Goal: Information Seeking & Learning: Learn about a topic

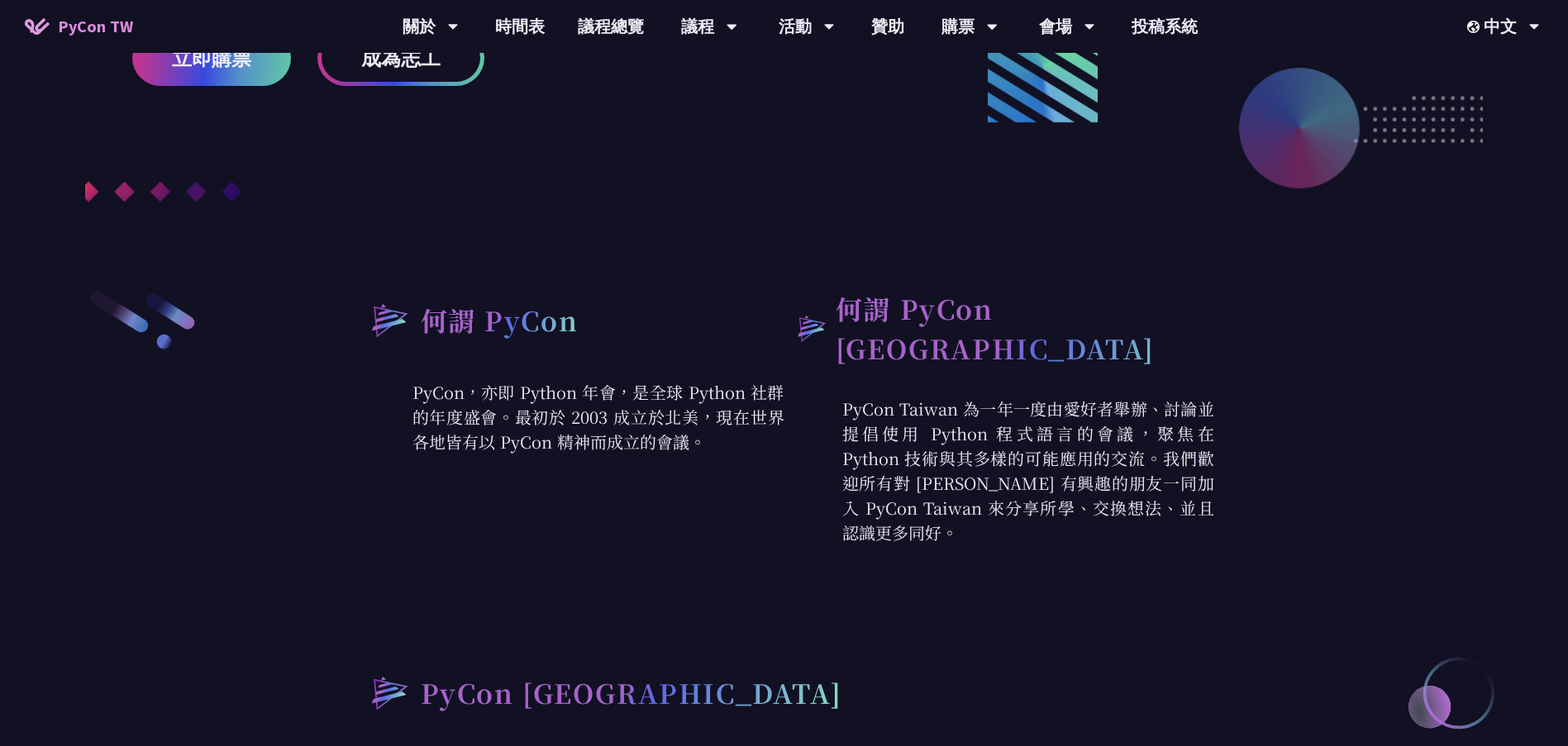
scroll to position [496, 0]
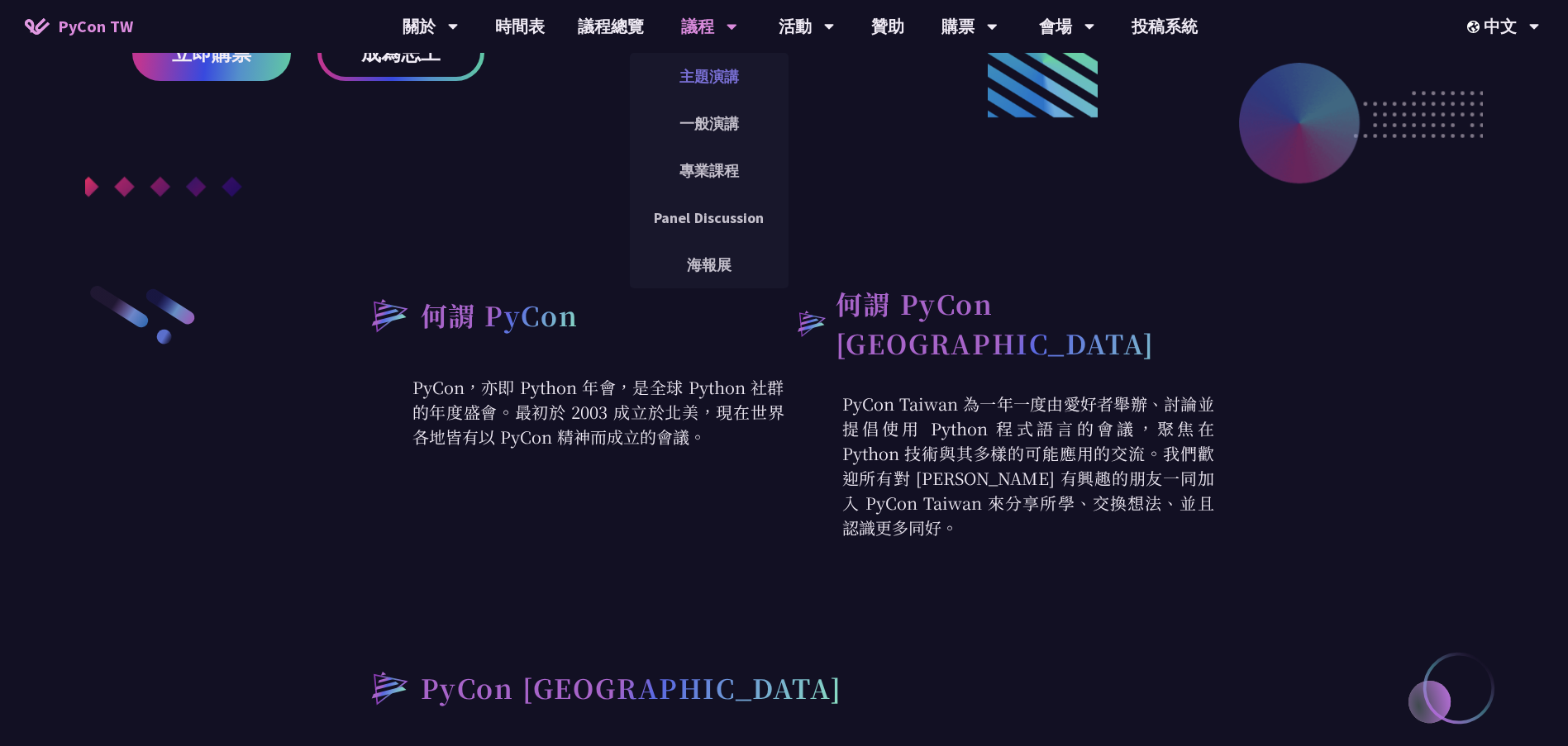
click at [692, 70] on link "主題演講" at bounding box center [708, 76] width 159 height 39
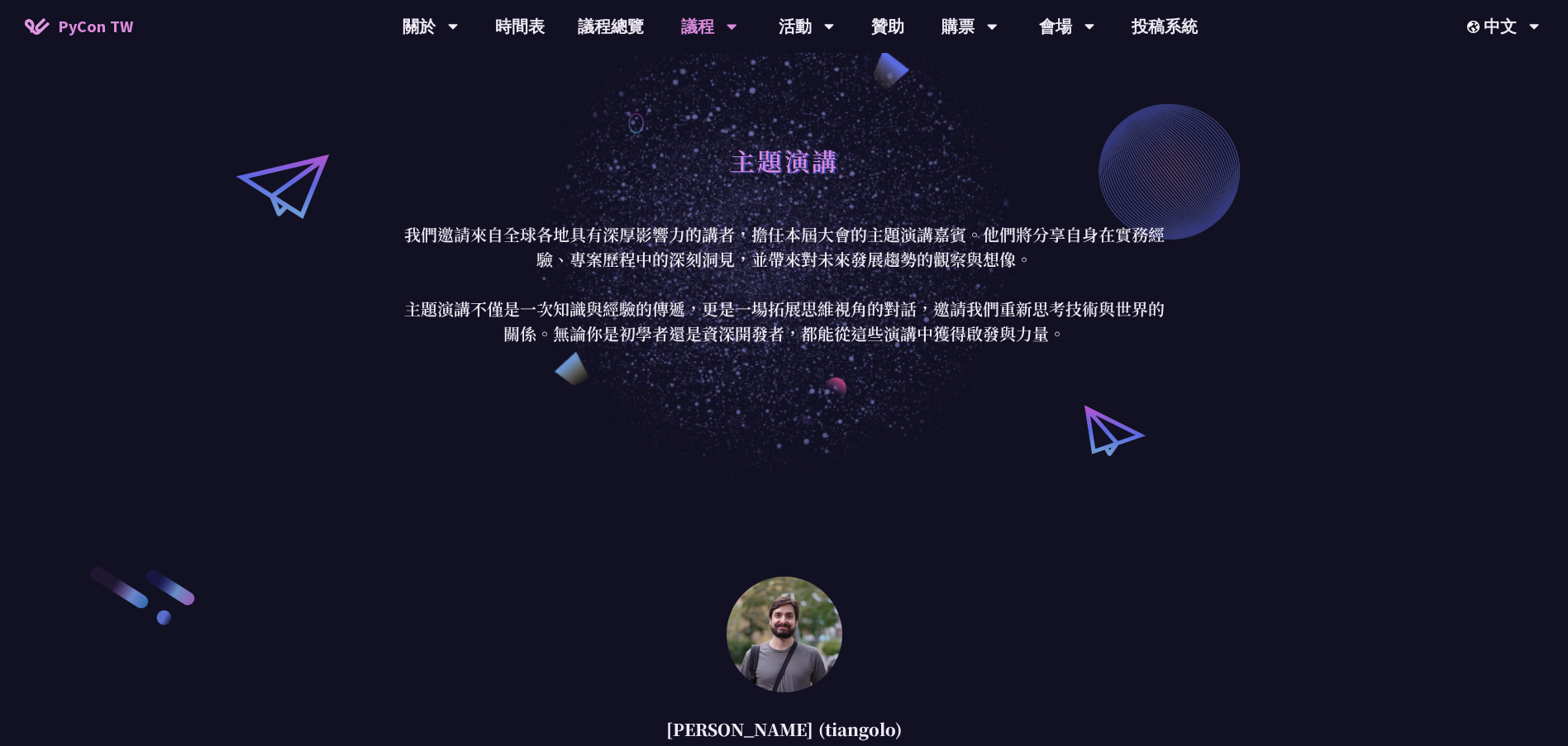
scroll to position [496, 0]
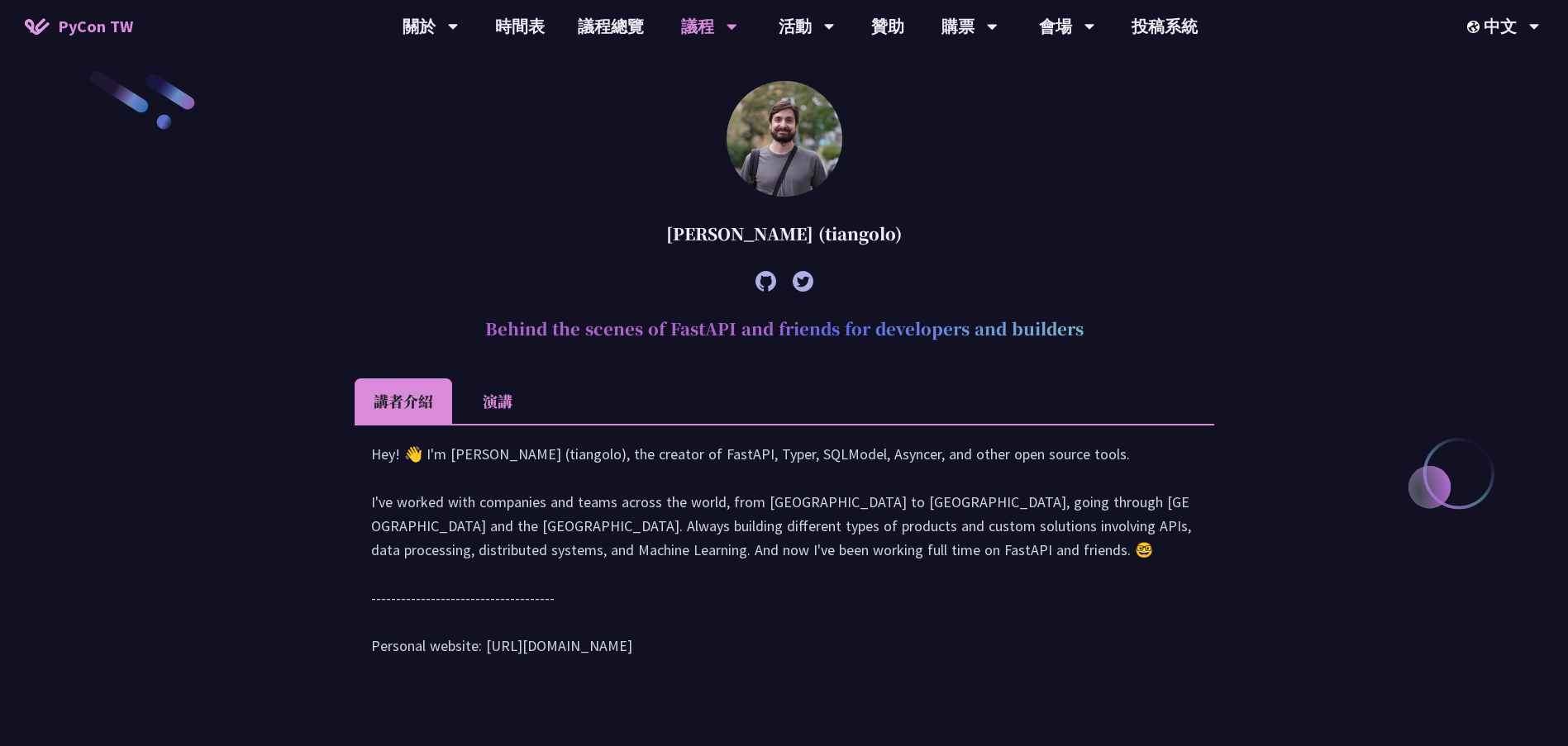
drag, startPoint x: 1088, startPoint y: 327, endPoint x: 426, endPoint y: 328, distance: 662.0
click at [426, 328] on h2 "Behind the scenes of FastAPI and friends for developers and builders" at bounding box center [785, 328] width 860 height 50
click at [447, 310] on h2 "Behind the scenes of FastAPI and friends for developers and builders" at bounding box center [785, 328] width 860 height 50
click at [547, 326] on h2 "Behind the scenes of FastAPI and friends for developers and builders" at bounding box center [785, 328] width 860 height 50
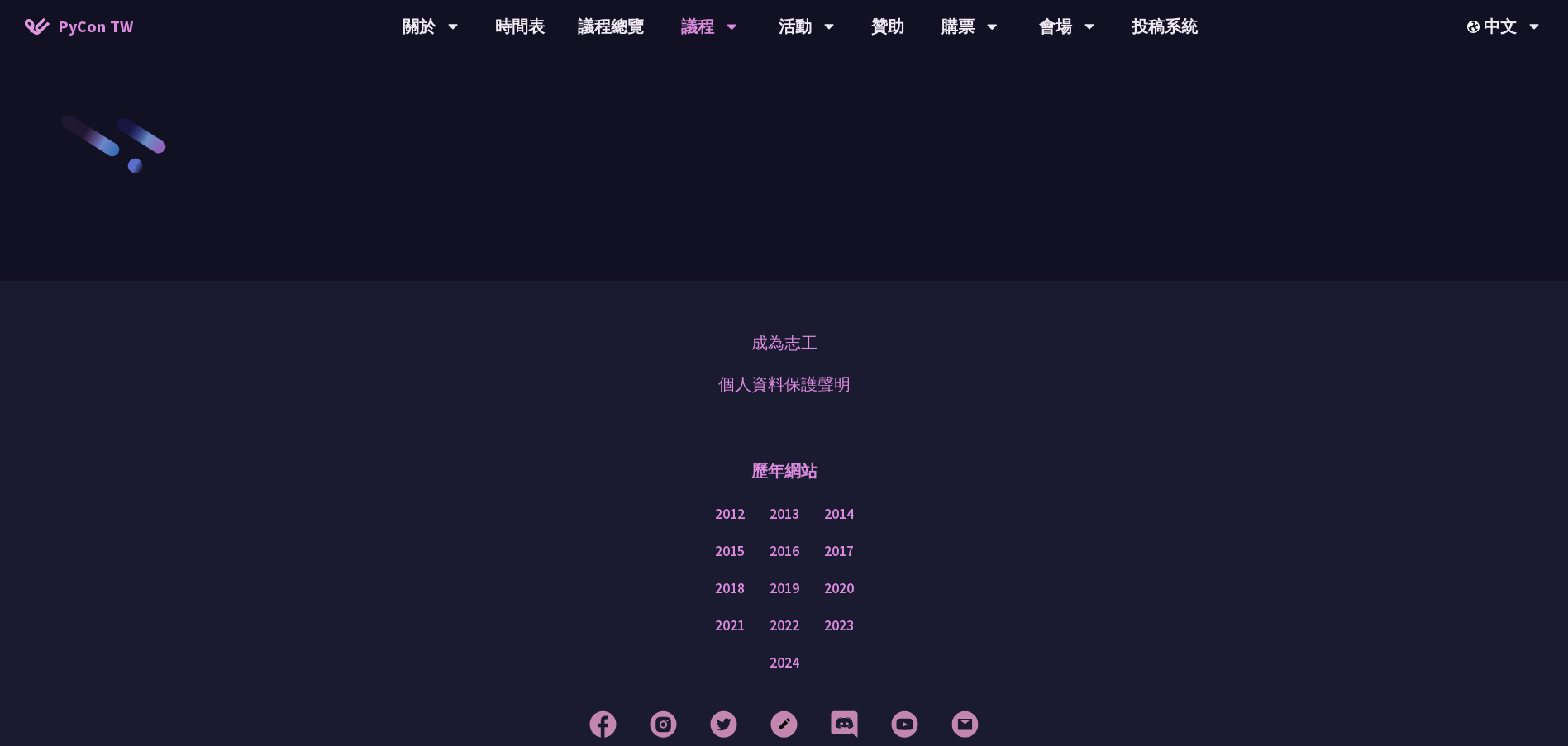
scroll to position [2300, 0]
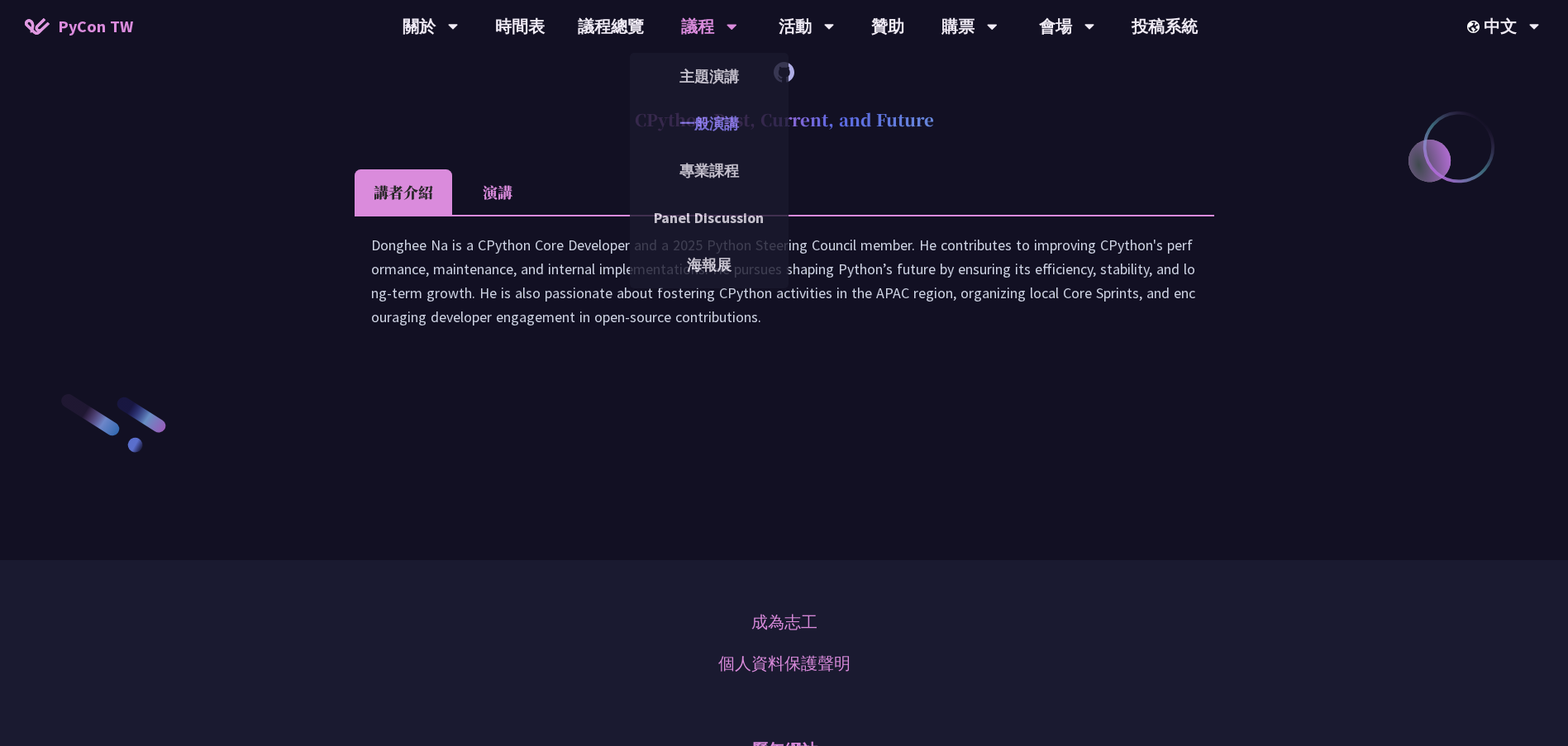
click at [713, 113] on link "一般演講" at bounding box center [708, 123] width 159 height 39
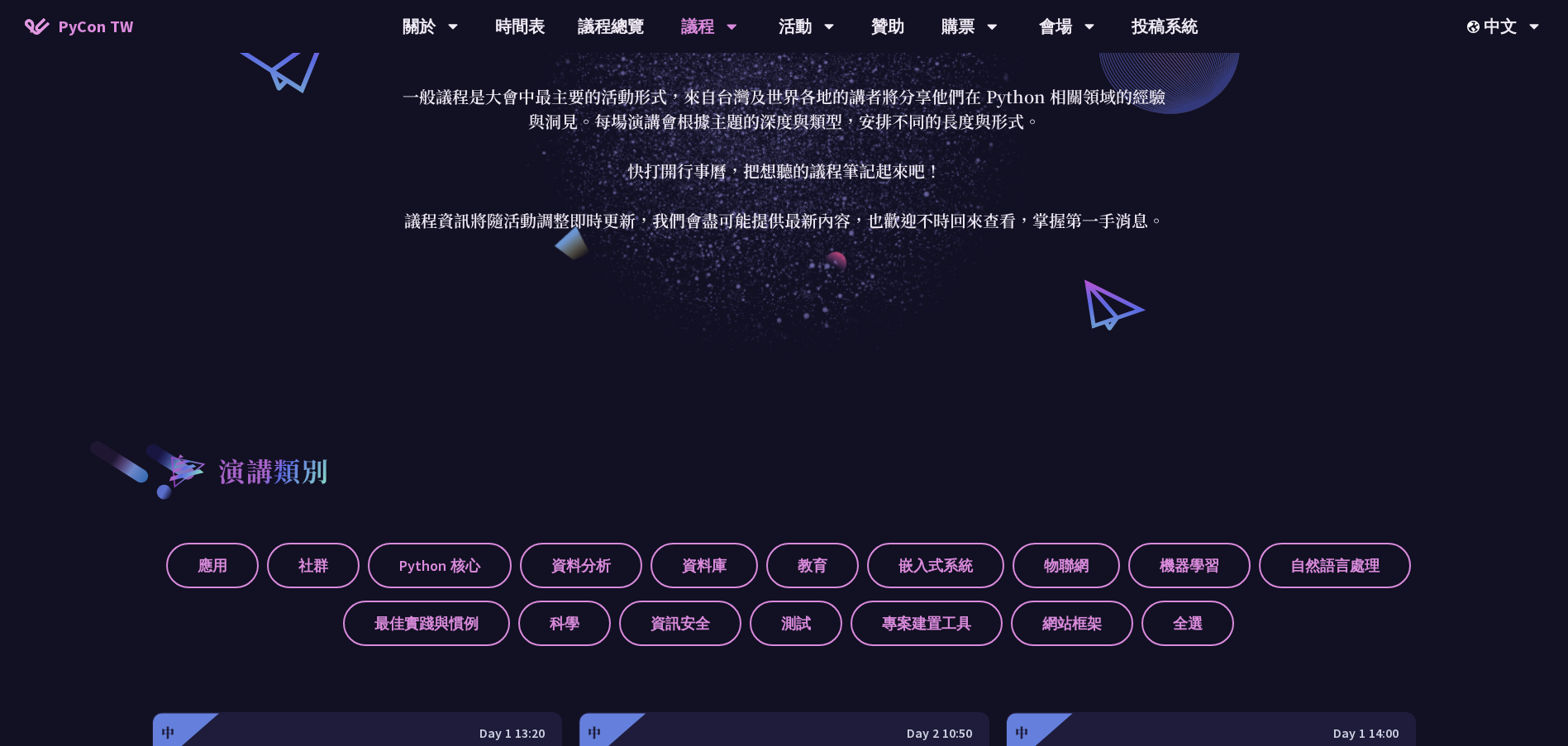
scroll to position [578, 0]
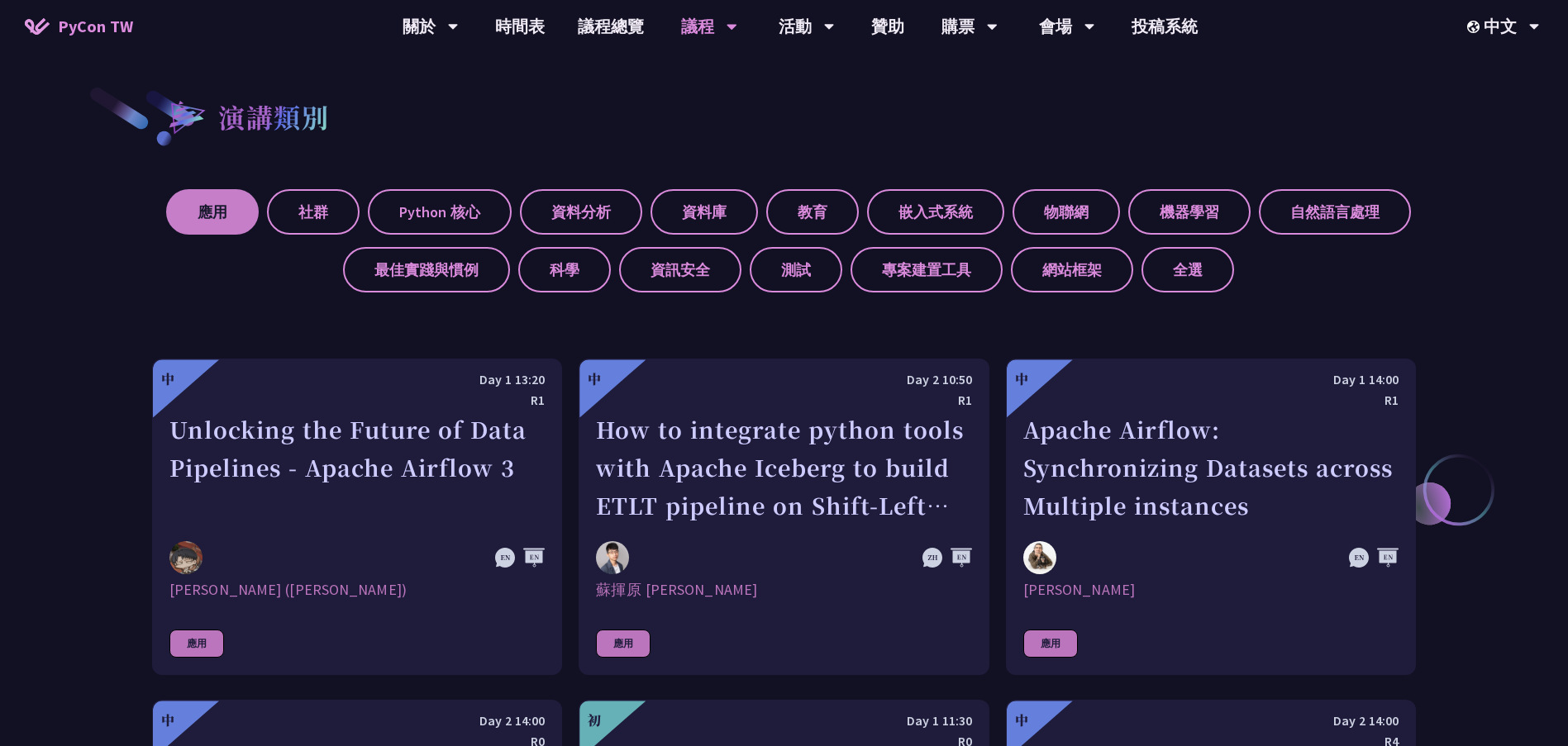
click at [216, 214] on label "應用" at bounding box center [212, 212] width 92 height 45
click at [0, 0] on input "應用" at bounding box center [0, 0] width 0 height 0
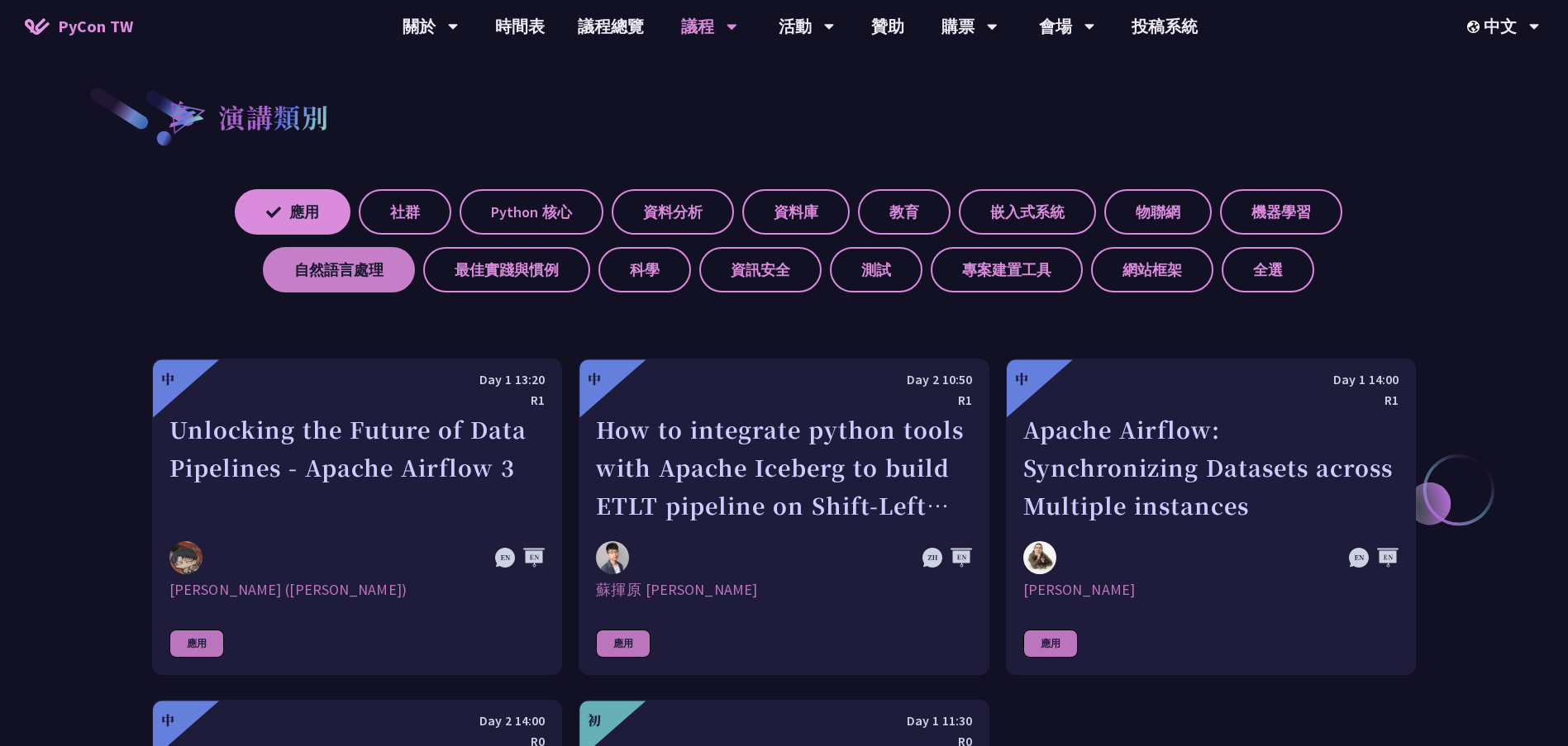
click at [348, 273] on label "自然語言處理" at bounding box center [338, 269] width 152 height 45
click at [0, 0] on input "自然語言處理" at bounding box center [0, 0] width 0 height 0
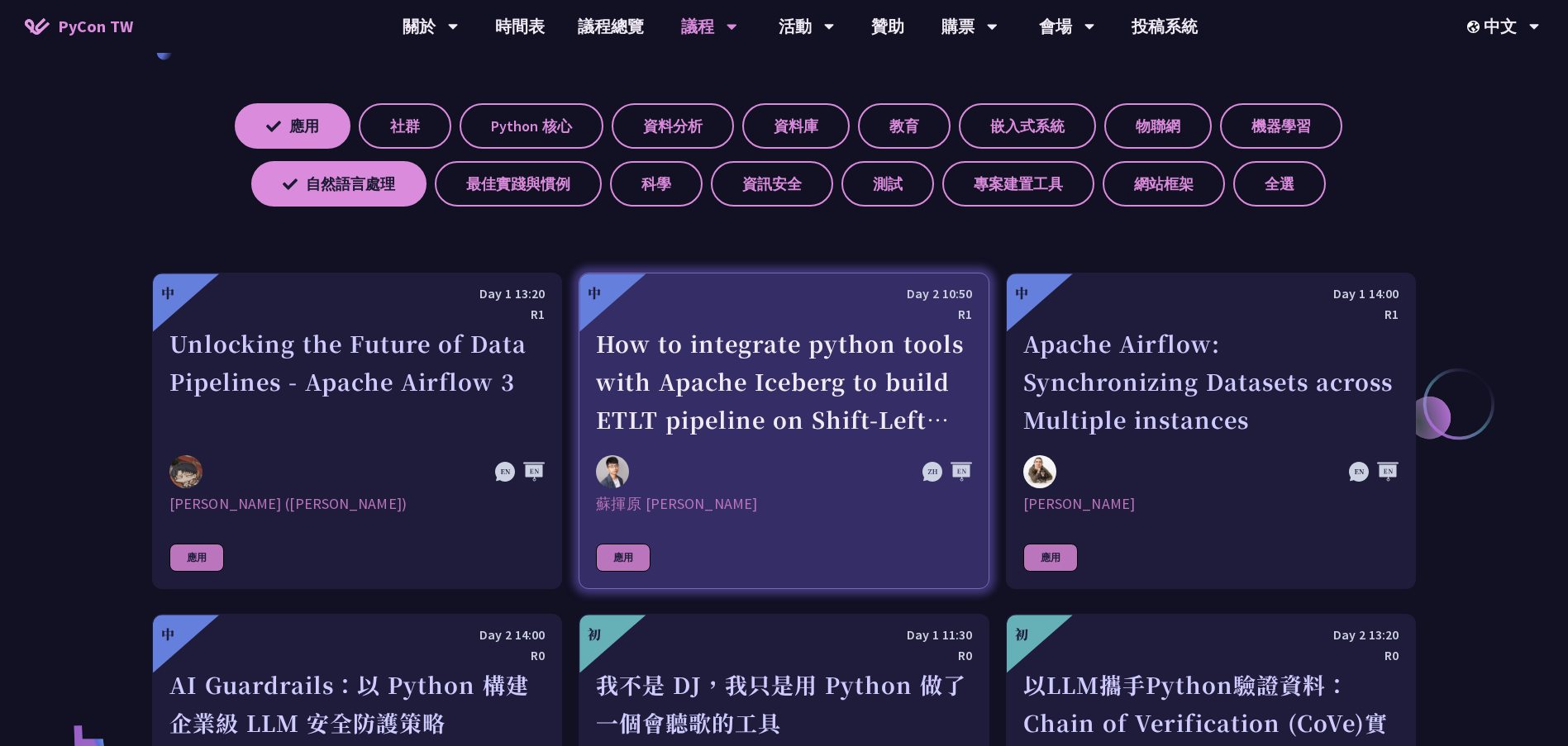
scroll to position [430, 0]
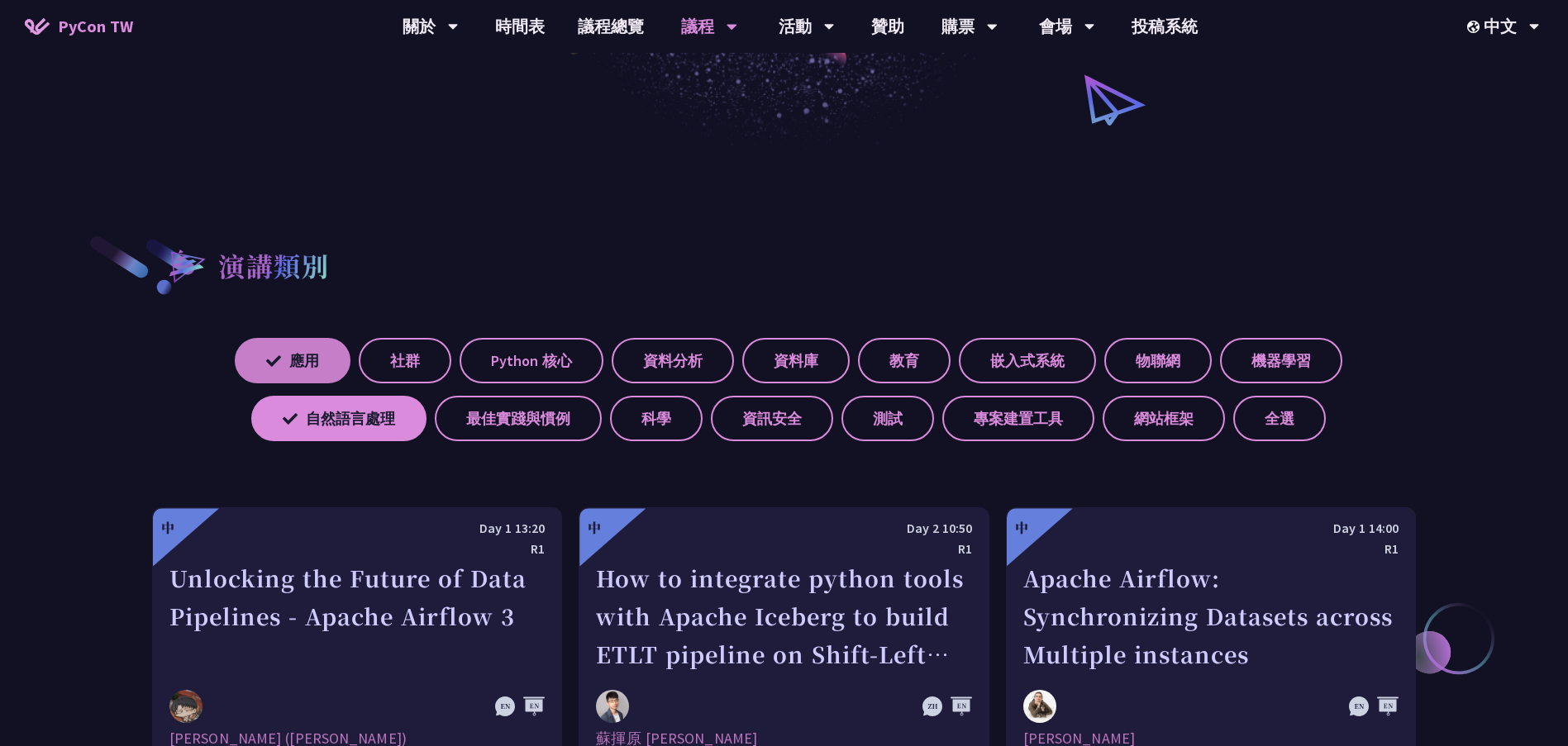
click at [273, 363] on icon at bounding box center [274, 361] width 15 height 11
click at [0, 0] on input "應用" at bounding box center [0, 0] width 0 height 0
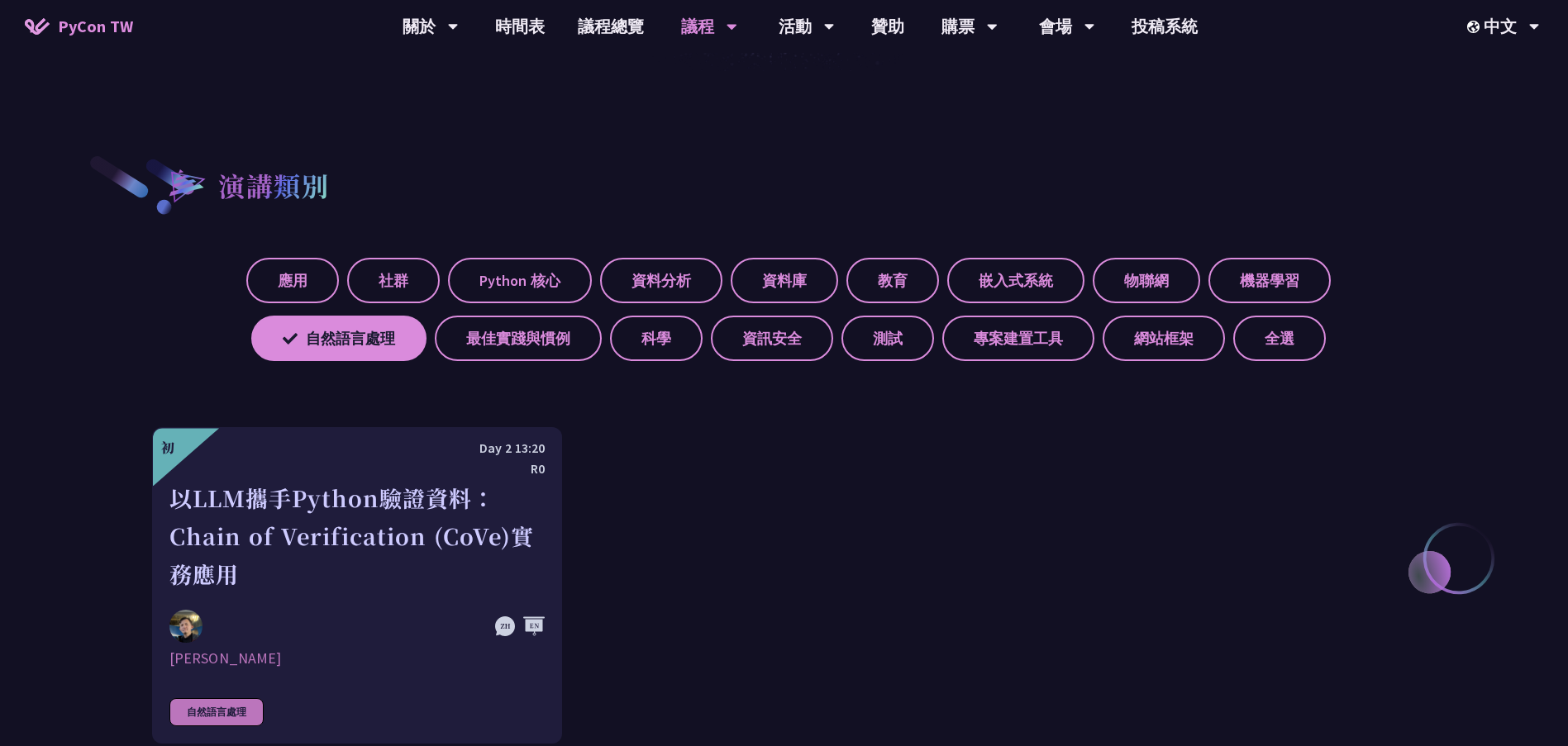
scroll to position [595, 0]
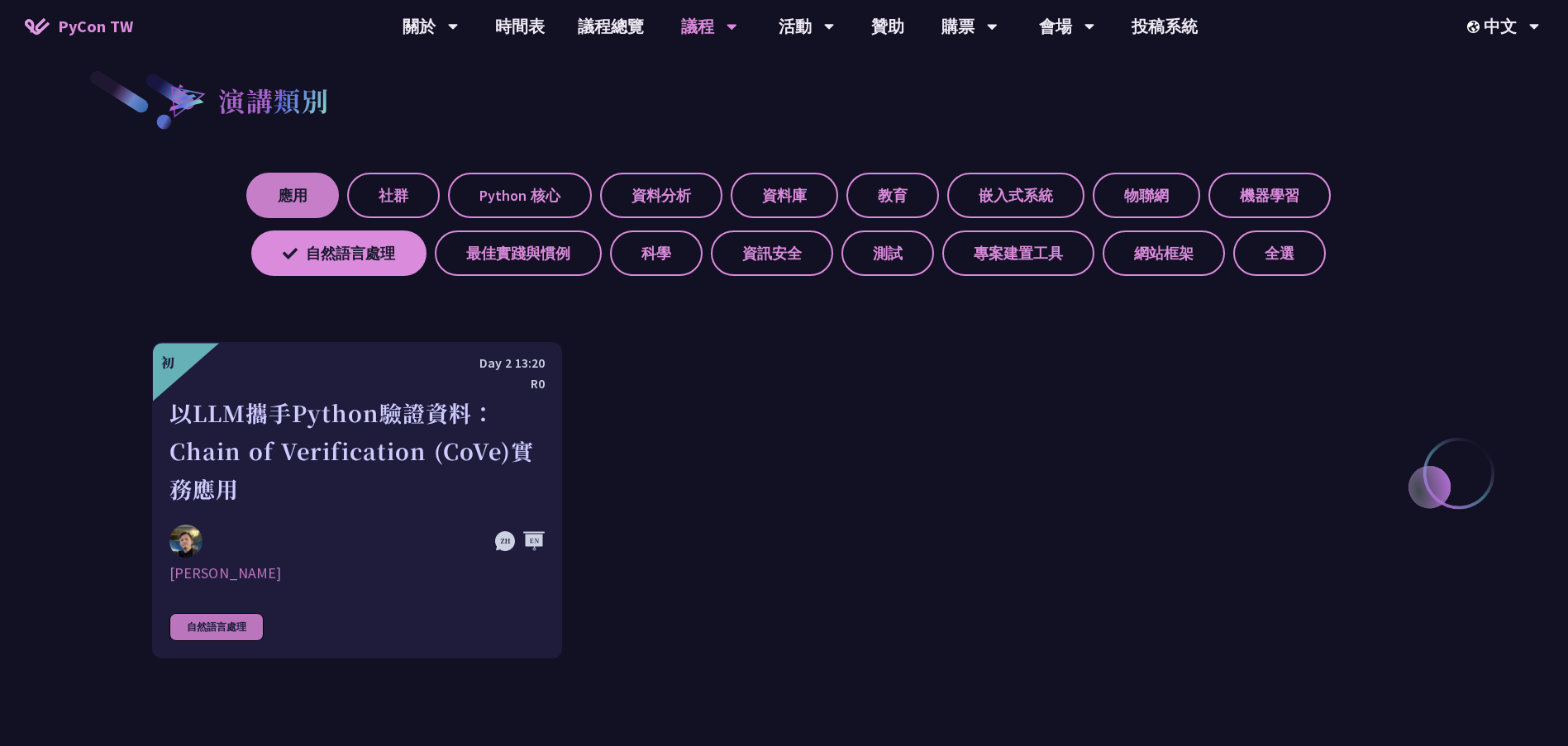
click at [296, 204] on label "應用" at bounding box center [292, 196] width 92 height 45
click at [0, 0] on input "應用" at bounding box center [0, 0] width 0 height 0
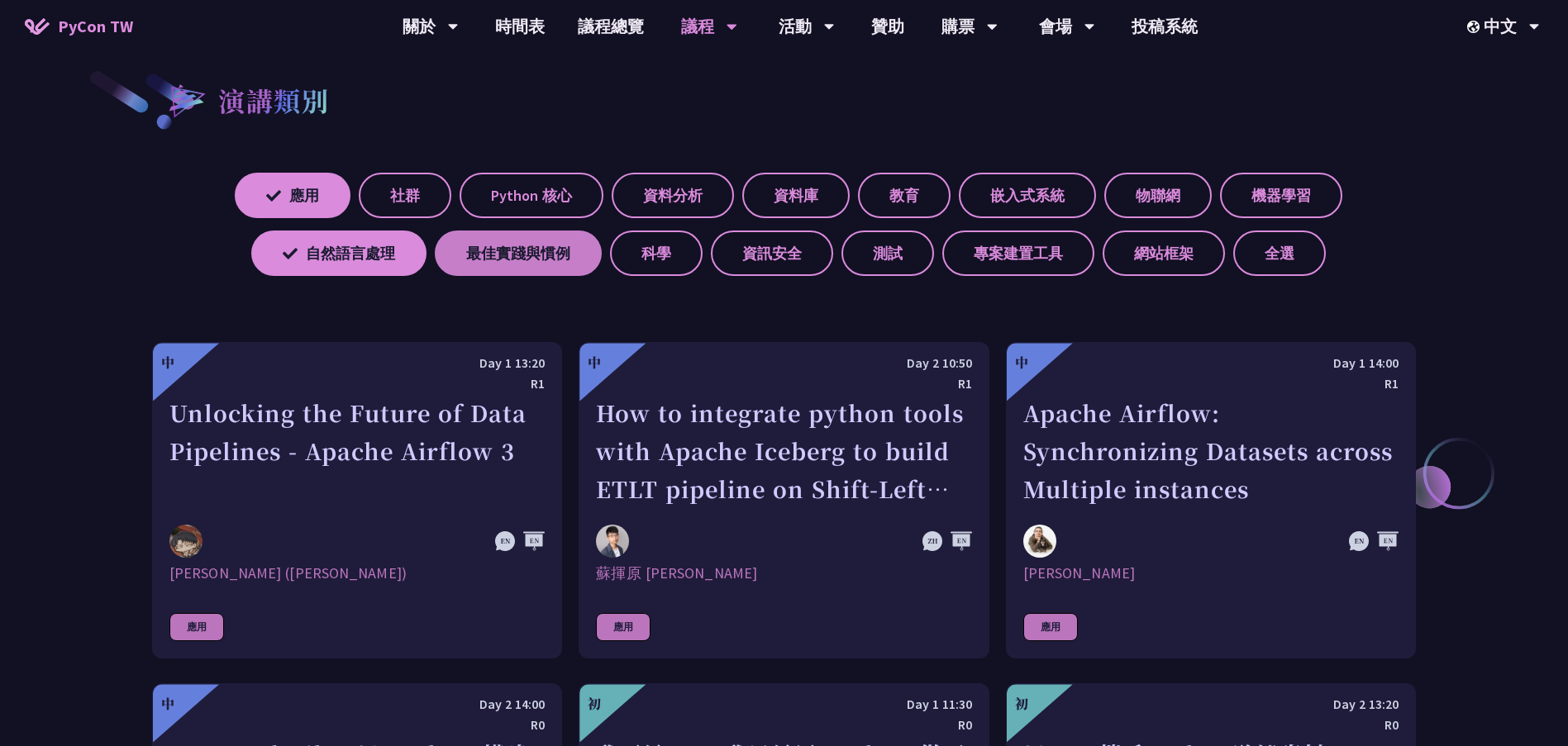
click at [520, 261] on label "最佳實踐與慣例" at bounding box center [518, 253] width 167 height 45
click at [0, 0] on input "最佳實踐與慣例" at bounding box center [0, 0] width 0 height 0
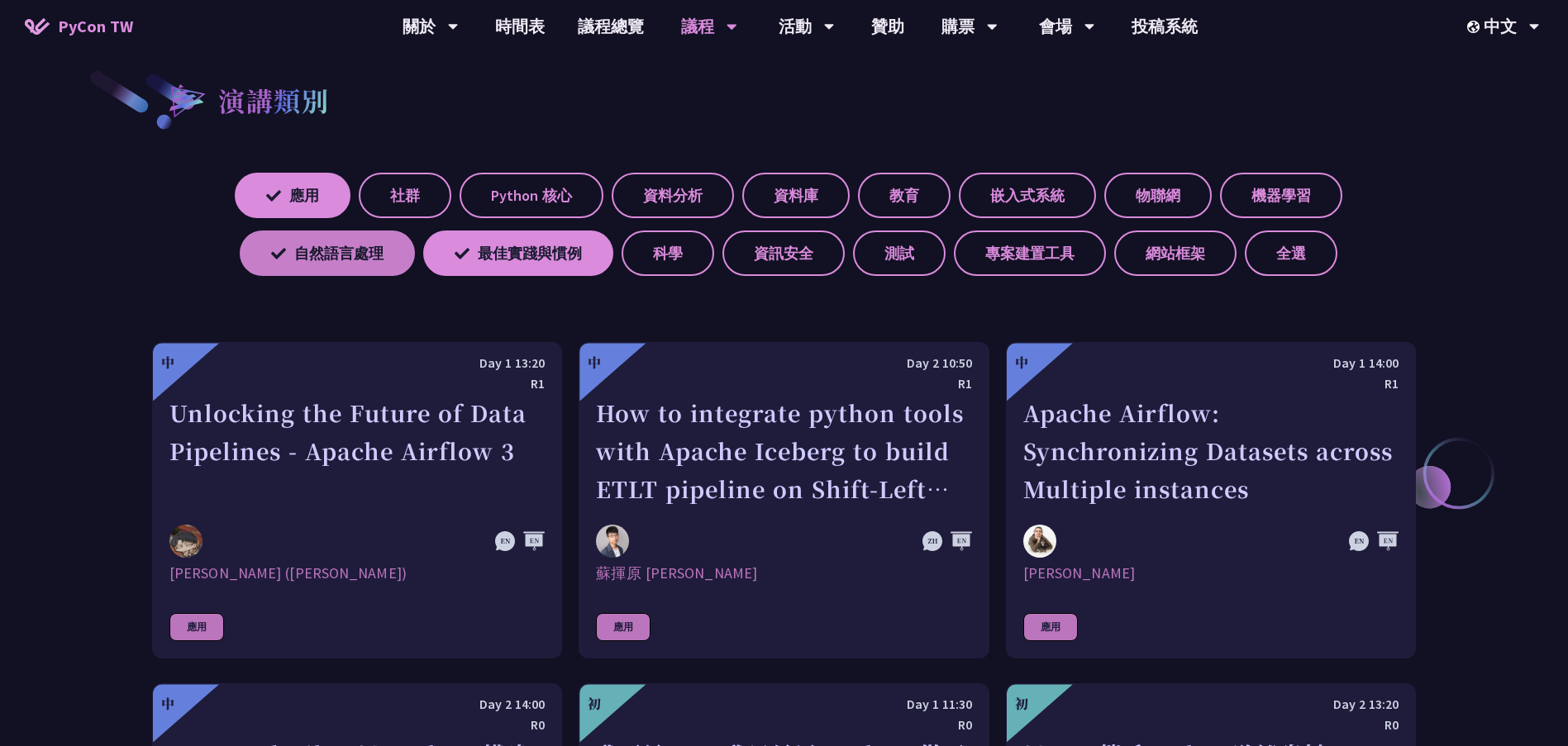
click at [345, 258] on label "自然語言處理" at bounding box center [327, 253] width 175 height 45
click at [0, 0] on input "自然語言處理" at bounding box center [0, 0] width 0 height 0
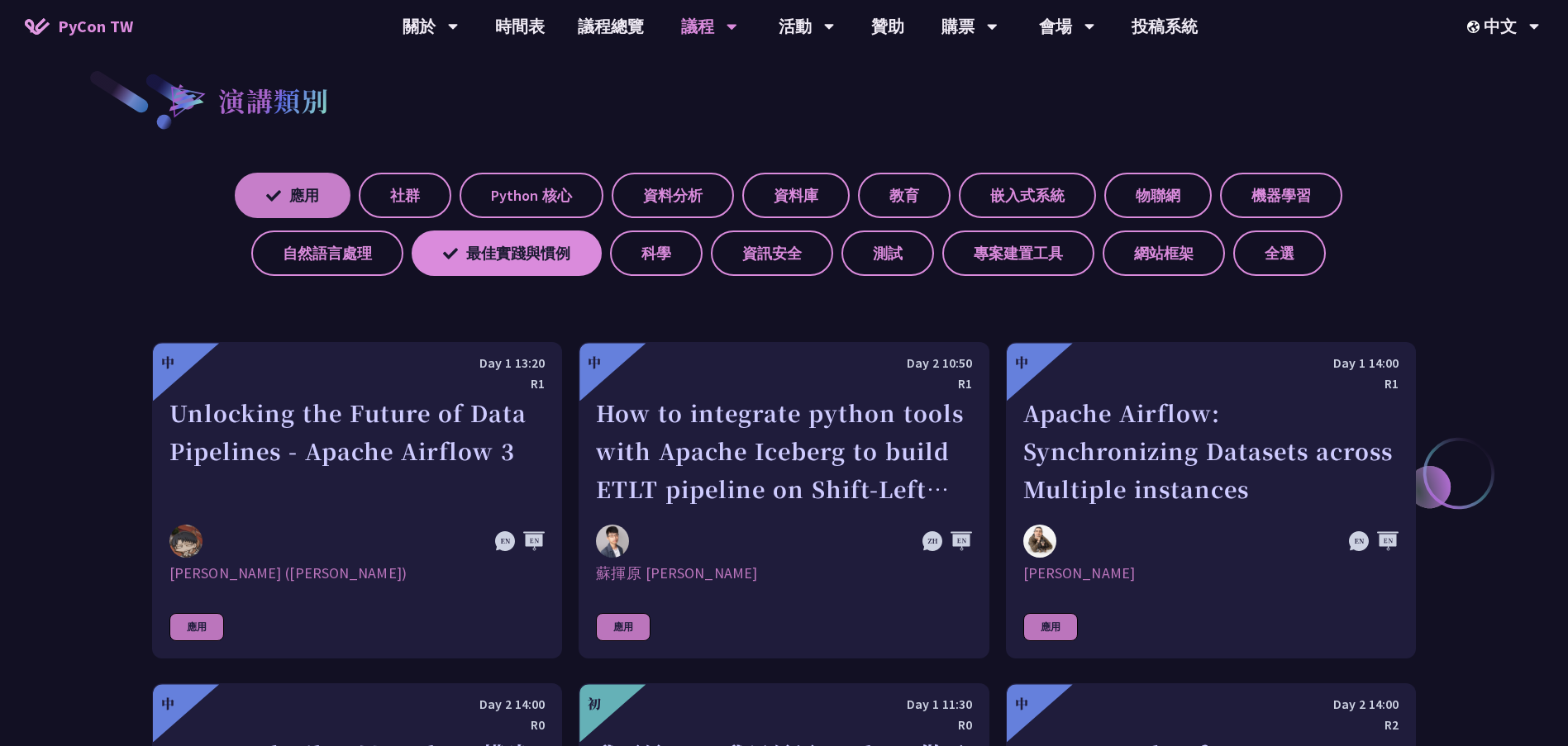
click at [272, 199] on icon at bounding box center [274, 196] width 15 height 11
click at [0, 0] on input "應用" at bounding box center [0, 0] width 0 height 0
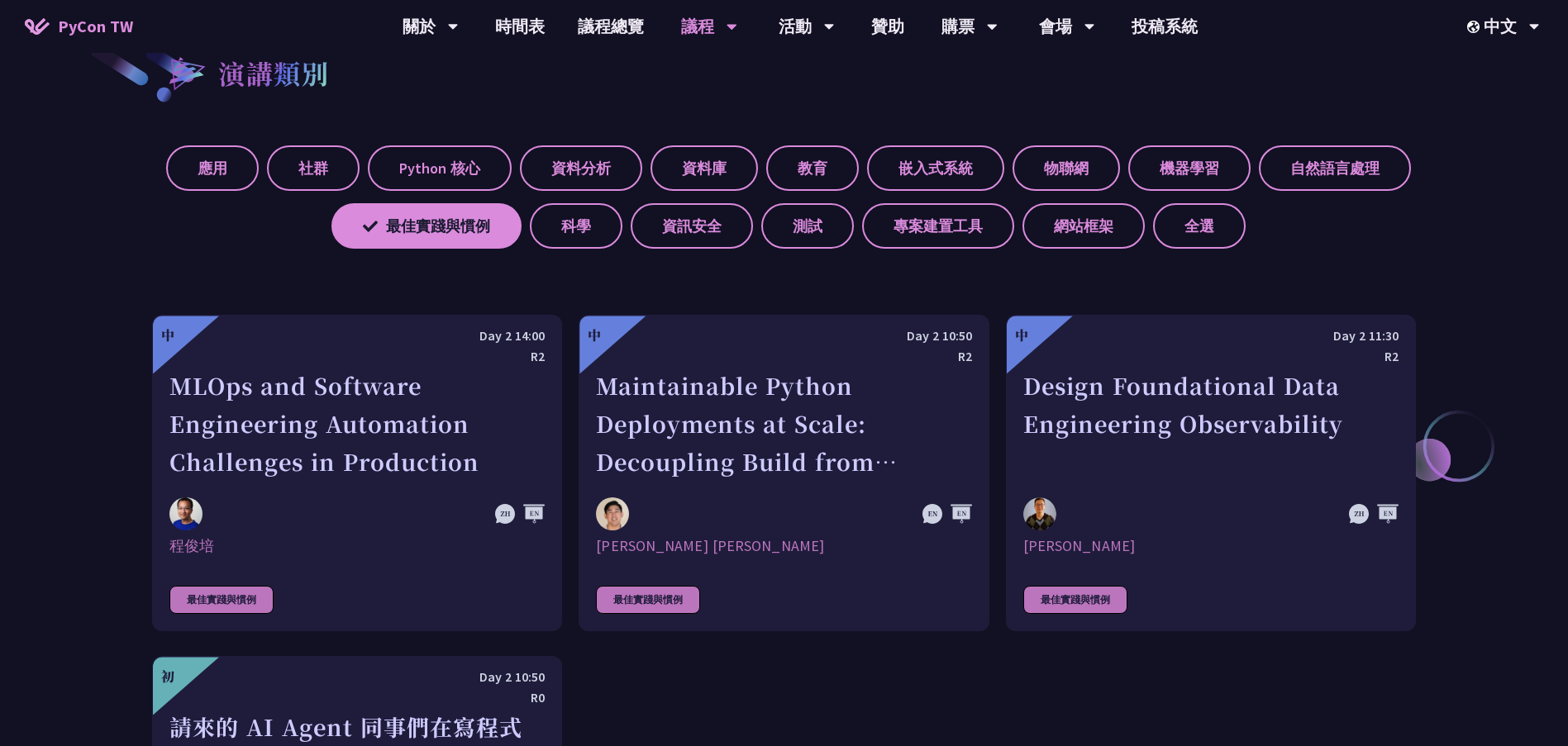
scroll to position [430, 0]
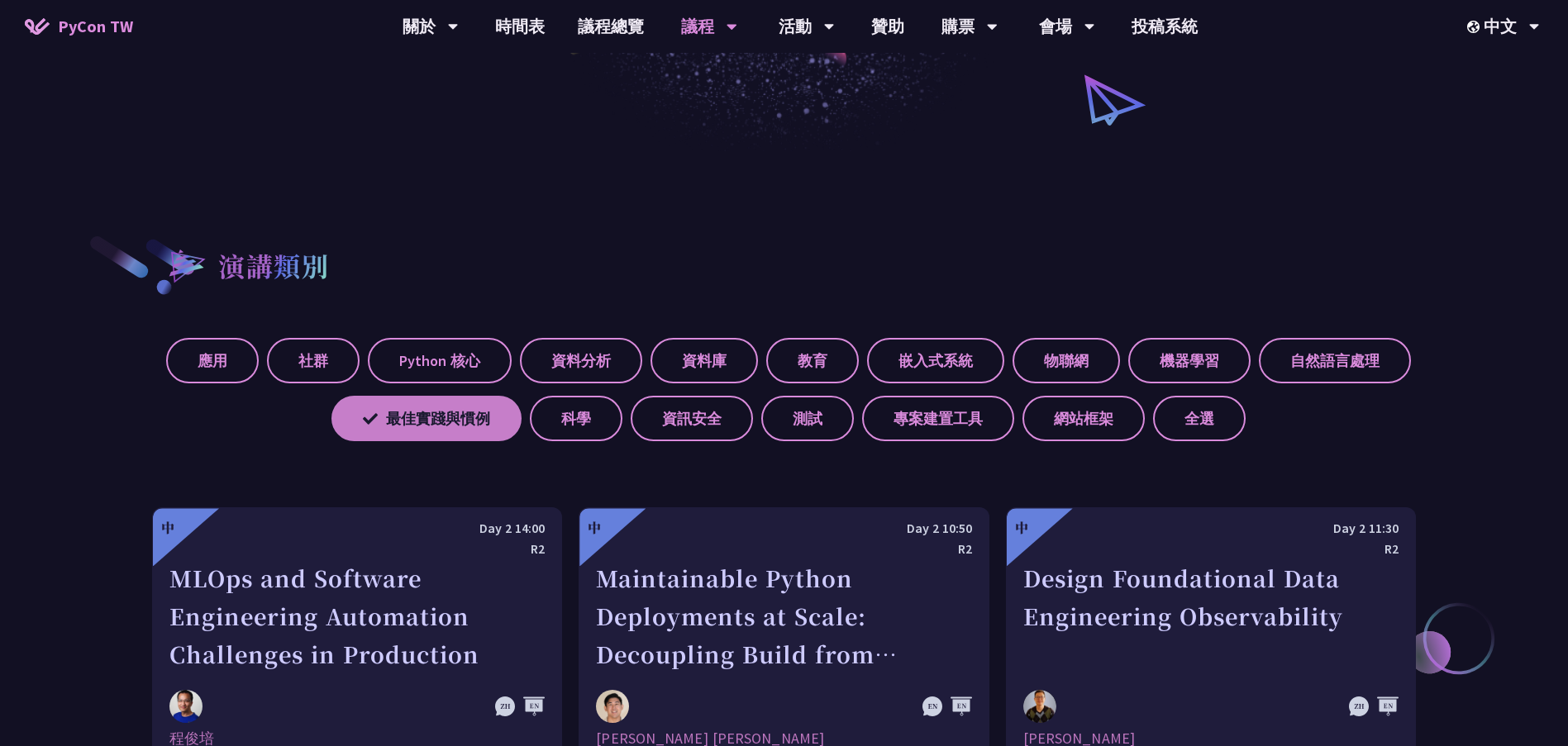
click at [389, 431] on label "最佳實踐與慣例" at bounding box center [426, 419] width 191 height 45
click at [0, 0] on input "最佳實踐與慣例" at bounding box center [0, 0] width 0 height 0
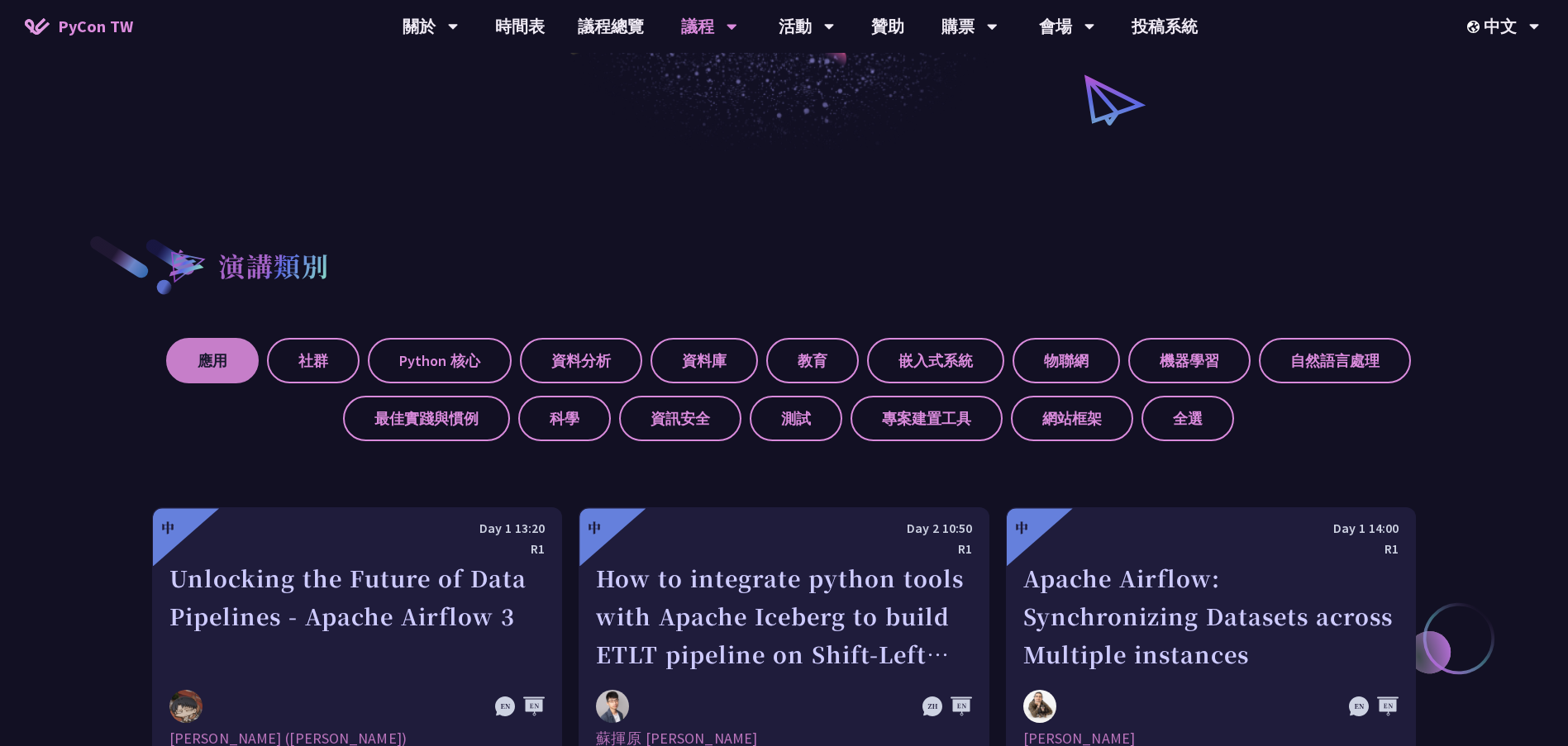
click at [225, 370] on label "應用" at bounding box center [212, 361] width 92 height 45
click at [0, 0] on input "應用" at bounding box center [0, 0] width 0 height 0
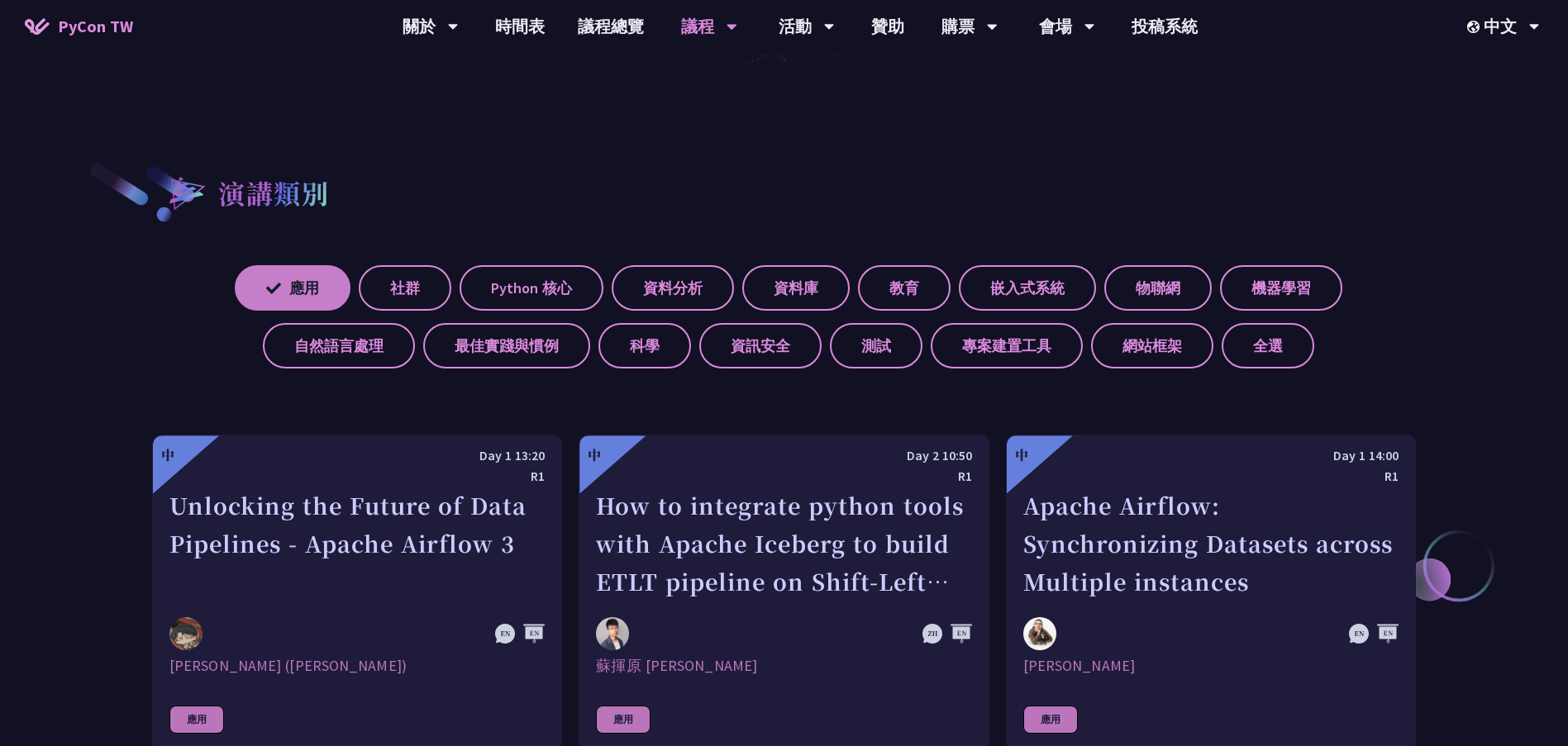
scroll to position [595, 0]
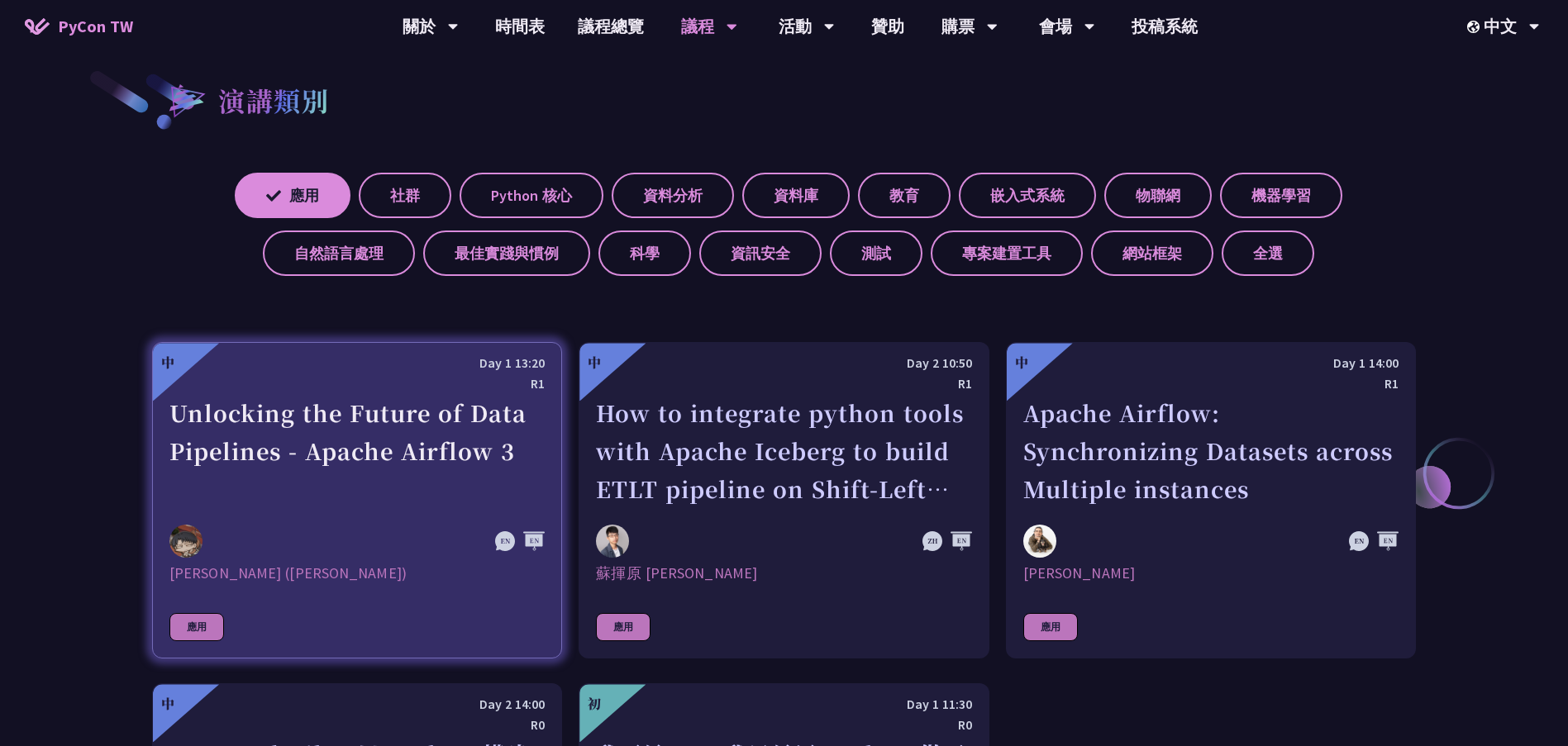
click at [300, 451] on div "Unlocking the Future of Data Pipelines - Apache Airflow 3" at bounding box center [357, 451] width 375 height 114
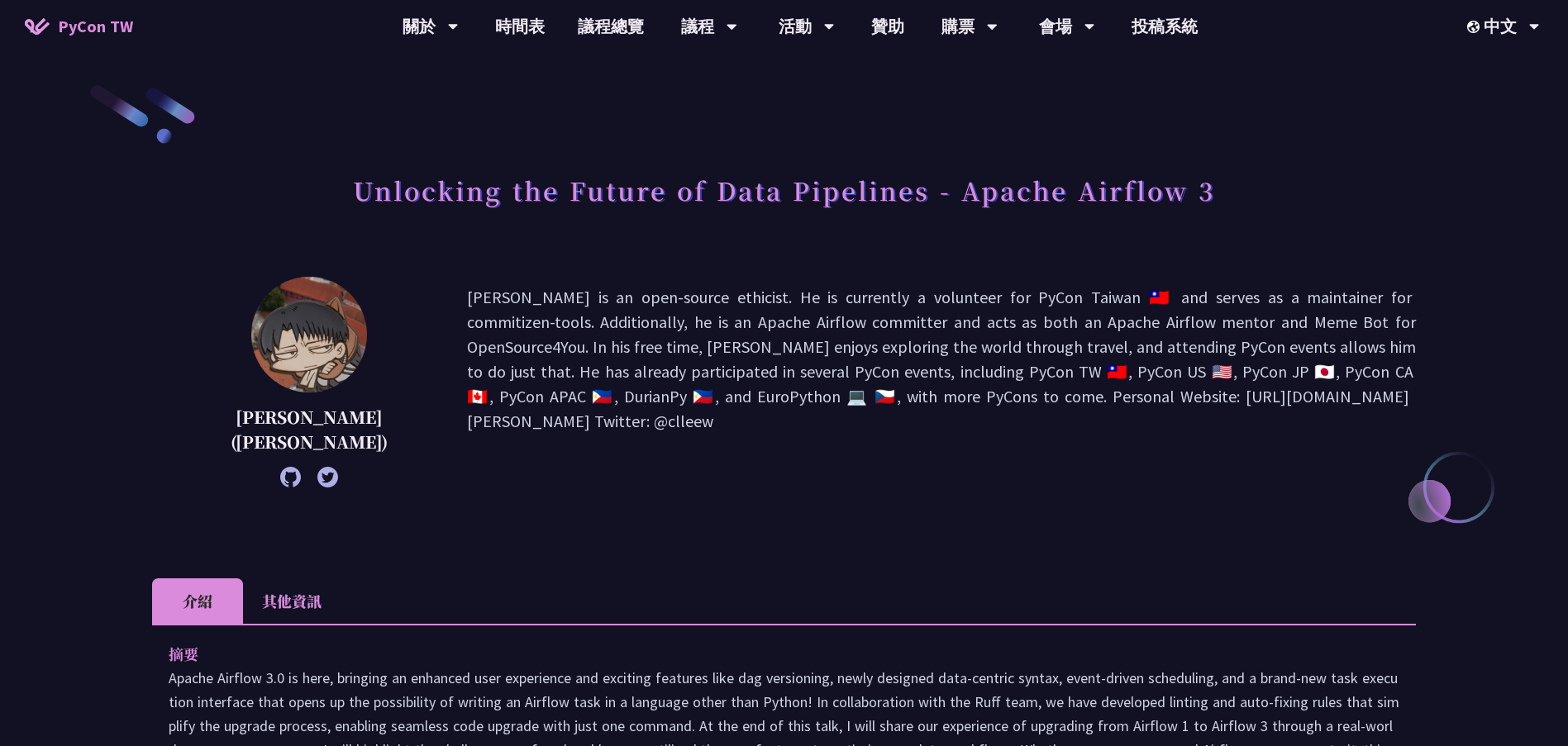
drag, startPoint x: 974, startPoint y: 197, endPoint x: 956, endPoint y: 202, distance: 18.7
click at [970, 199] on h1 "Unlocking the Future of Data Pipelines - Apache Airflow 3" at bounding box center [784, 190] width 862 height 50
drag, startPoint x: 955, startPoint y: 201, endPoint x: 1188, endPoint y: 193, distance: 233.1
click at [1188, 193] on h1 "Unlocking the Future of Data Pipelines - Apache Airflow 3" at bounding box center [784, 190] width 862 height 50
copy h1 "Apache Airflow"
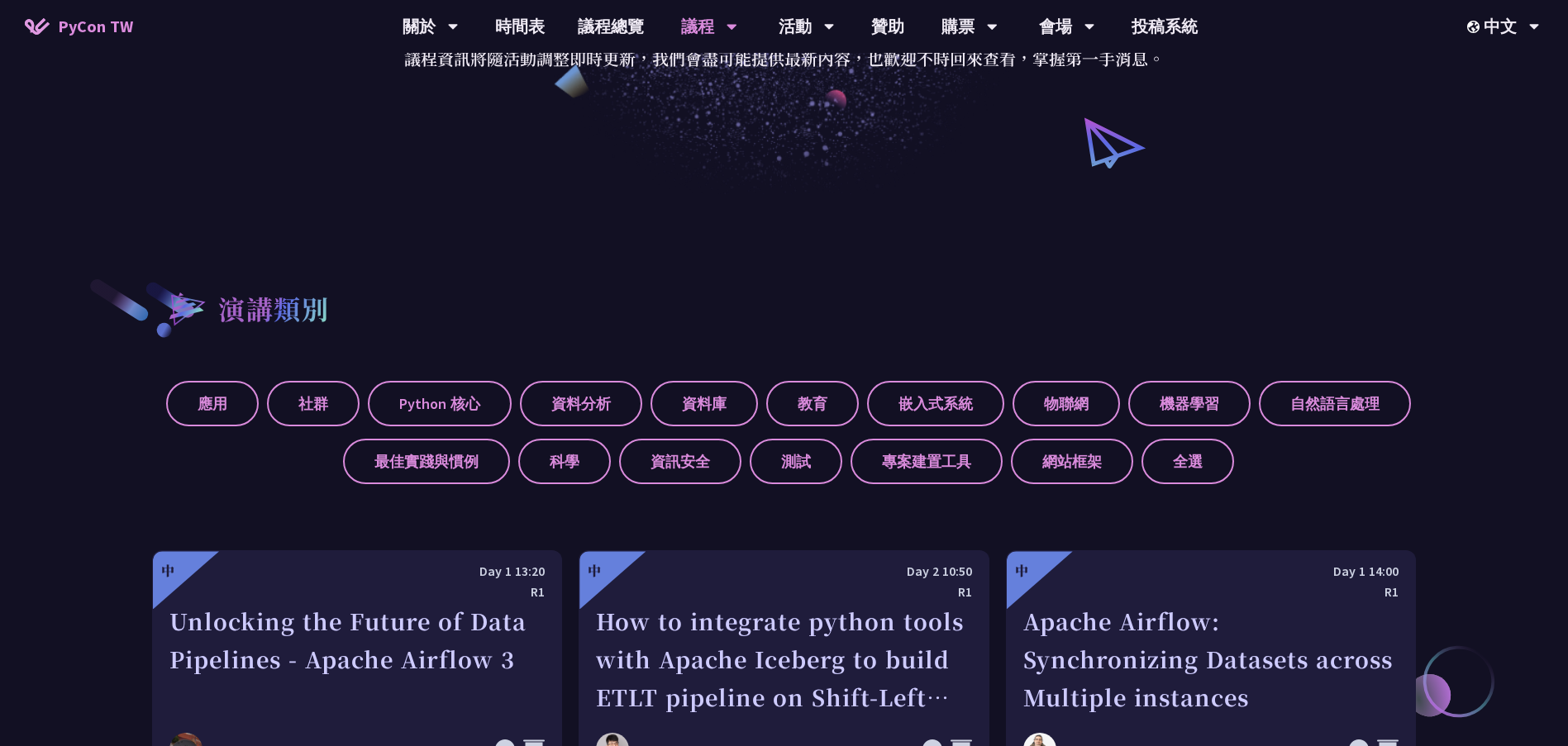
scroll to position [347, 0]
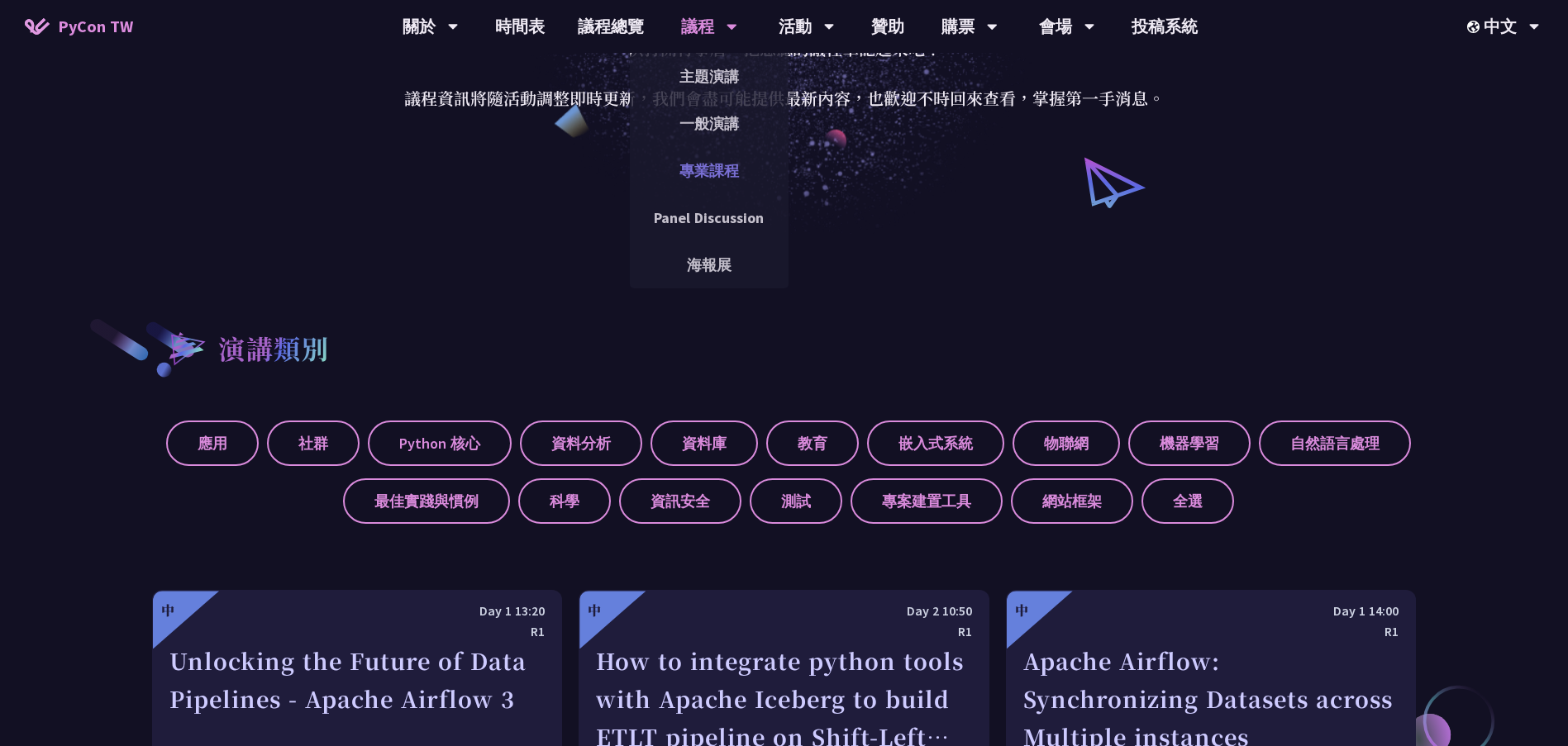
click at [694, 164] on link "專業課程" at bounding box center [708, 170] width 159 height 39
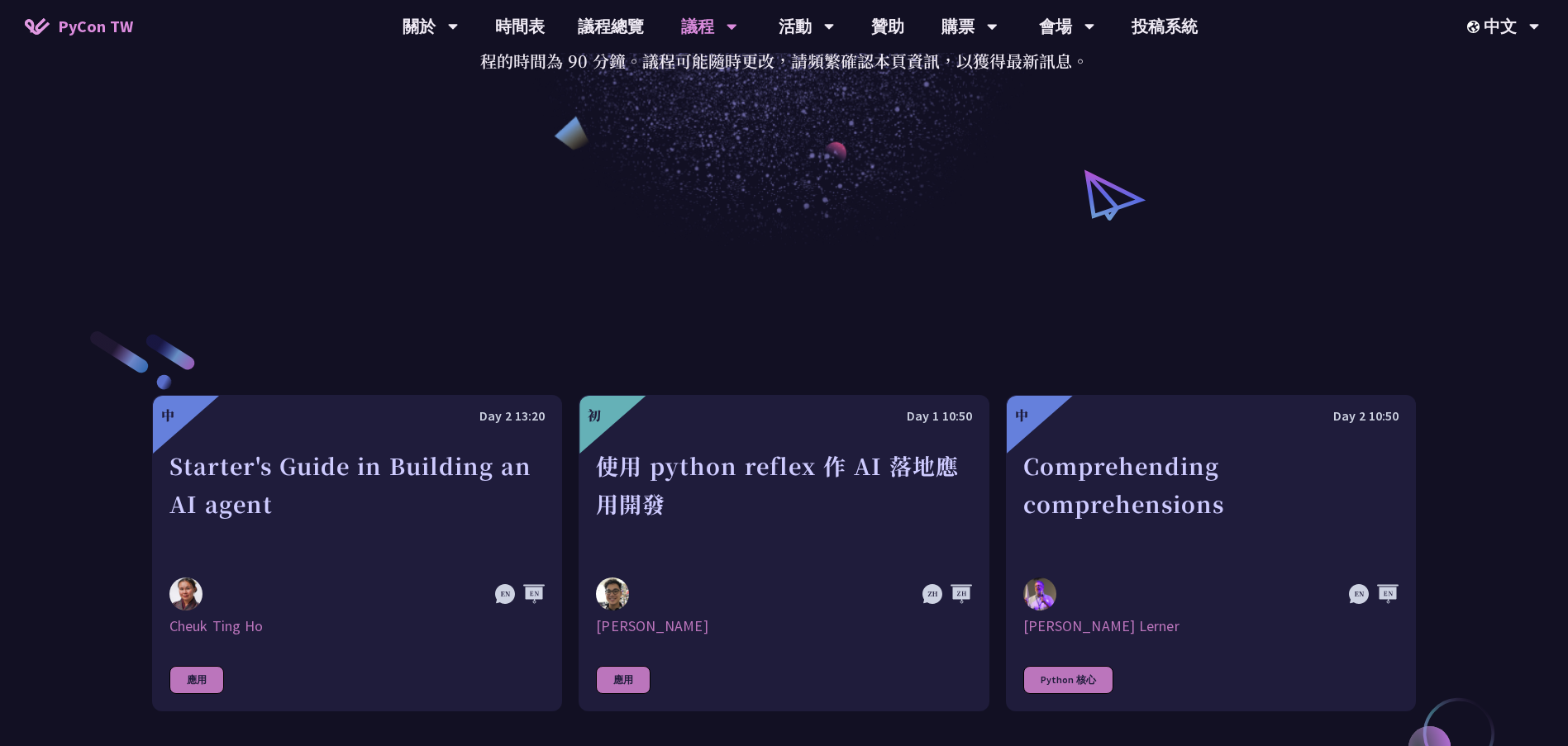
scroll to position [578, 0]
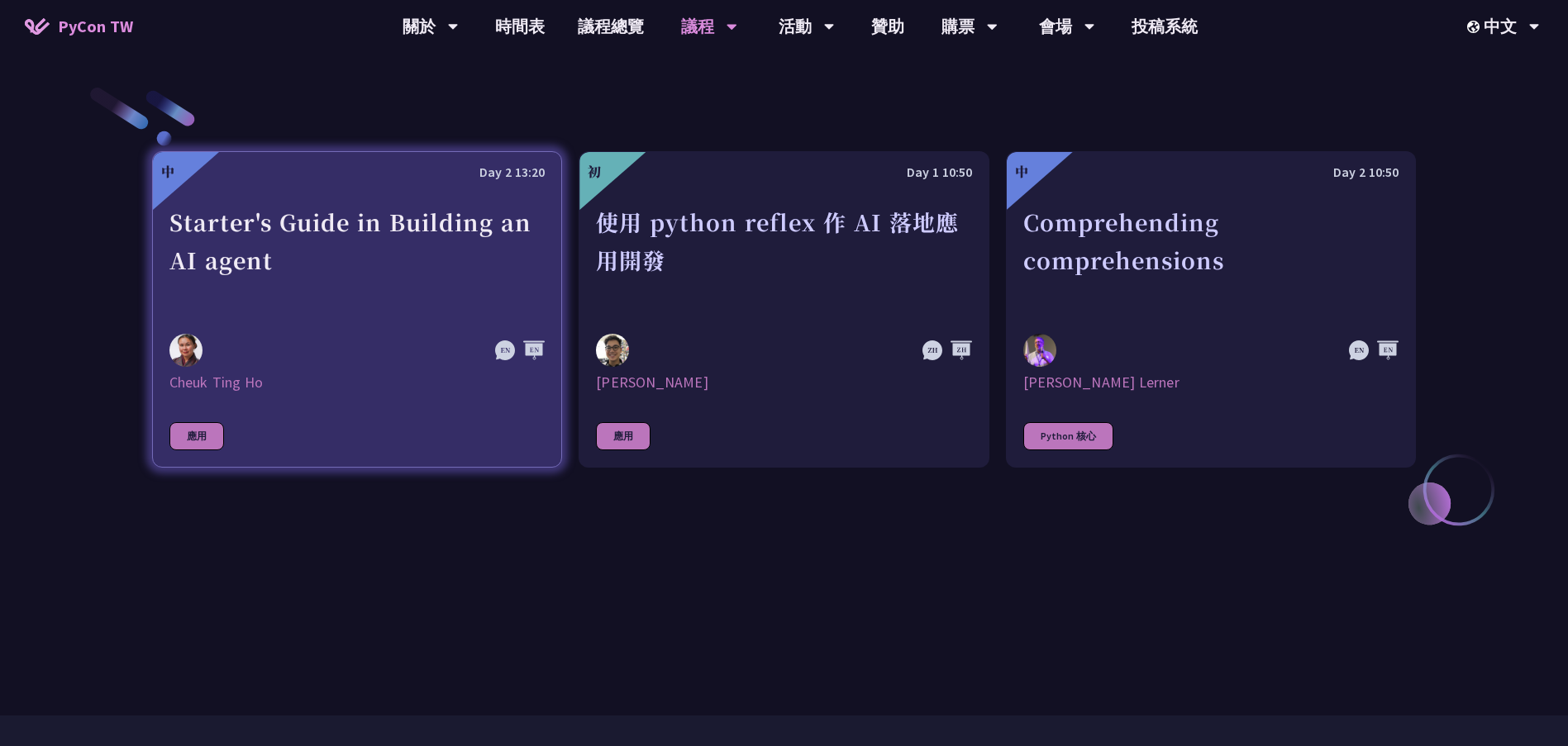
click at [359, 208] on div "Starter's Guide in Building an AI agent" at bounding box center [357, 260] width 375 height 114
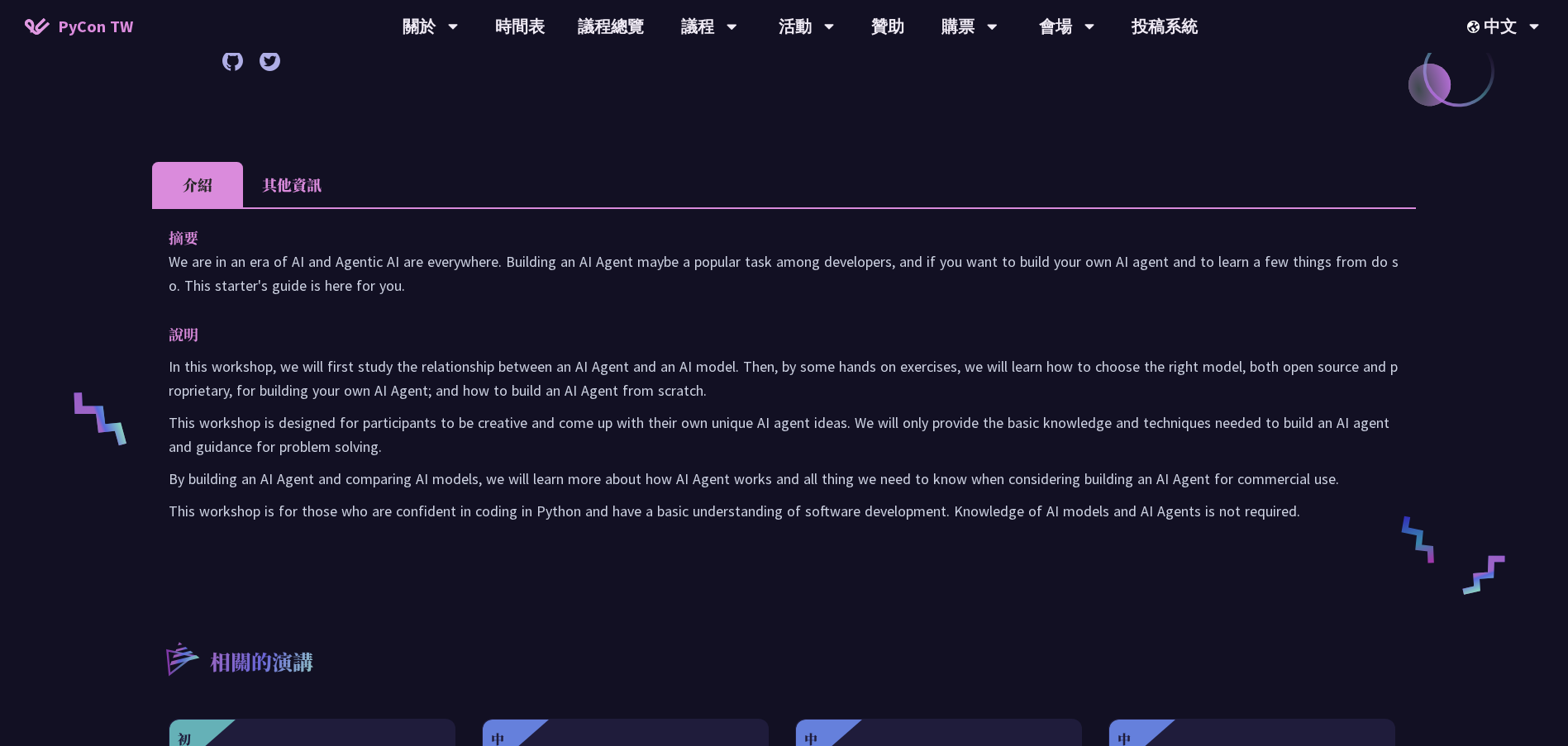
scroll to position [413, 0]
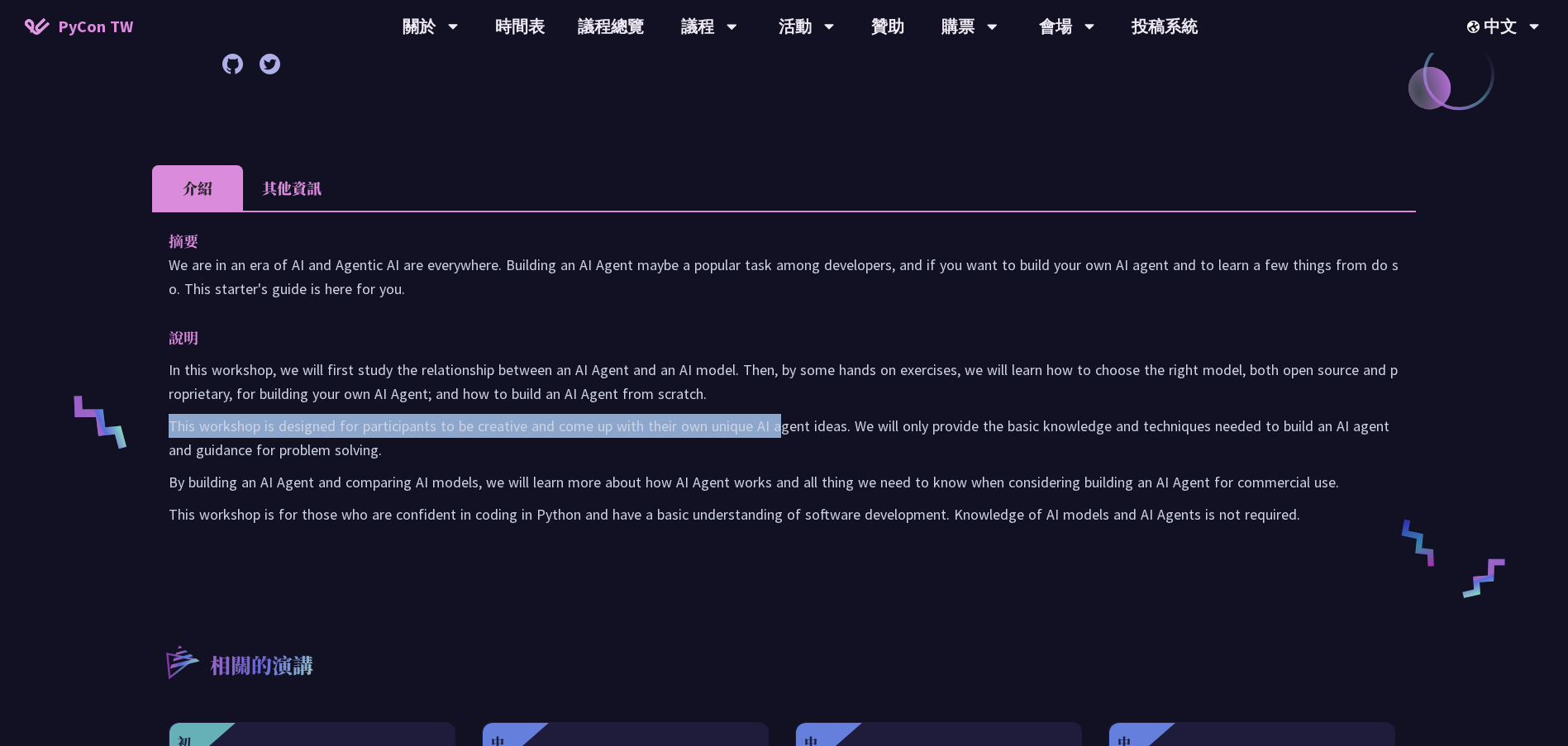
drag, startPoint x: 159, startPoint y: 420, endPoint x: 780, endPoint y: 422, distance: 621.0
click at [780, 422] on div "摘要 We are in an era of AI and Agentic AI are everywhere. Building an AI Agent m…" at bounding box center [784, 389] width 1264 height 357
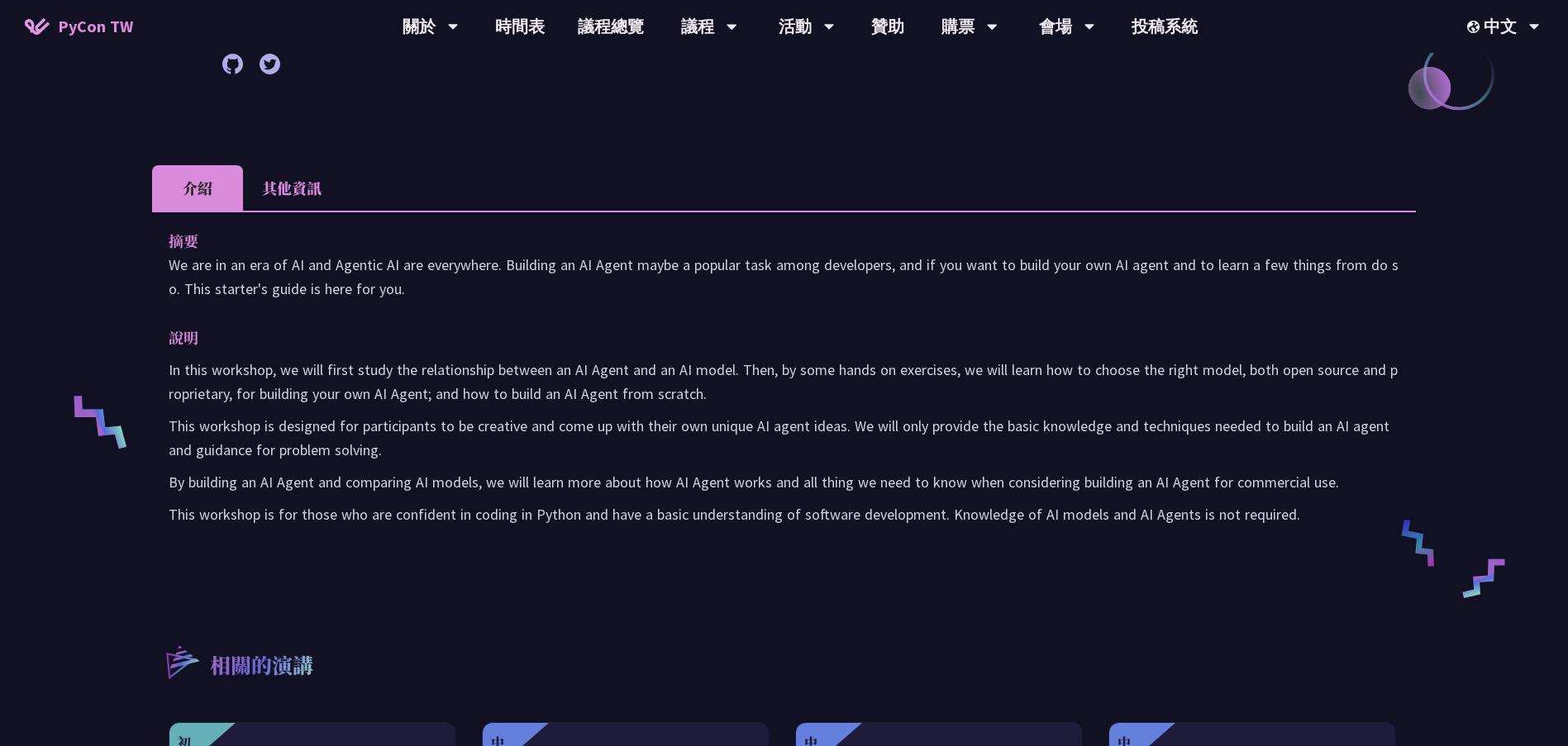
click at [942, 425] on p "This workshop is designed for participants to be creative and come up with thei…" at bounding box center [784, 437] width 1231 height 48
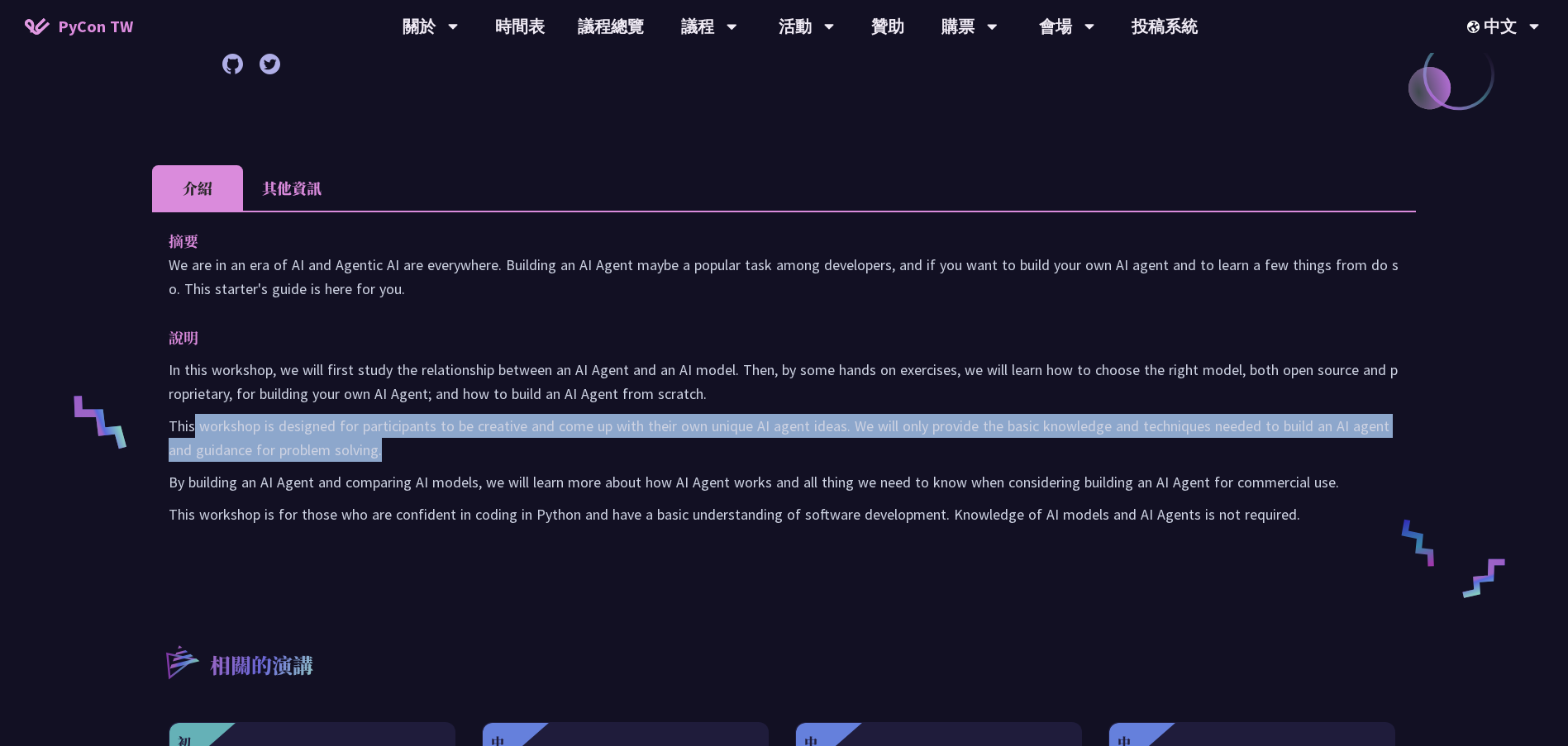
drag, startPoint x: 411, startPoint y: 449, endPoint x: 191, endPoint y: 426, distance: 221.2
click at [191, 426] on p "This workshop is designed for participants to be creative and come up with thei…" at bounding box center [784, 437] width 1231 height 48
click at [260, 461] on p "This workshop is designed for participants to be creative and come up with thei…" at bounding box center [784, 437] width 1231 height 48
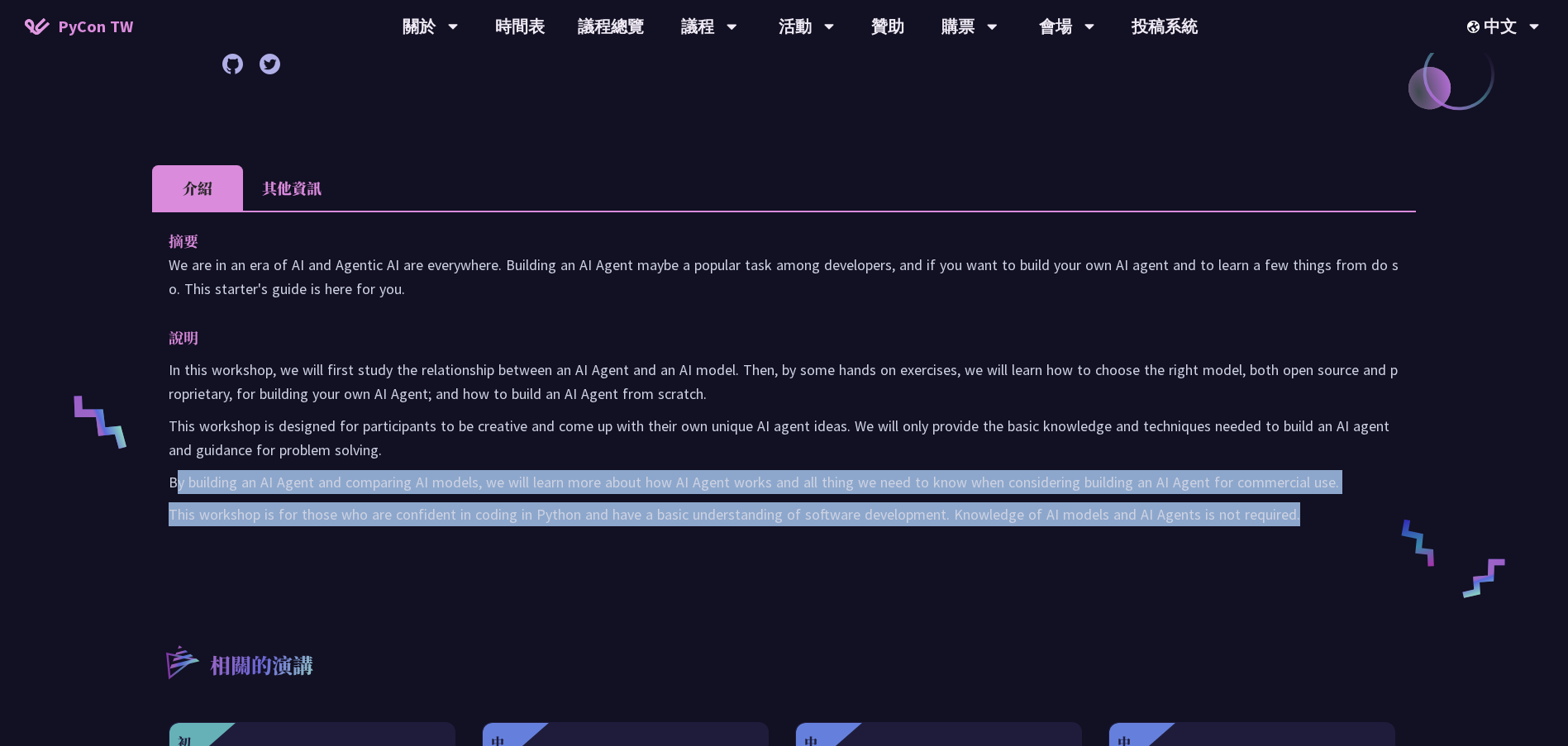
drag, startPoint x: 175, startPoint y: 474, endPoint x: 1389, endPoint y: 527, distance: 1215.2
click at [1389, 527] on div "摘要 We are in an era of AI and Agentic AI are everywhere. Building an AI Agent m…" at bounding box center [784, 389] width 1264 height 357
click at [1266, 540] on div "摘要 We are in an era of AI and Agentic AI are everywhere. Building an AI Agent m…" at bounding box center [784, 389] width 1264 height 357
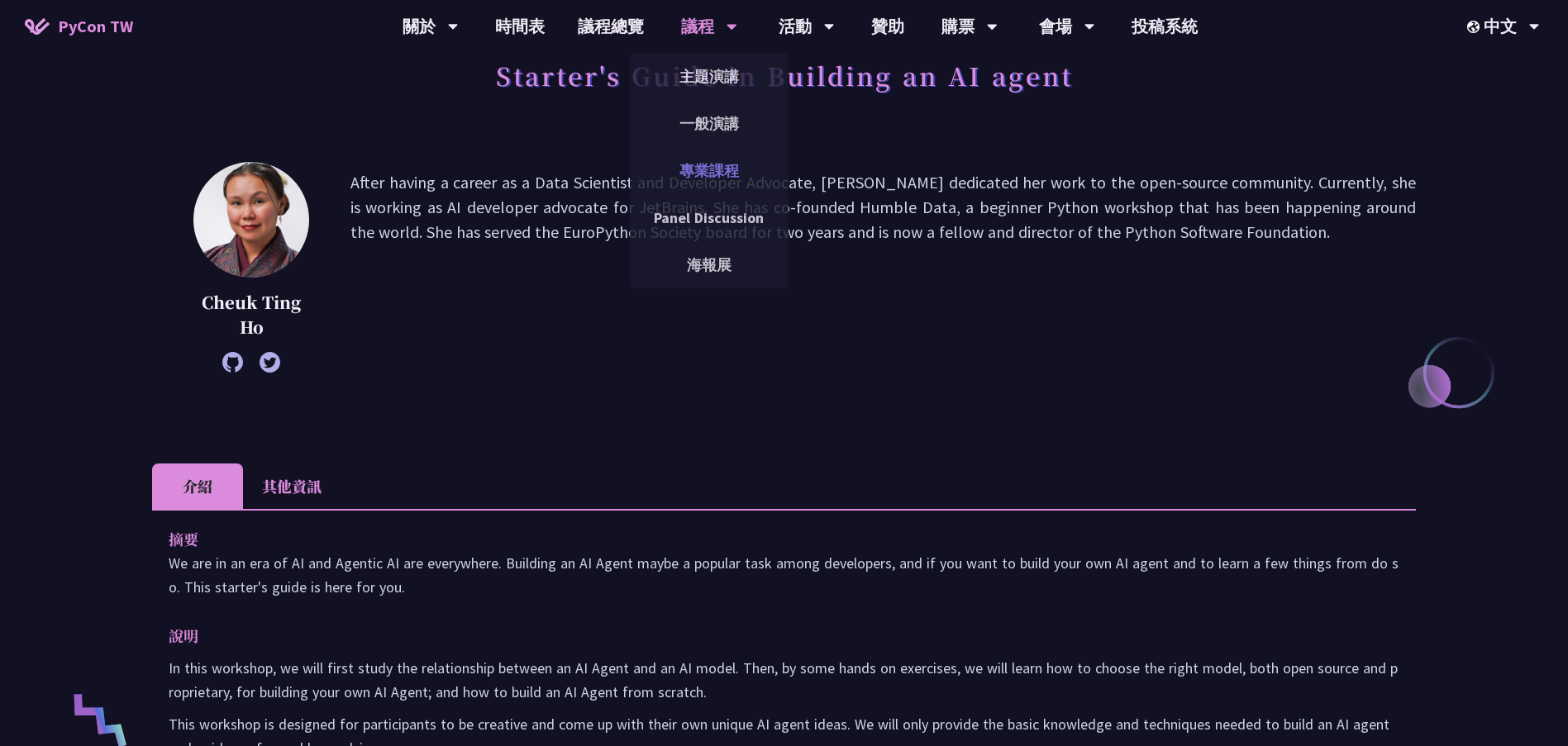
scroll to position [82, 0]
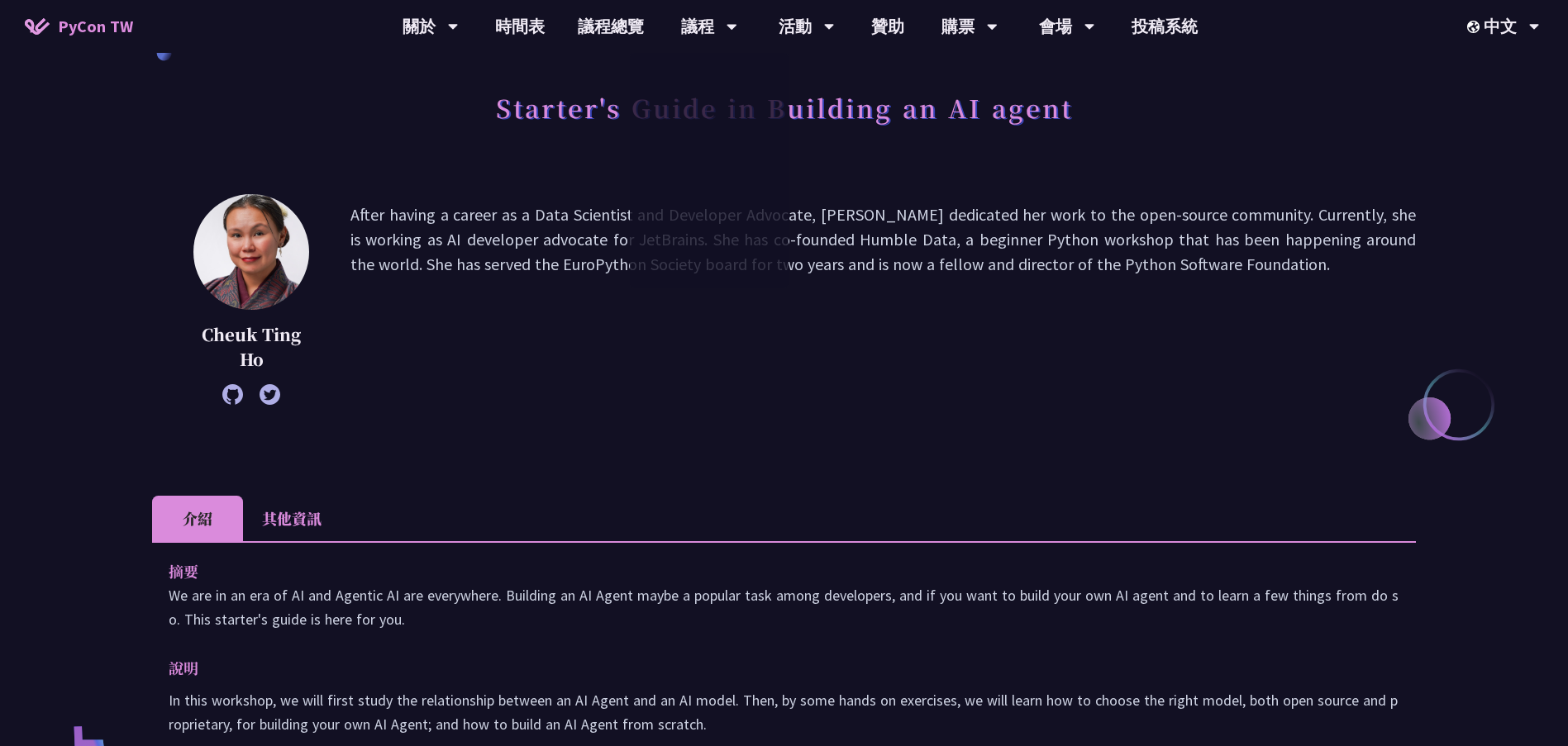
click at [383, 230] on p "After having a career as a Data Scientist and Developer Advocate, [PERSON_NAME]…" at bounding box center [884, 299] width 1066 height 194
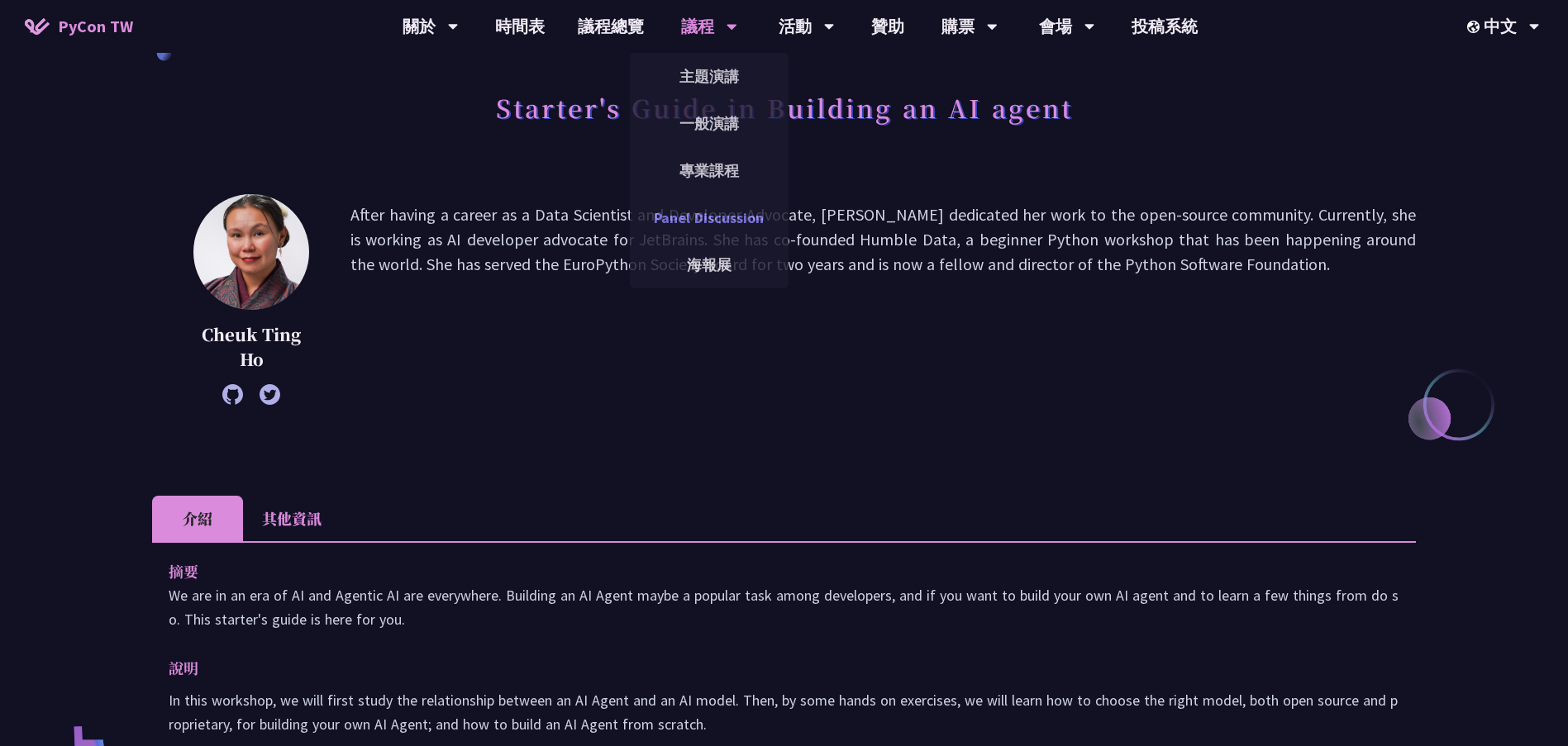
click at [720, 221] on link "Panel Discussion" at bounding box center [708, 217] width 159 height 39
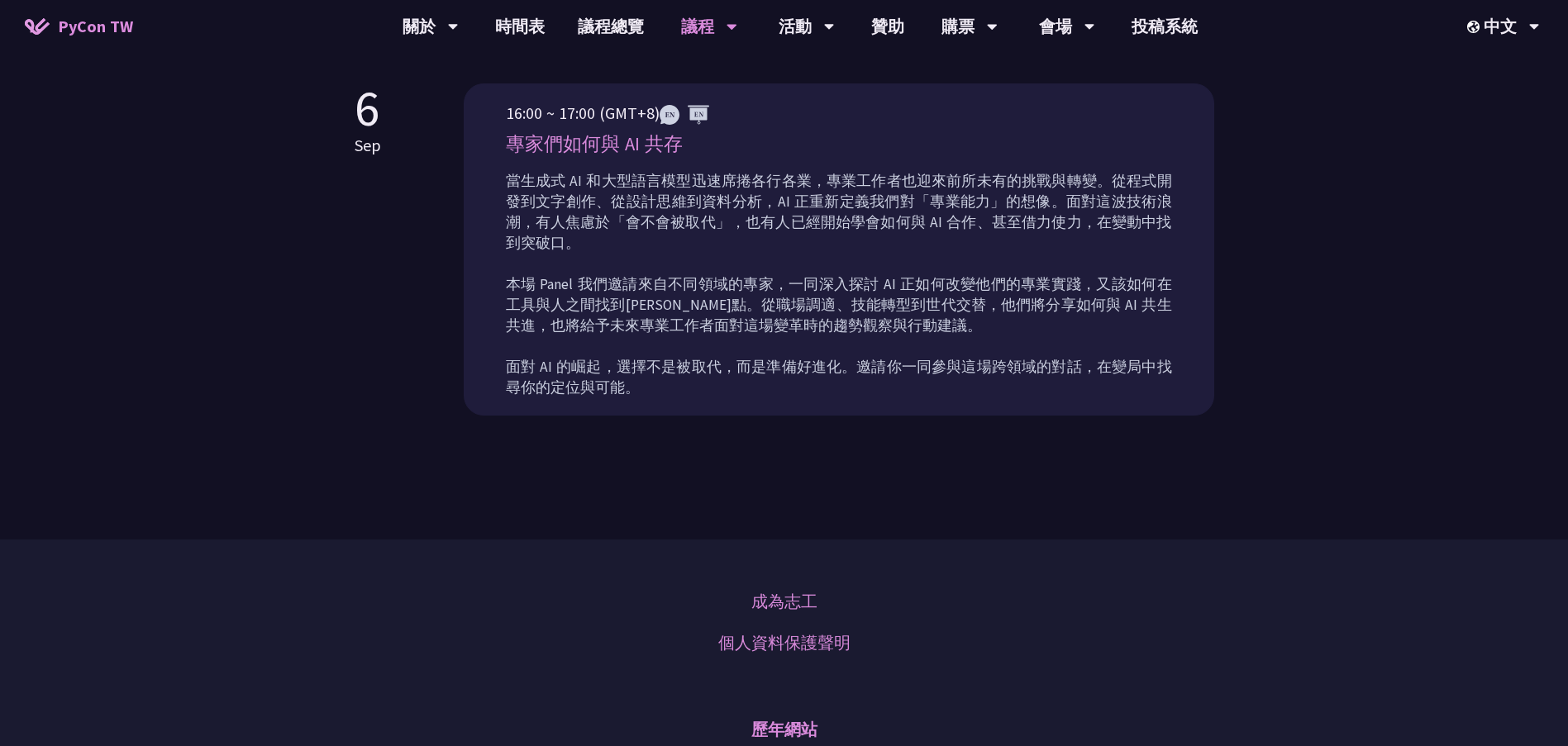
scroll to position [496, 0]
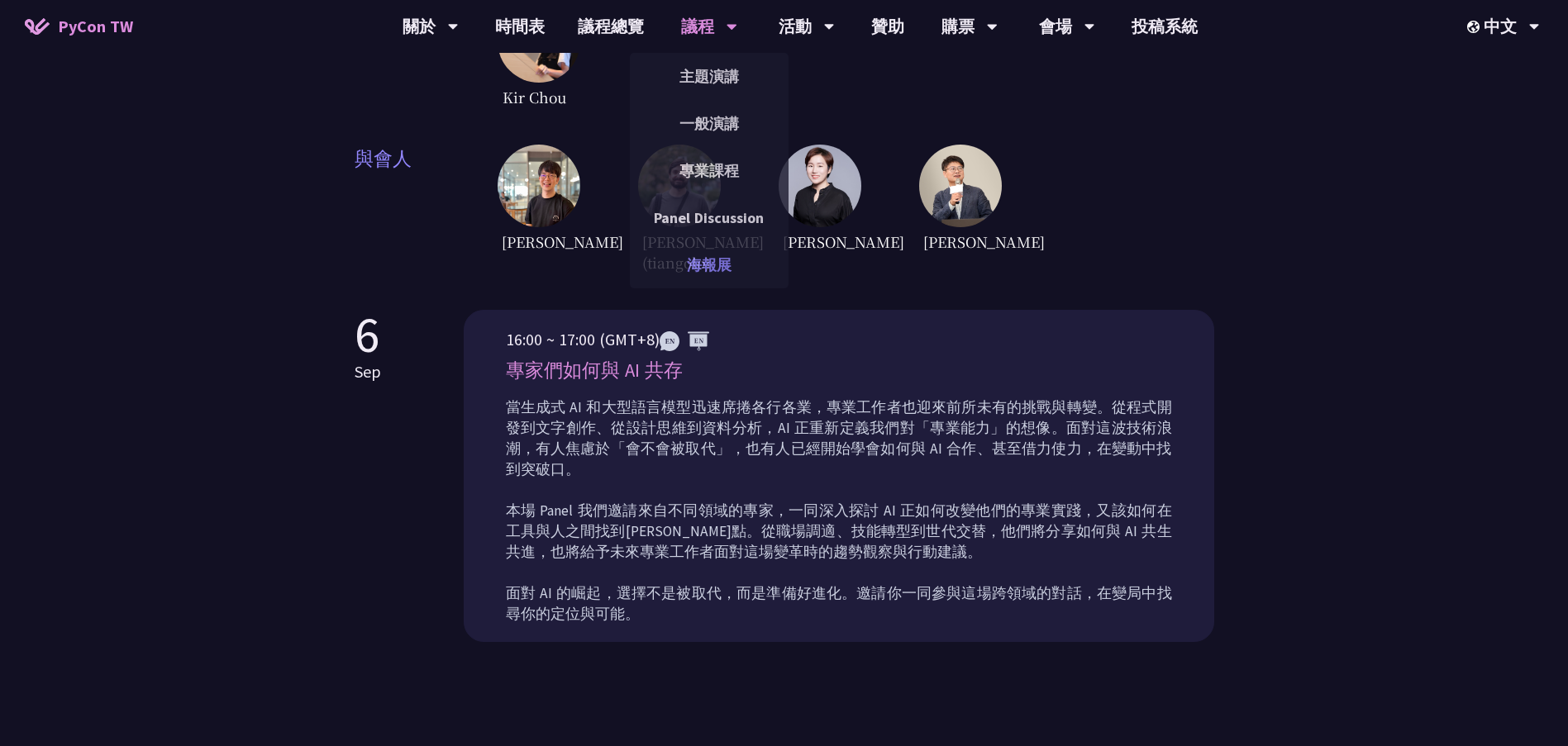
click at [724, 256] on link "海報展" at bounding box center [708, 265] width 159 height 39
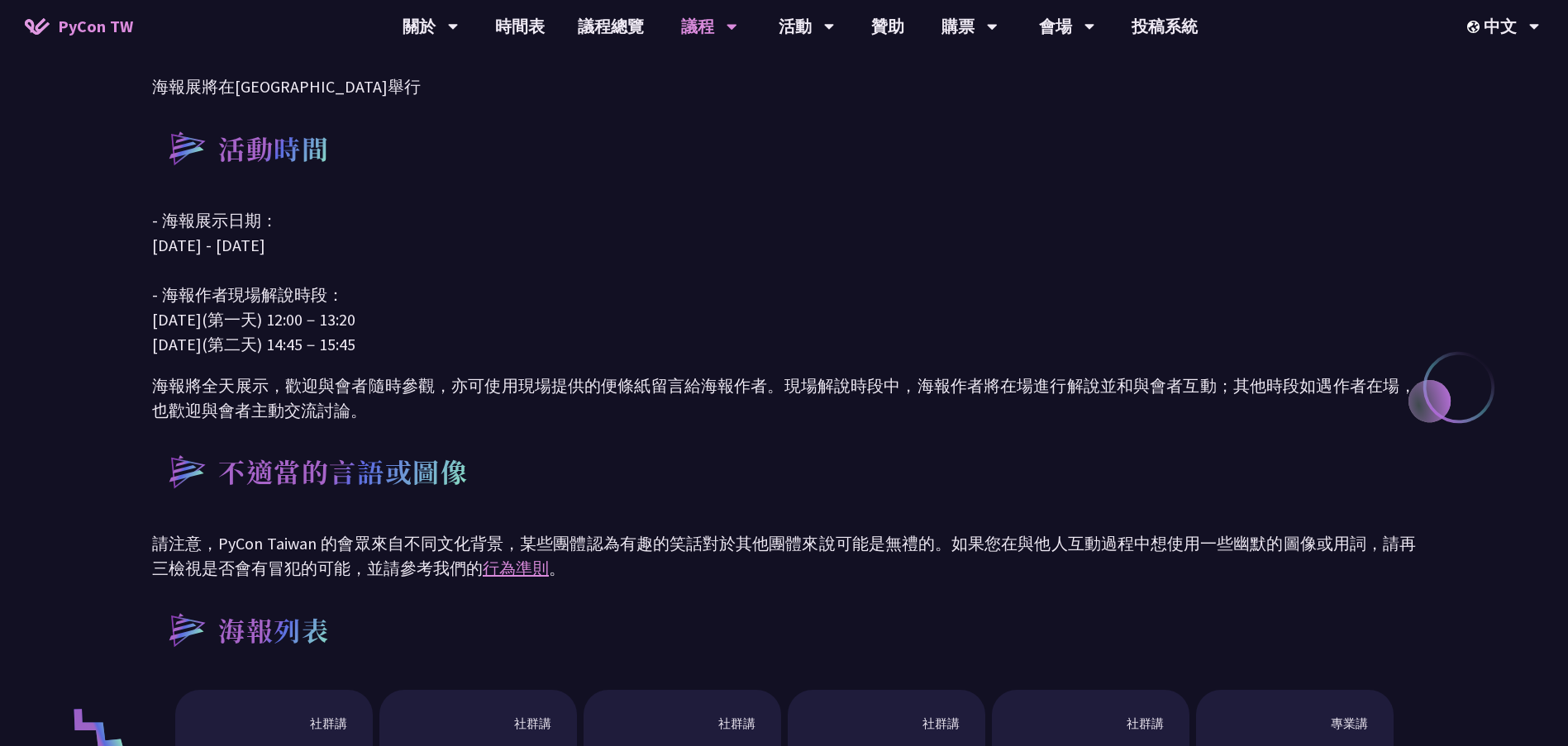
scroll to position [743, 0]
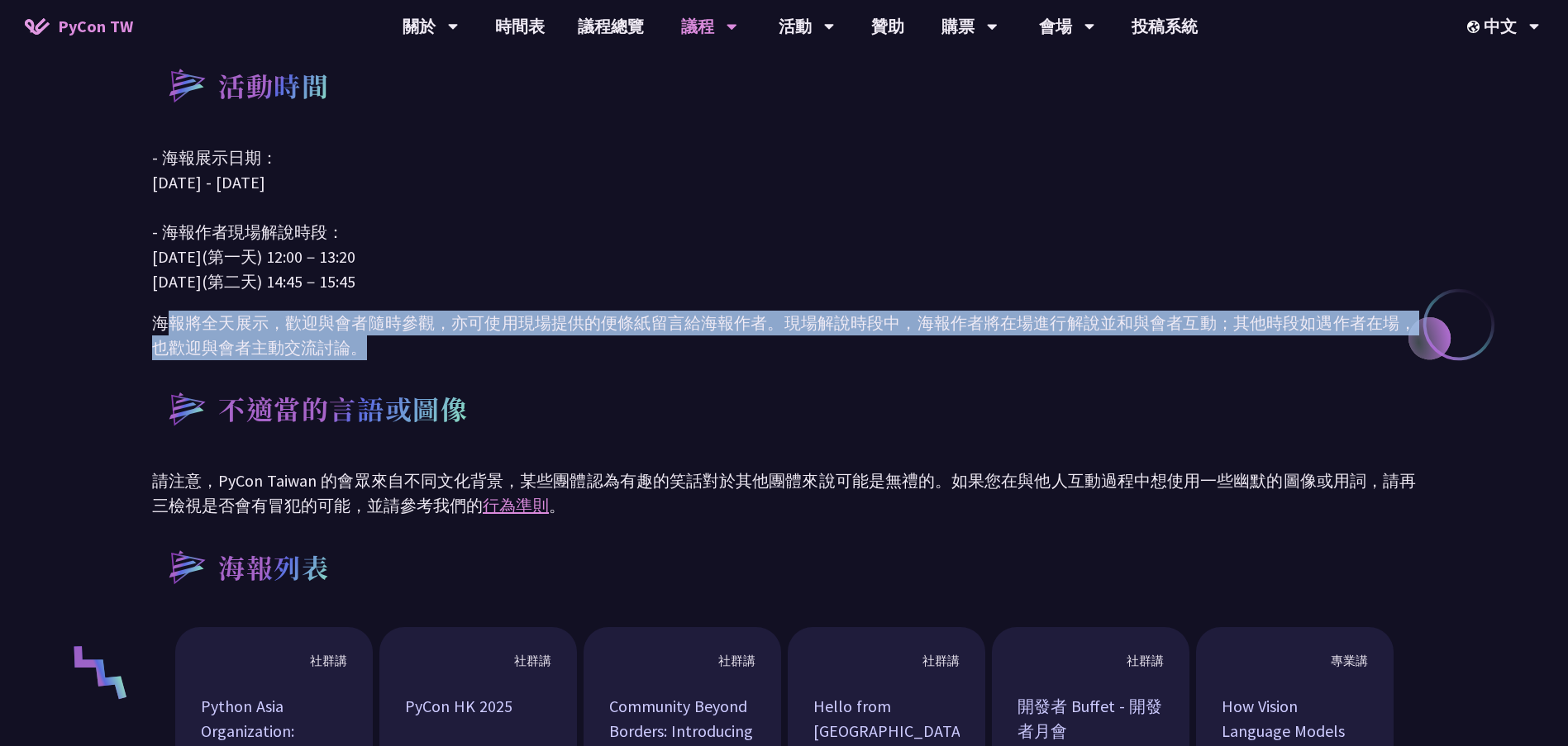
drag, startPoint x: 163, startPoint y: 326, endPoint x: 386, endPoint y: 355, distance: 224.9
click at [386, 355] on p "海報將全天展示，歡迎與會者隨時參觀，亦可使用現場提供的便條紙留言給海報作者。現場解說時段中，海報作者將在場進行解說並和與會者互動；其他時段如遇作者在場，也歡迎…" at bounding box center [784, 335] width 1264 height 50
click at [494, 353] on p "海報將全天展示，歡迎與會者隨時參觀，亦可使用現場提供的便條紙留言給海報作者。現場解說時段中，海報作者將在場進行解說並和與會者互動；其他時段如遇作者在場，也歡迎…" at bounding box center [784, 335] width 1264 height 50
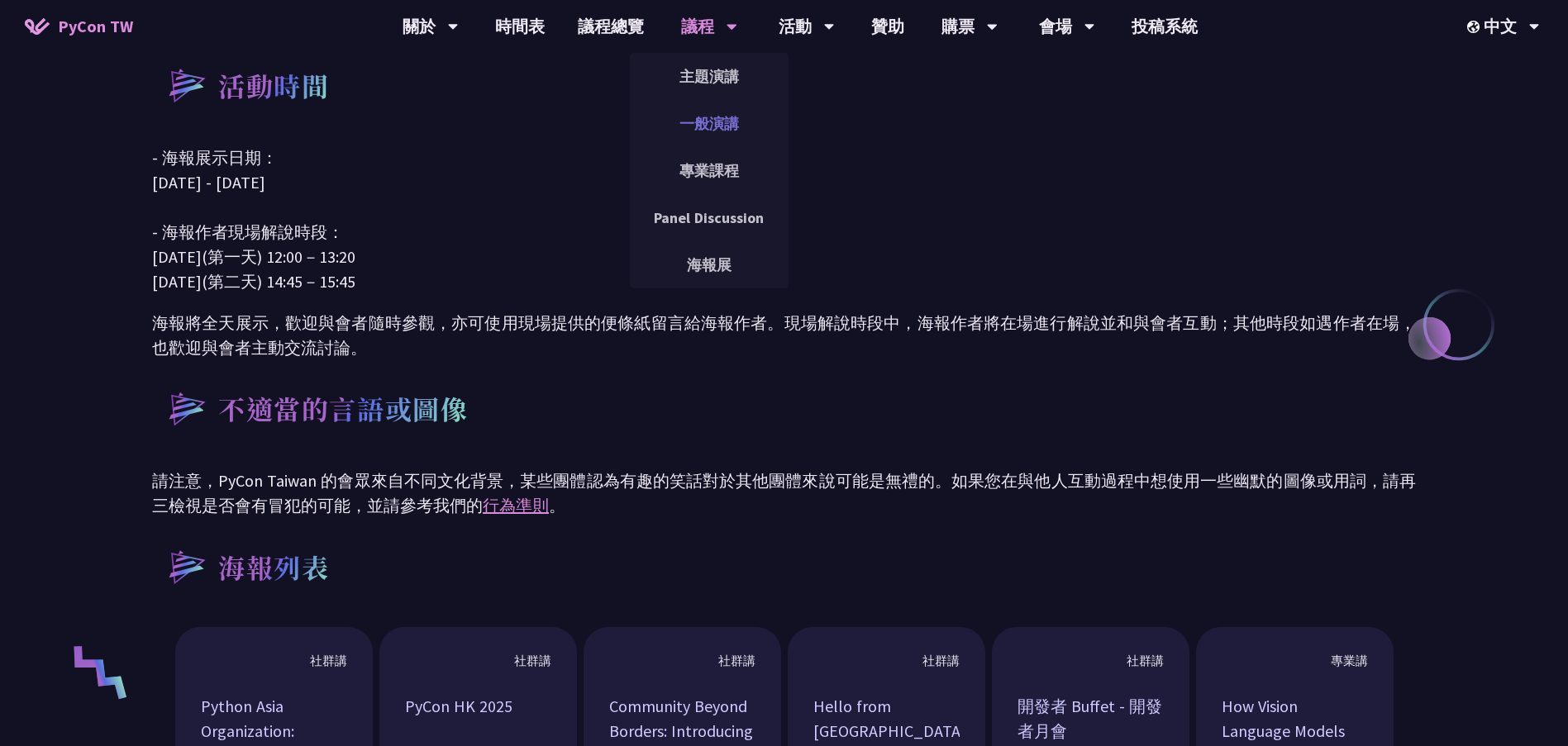
click at [711, 117] on link "一般演講" at bounding box center [708, 123] width 159 height 39
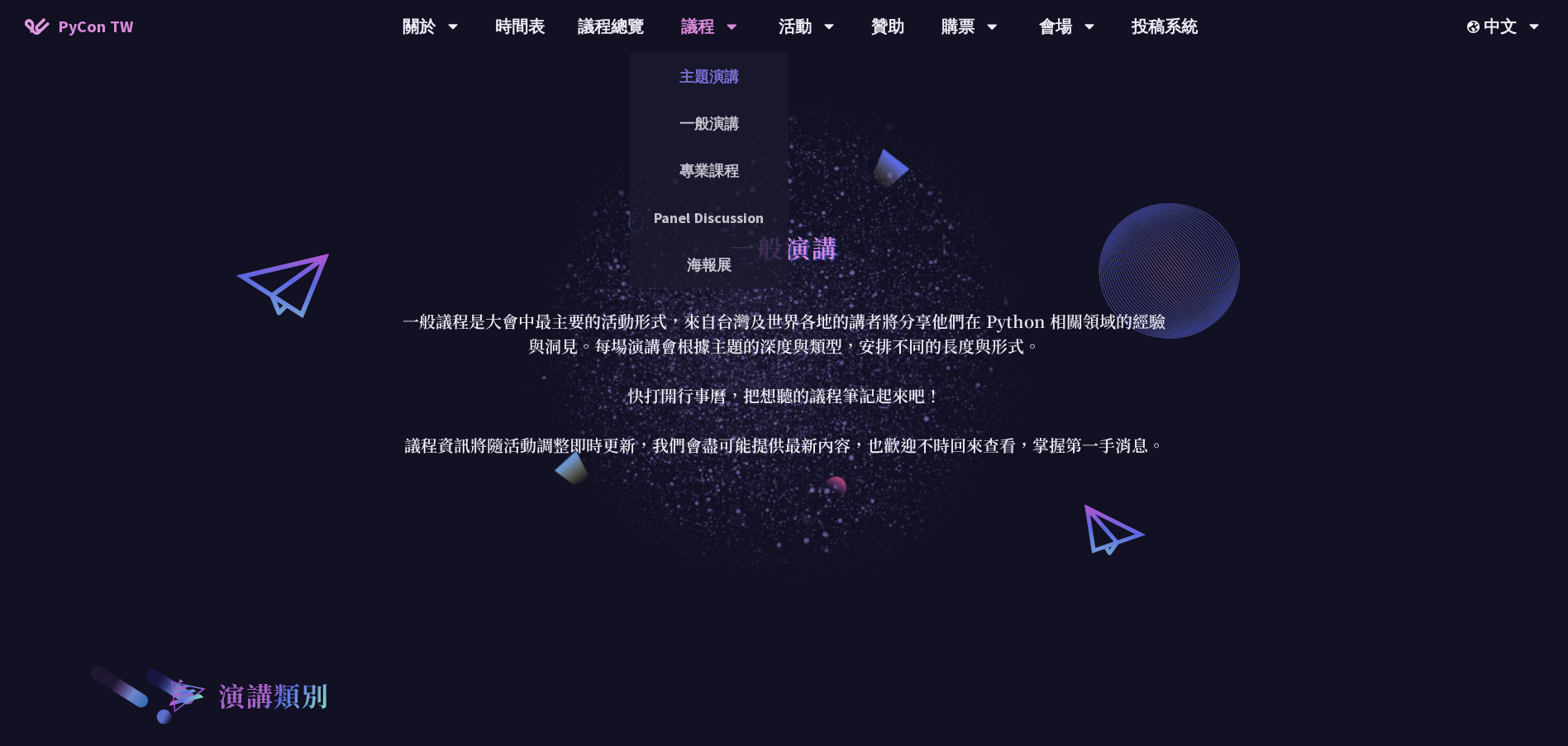
click at [719, 73] on link "主題演講" at bounding box center [708, 76] width 159 height 39
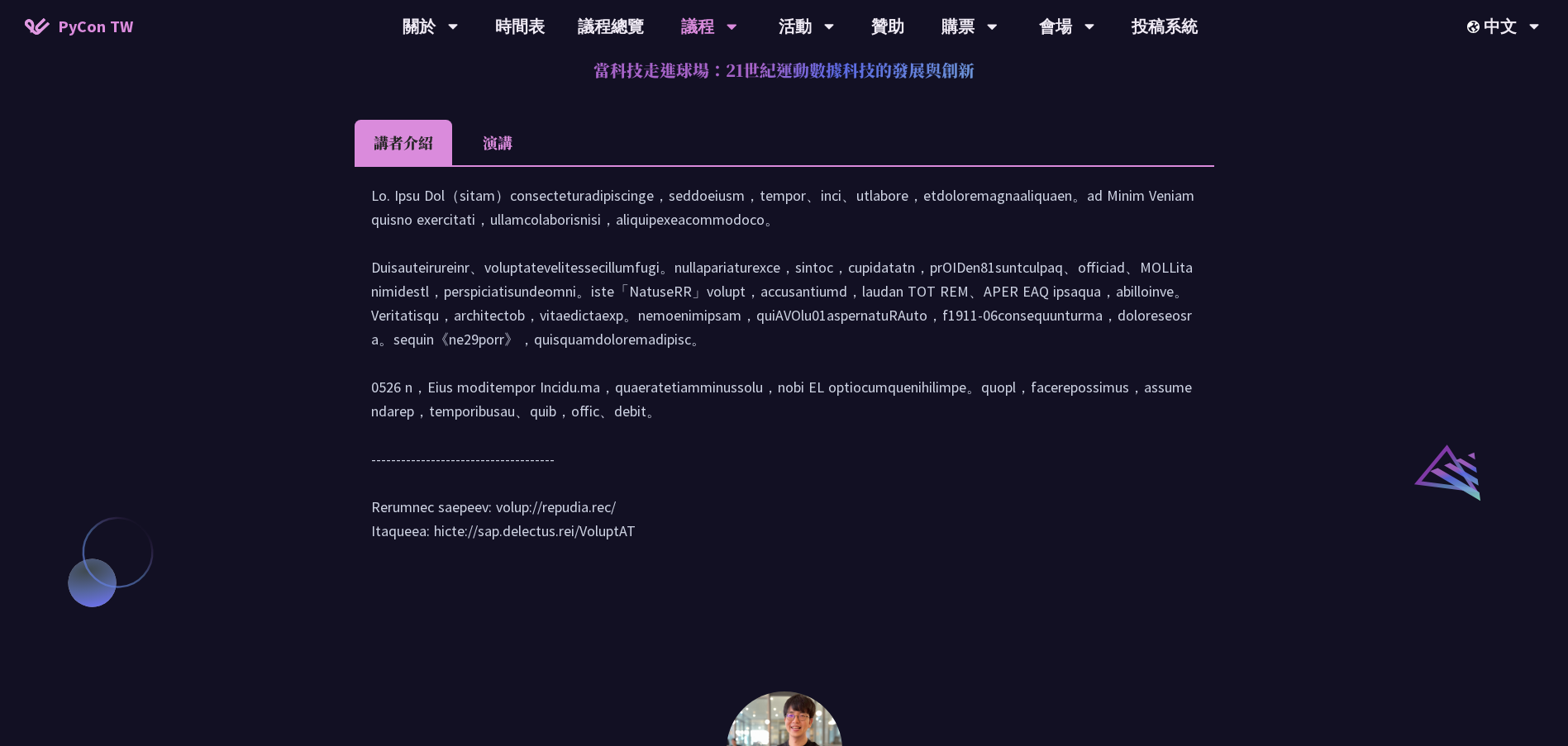
scroll to position [1488, 0]
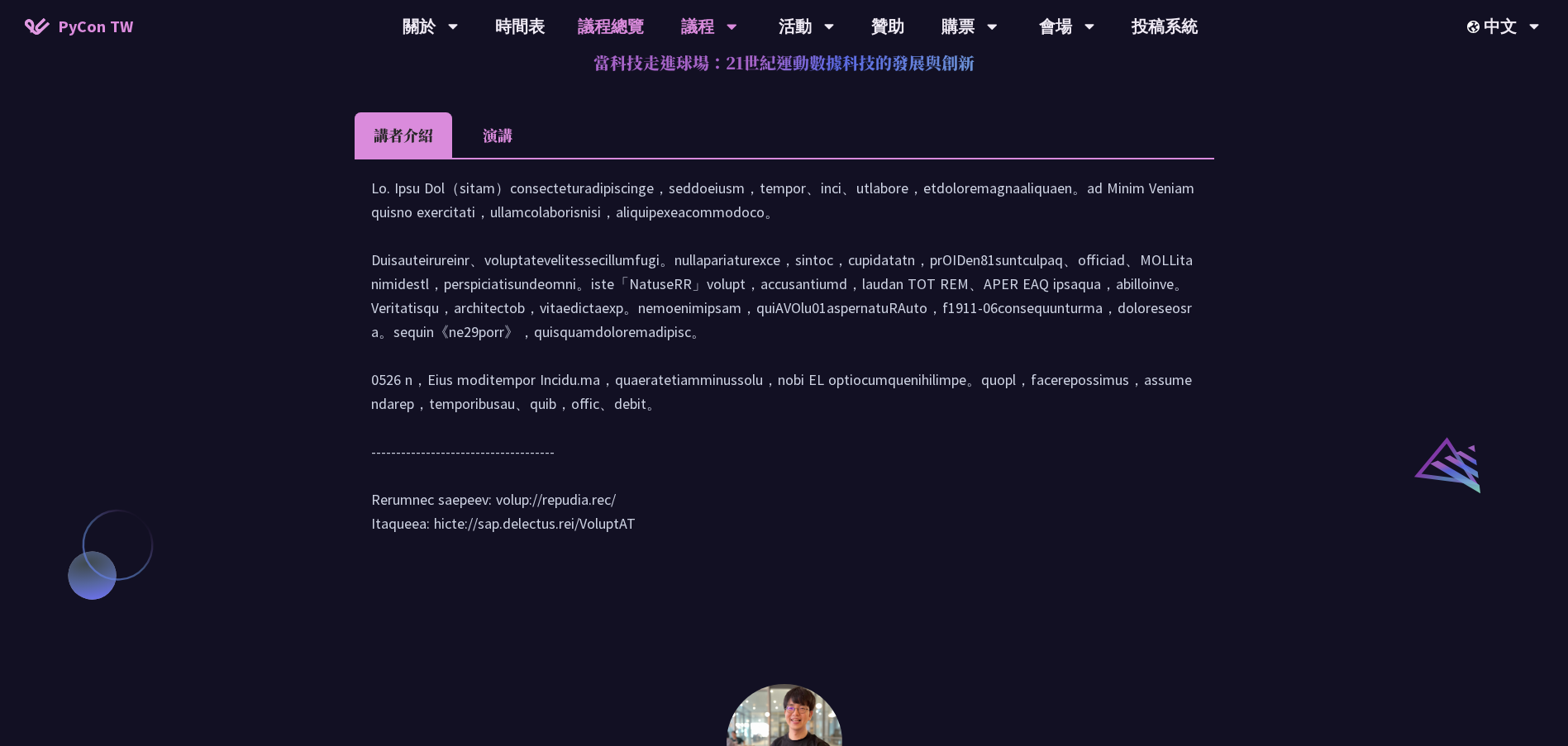
click at [606, 23] on link "議程總覽" at bounding box center [611, 26] width 99 height 53
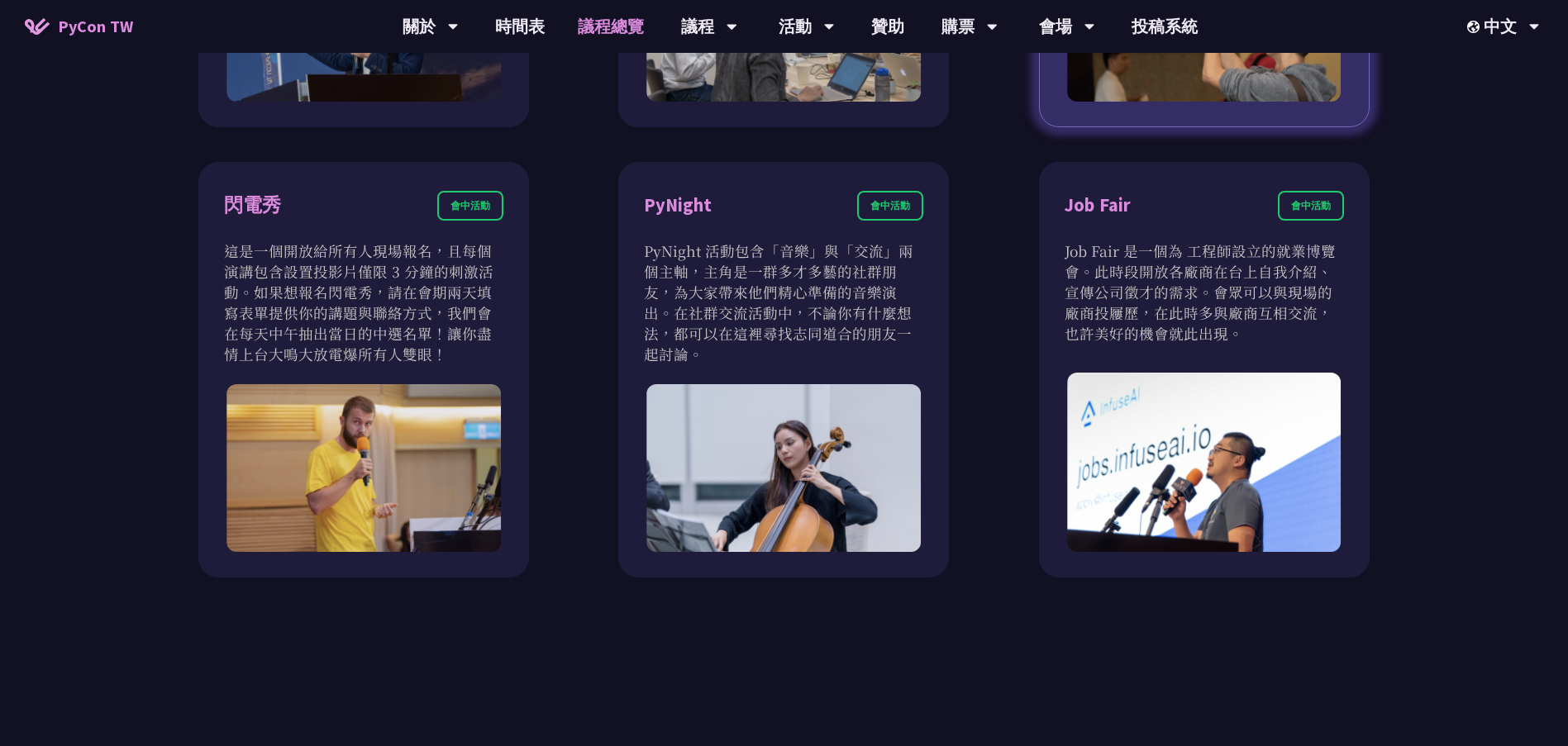
scroll to position [1405, 0]
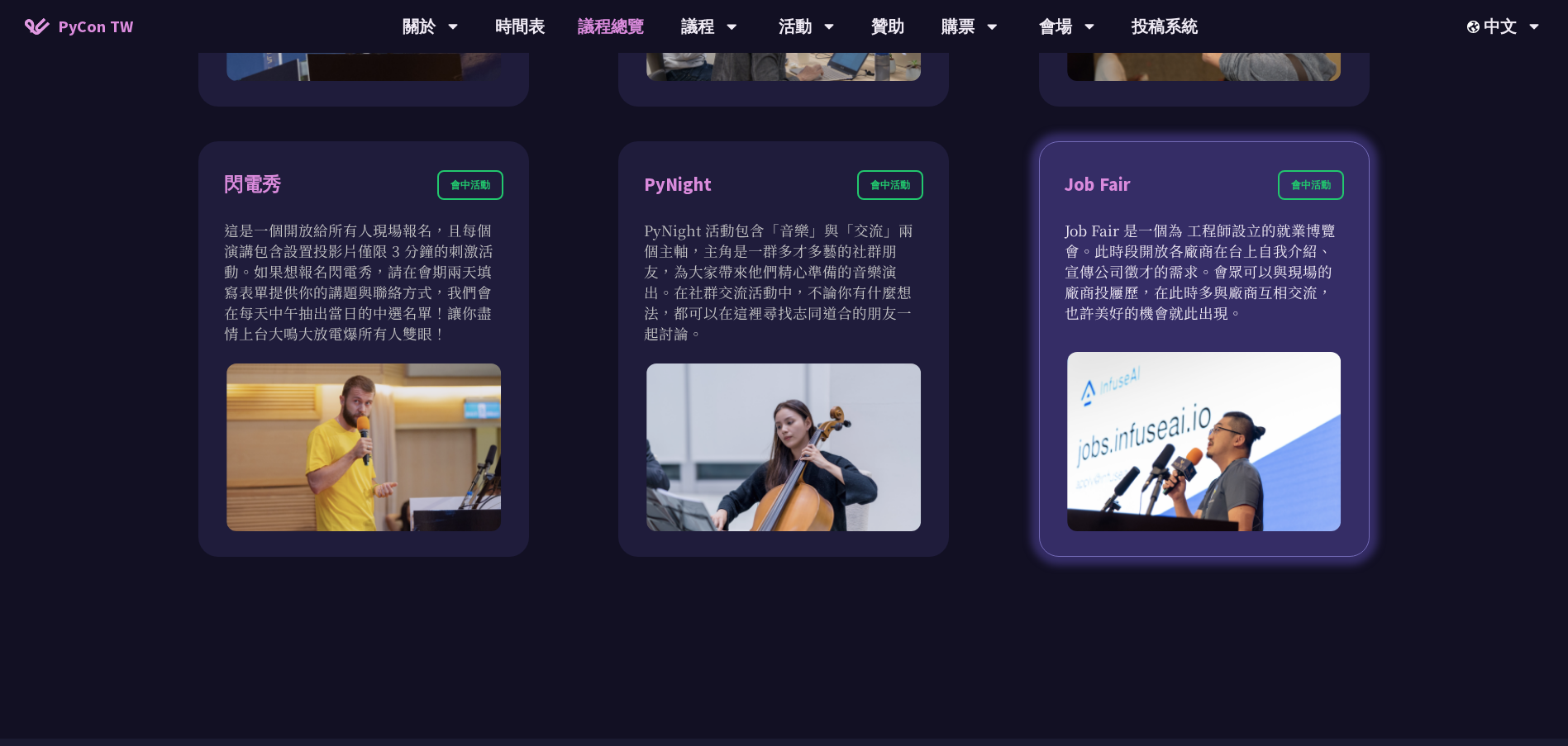
click at [1107, 194] on div "Job Fair" at bounding box center [1098, 185] width 66 height 29
click at [1161, 275] on p "Job Fair 是一個為 工程師設立的就業博覽會。此時段開放各廠商在台上自我介紹、宣傳公司徵才的需求。會眾可以與現場的廠商投屨歷，在此時多與廠商互相交流，也…" at bounding box center [1205, 271] width 280 height 103
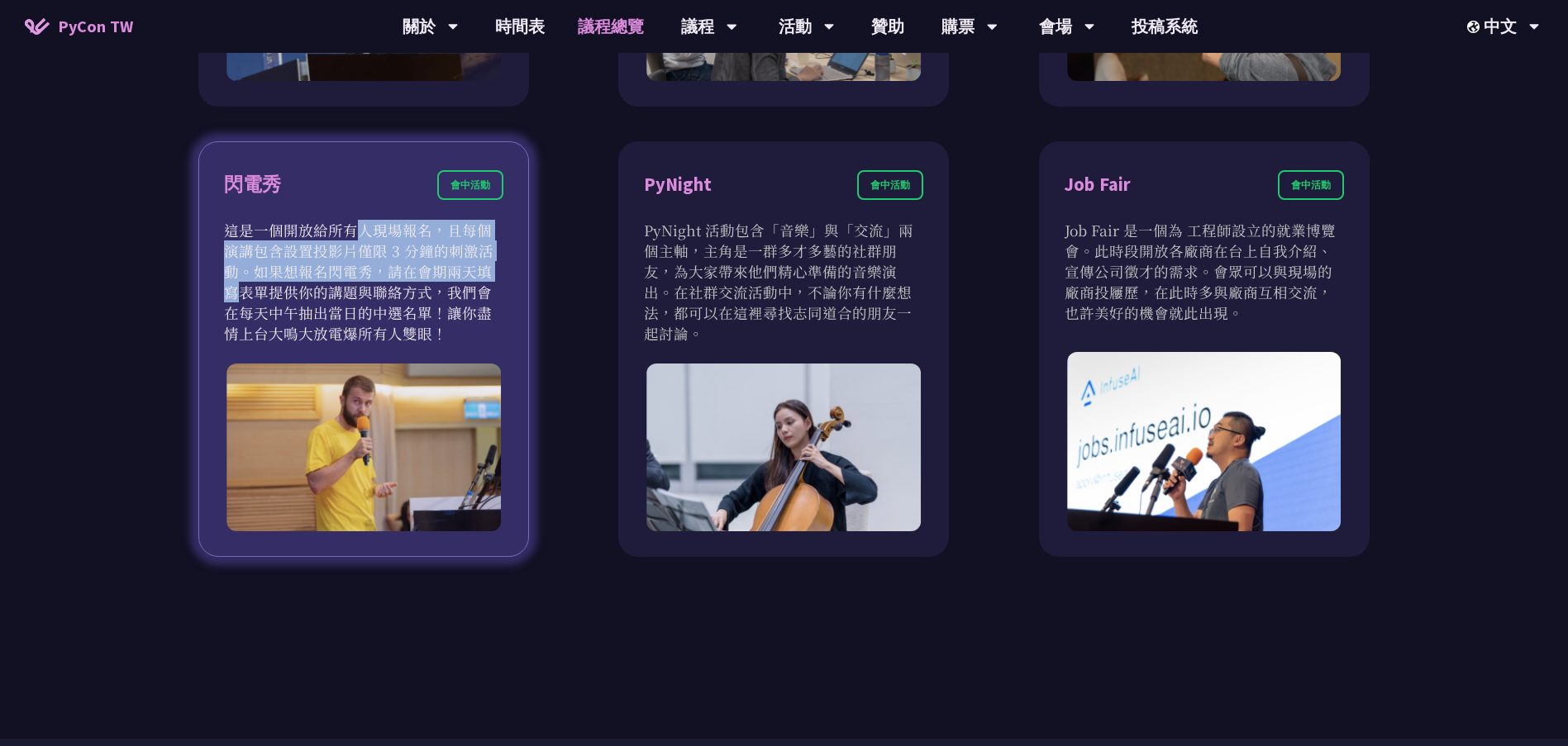
drag, startPoint x: 222, startPoint y: 223, endPoint x: 347, endPoint y: 278, distance: 136.6
click at [342, 274] on div "閃電秀 會中活動 這是一個開放給所有人現場報名，且每個演講包含設置投影片僅限 3 分鐘的刺激活動。如果想報名閃電秀，請在會期兩天填寫表單提供你的講題與聯絡方式…" at bounding box center [363, 349] width 331 height 416
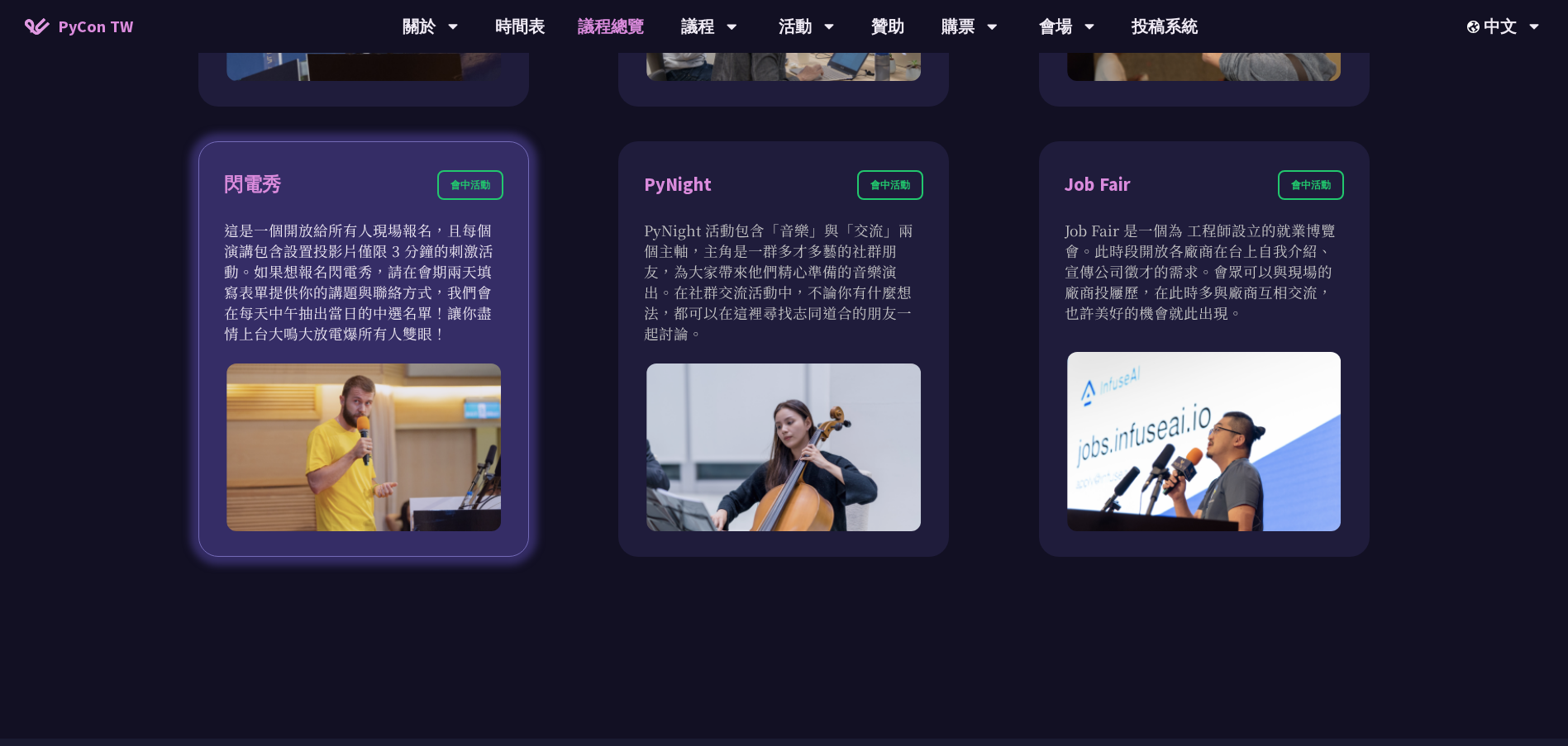
drag, startPoint x: 394, startPoint y: 297, endPoint x: 414, endPoint y: 311, distance: 24.4
click at [394, 298] on p "這是一個開放給所有人現場報名，且每個演講包含設置投影片僅限 3 分鐘的刺激活動。如果想報名閃電秀，請在會期兩天填寫表單提供你的講題與聯絡方式，我們會在每天中午…" at bounding box center [363, 282] width 280 height 124
click at [425, 331] on p "這是一個開放給所有人現場報名，且每個演講包含設置投影片僅限 3 分鐘的刺激活動。如果想報名閃電秀，請在會期兩天填寫表單提供你的講題與聯絡方式，我們會在每天中午…" at bounding box center [363, 282] width 280 height 124
click at [476, 190] on div "會中活動" at bounding box center [470, 185] width 66 height 29
click at [238, 191] on div "閃電秀" at bounding box center [253, 185] width 57 height 29
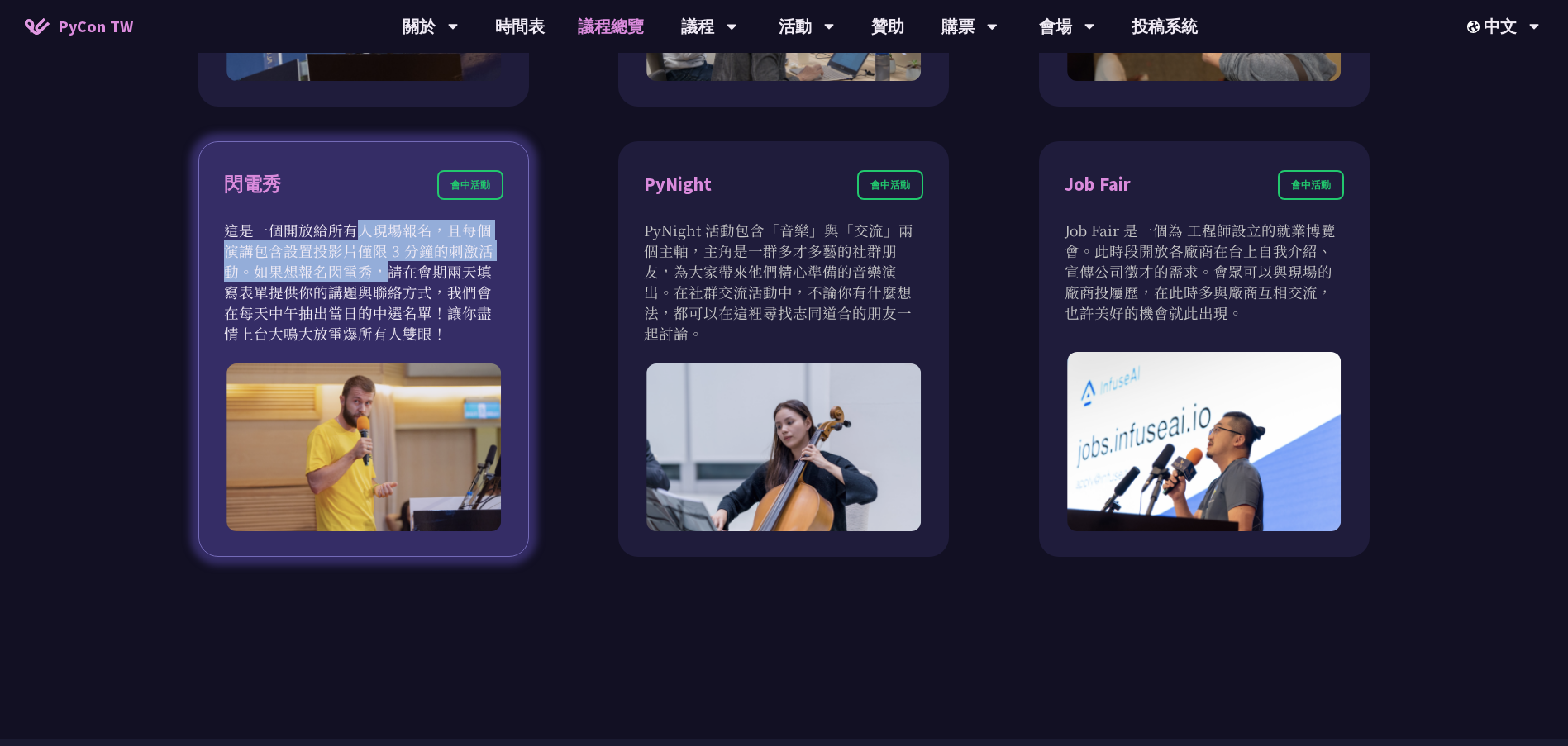
drag, startPoint x: 220, startPoint y: 224, endPoint x: 499, endPoint y: 253, distance: 280.5
click at [499, 253] on div "閃電秀 會中活動 這是一個開放給所有人現場報名，且每個演講包含設置投影片僅限 3 分鐘的刺激活動。如果想報名閃電秀，請在會期兩天填寫表單提供你的講題與聯絡方式…" at bounding box center [363, 349] width 331 height 416
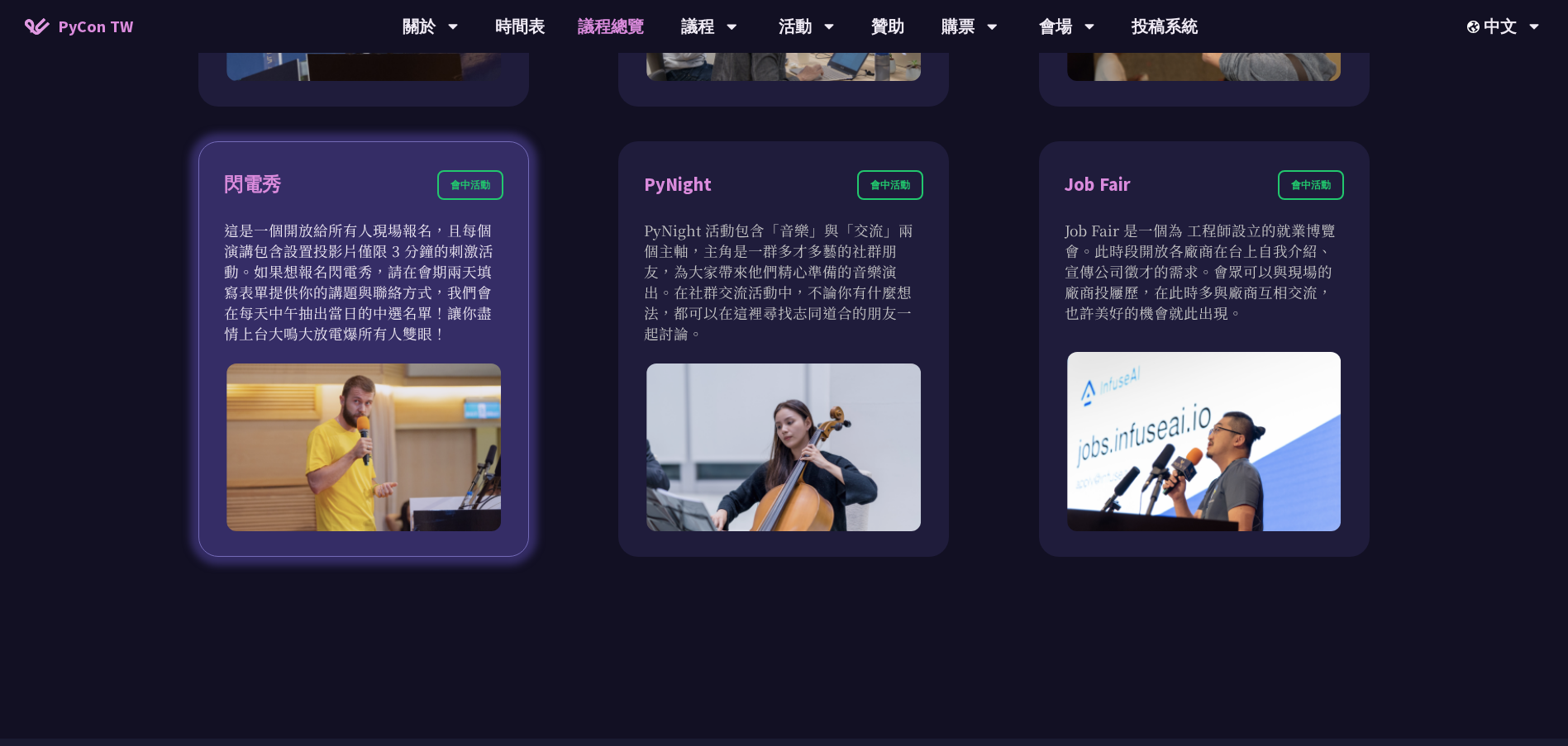
click at [490, 311] on p "這是一個開放給所有人現場報名，且每個演講包含設置投影片僅限 3 分鐘的刺激活動。如果想報名閃電秀，請在會期兩天填寫表單提供你的講題與聯絡方式，我們會在每天中午…" at bounding box center [363, 282] width 280 height 124
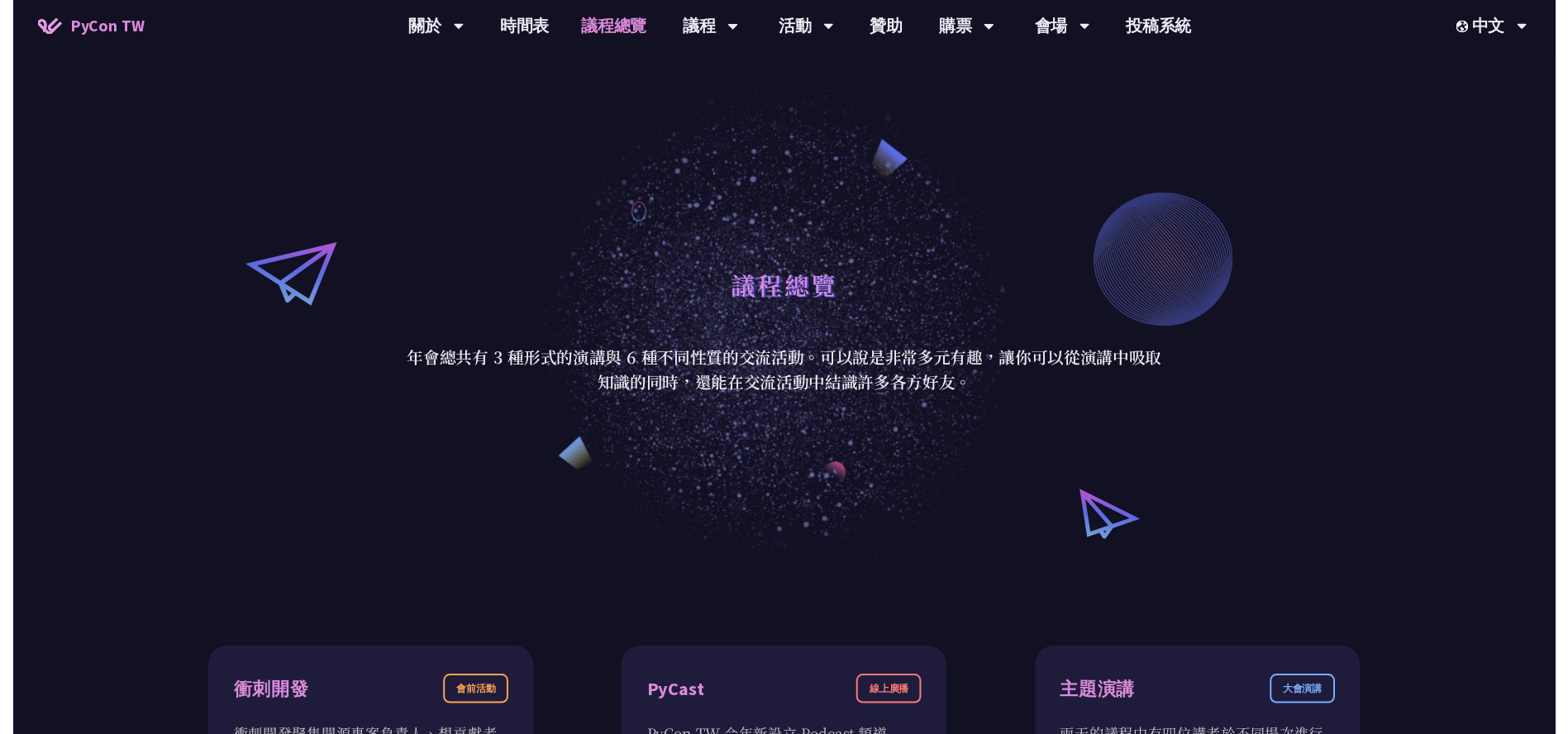
scroll to position [0, 0]
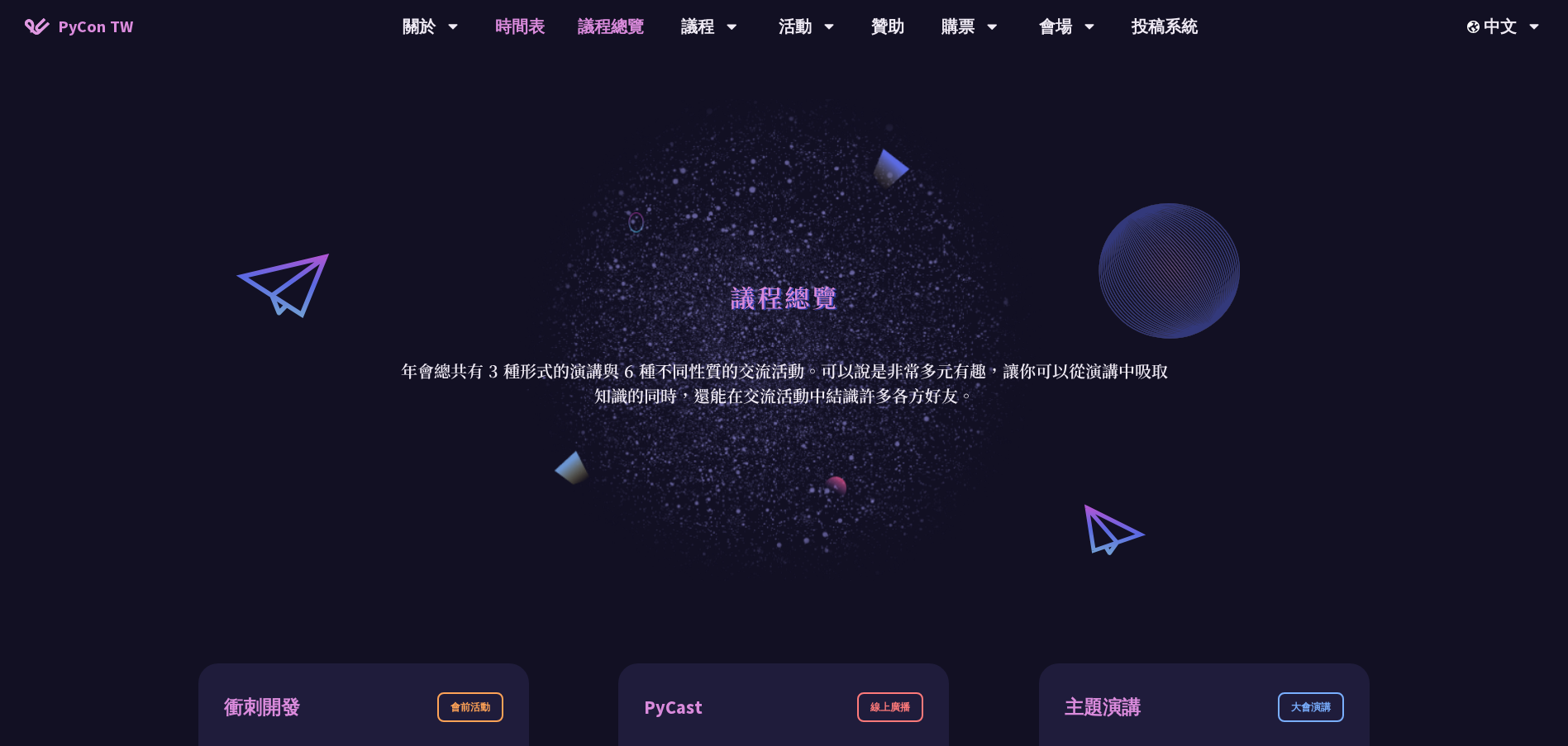
click at [507, 28] on link "時間表" at bounding box center [520, 26] width 82 height 53
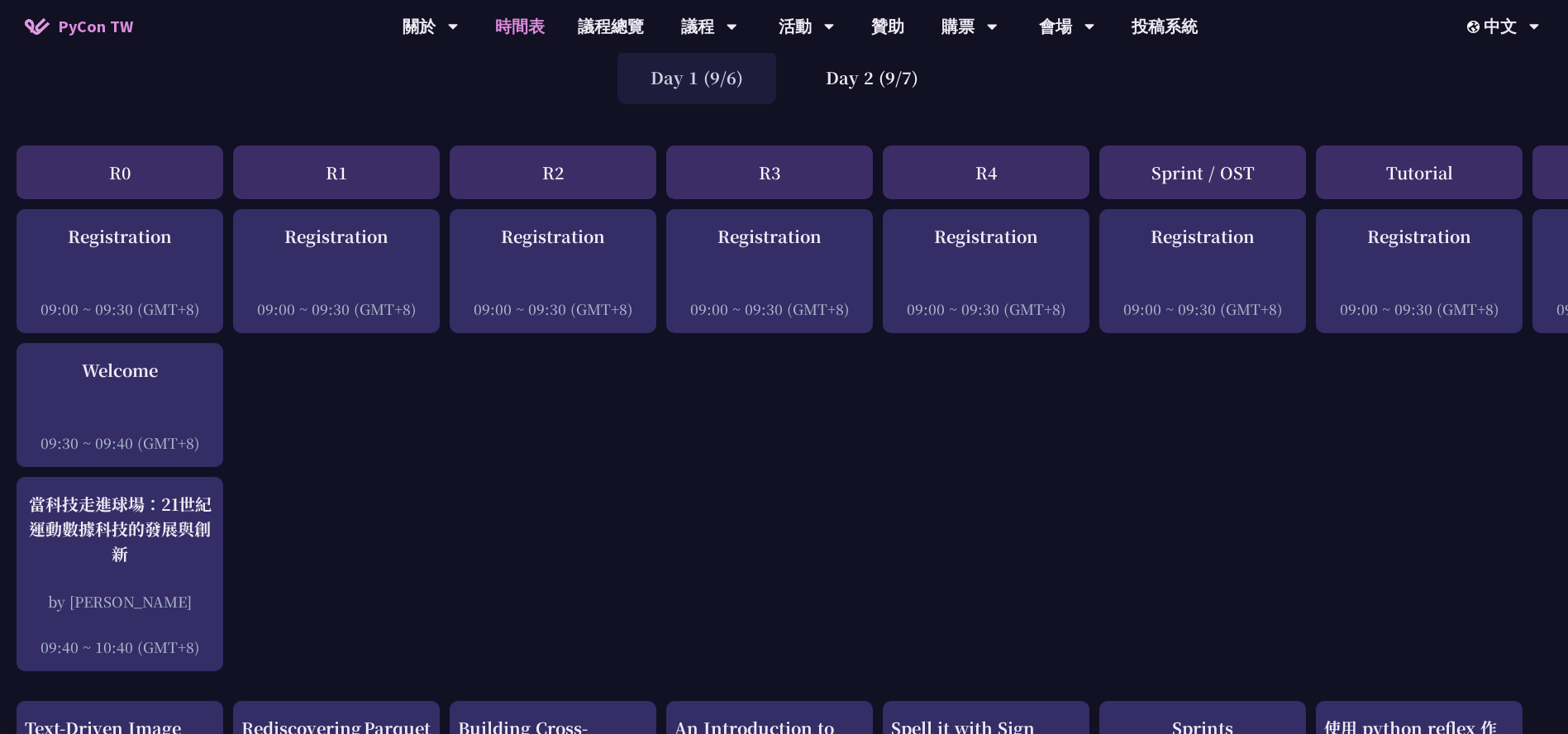
scroll to position [165, 0]
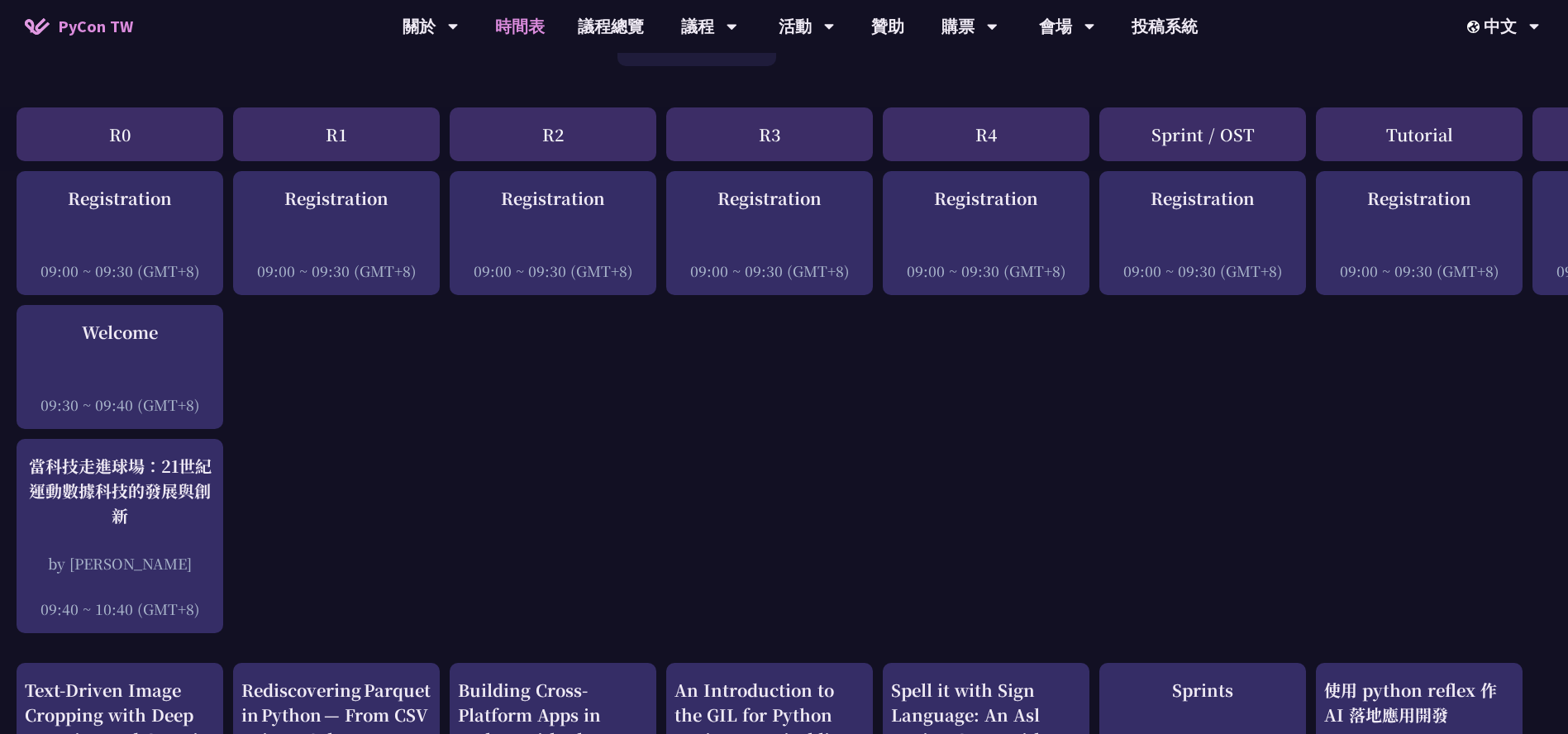
drag, startPoint x: 1109, startPoint y: 514, endPoint x: 1387, endPoint y: 507, distance: 278.1
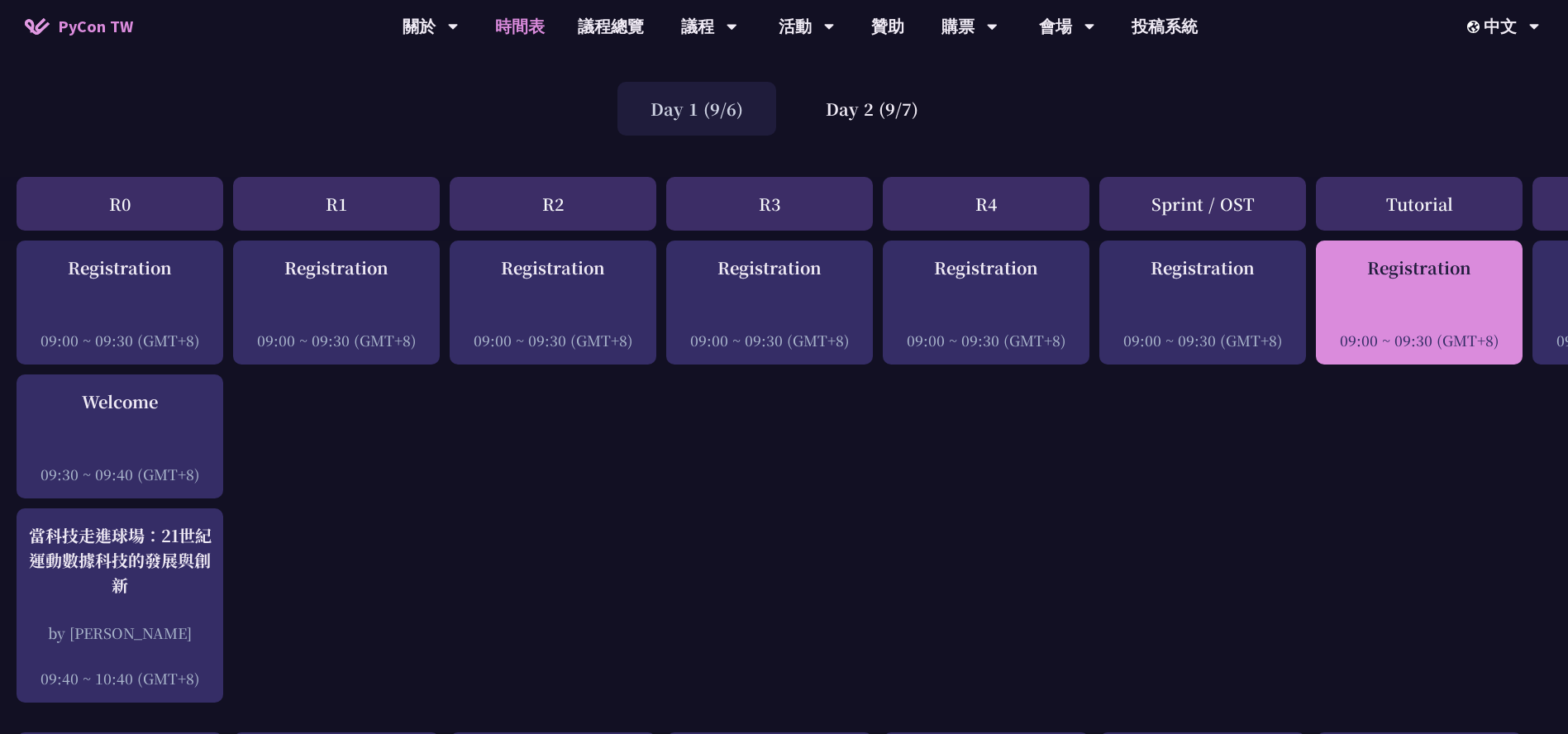
scroll to position [0, 0]
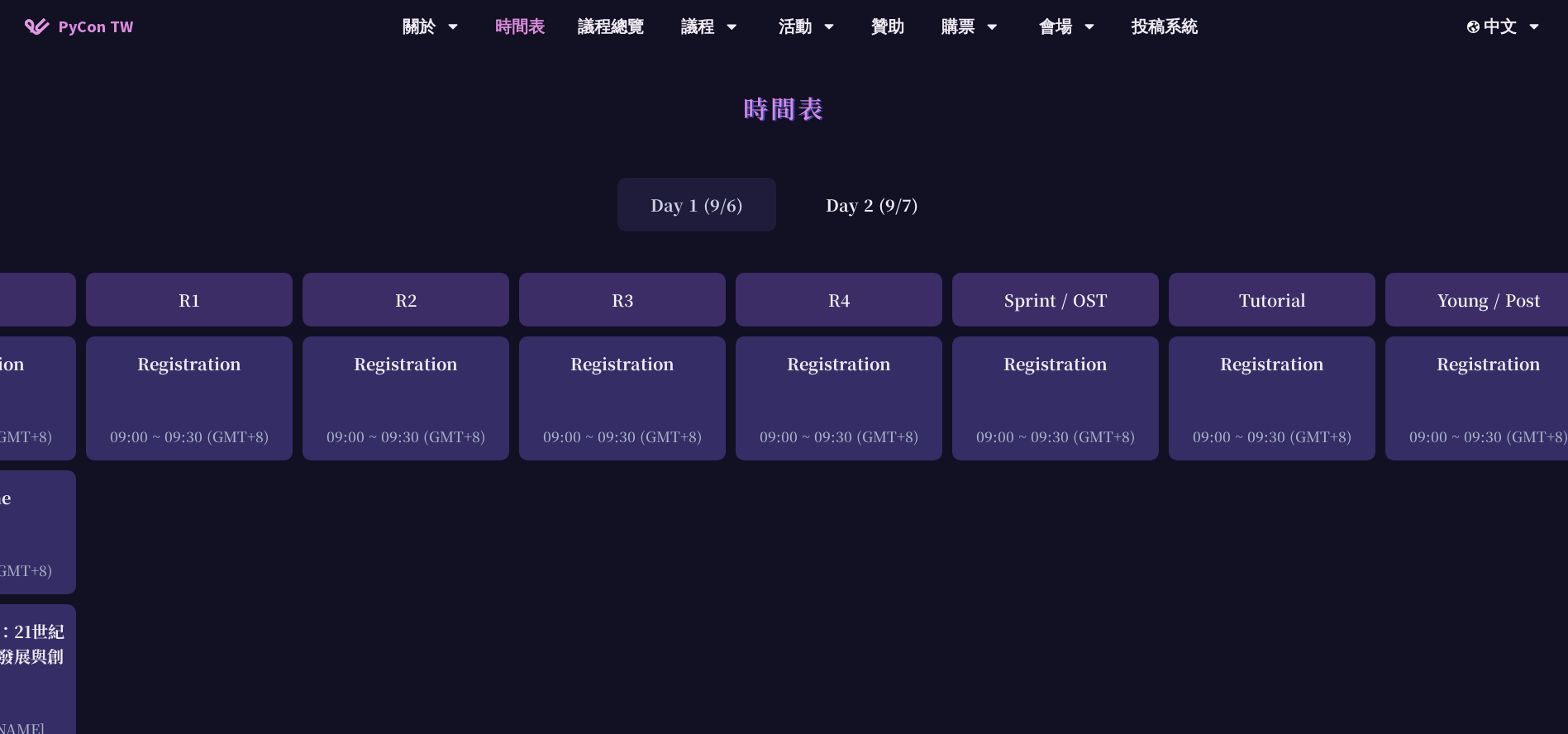
scroll to position [0, 188]
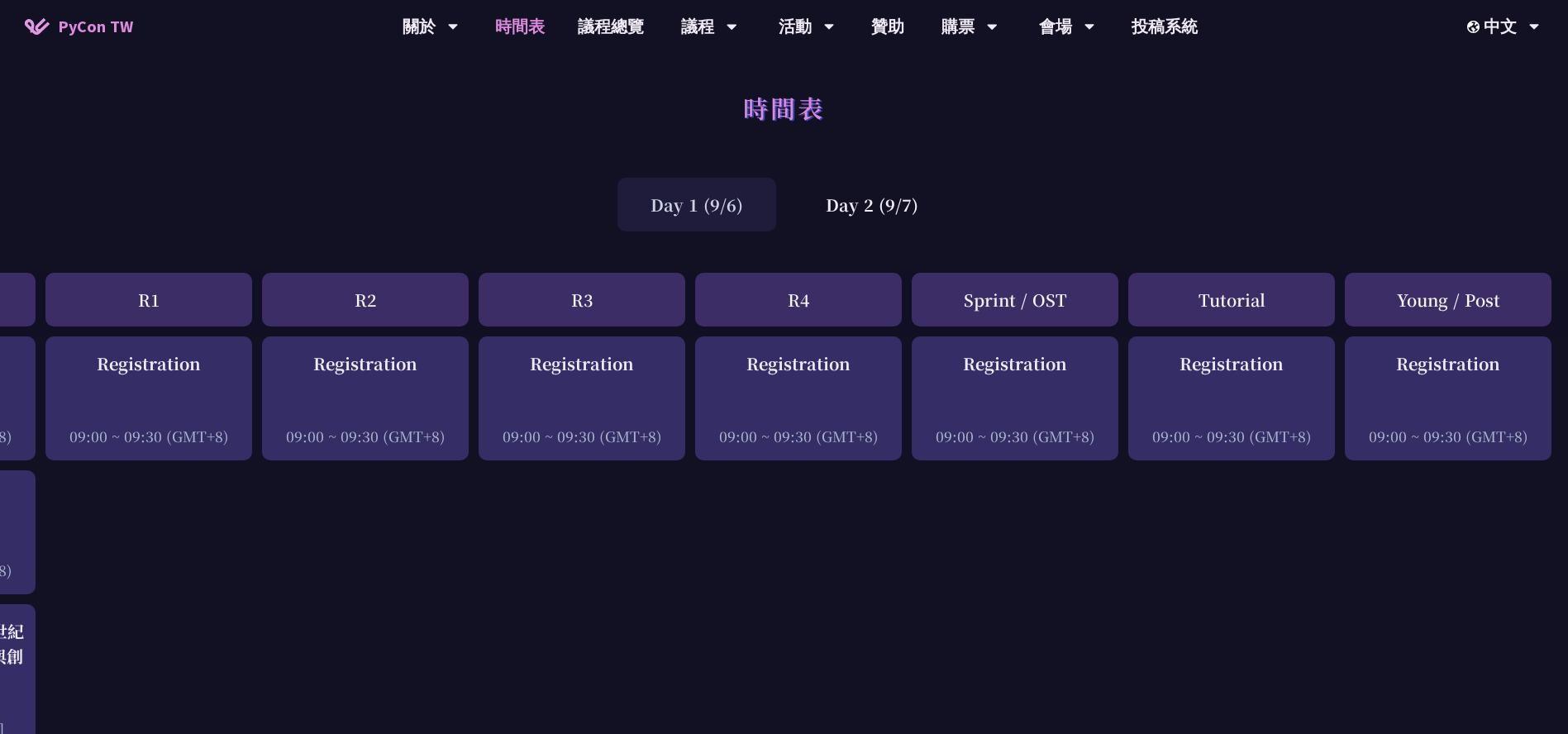
drag, startPoint x: 1487, startPoint y: 560, endPoint x: 1524, endPoint y: 577, distance: 40.7
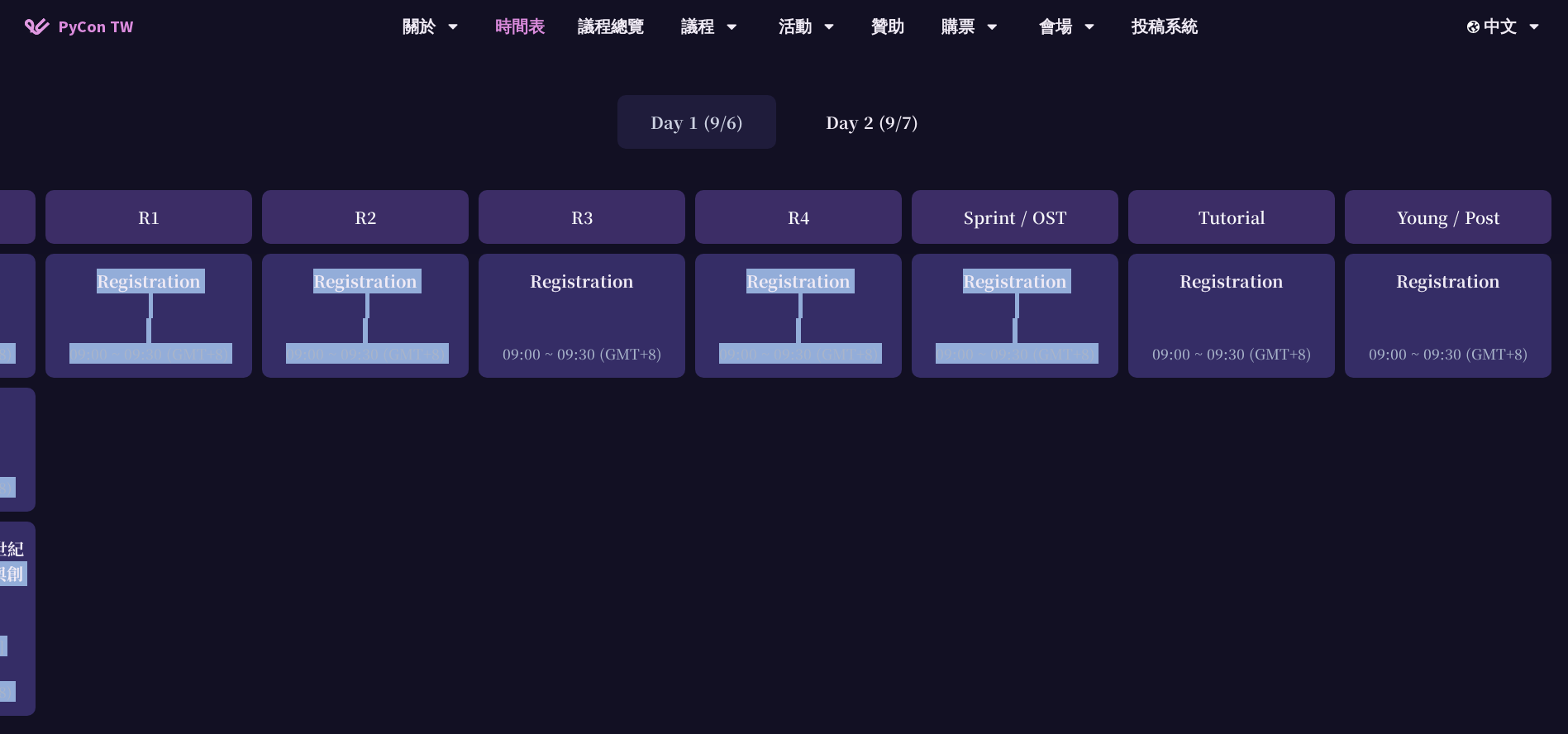
scroll to position [82, 54]
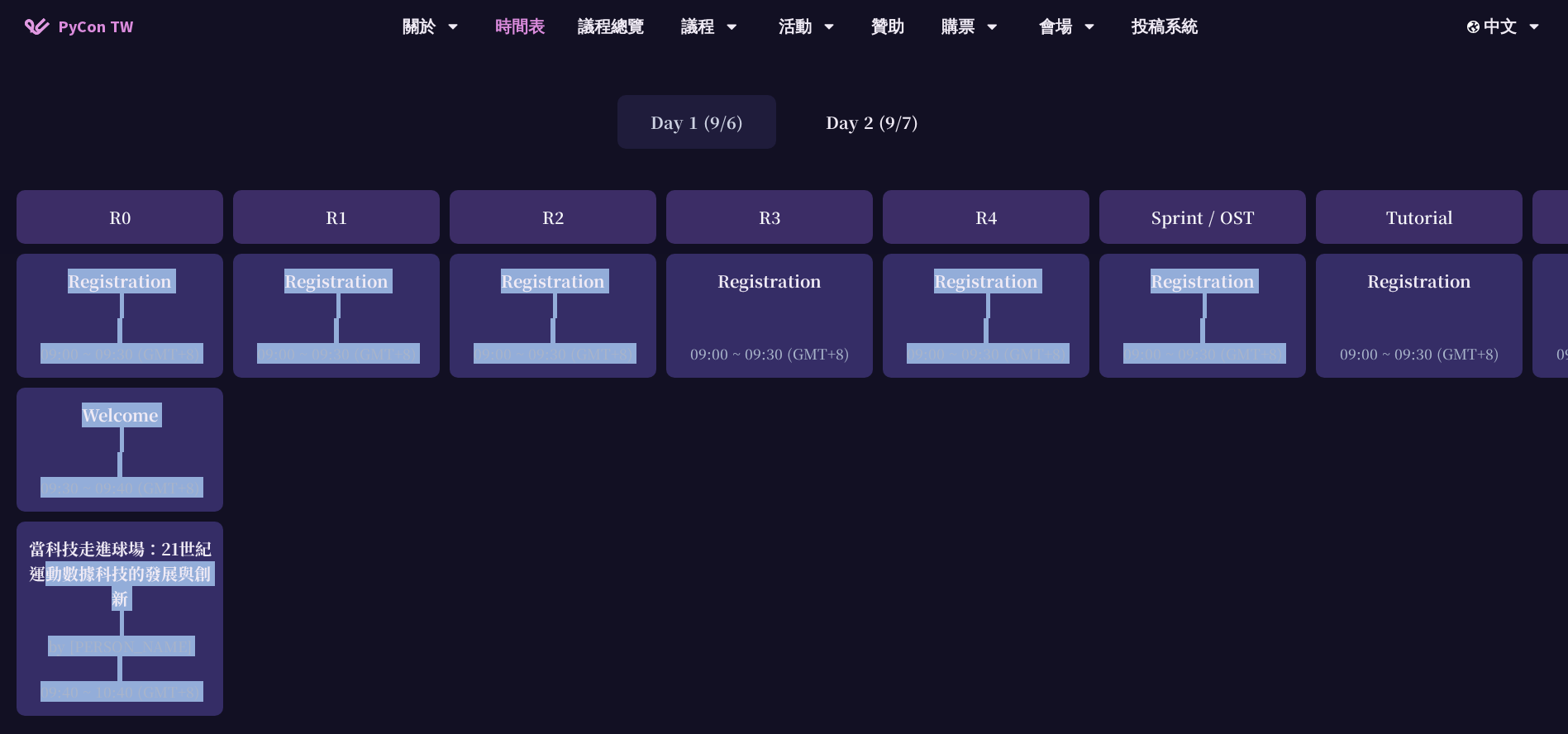
drag, startPoint x: 958, startPoint y: 566, endPoint x: 13, endPoint y: 534, distance: 945.5
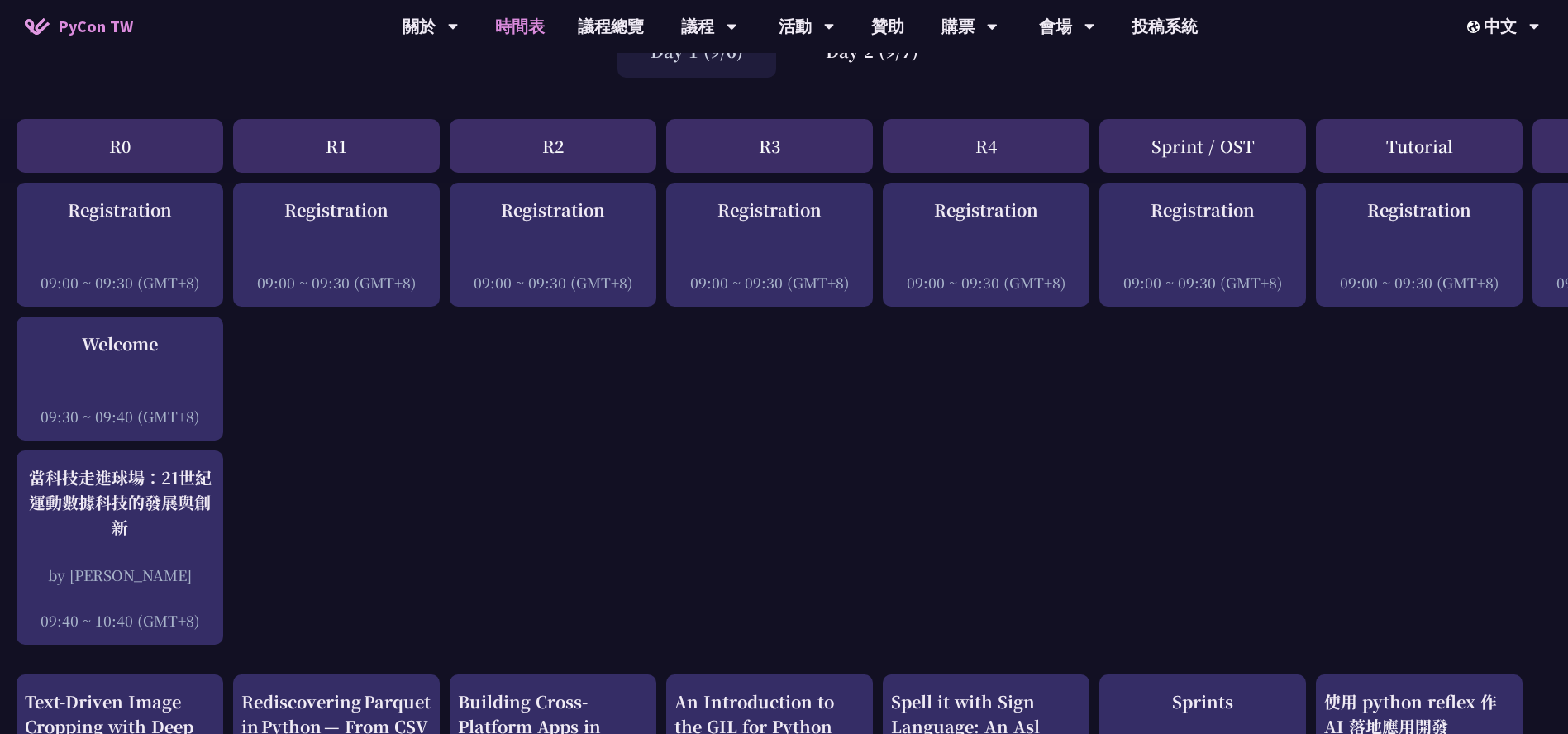
scroll to position [0, 0]
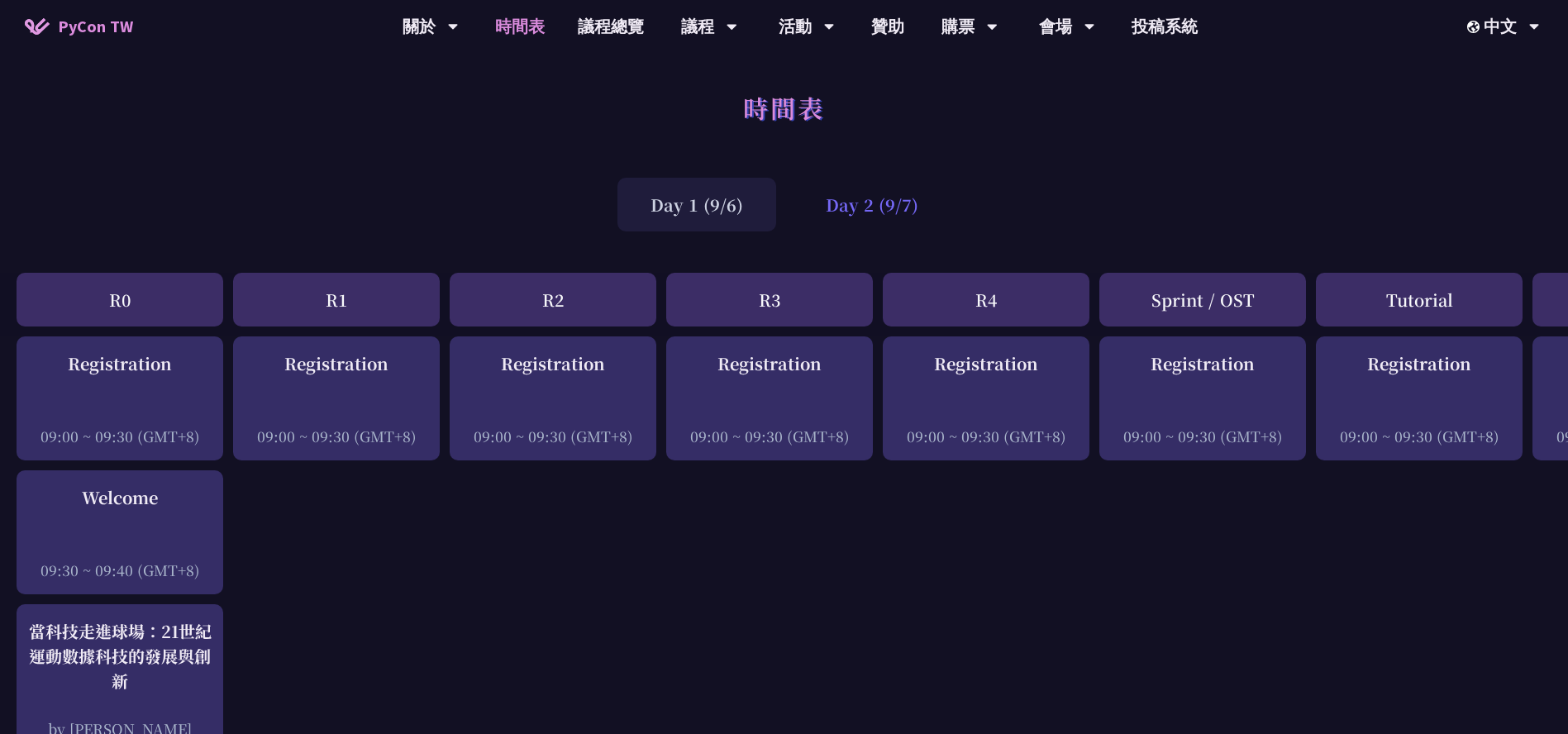
click at [859, 190] on div "Day 2 (9/7)" at bounding box center [872, 205] width 159 height 54
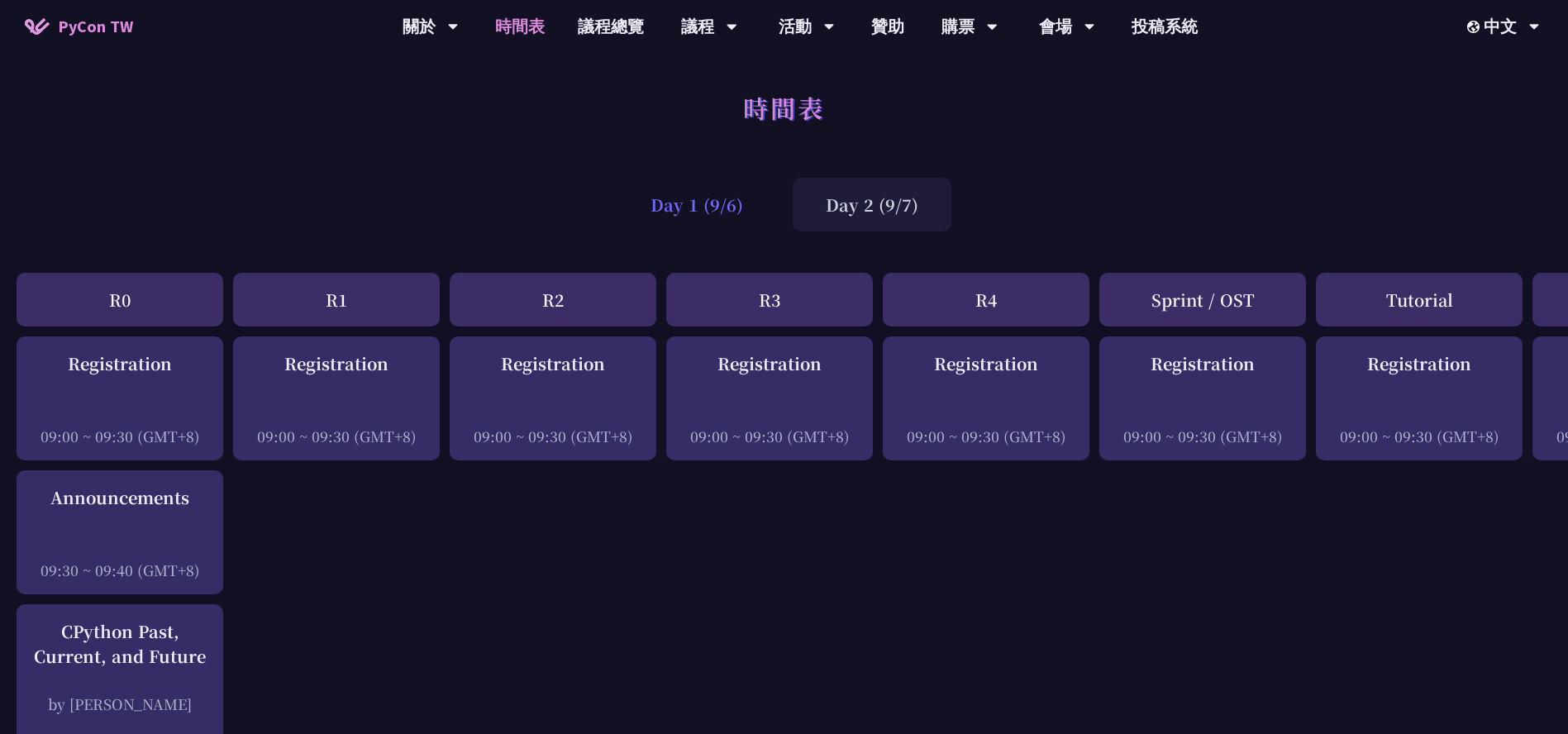
click at [698, 204] on div "Day 1 (9/6)" at bounding box center [697, 205] width 159 height 54
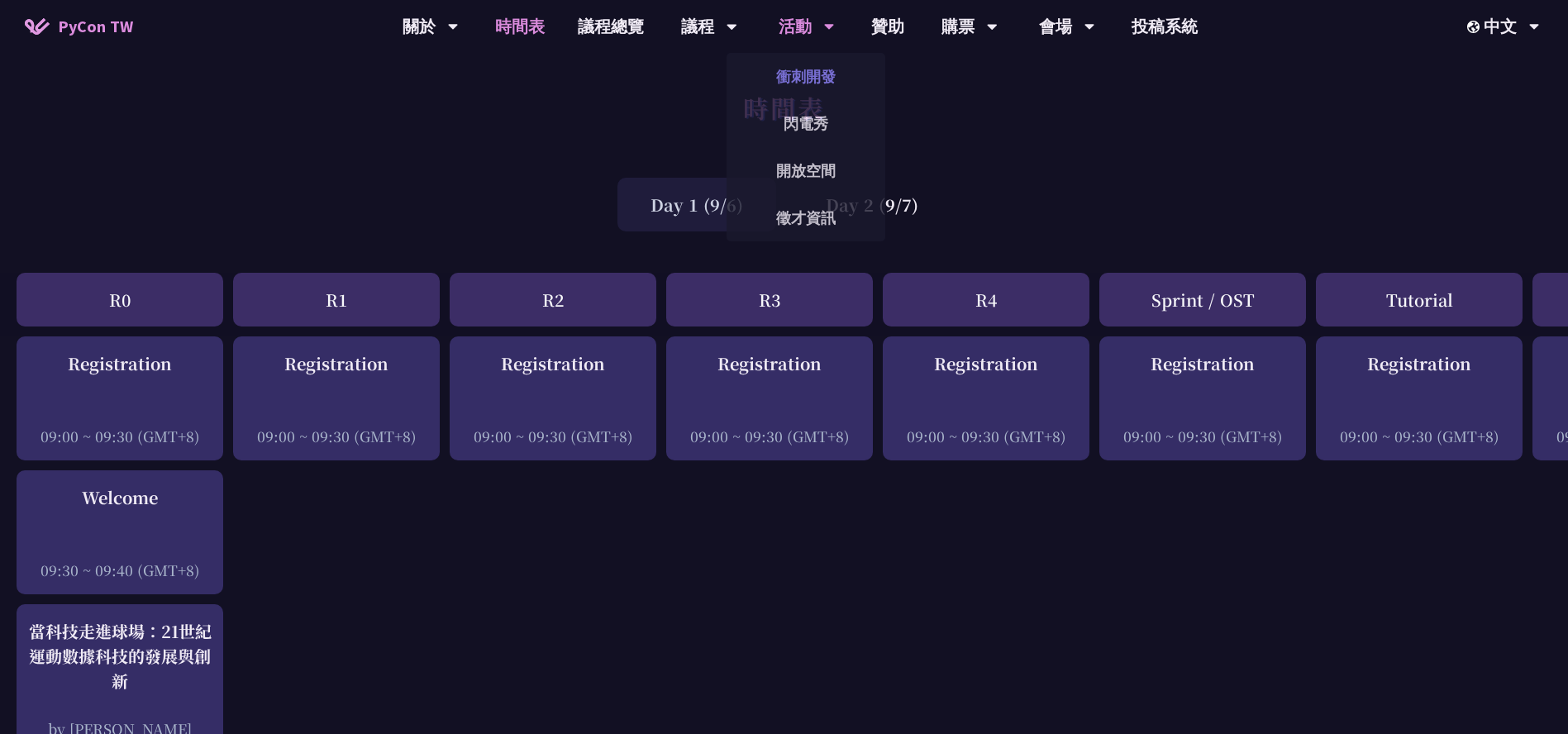
click at [830, 82] on link "衝刺開發" at bounding box center [806, 76] width 159 height 39
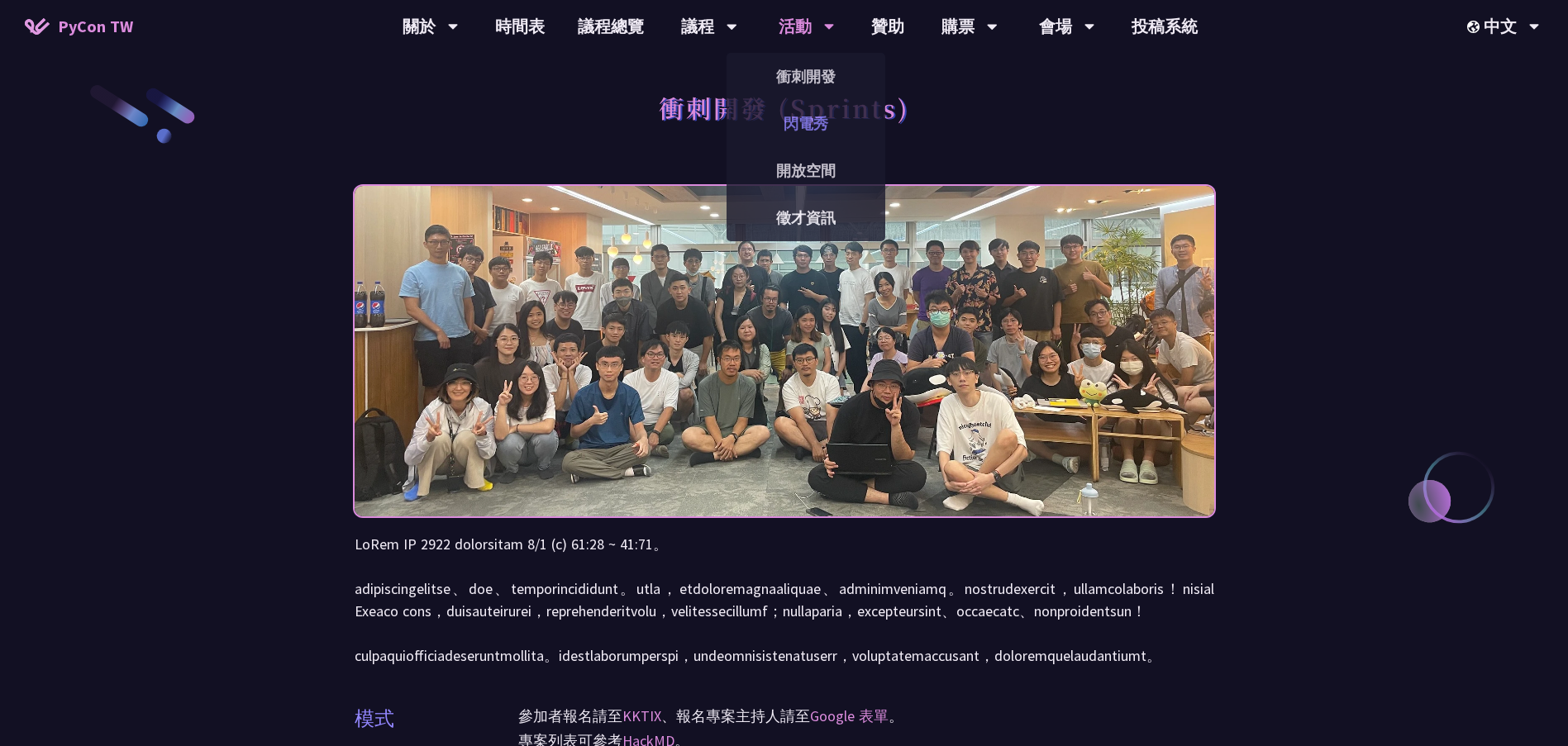
click at [796, 120] on link "閃電秀" at bounding box center [806, 123] width 159 height 39
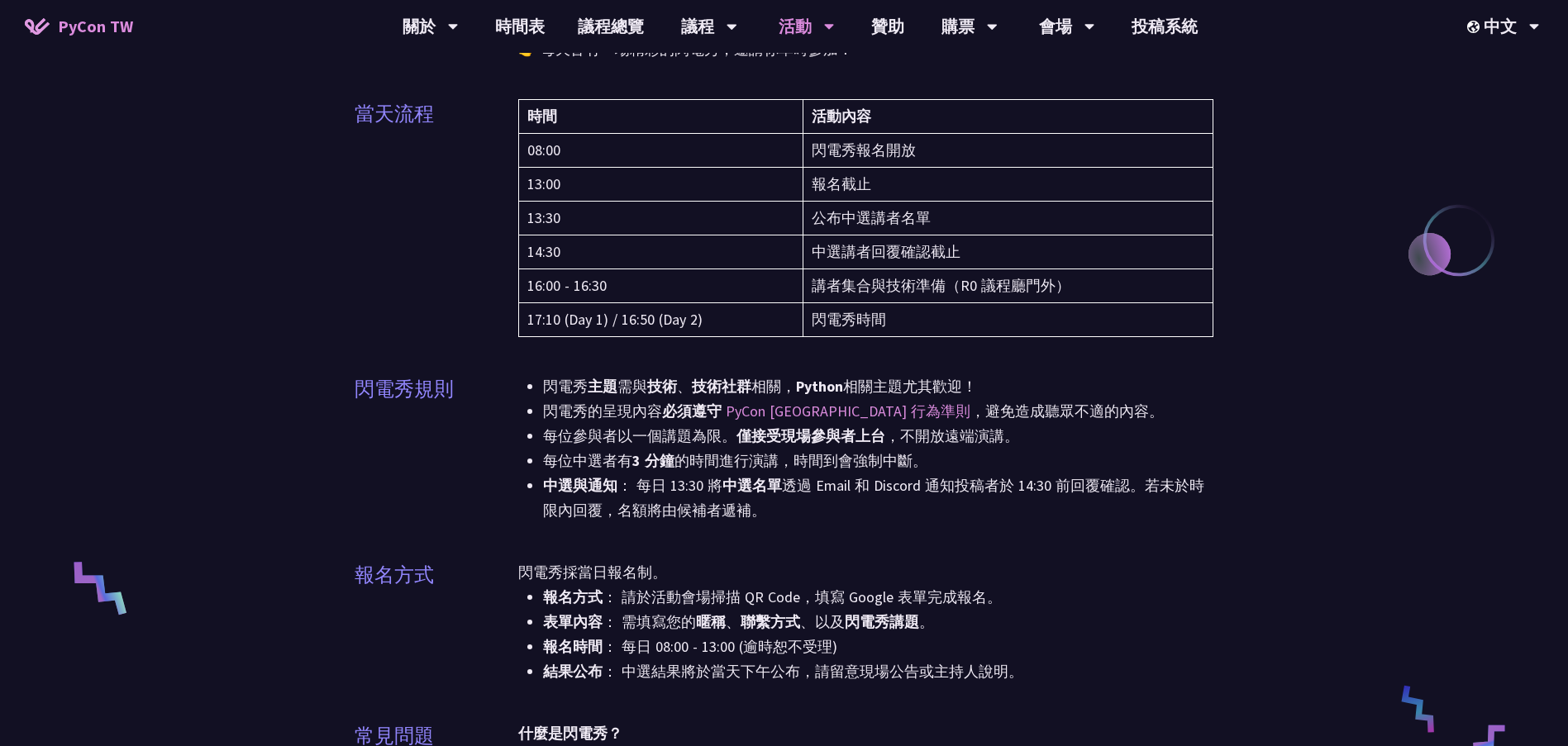
scroll to position [248, 0]
drag, startPoint x: 540, startPoint y: 375, endPoint x: 757, endPoint y: 388, distance: 217.4
click at [757, 388] on ul "閃電秀 主題 需與 技術 、 技術社群 相關， Python 相關主題尤其歡迎！ 閃電秀的呈現內容 必須遵守 PyCon [GEOGRAPHIC_DATA] …" at bounding box center [866, 447] width 696 height 149
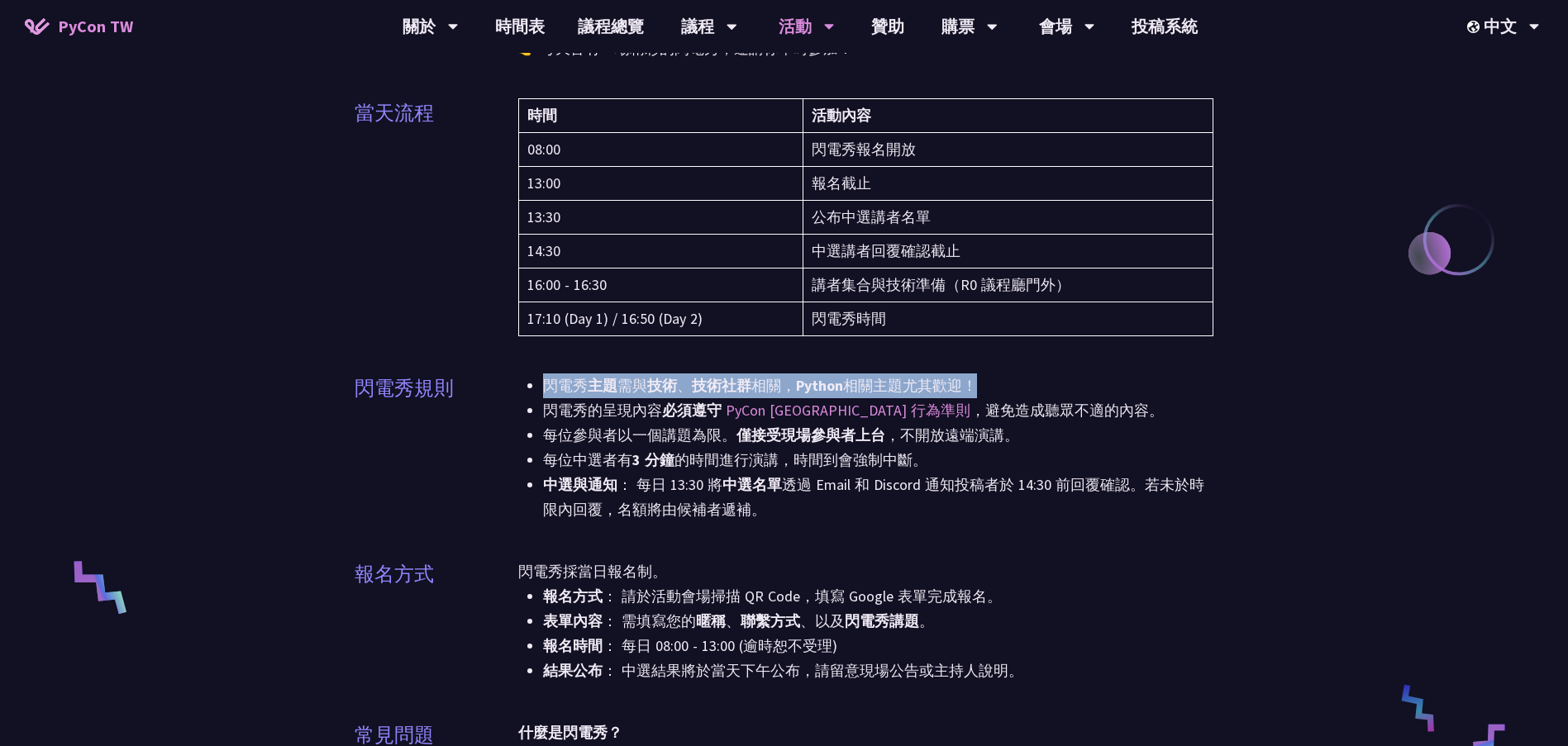
drag, startPoint x: 992, startPoint y: 388, endPoint x: 530, endPoint y: 391, distance: 462.0
click at [543, 391] on li "閃電秀 主題 需與 技術 、 技術社群 相關， Python 相關主題尤其歡迎！" at bounding box center [879, 386] width 672 height 25
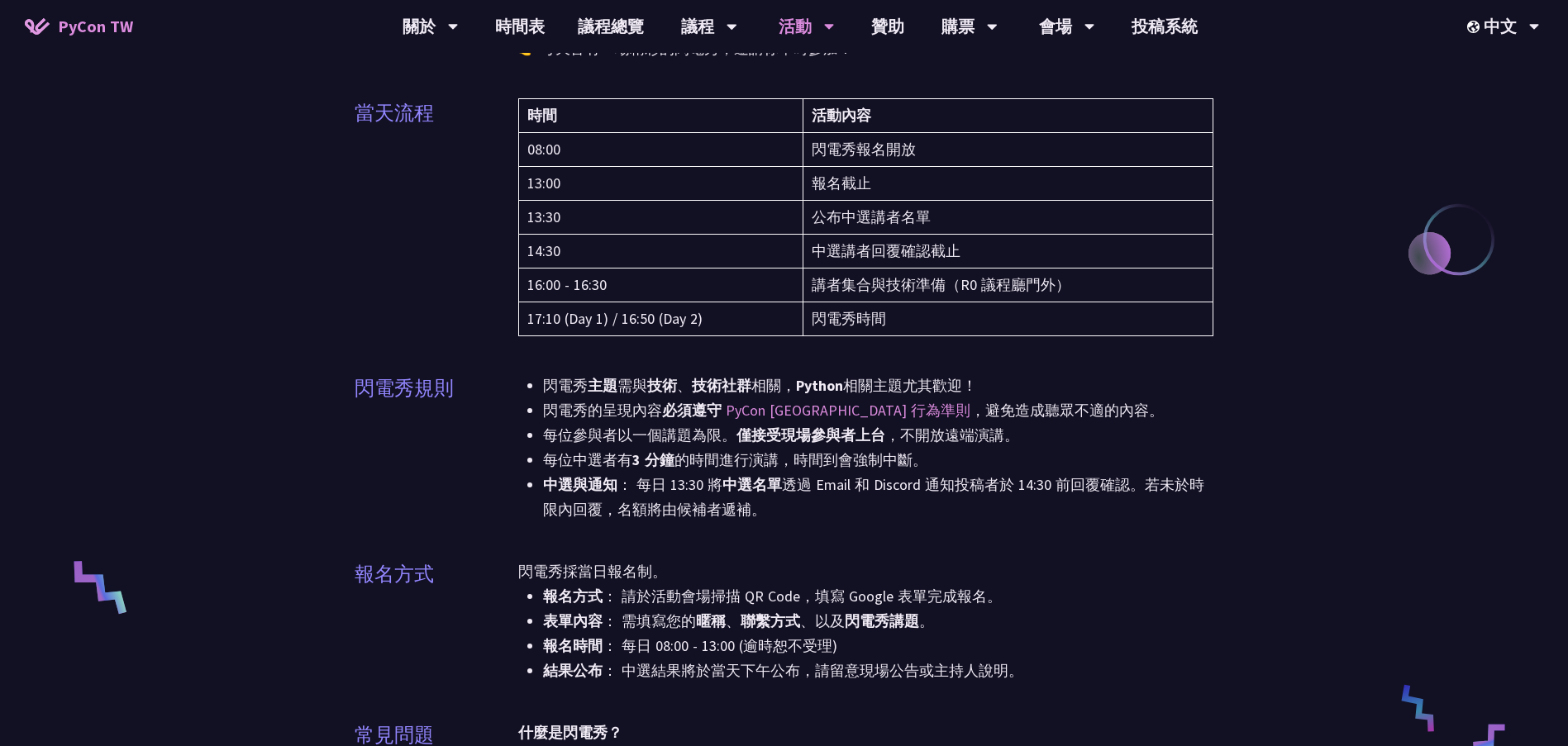
click at [560, 432] on li "每位參與者以一個講題為限。 僅接受現場參與者上台 ，不開放遠端演講。" at bounding box center [879, 436] width 672 height 25
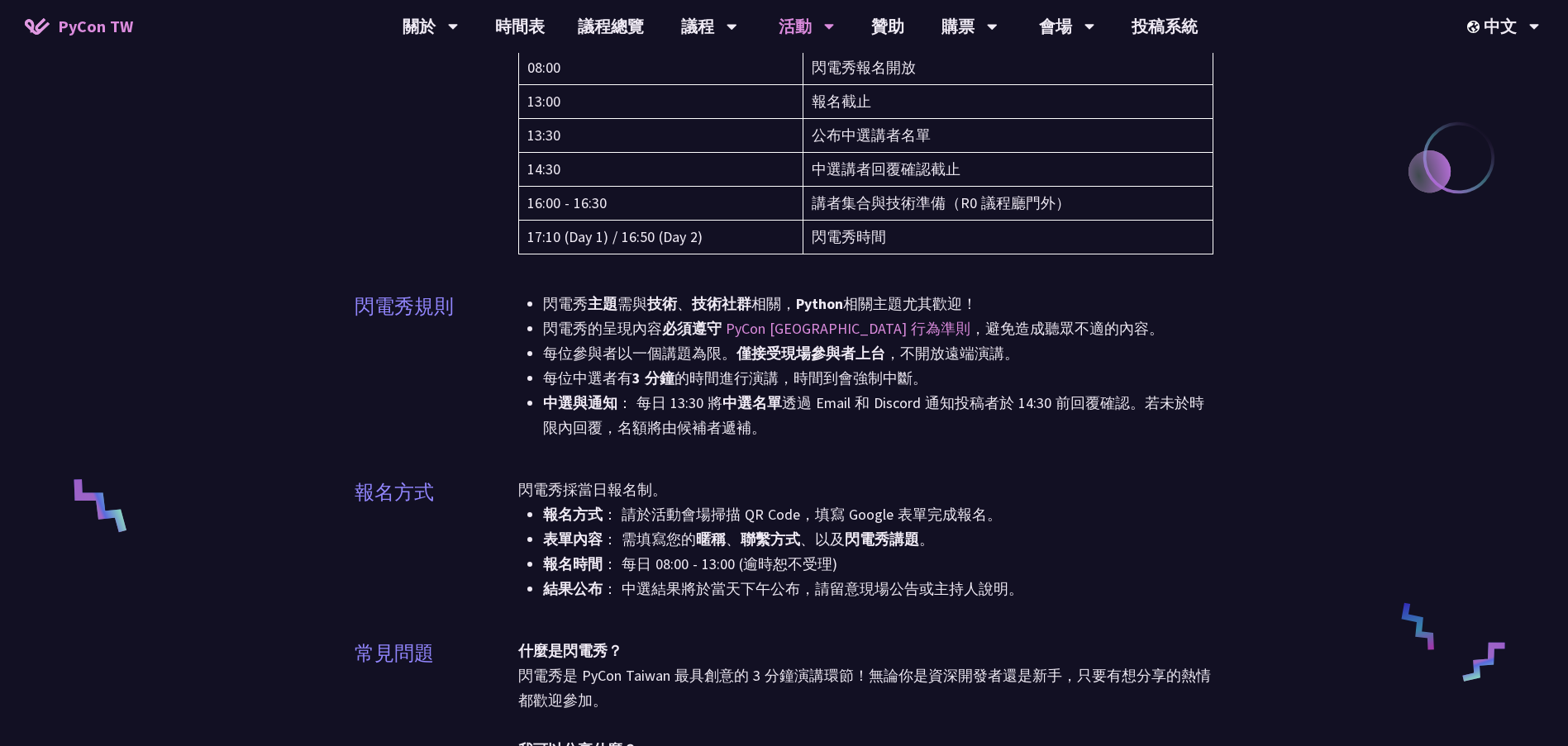
scroll to position [331, 0]
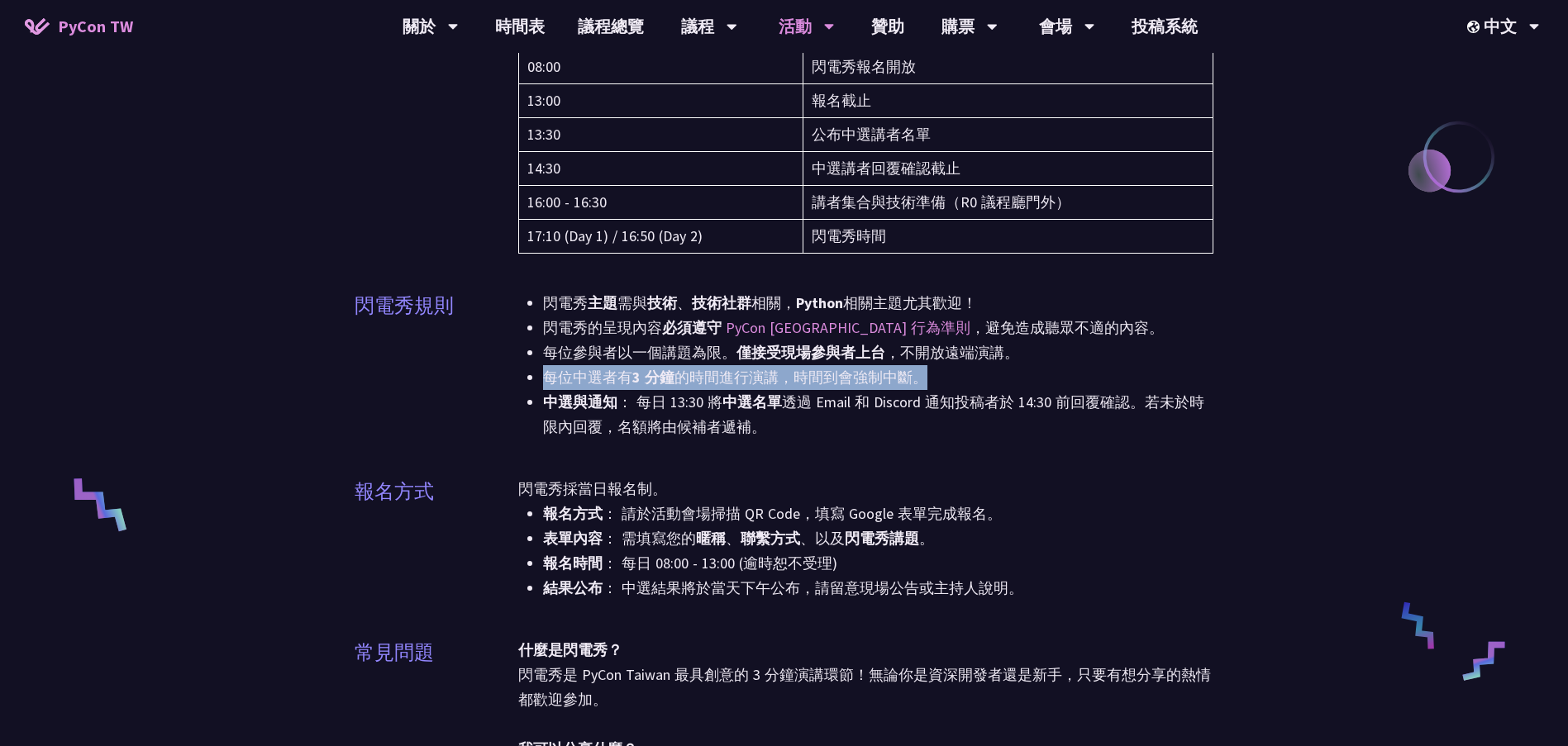
drag, startPoint x: 542, startPoint y: 379, endPoint x: 920, endPoint y: 381, distance: 378.0
click at [920, 381] on li "每位中選者有 3 分鐘 的時間進行演講，時間到會強制中斷。" at bounding box center [879, 378] width 672 height 25
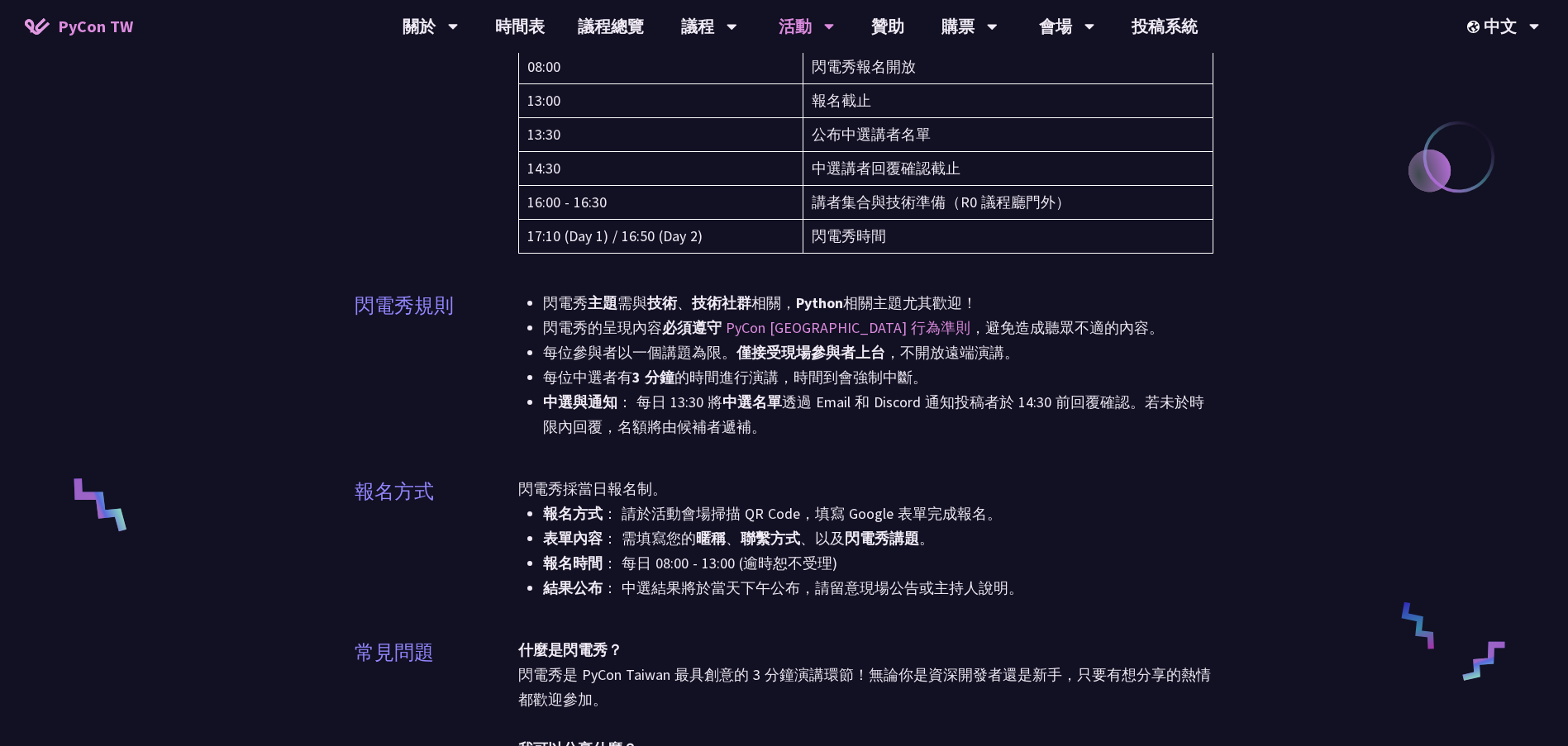
click at [763, 428] on li "中選與通知 ： 每日 13:30 將 中選名單 透過 Email 和 Discord 通知投稿者於 14:30 前回覆確認。若未於時限內回覆，名額將由候補者遞…" at bounding box center [879, 415] width 672 height 50
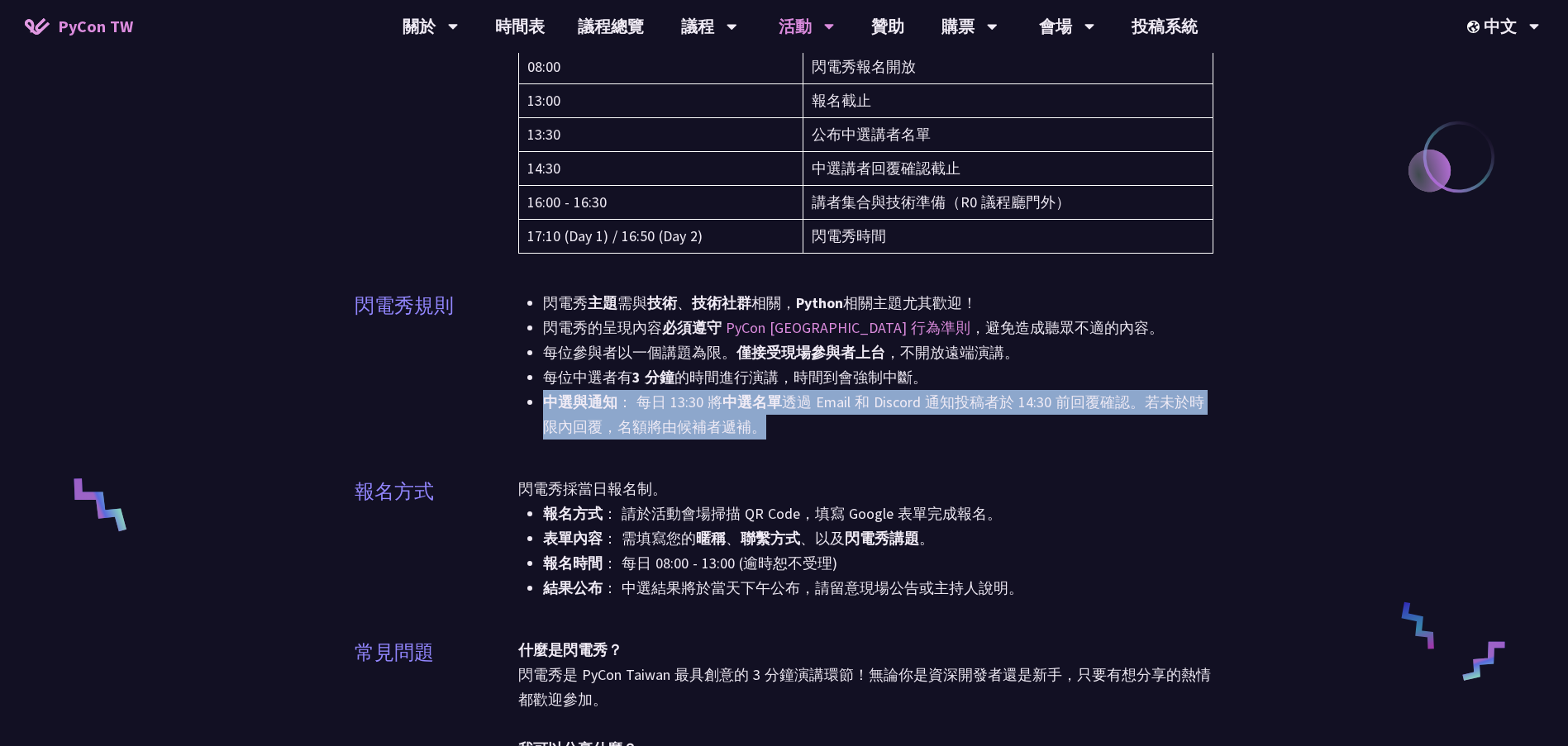
drag, startPoint x: 540, startPoint y: 394, endPoint x: 824, endPoint y: 423, distance: 285.5
click at [810, 420] on ul "閃電秀 主題 需與 技術 、 技術社群 相關， Python 相關主題尤其歡迎！ 閃電秀的呈現內容 必須遵守 PyCon [GEOGRAPHIC_DATA] …" at bounding box center [866, 365] width 696 height 149
click at [954, 444] on div "閃電秀 主題 需與 技術 、 技術社群 相關， Python 相關主題尤其歡迎！ 閃電秀的呈現內容 必須遵守 PyCon [GEOGRAPHIC_DATA] …" at bounding box center [866, 376] width 696 height 170
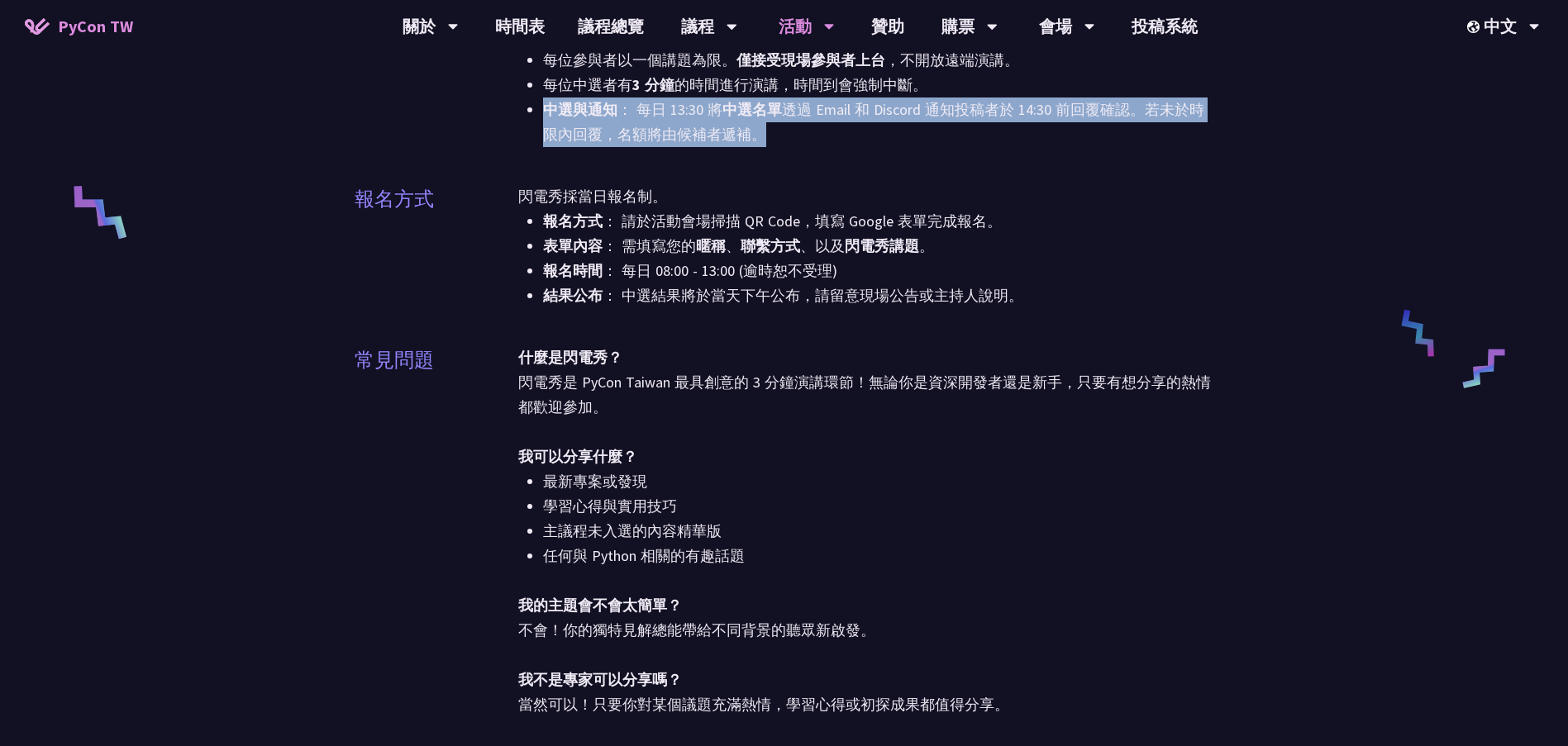
scroll to position [661, 0]
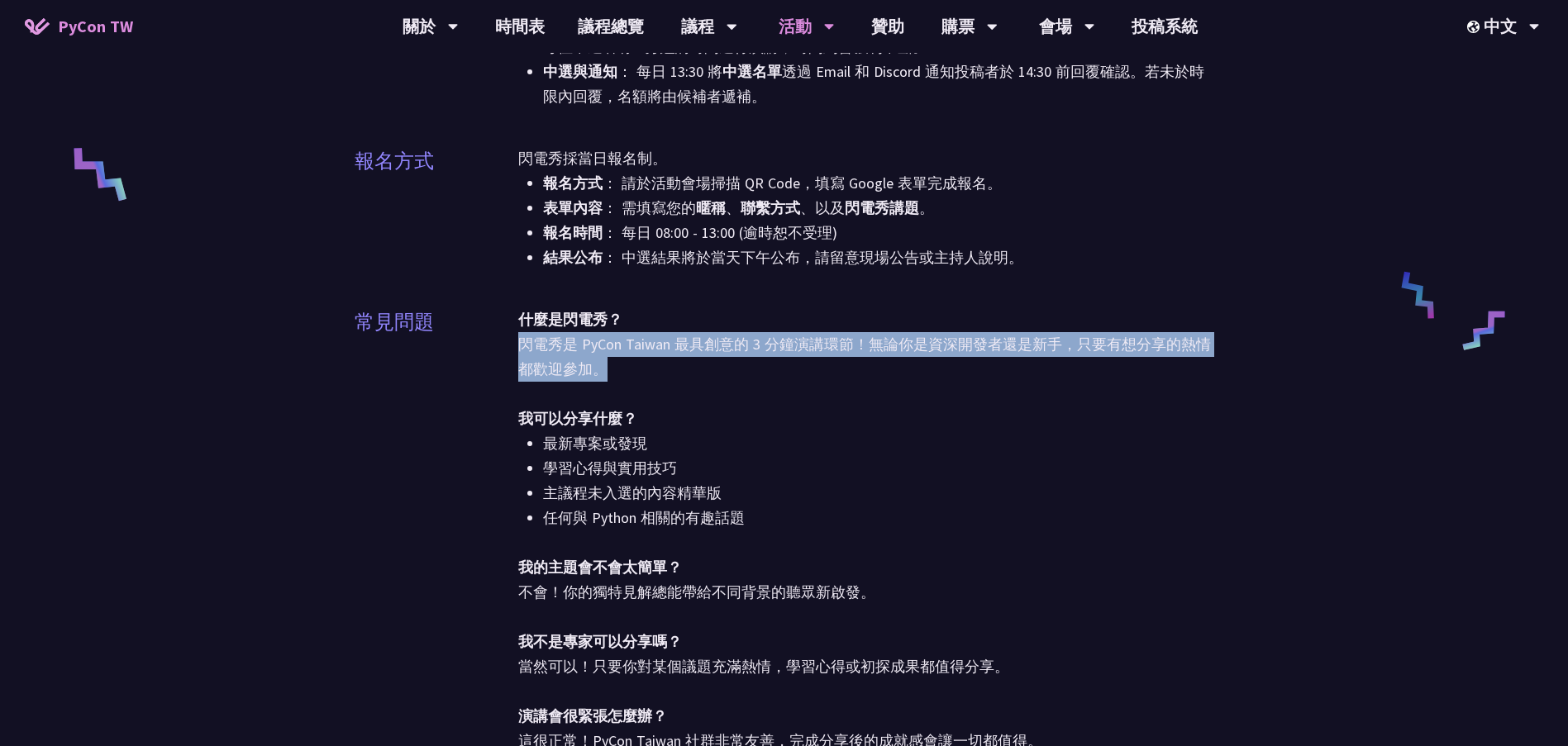
drag, startPoint x: 625, startPoint y: 373, endPoint x: 491, endPoint y: 344, distance: 137.1
click at [491, 344] on div "常見問題 什麼是閃電秀？ 閃電秀是 PyCon Taiwan 最具創意的 3 分鐘演講環節！無論你是資深開發者還是新手，只要有想分享的熱情都歡迎參加。 我可以…" at bounding box center [785, 540] width 860 height 467
click at [720, 378] on div "什麼是閃電秀？ 閃電秀是 PyCon Taiwan 最具創意的 3 分鐘演講環節！無論你是資深開發者還是新手，只要有想分享的熱情都歡迎參加。 我可以分享什麼？…" at bounding box center [866, 530] width 696 height 446
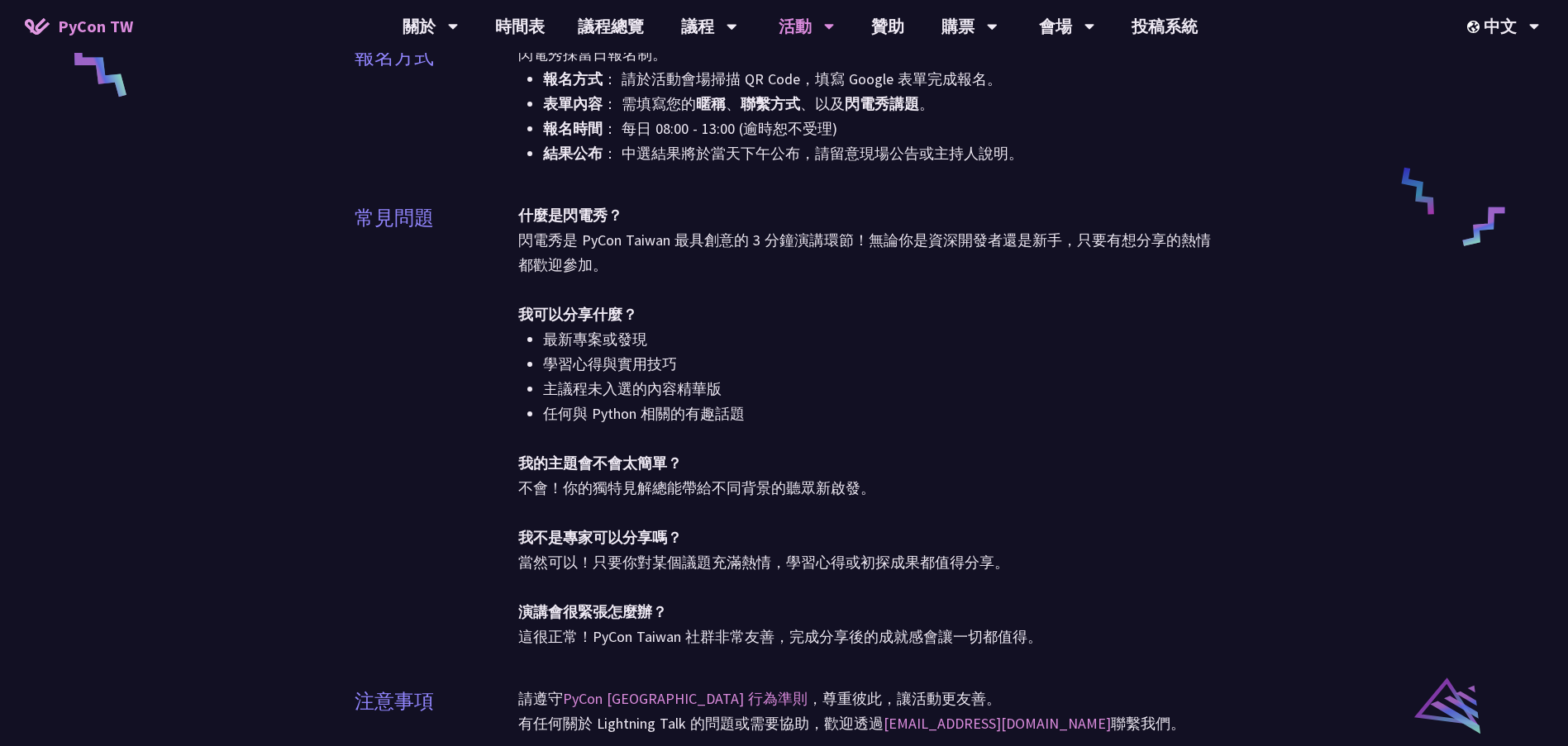
scroll to position [743, 0]
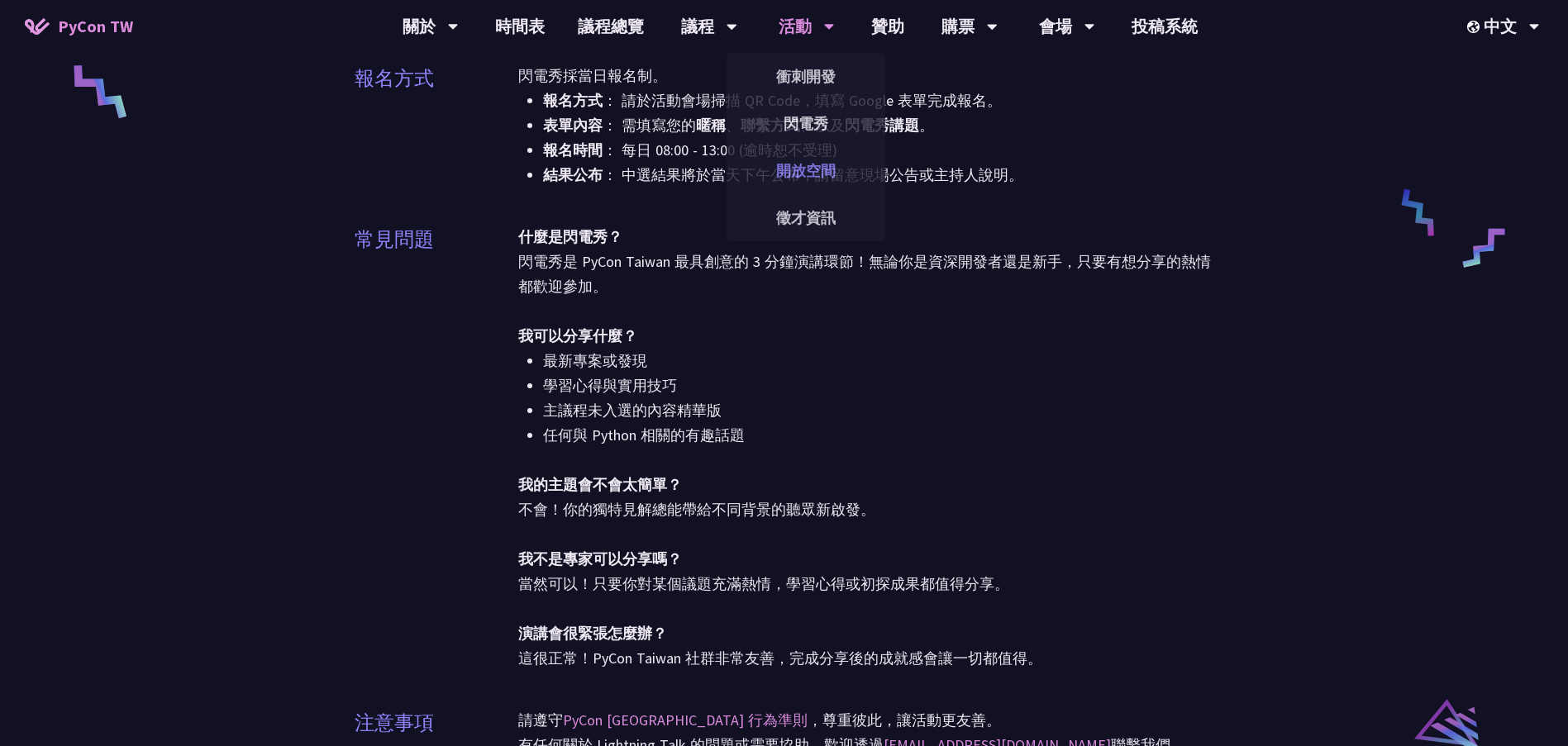
click at [807, 171] on link "開放空間" at bounding box center [806, 170] width 159 height 39
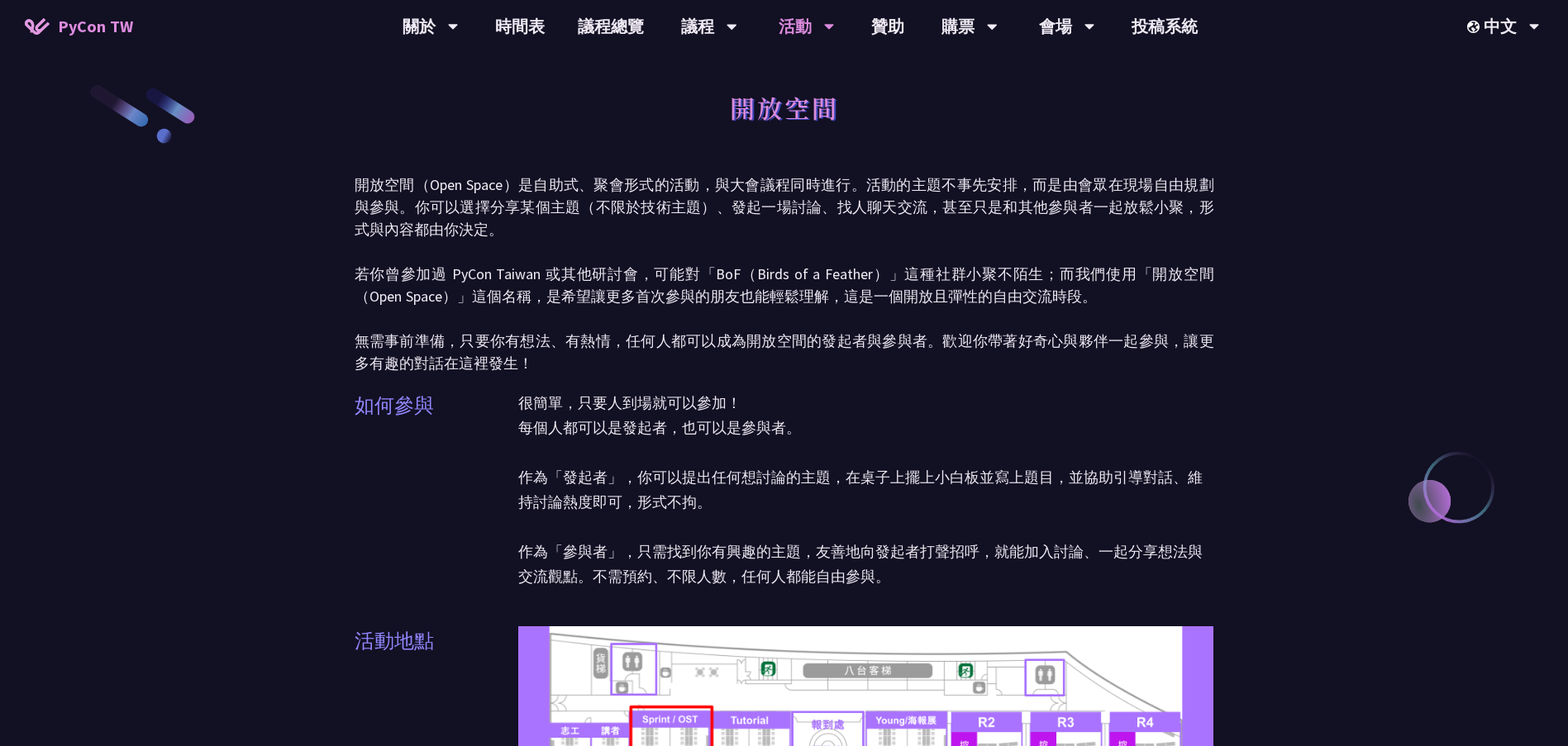
click at [968, 342] on p "開放空間（Open Space）是自助式、聚會形式的活動，與大會議程同時進行。活動的主題不事先安排，而是由會眾在現場自由規劃與參與。你可以選擇分享某個主題（不…" at bounding box center [785, 274] width 860 height 201
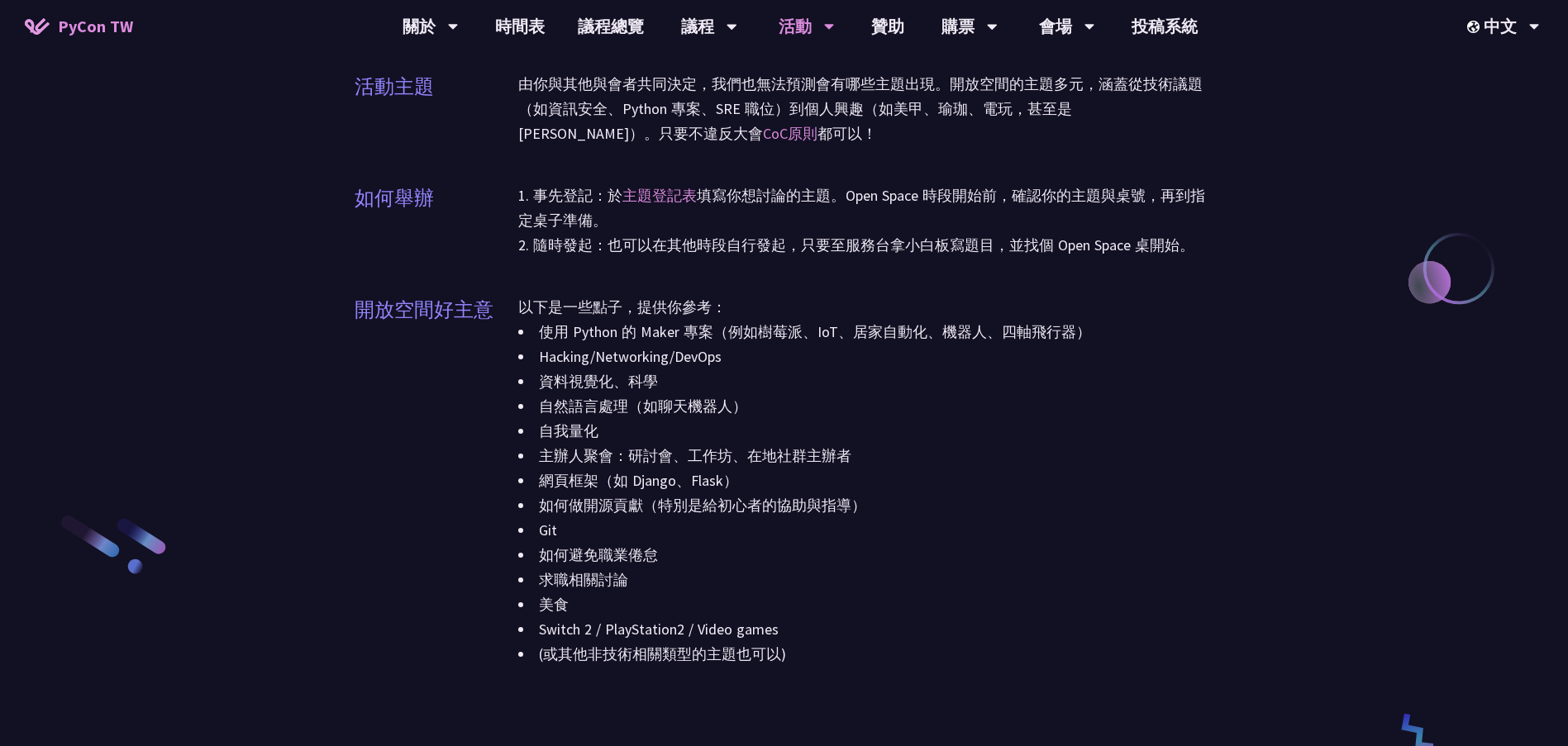
scroll to position [1735, 0]
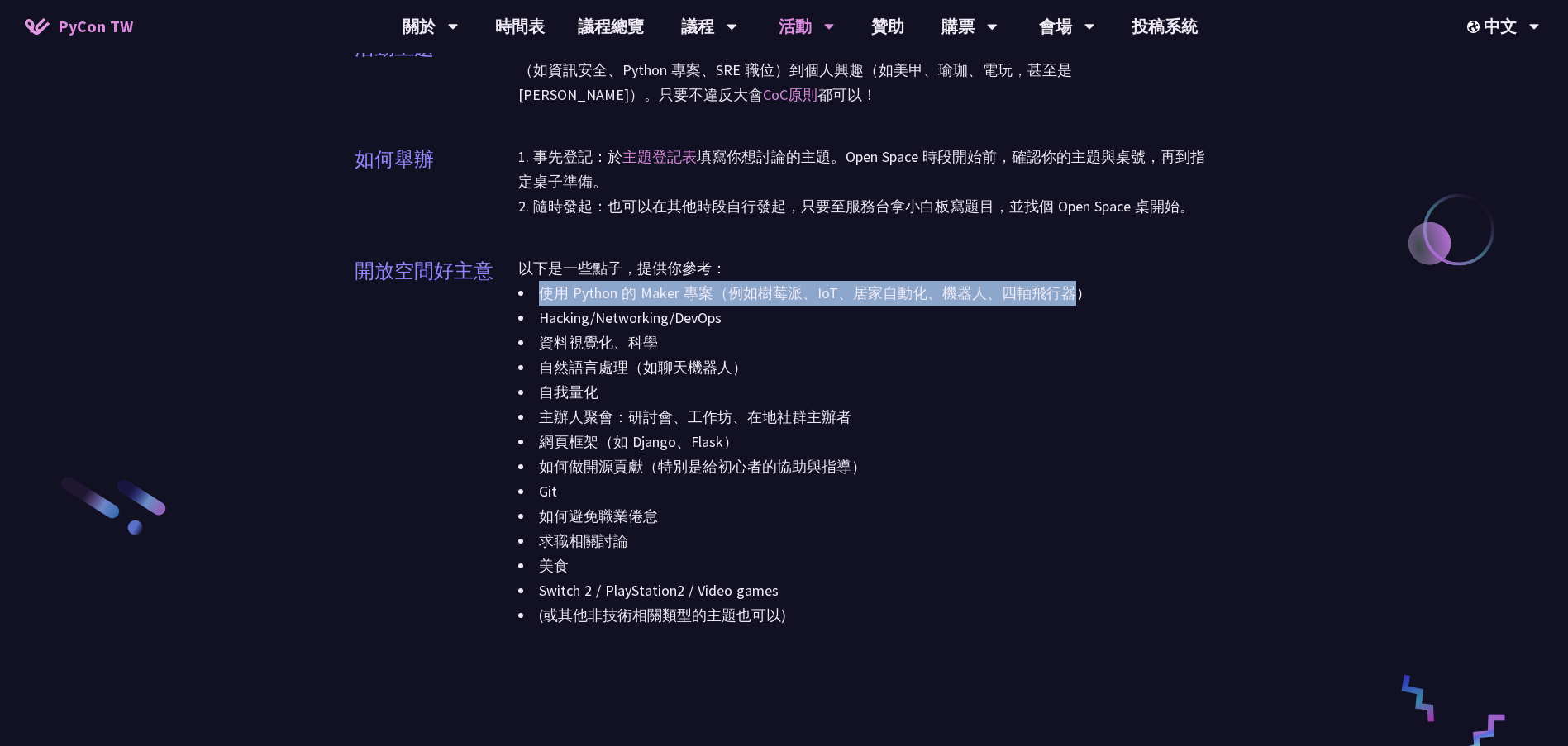
drag, startPoint x: 541, startPoint y: 295, endPoint x: 1067, endPoint y: 299, distance: 526.0
click at [1067, 299] on li "使用 Python 的 Maker 專案（例如樹莓派、IoT、居家自動化、機器人、四軸飛行器）" at bounding box center [866, 294] width 696 height 25
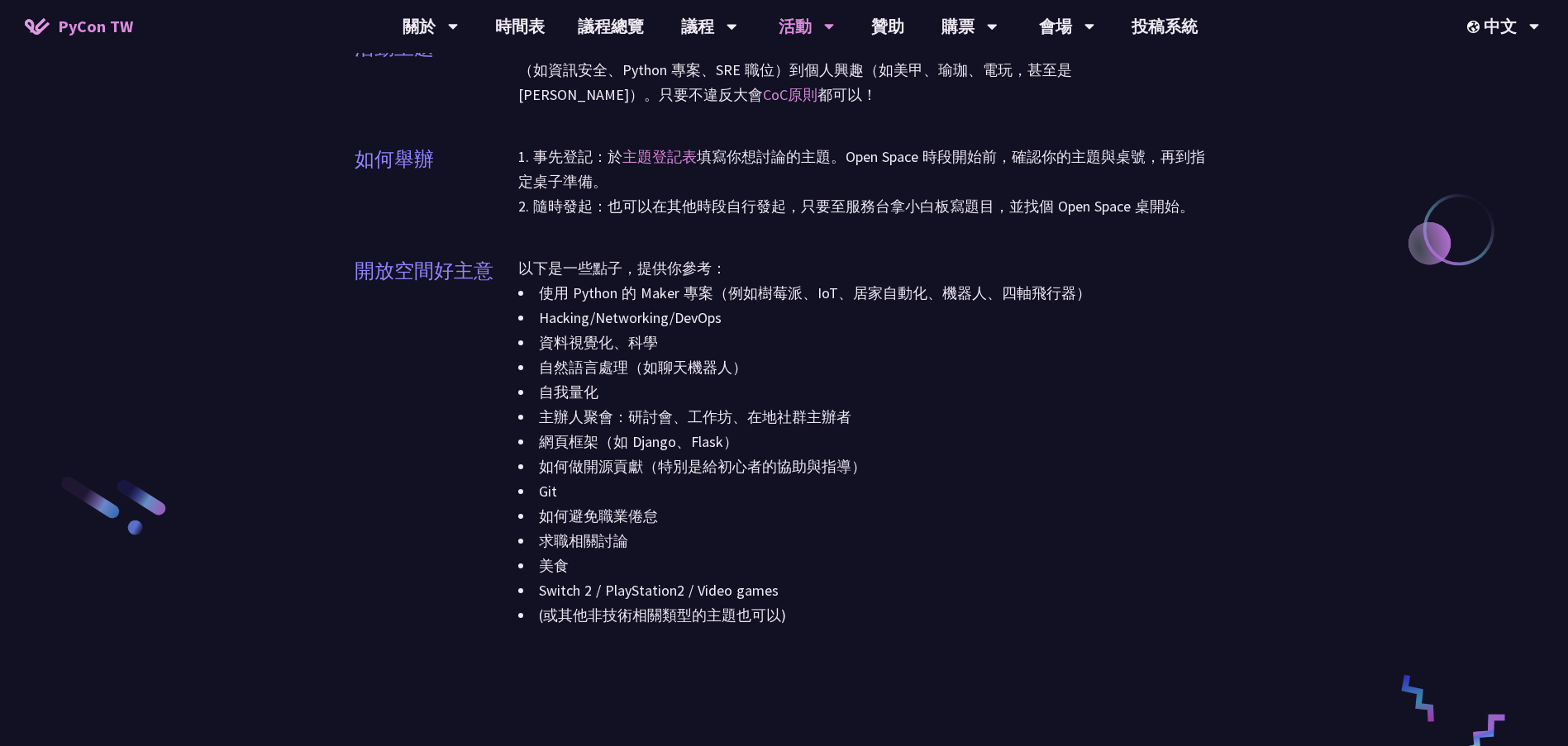
click at [930, 335] on li "資料視覺化、科學" at bounding box center [866, 343] width 696 height 25
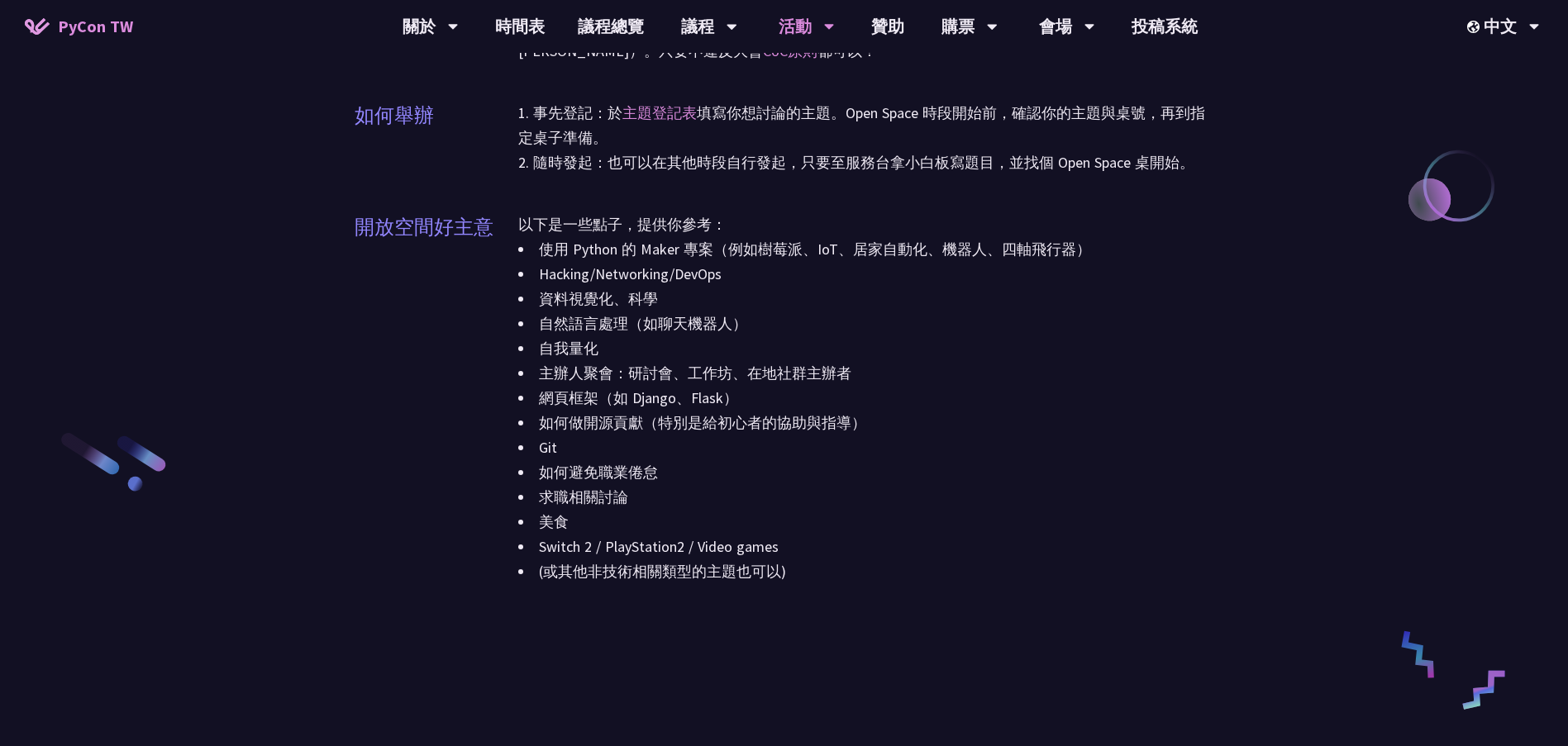
scroll to position [1818, 0]
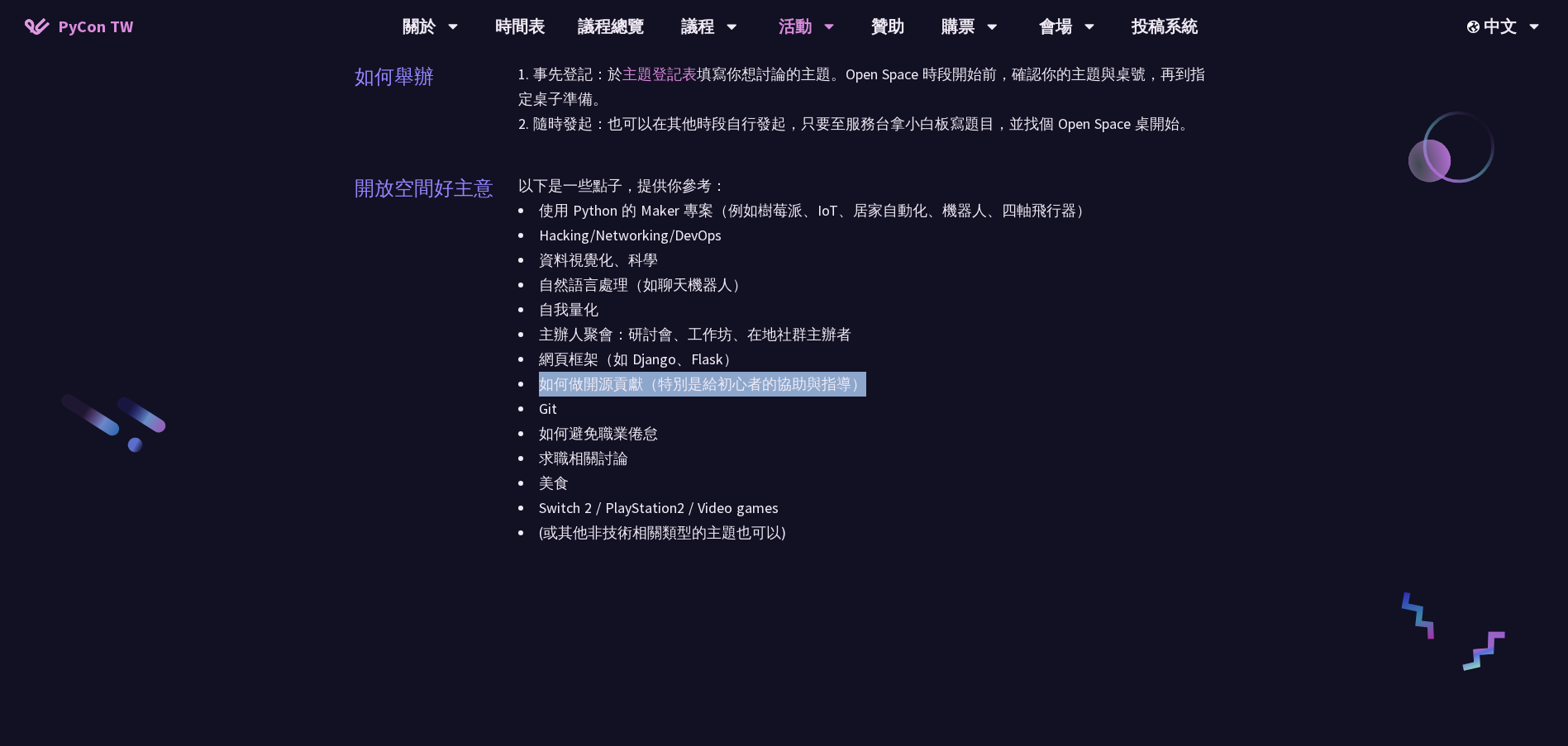
drag, startPoint x: 541, startPoint y: 383, endPoint x: 875, endPoint y: 382, distance: 334.0
click at [875, 382] on li "如何做開源貢獻（特別是給初心者的協助與指導）" at bounding box center [866, 384] width 696 height 25
click at [645, 332] on li "主辦人聚會：研討會、工作坊、在地社群主辦者" at bounding box center [866, 335] width 696 height 25
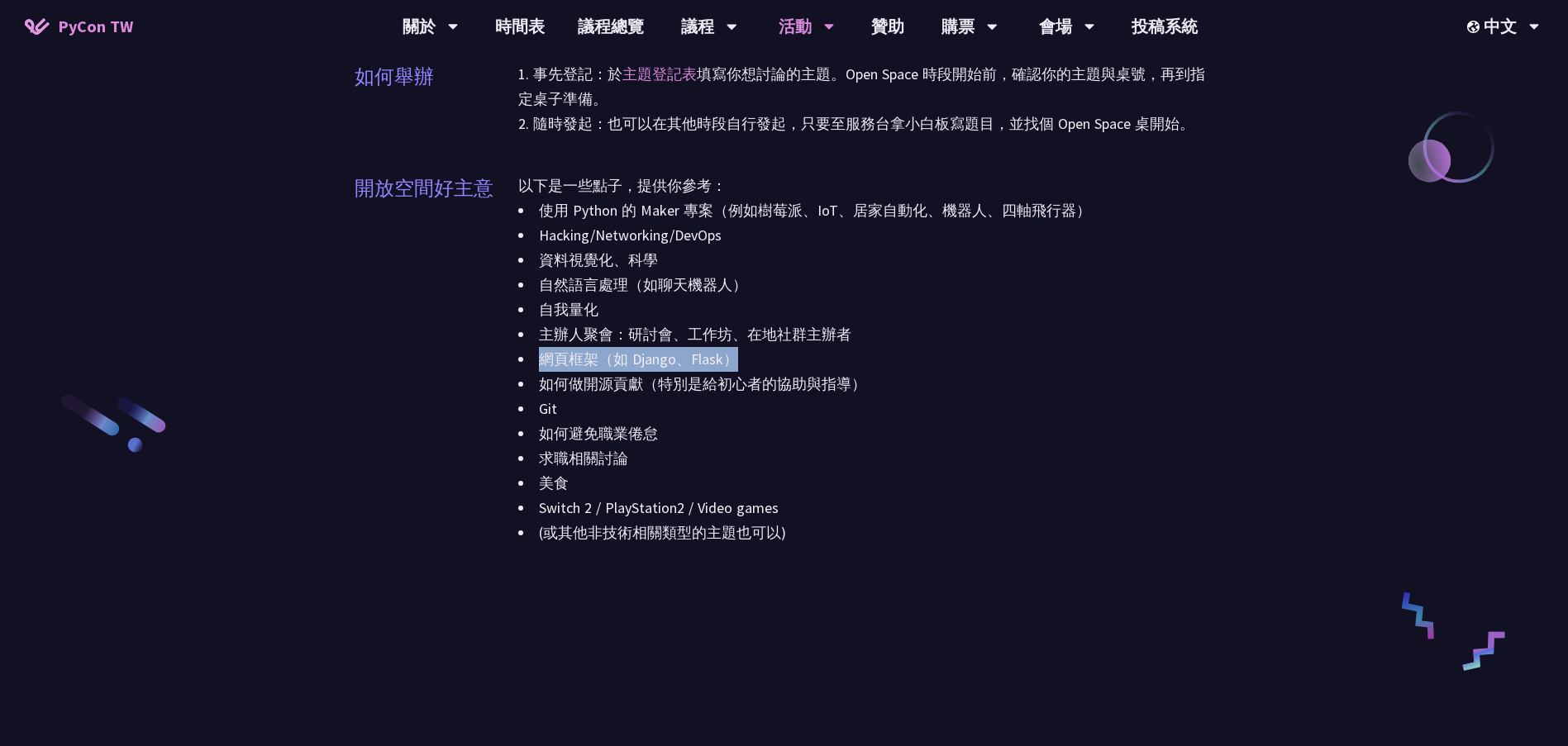
drag, startPoint x: 546, startPoint y: 361, endPoint x: 757, endPoint y: 357, distance: 211.0
click at [757, 357] on li "網頁框架（如 Django、Flask）" at bounding box center [866, 360] width 696 height 25
click at [875, 347] on li "網頁框架（如 Django、Flask）" at bounding box center [866, 360] width 696 height 25
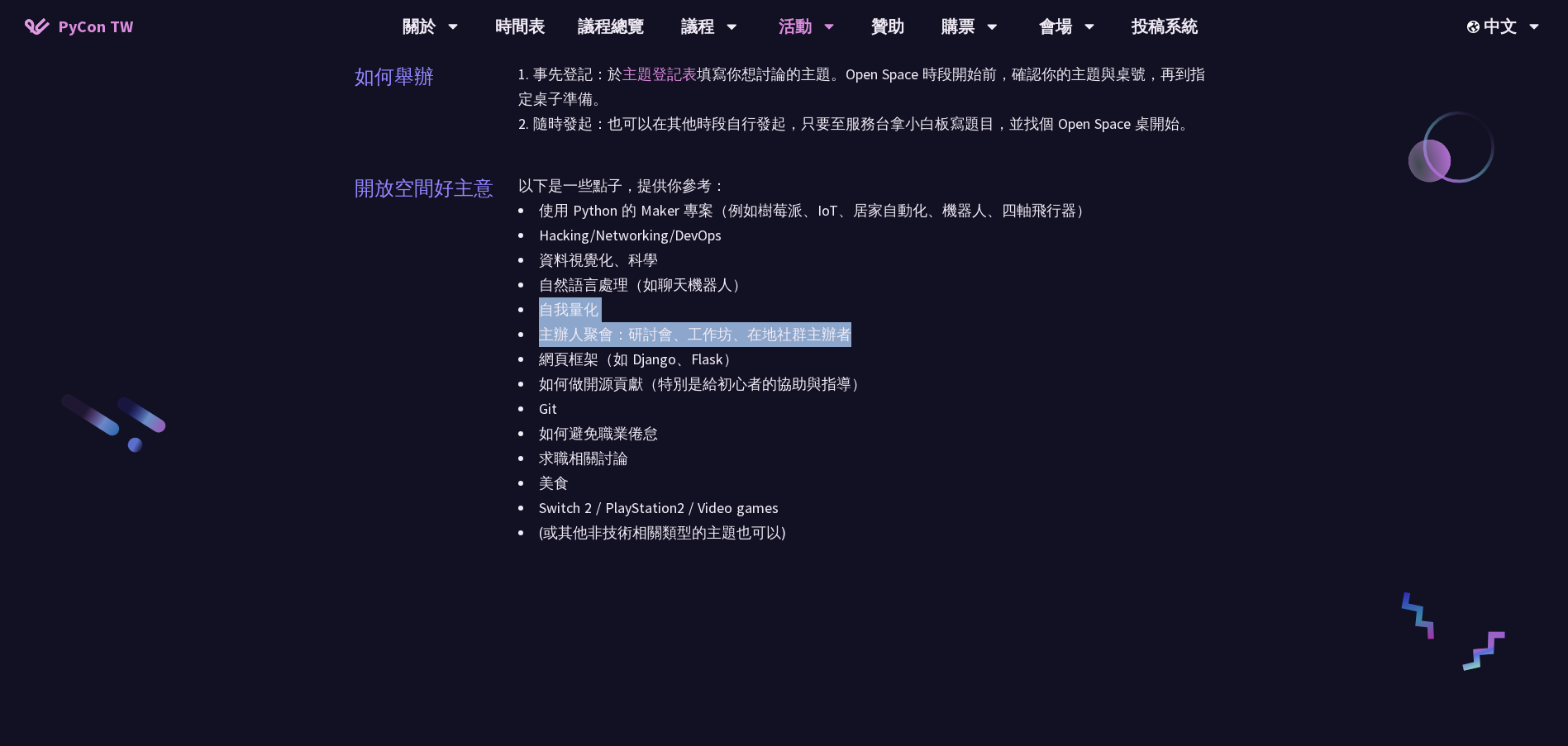
drag, startPoint x: 848, startPoint y: 339, endPoint x: 523, endPoint y: 371, distance: 326.6
click at [520, 310] on div "使用 Python 的 Maker 專案（例如樹莓派、IoT、居家自動化、機器人、四軸飛行器） Hacking/Networking/DevOps 資料視覺化…" at bounding box center [866, 372] width 696 height 347
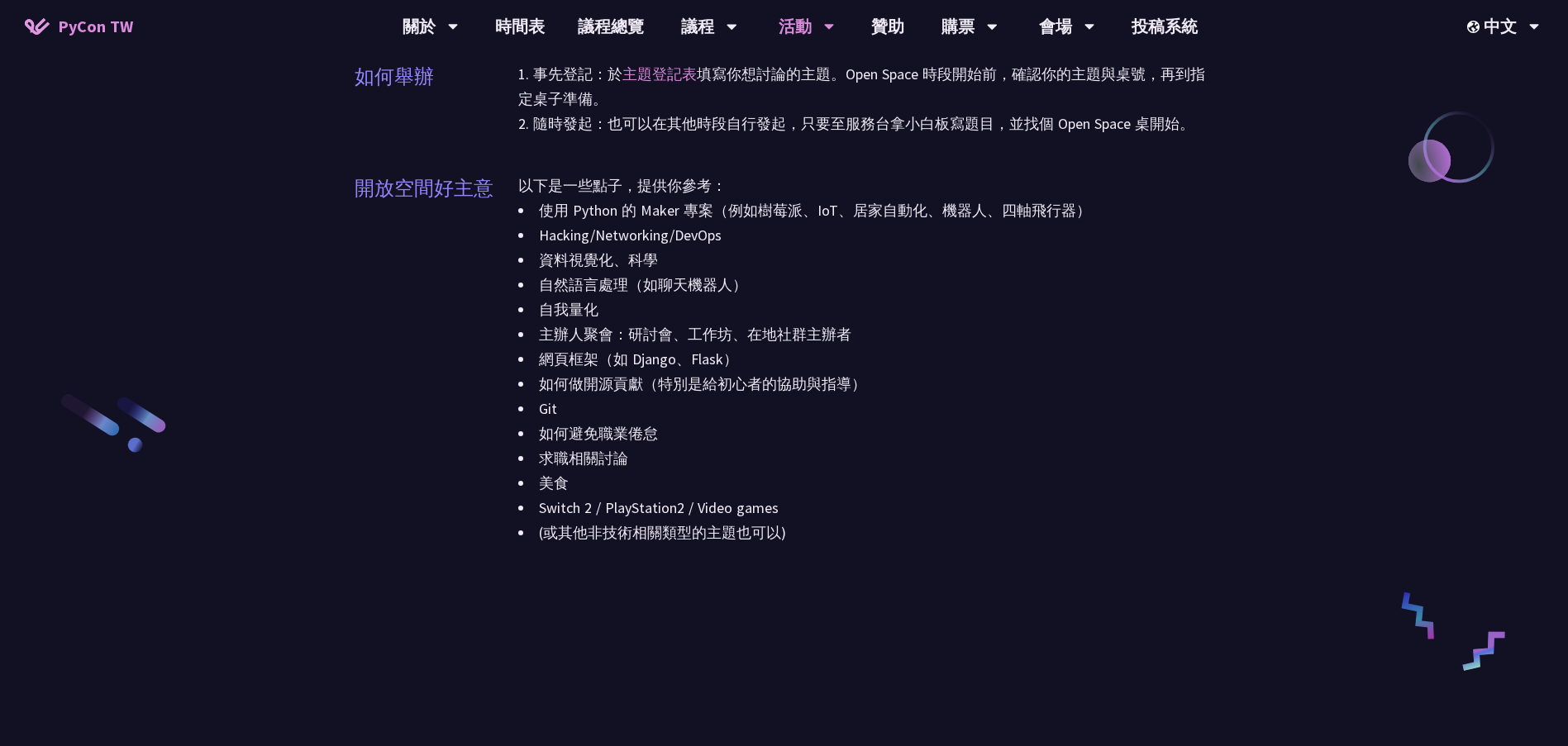
click at [520, 394] on li "如何做開源貢獻（特別是給初心者的協助與指導）" at bounding box center [866, 384] width 696 height 25
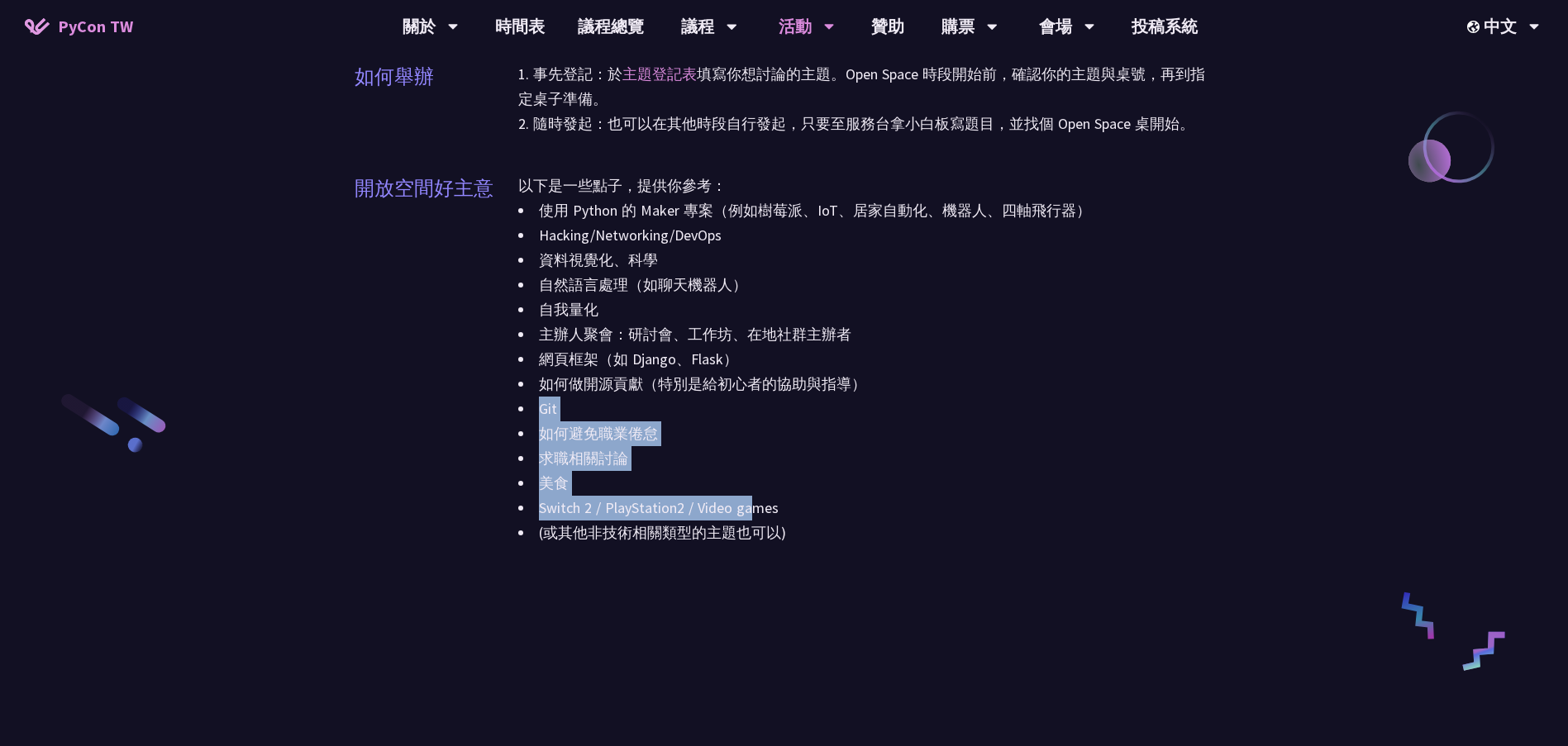
drag, startPoint x: 539, startPoint y: 408, endPoint x: 750, endPoint y: 506, distance: 232.6
click at [750, 506] on div "使用 Python 的 Maker 專案（例如樹莓派、IoT、居家自動化、機器人、四軸飛行器） Hacking/Networking/DevOps 資料視覺化…" at bounding box center [866, 372] width 696 height 347
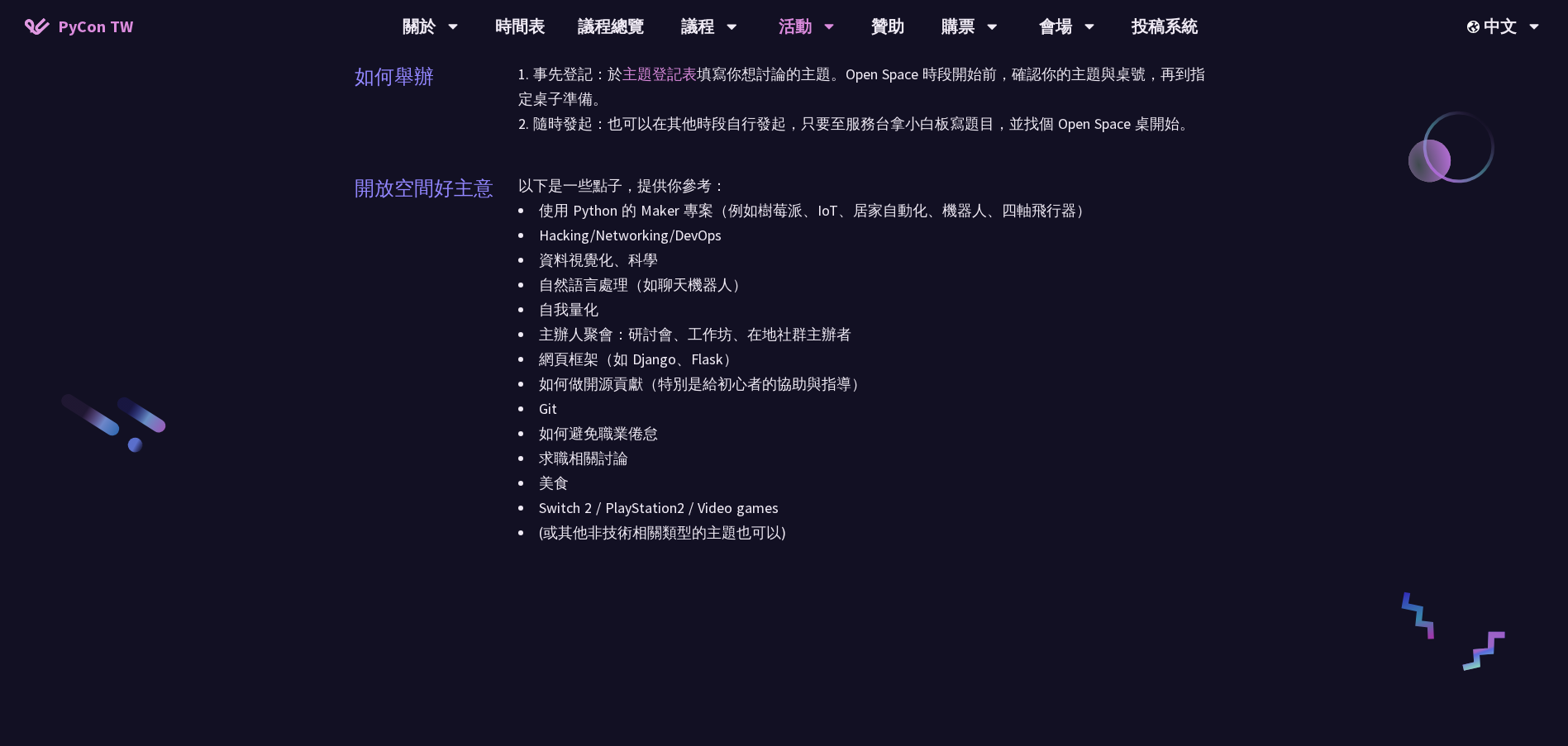
click at [877, 507] on li "Switch 2 / PlayStation2 / Video games" at bounding box center [866, 509] width 696 height 25
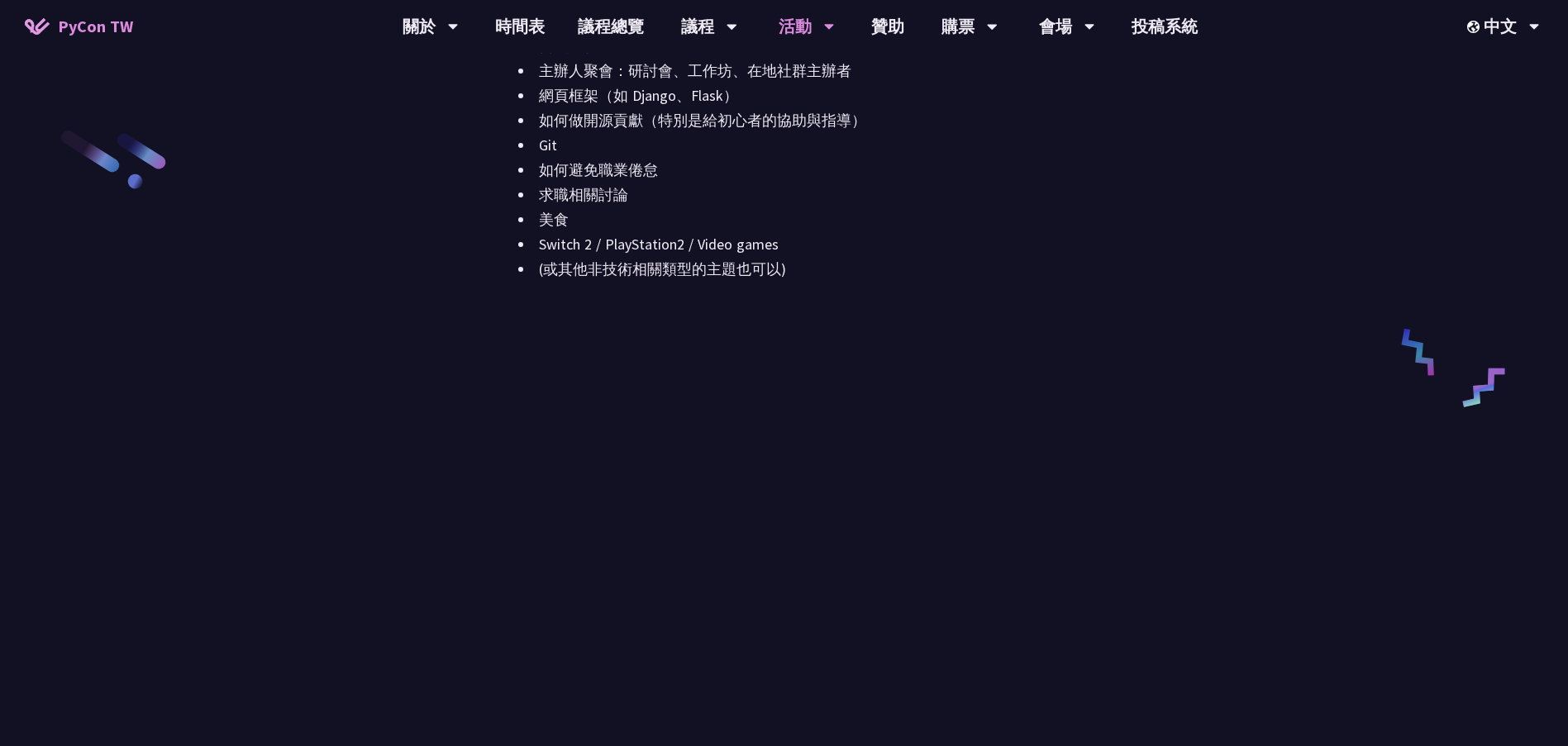
scroll to position [1901, 0]
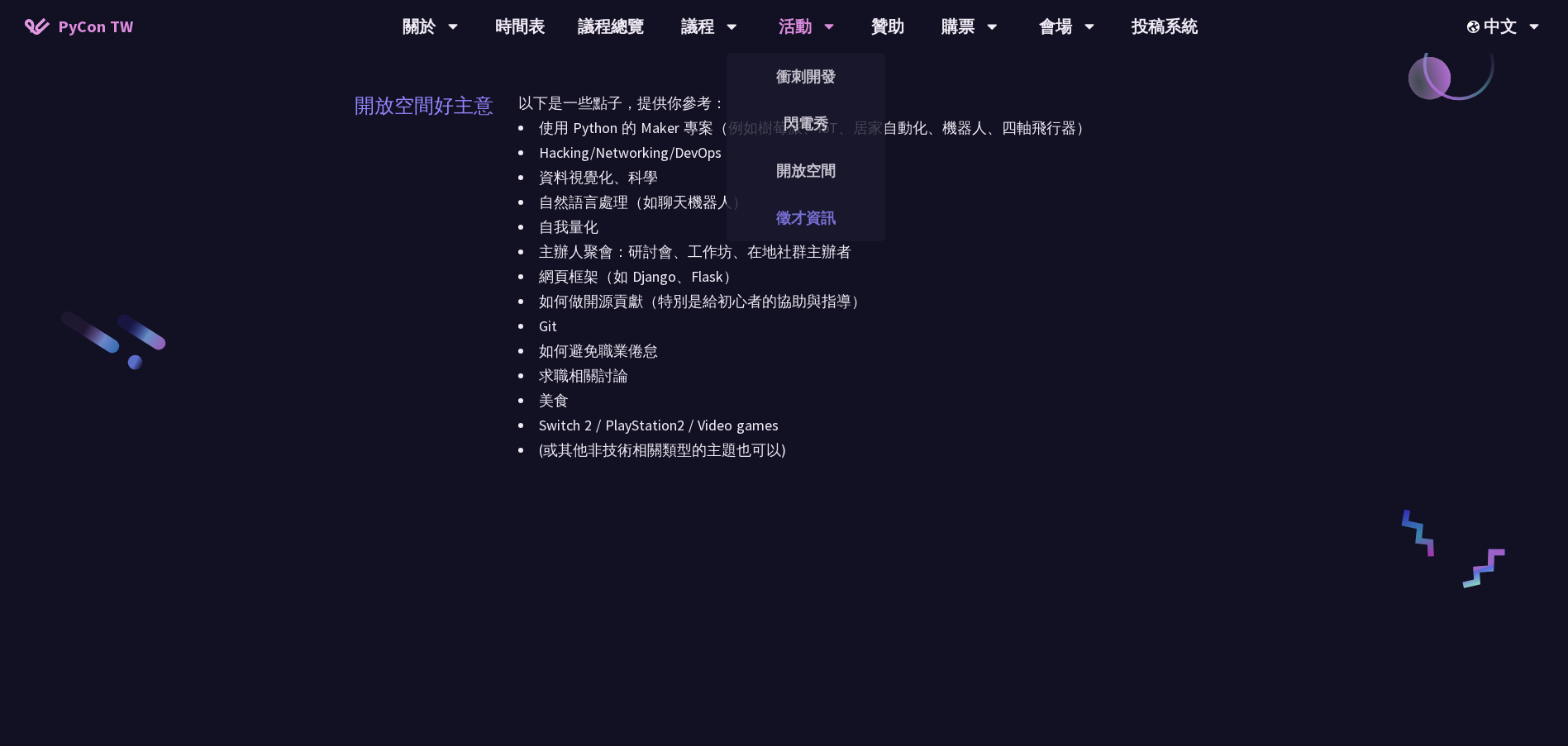
click at [803, 216] on link "徵才資訊" at bounding box center [806, 217] width 159 height 39
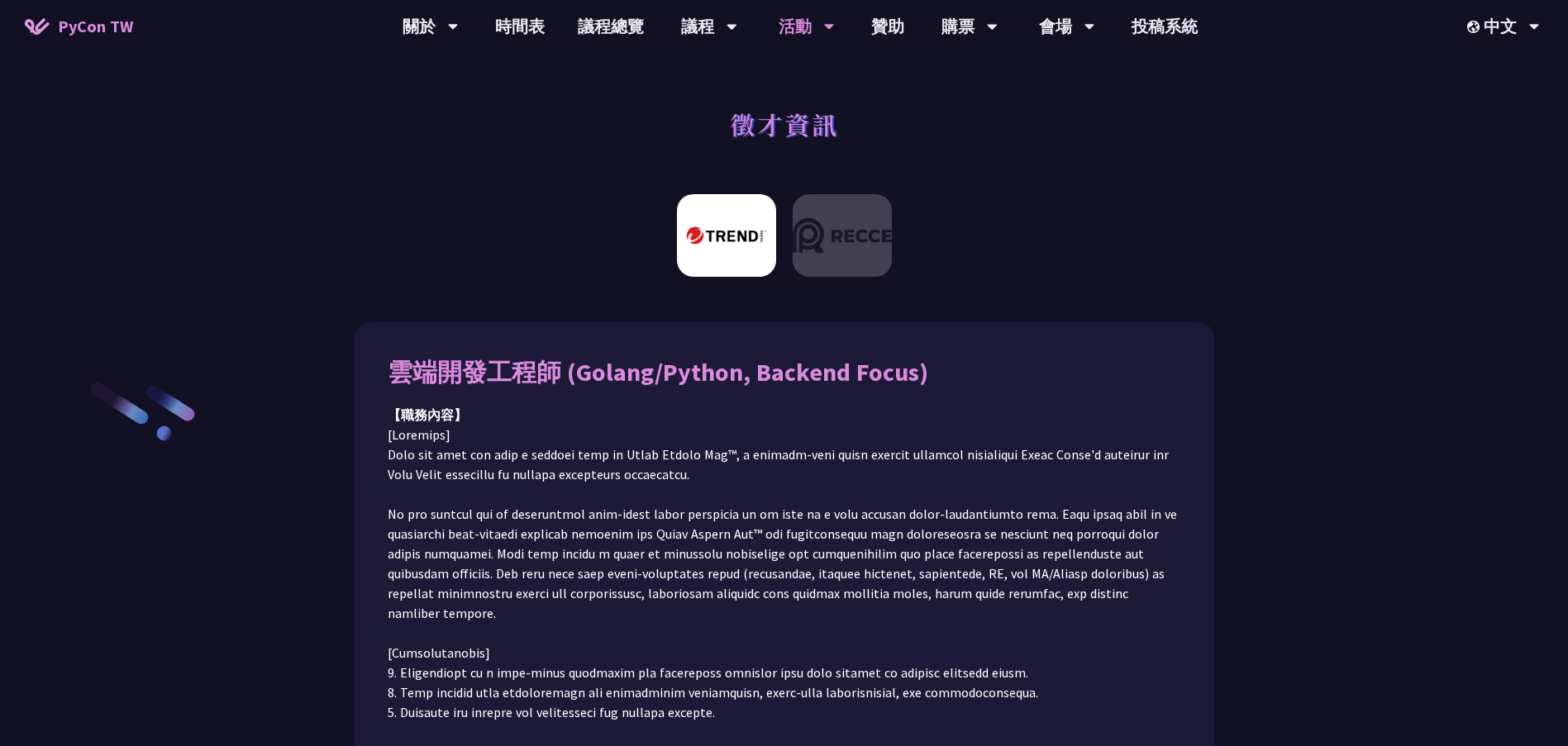
scroll to position [82, 0]
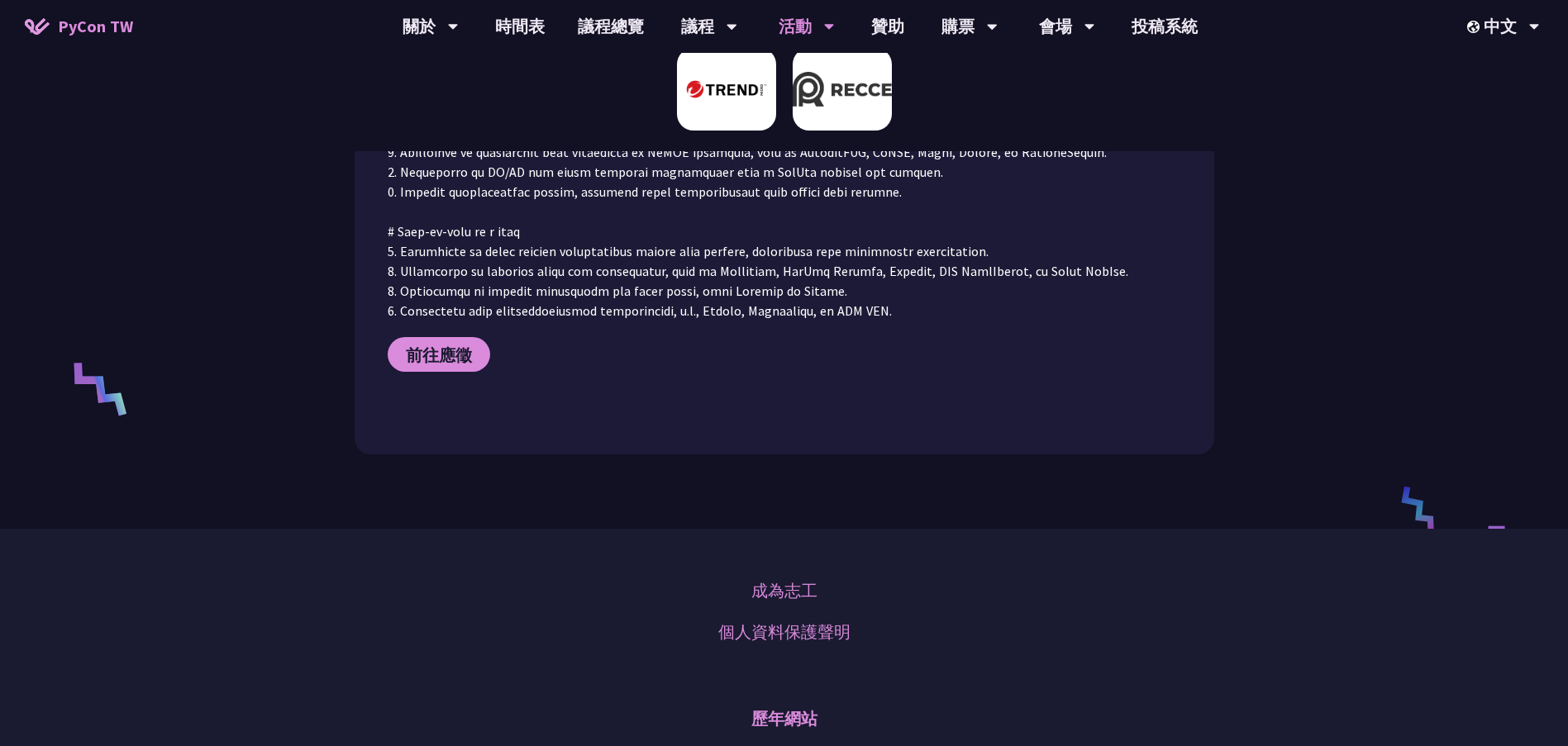
click at [872, 103] on img at bounding box center [843, 89] width 99 height 82
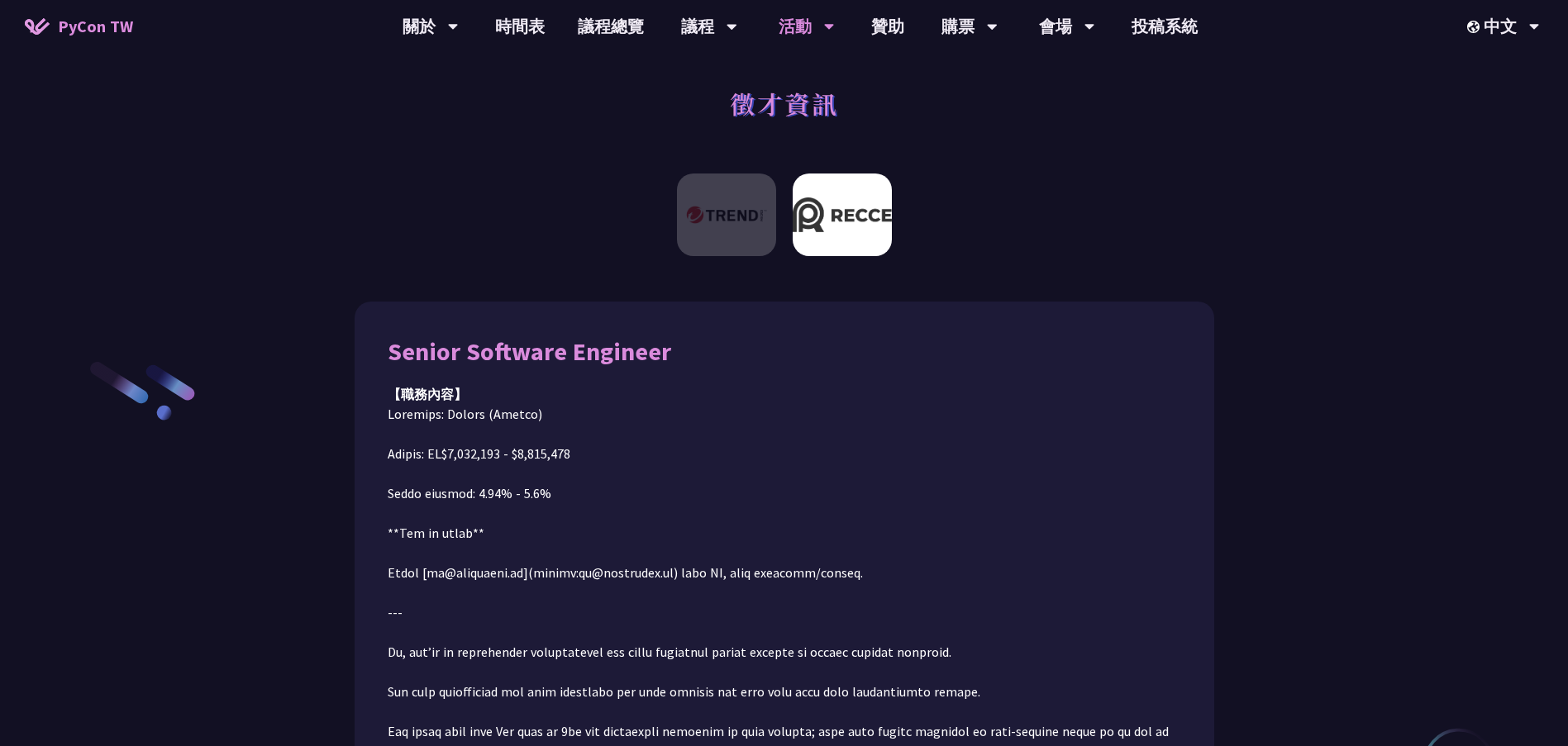
scroll to position [103, 0]
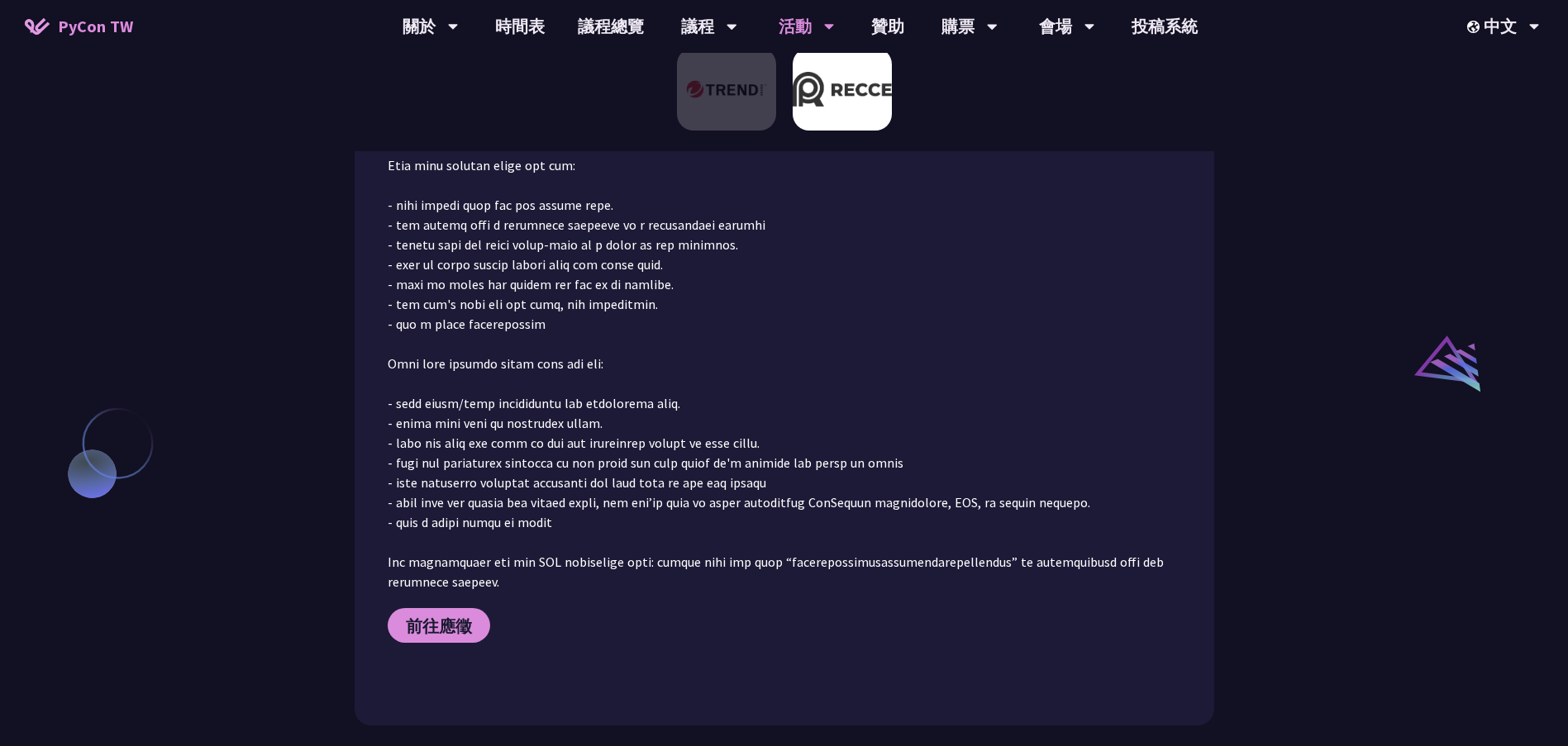
scroll to position [1901, 0]
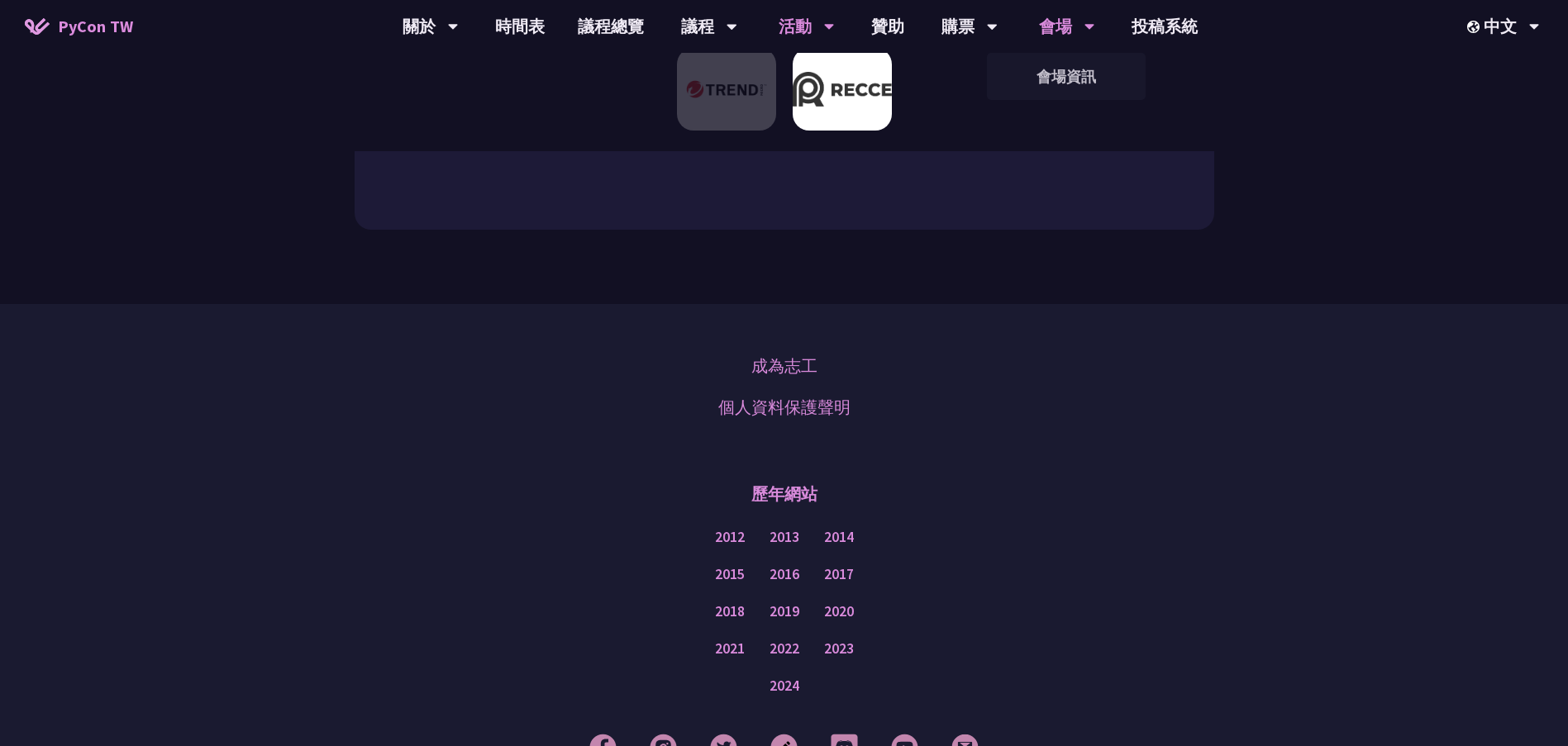
click at [459, 23] on div "會場" at bounding box center [431, 26] width 56 height 53
click at [1058, 71] on link "會場資訊" at bounding box center [1066, 76] width 159 height 39
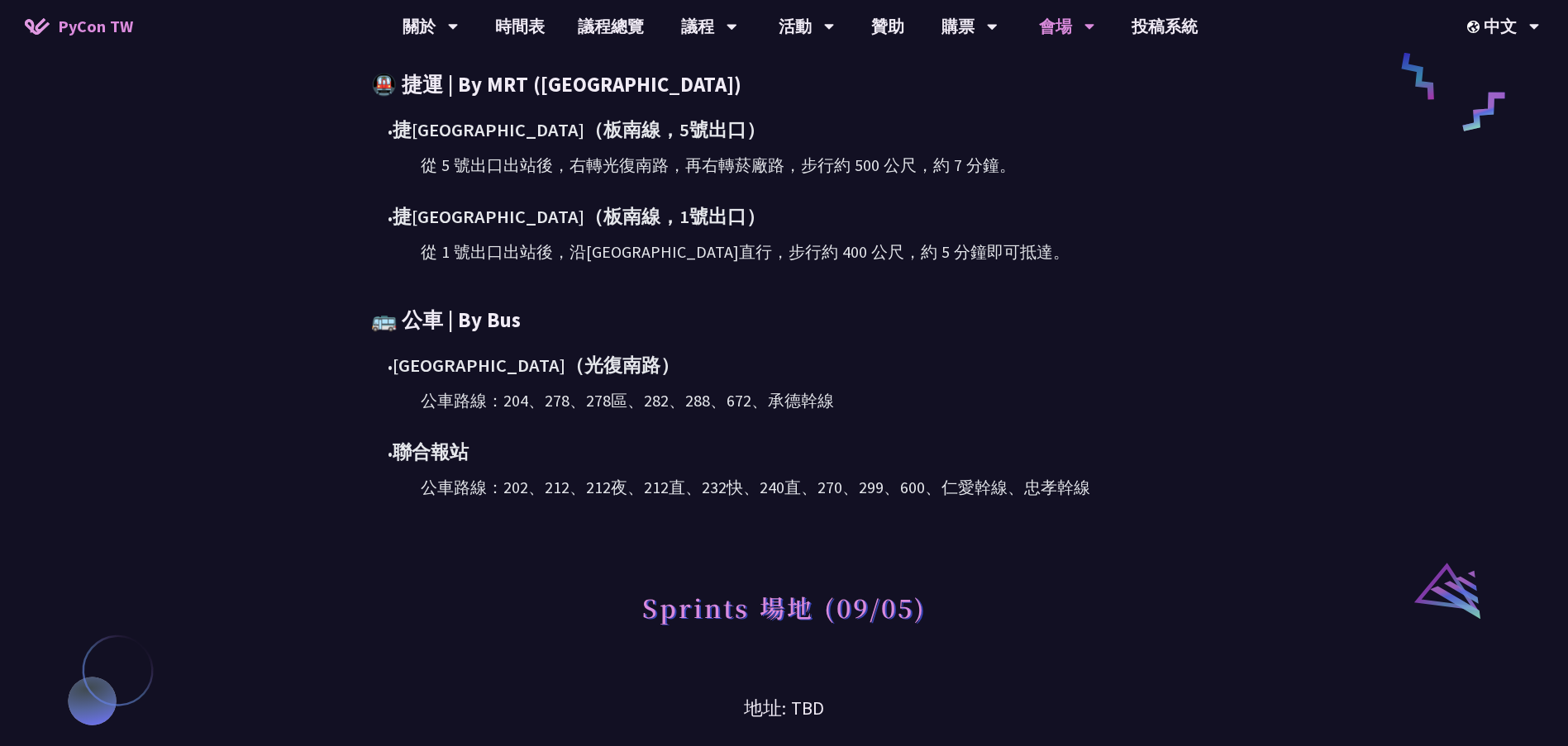
scroll to position [992, 0]
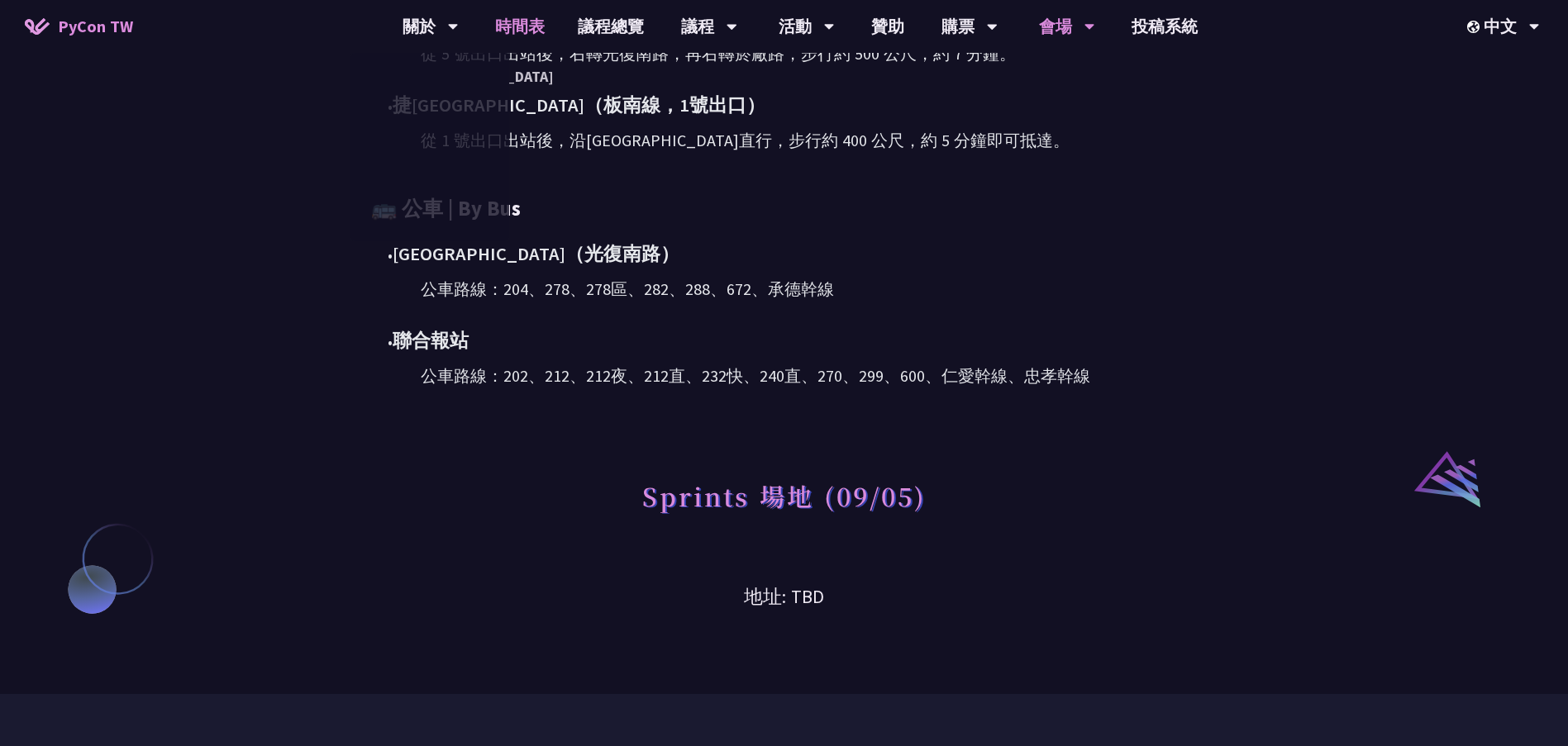
click at [535, 27] on link "時間表" at bounding box center [520, 26] width 82 height 53
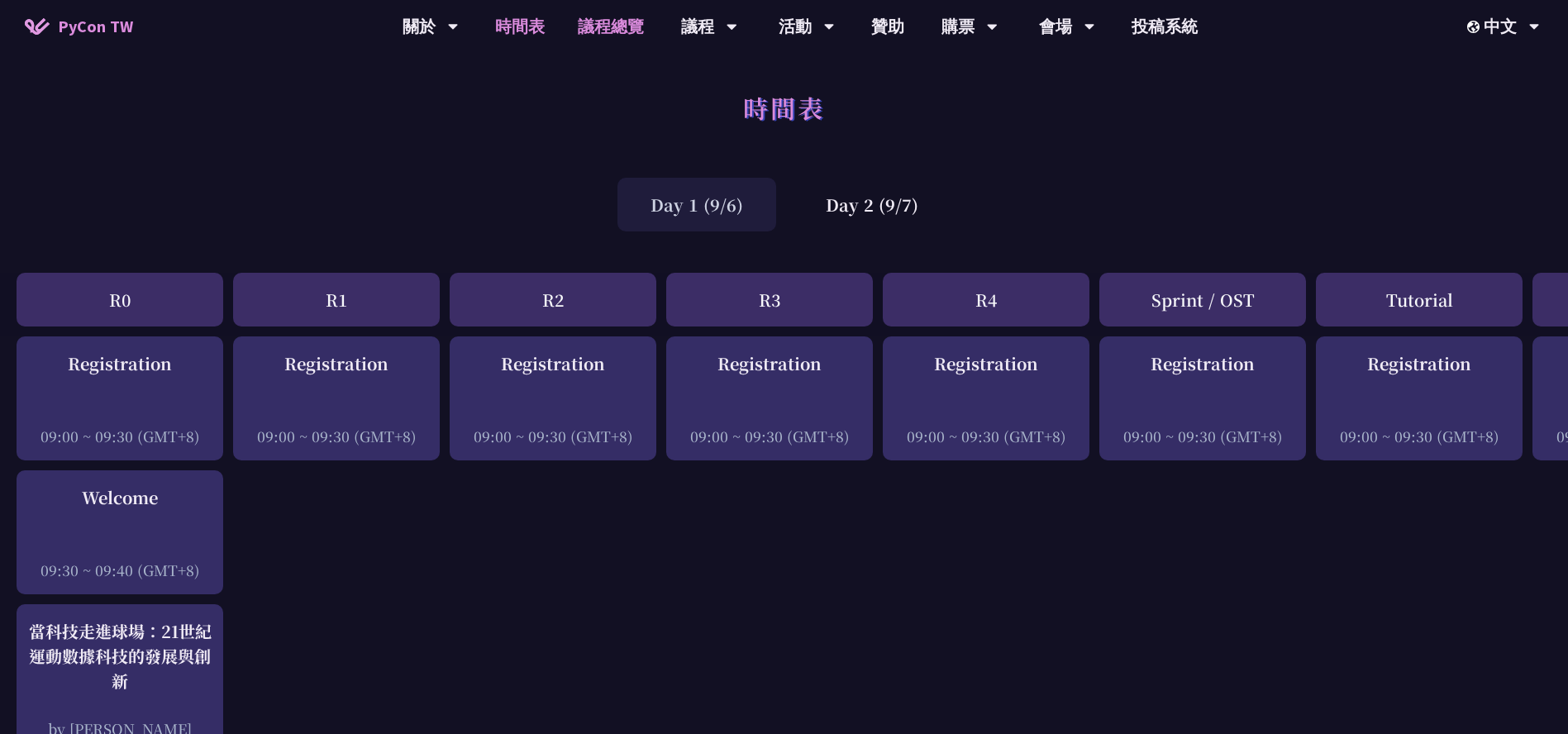
click at [648, 28] on link "議程總覽" at bounding box center [611, 26] width 99 height 53
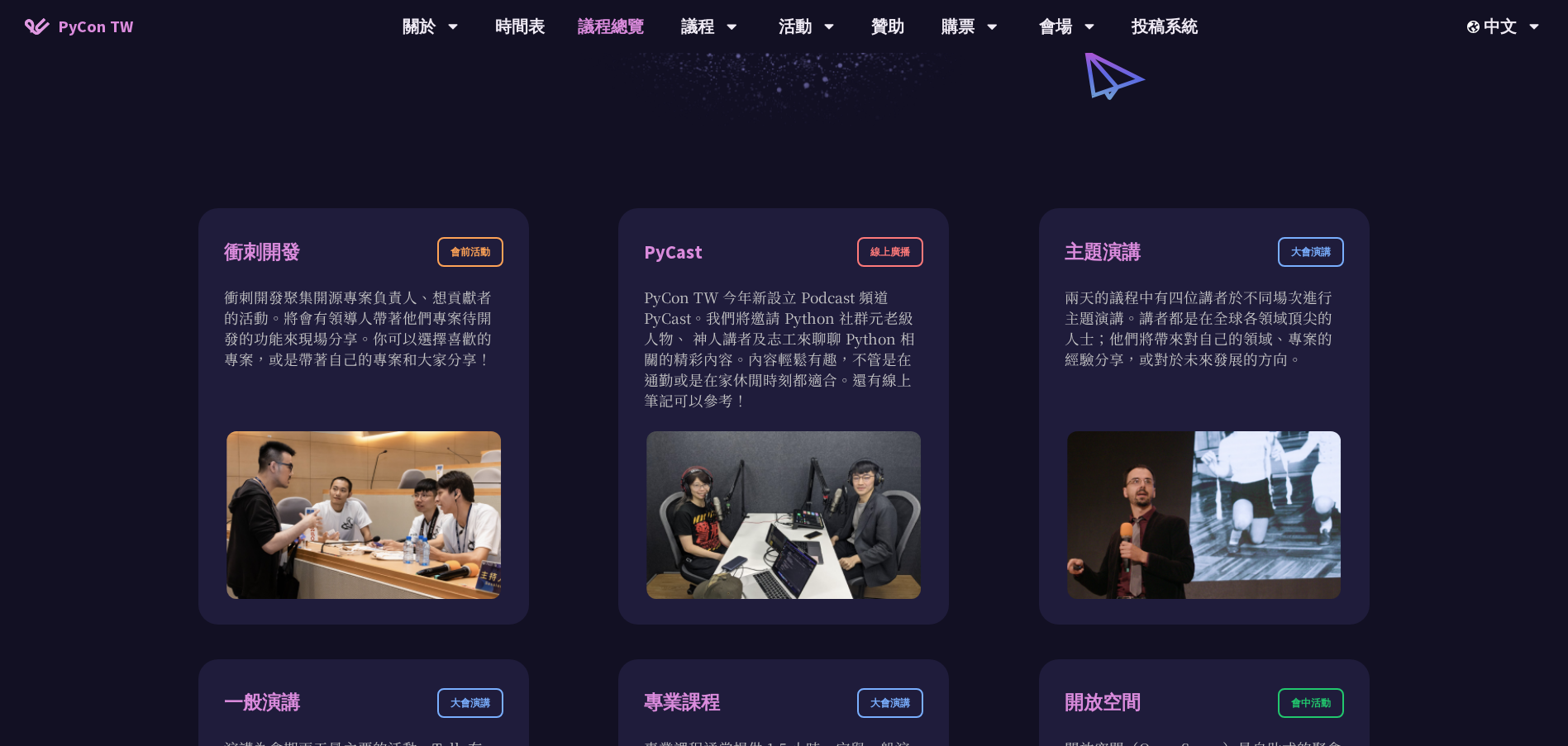
scroll to position [496, 0]
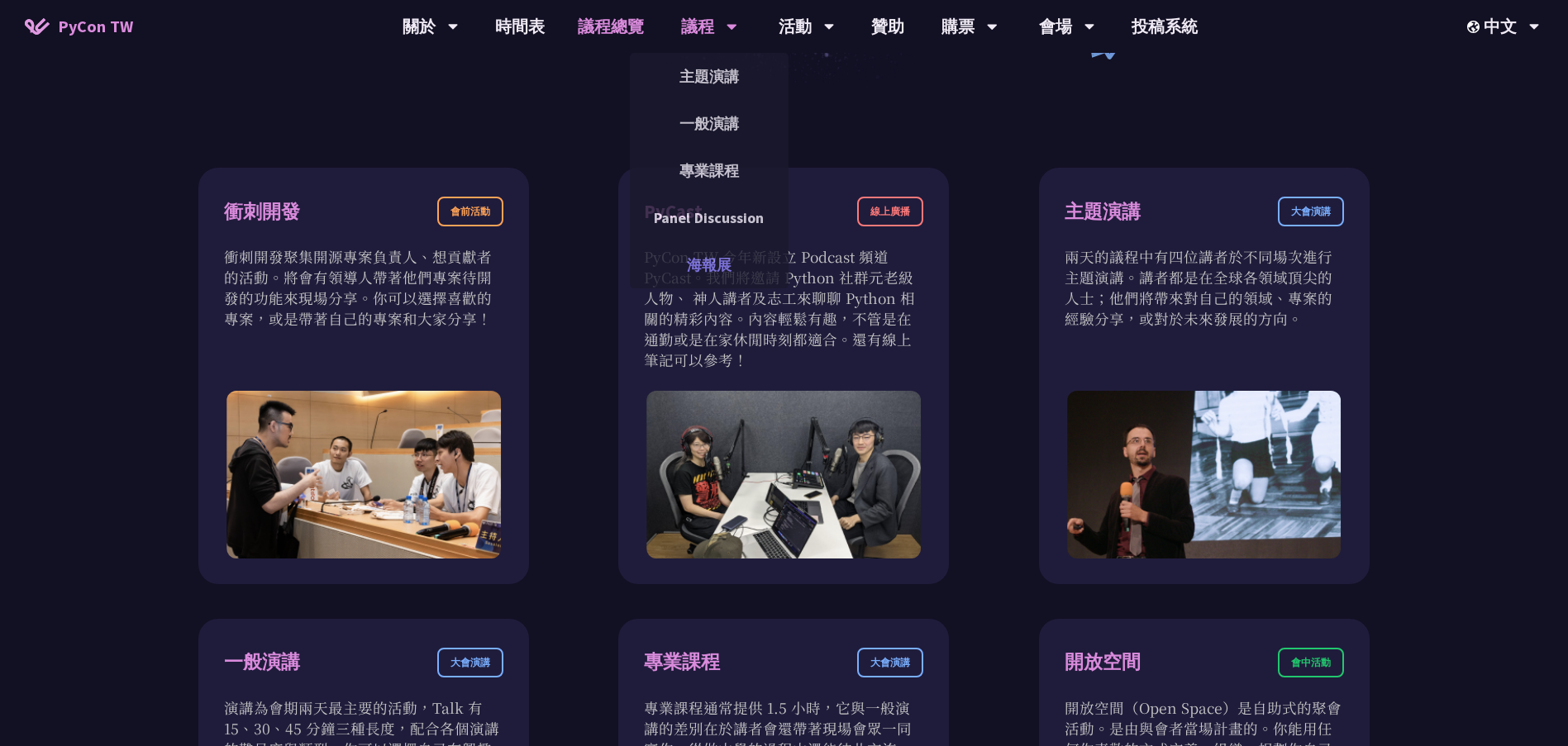
click at [712, 248] on link "海報展" at bounding box center [708, 265] width 159 height 39
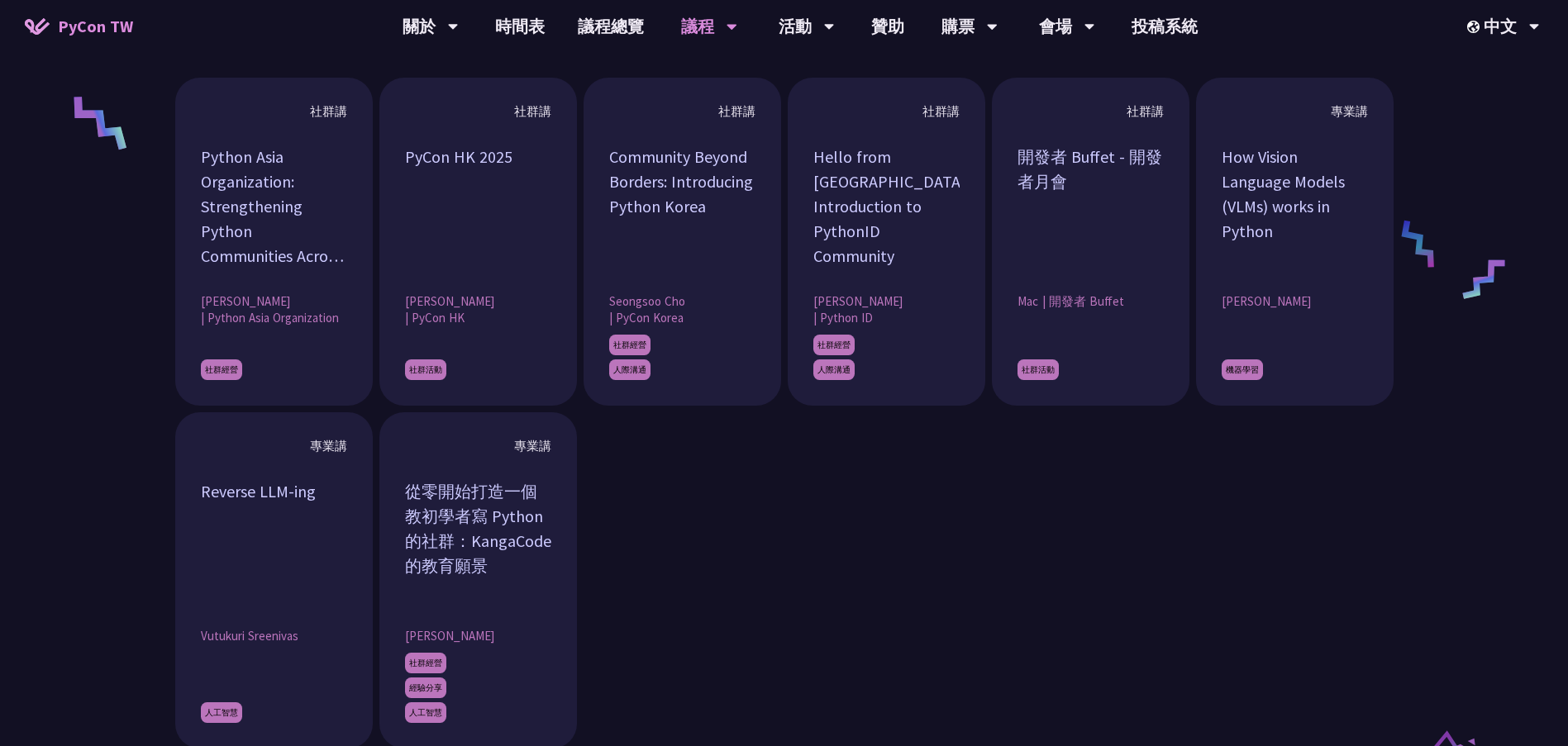
scroll to position [1322, 0]
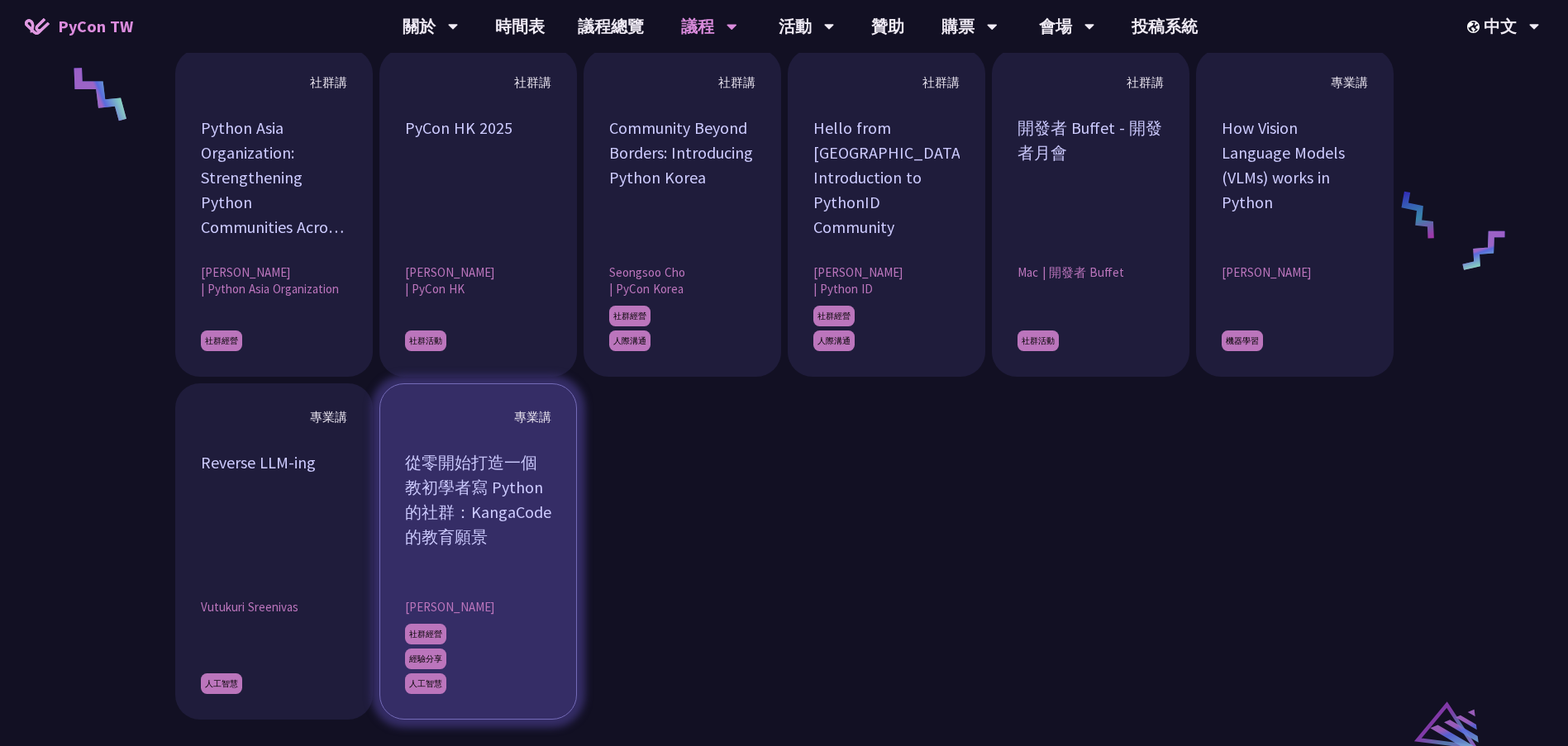
click at [406, 494] on div "從零開始打造一個教初學者寫 Python 的社群：KangaCode 的教育願景" at bounding box center [478, 513] width 146 height 124
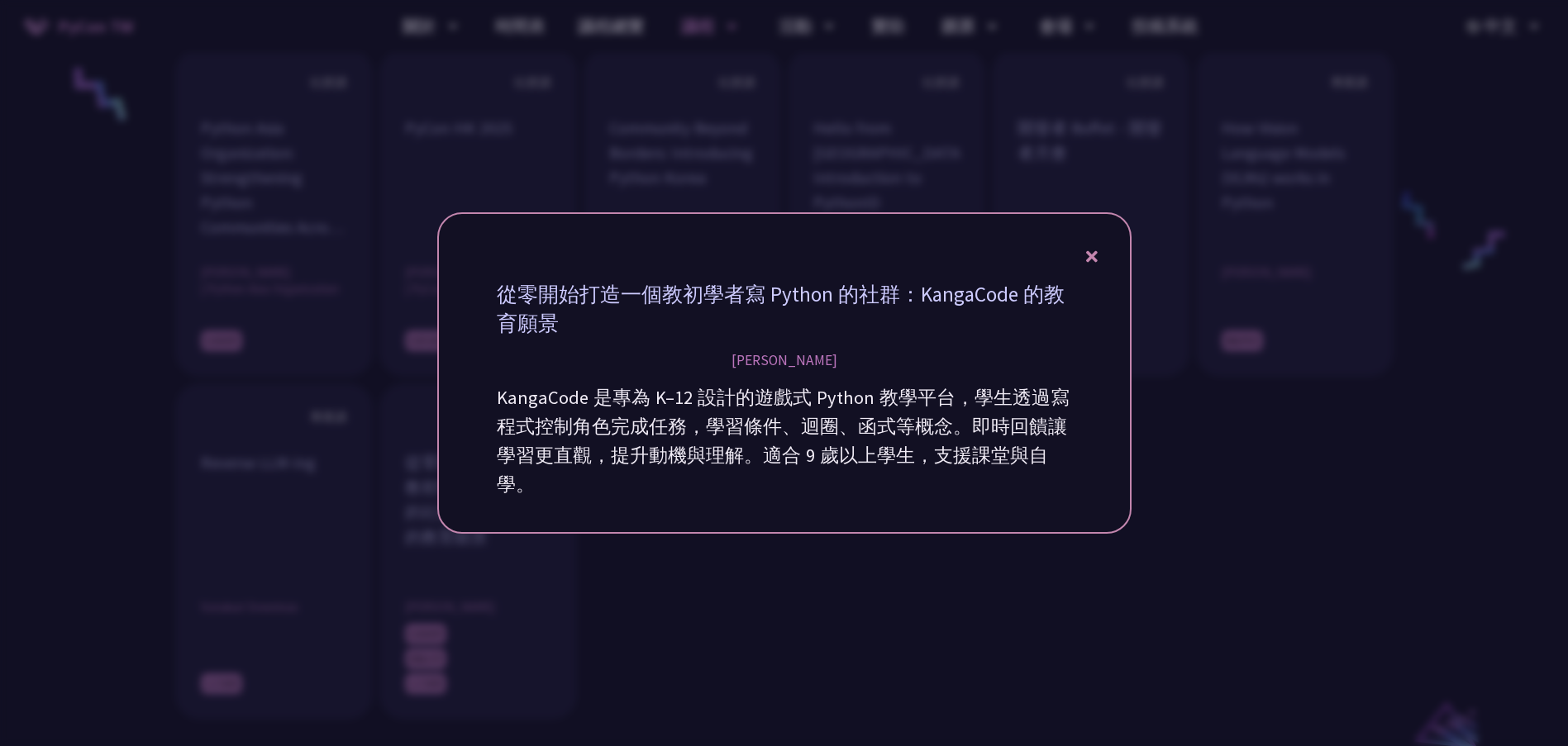
click at [1091, 254] on icon at bounding box center [1092, 257] width 12 height 12
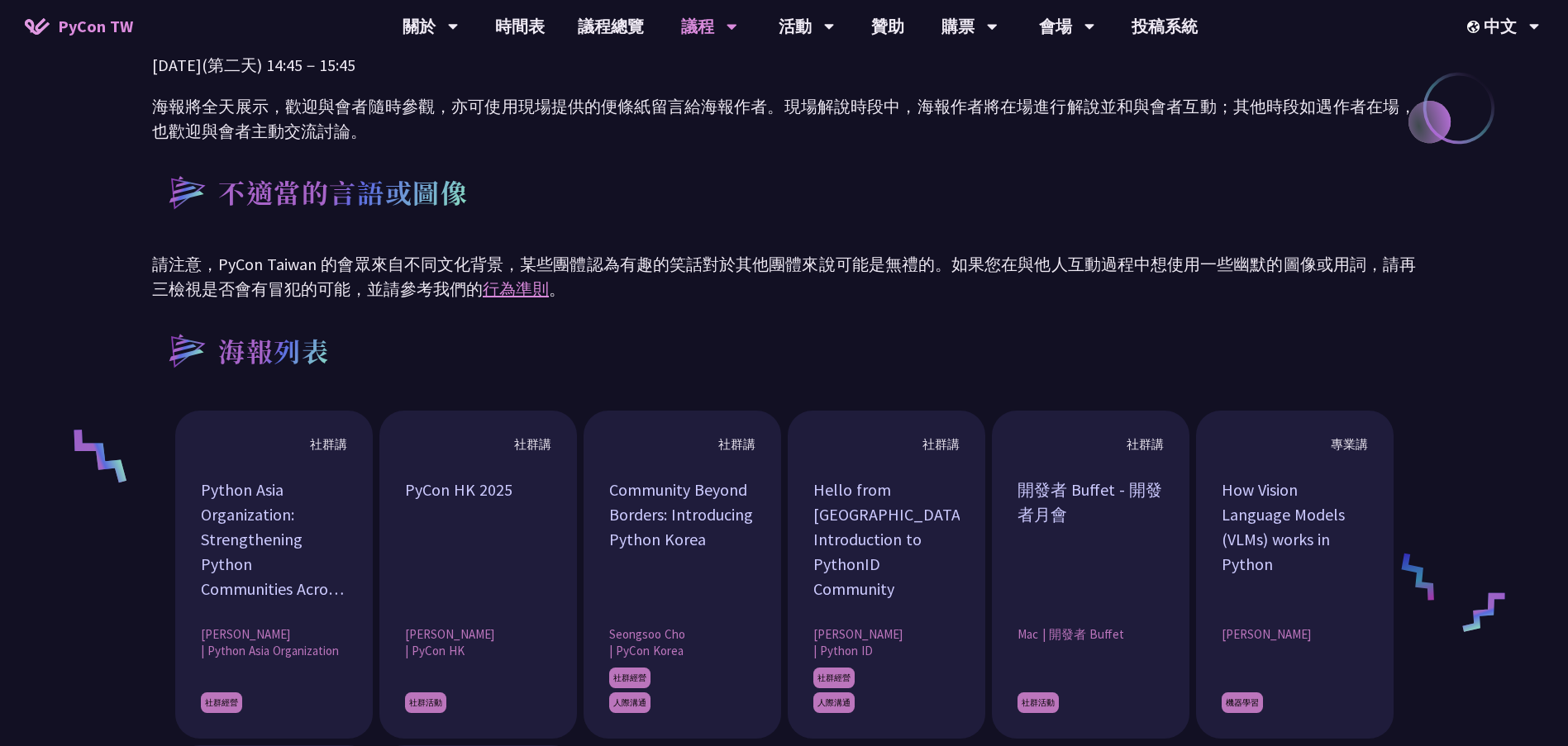
scroll to position [909, 0]
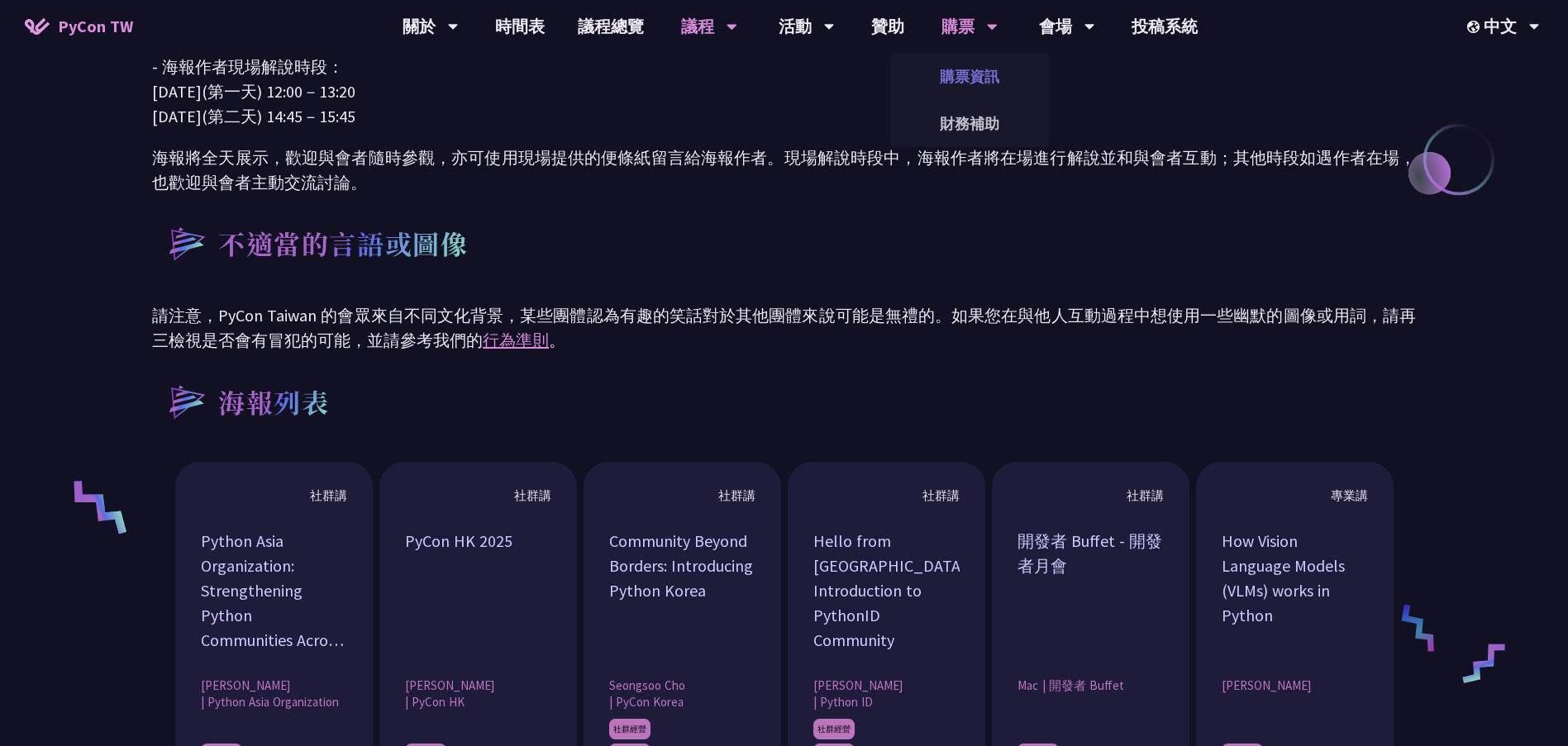
click at [975, 69] on link "購票資訊" at bounding box center [970, 76] width 159 height 39
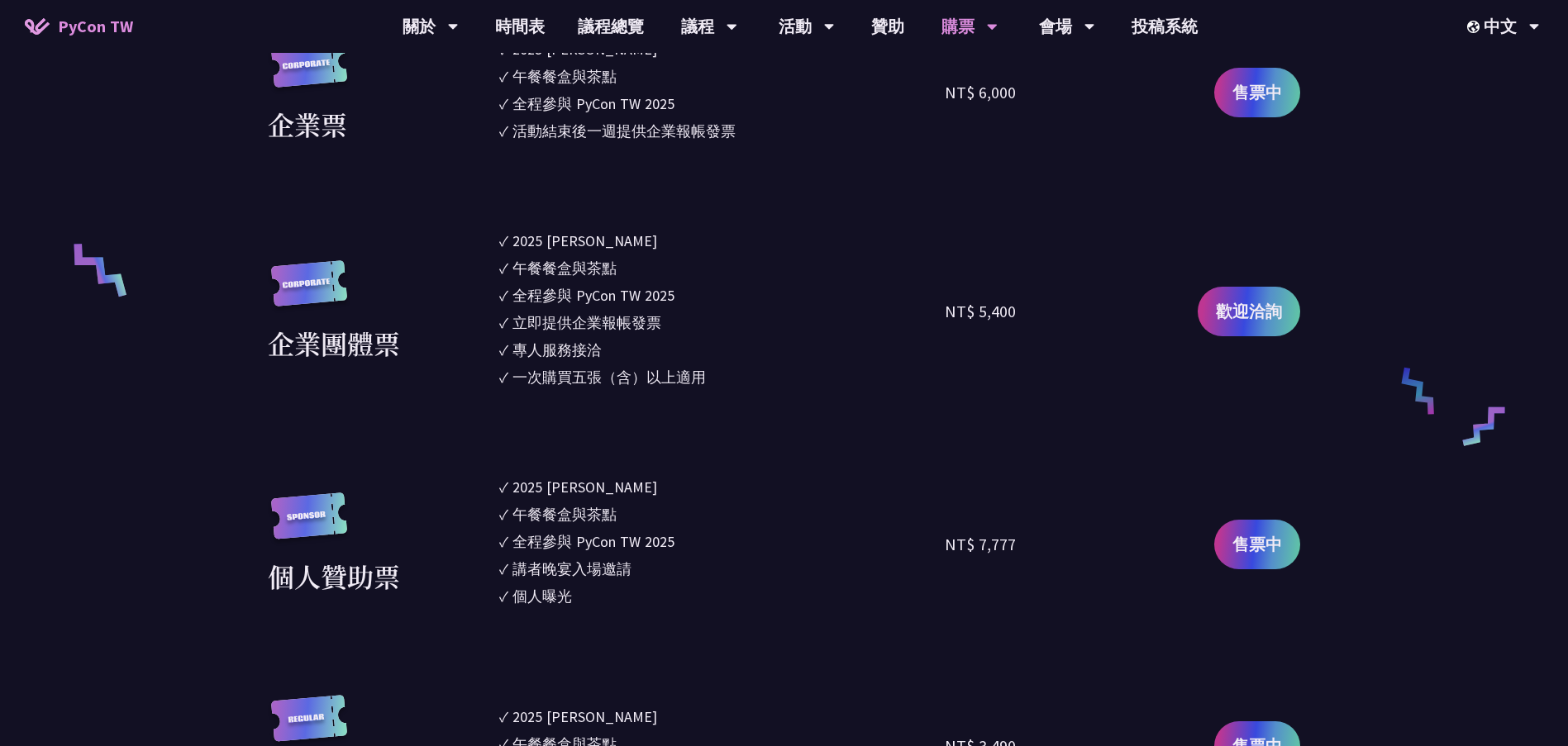
scroll to position [1157, 0]
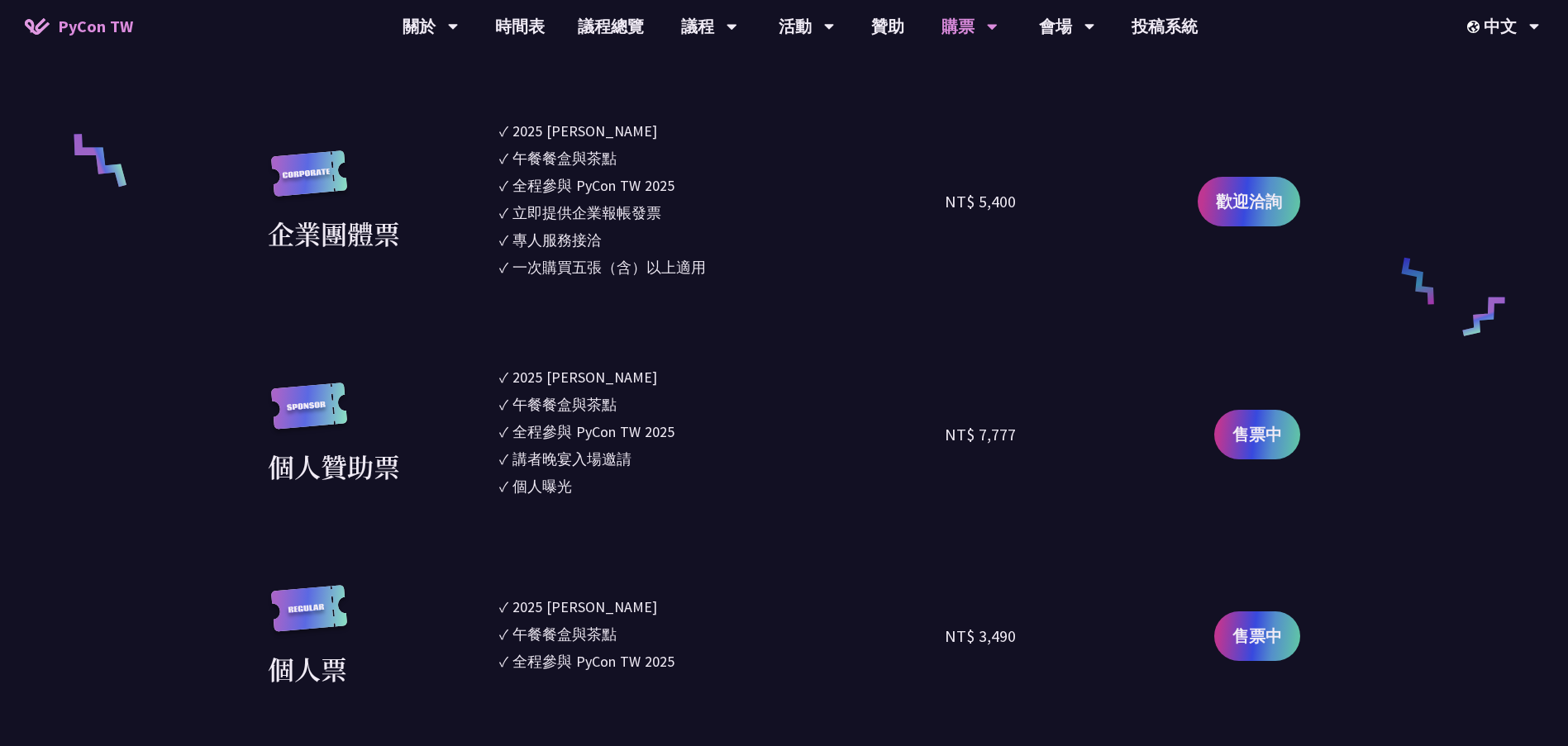
drag, startPoint x: 510, startPoint y: 376, endPoint x: 600, endPoint y: 373, distance: 90.0
click at [600, 373] on li "✓ 2025 [PERSON_NAME]" at bounding box center [723, 377] width 447 height 23
click at [629, 404] on li "✓ 午餐餐盒與茶點" at bounding box center [723, 404] width 447 height 23
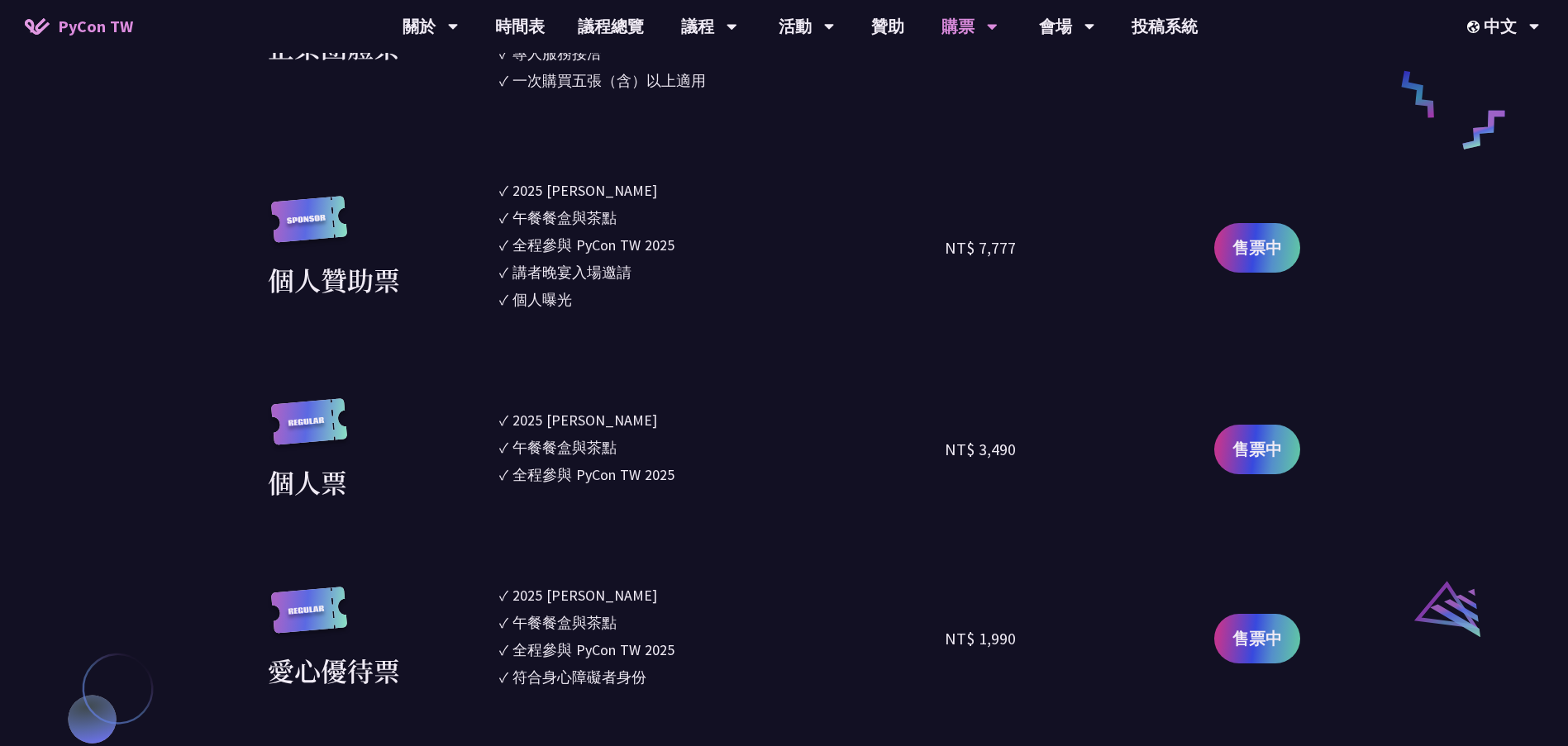
scroll to position [1322, 0]
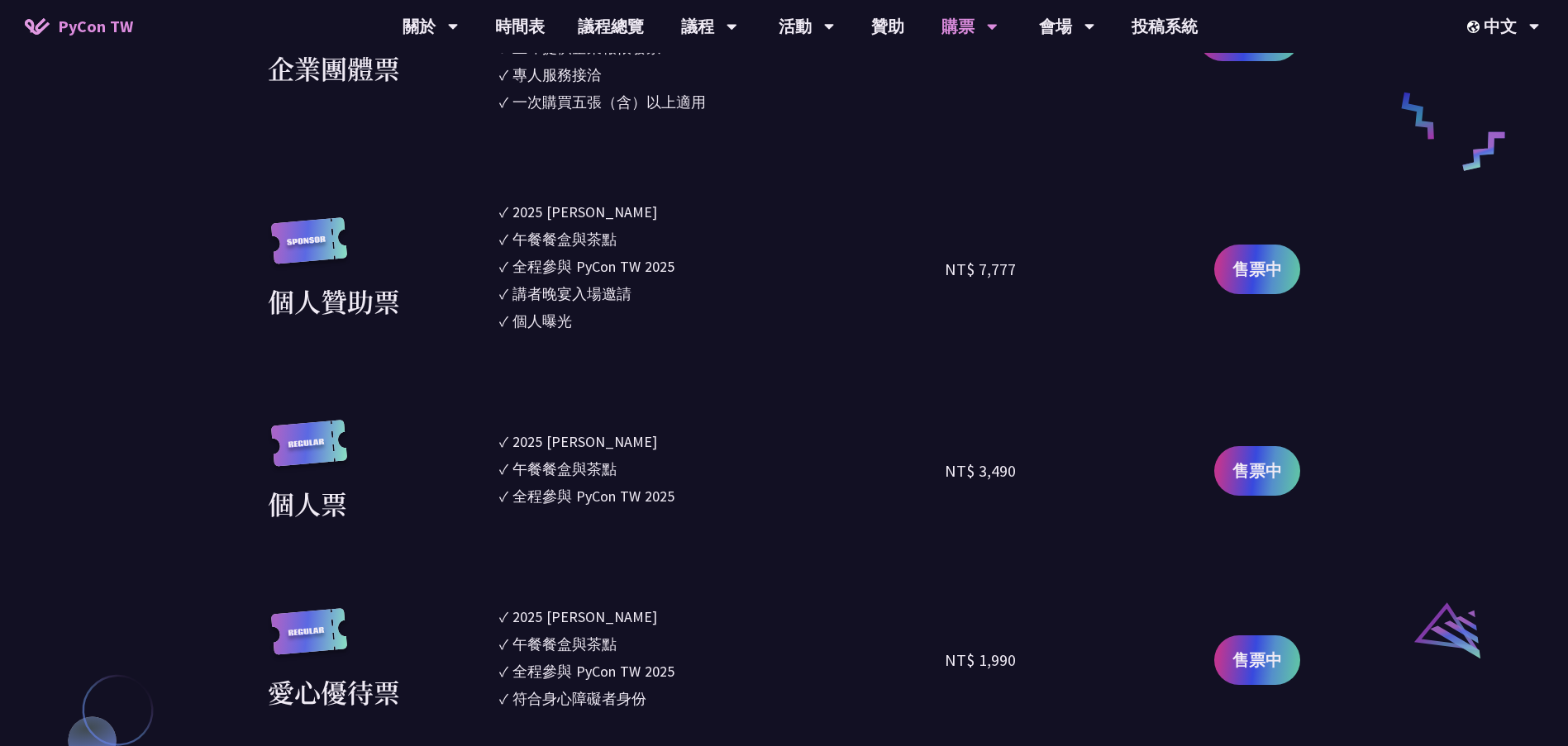
drag, startPoint x: 513, startPoint y: 295, endPoint x: 571, endPoint y: 326, distance: 65.8
click at [571, 326] on ul "✓ 2025 [PERSON_NAME]✓ 午餐餐盒與茶點 ✓ 全程參與 PyCon TW 2025 ✓ 講者晚宴入場邀請 ✓ 個人曝光" at bounding box center [723, 269] width 447 height 137
click at [605, 324] on li "✓ 個人曝光" at bounding box center [723, 321] width 447 height 23
drag, startPoint x: 579, startPoint y: 319, endPoint x: 502, endPoint y: 291, distance: 81.9
click at [502, 291] on ul "✓ 2025 [PERSON_NAME]✓ 午餐餐盒與茶點 ✓ 全程參與 PyCon TW 2025 ✓ 講者晚宴入場邀請 ✓ 個人曝光" at bounding box center [723, 269] width 447 height 137
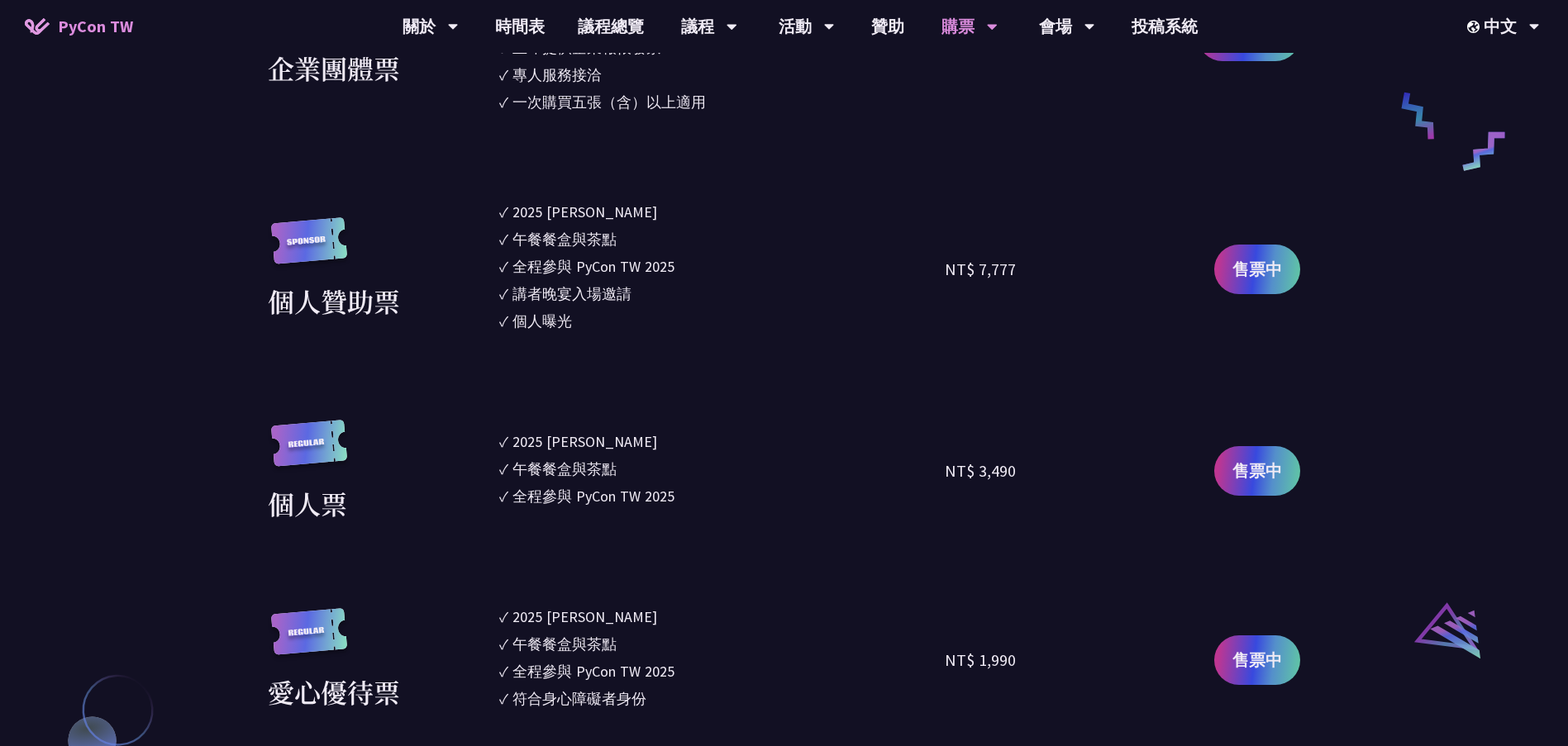
click at [533, 322] on div "個人曝光" at bounding box center [542, 321] width 60 height 23
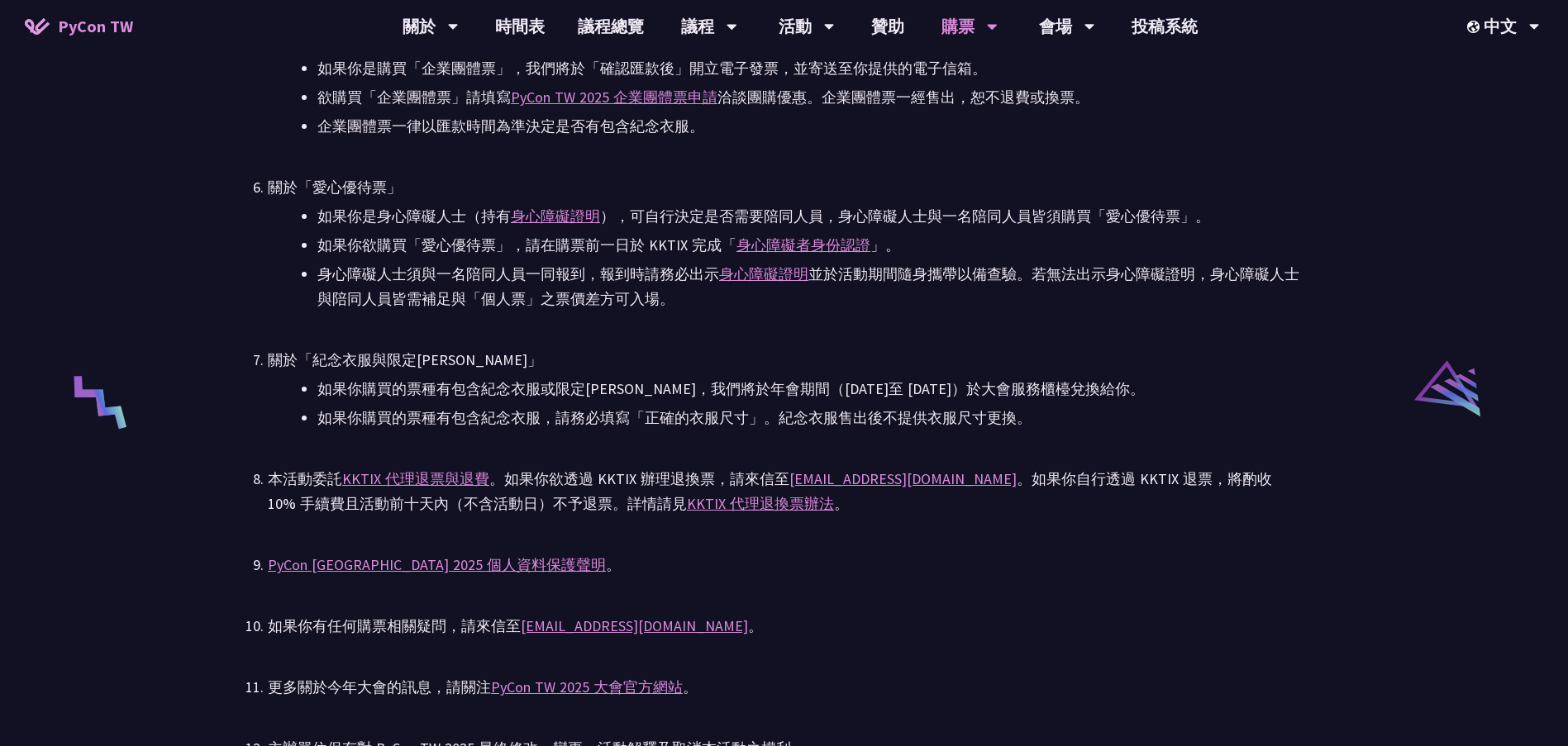
scroll to position [3058, 0]
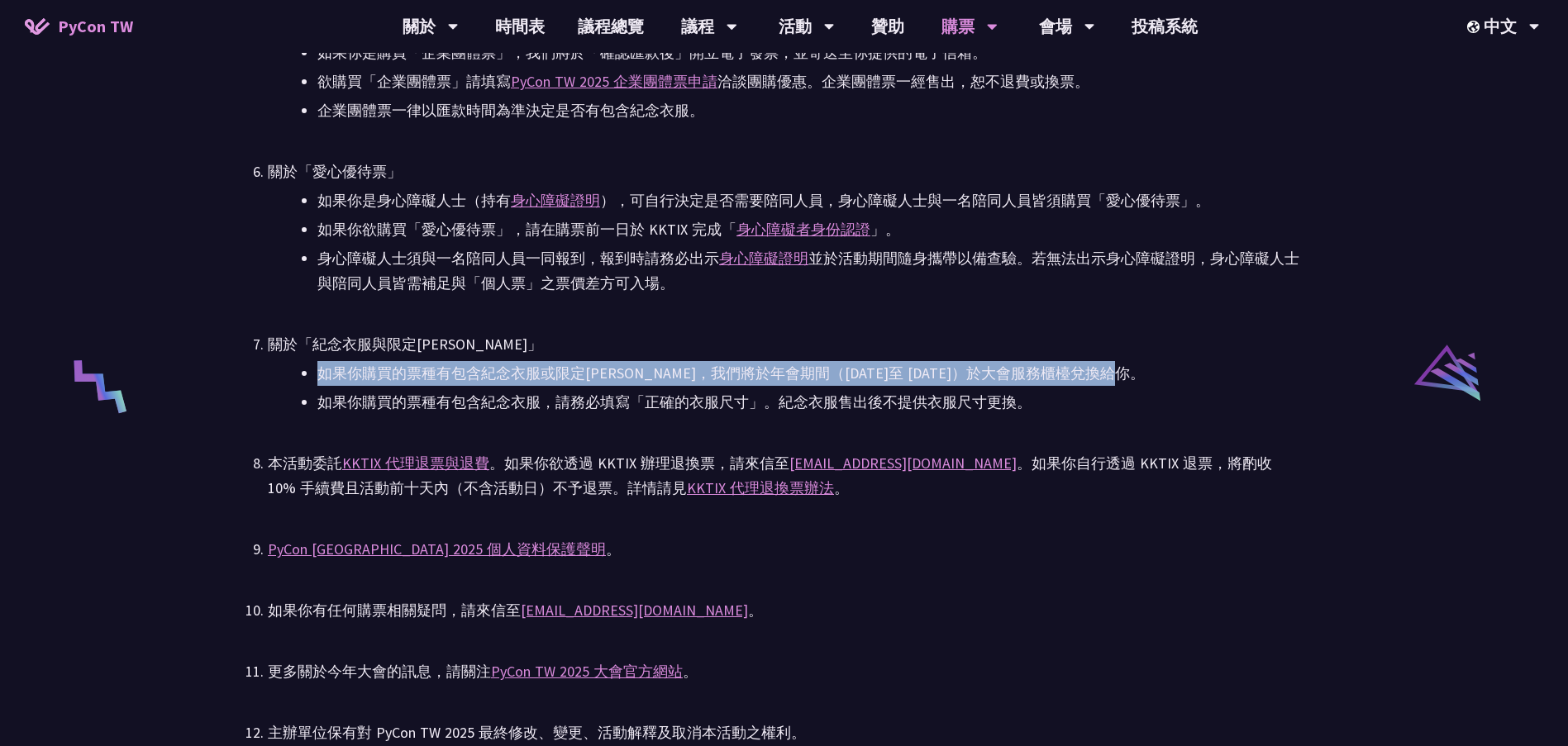
drag, startPoint x: 321, startPoint y: 369, endPoint x: 1158, endPoint y: 373, distance: 837.0
click at [1158, 373] on li "如果你購買的票種有包含紀念衣服或限定[PERSON_NAME]，我們將於年會期間（[DATE]至 [DATE]）於大會服務櫃檯兌換給你。" at bounding box center [808, 373] width 983 height 25
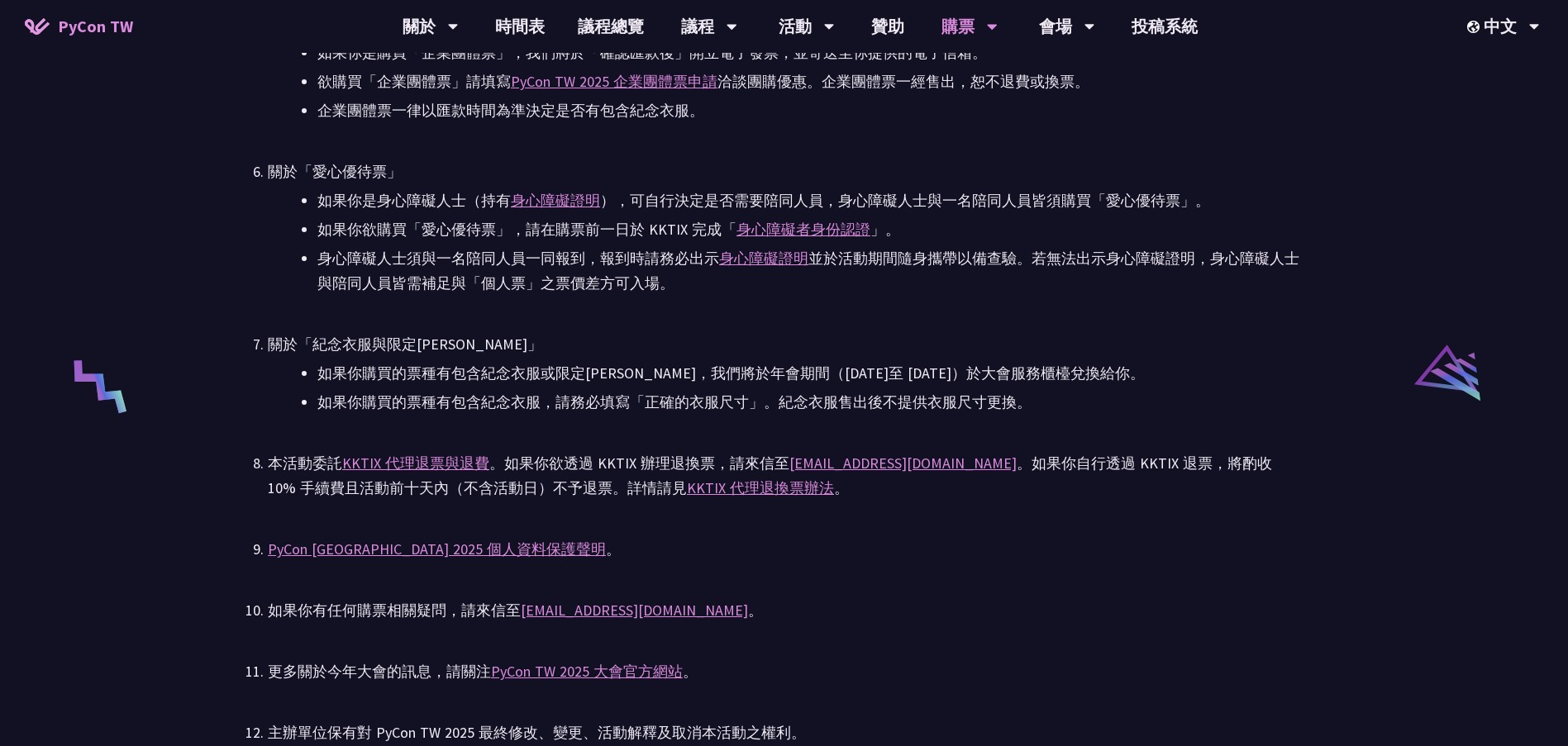
click at [338, 406] on li "如果你購買的票種有包含紀念衣服，請務必填寫「正確的衣服尺寸」。紀念衣服售出後不提供衣服尺寸更換。" at bounding box center [808, 403] width 983 height 25
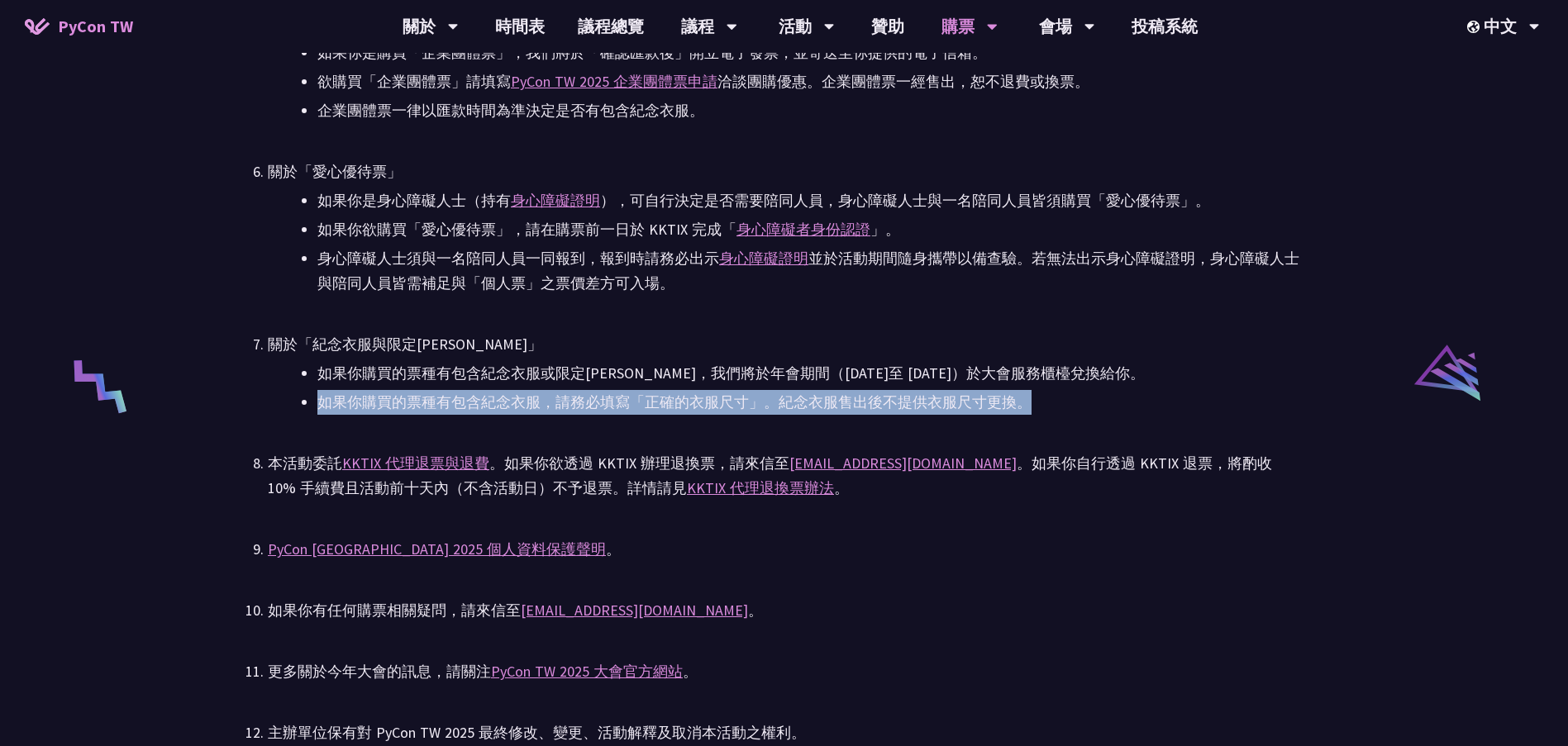
drag, startPoint x: 316, startPoint y: 409, endPoint x: 1017, endPoint y: 404, distance: 701.0
click at [1017, 404] on ul "如果你購買的票種有包含紀念衣服或限定[PERSON_NAME]，我們將於年會期間（[DATE]至 [DATE]）於大會服務櫃檯兌換給你。 如果你購買的票種有包…" at bounding box center [784, 388] width 1032 height 54
click at [1100, 399] on li "如果你購買的票種有包含紀念衣服，請務必填寫「正確的衣服尺寸」。紀念衣服售出後不提供衣服尺寸更換。" at bounding box center [808, 403] width 983 height 25
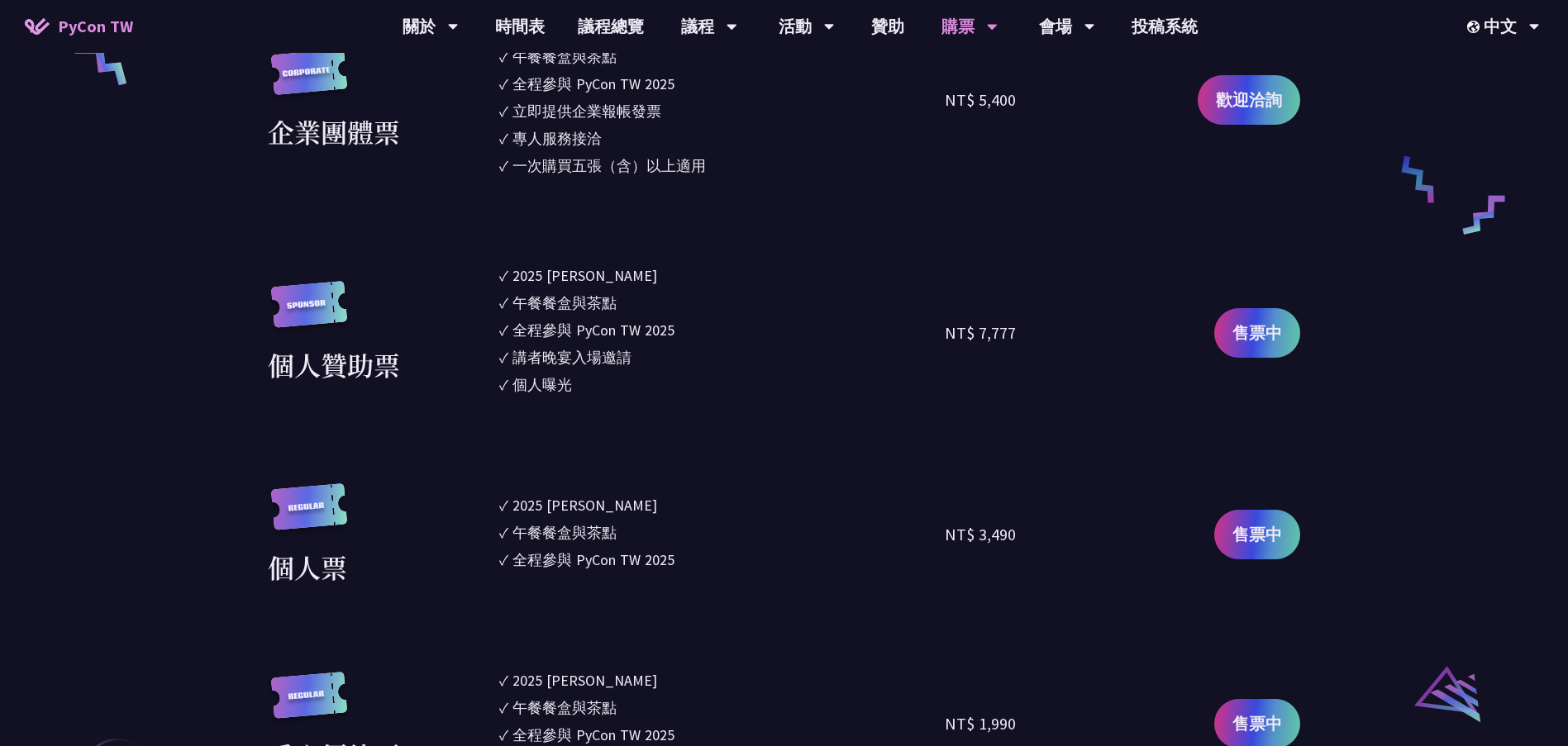
scroll to position [1405, 0]
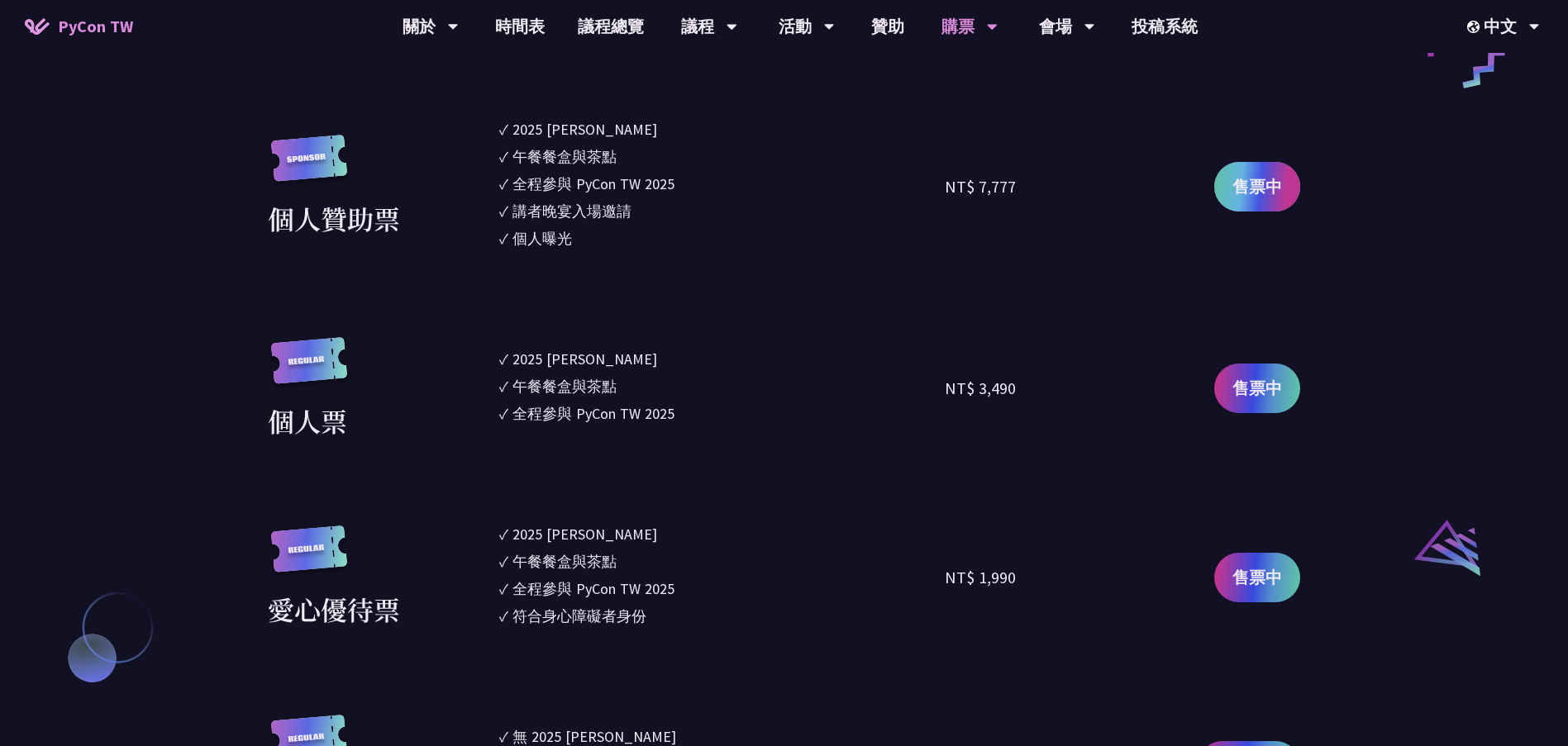
click at [1261, 201] on link "售票中" at bounding box center [1257, 186] width 86 height 50
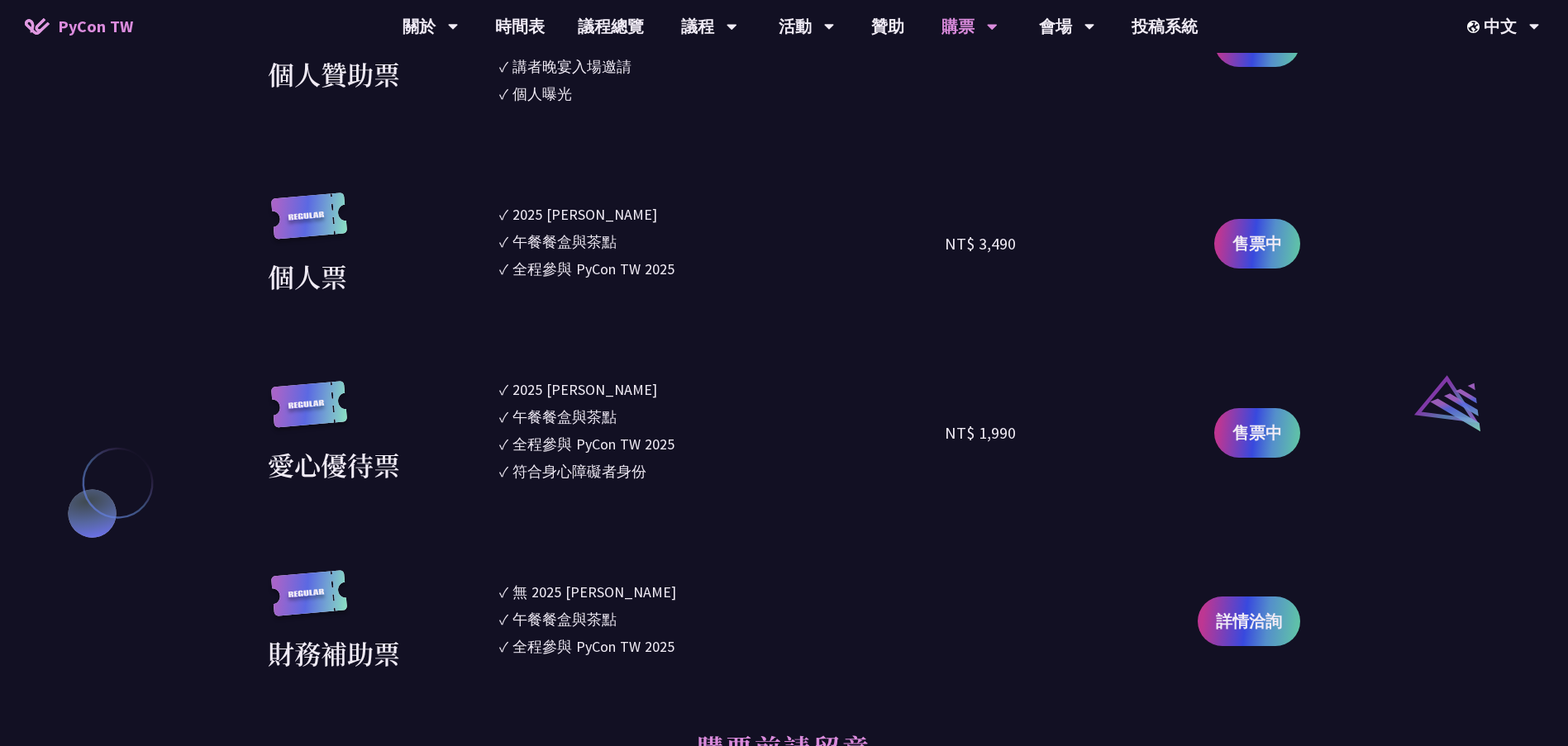
scroll to position [1322, 0]
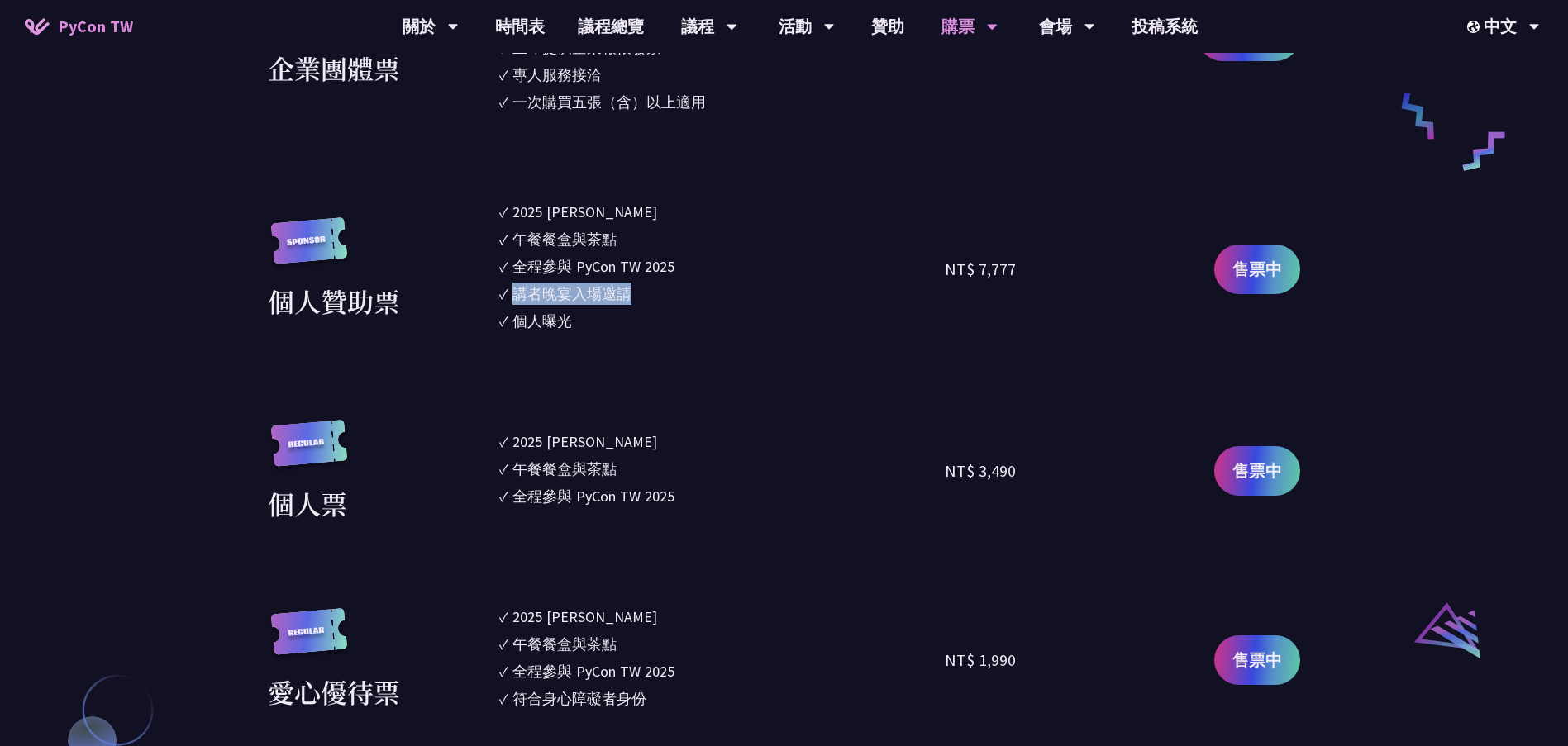
drag, startPoint x: 518, startPoint y: 290, endPoint x: 630, endPoint y: 291, distance: 112.0
click at [630, 291] on div "講者晚宴入場邀請" at bounding box center [572, 294] width 119 height 23
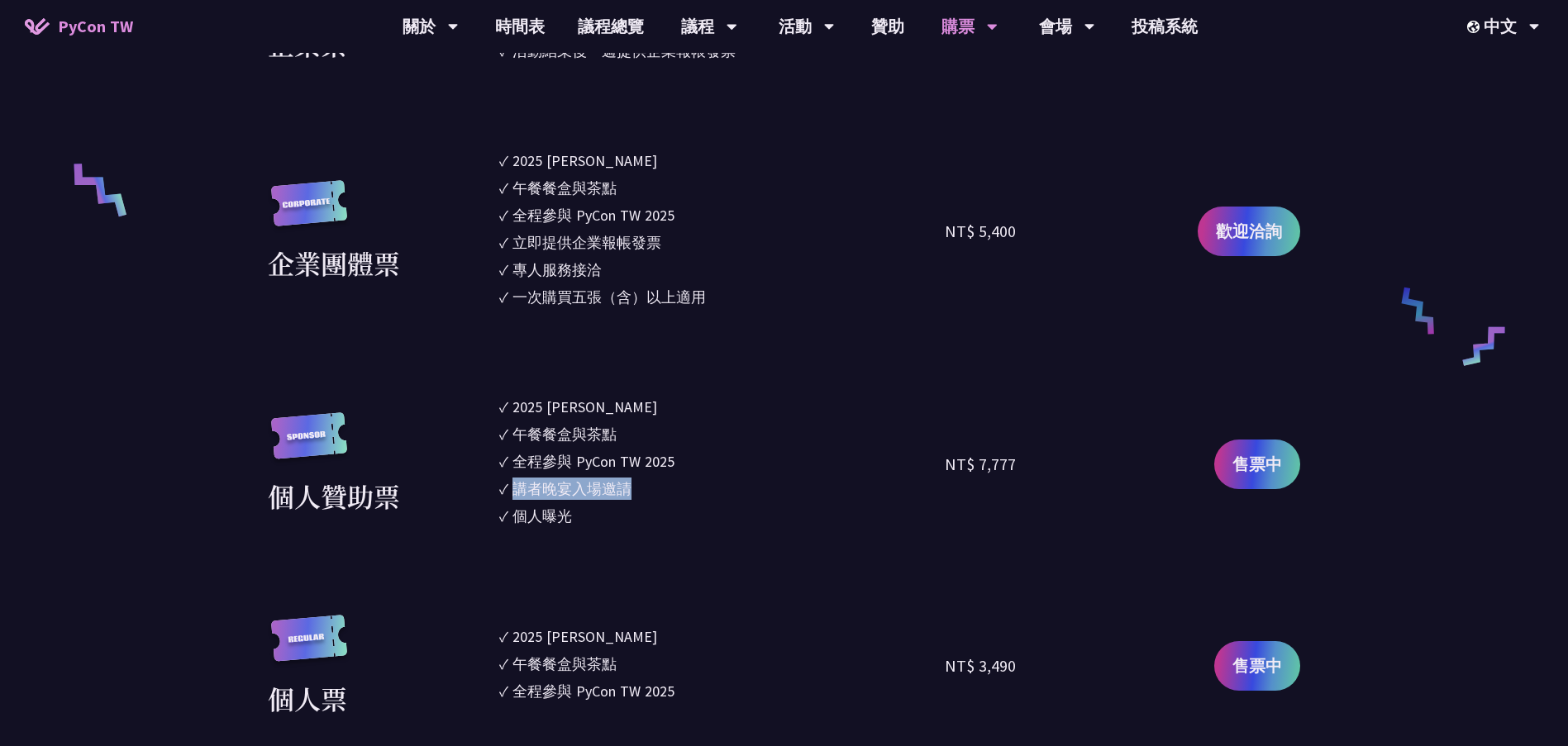
scroll to position [1157, 0]
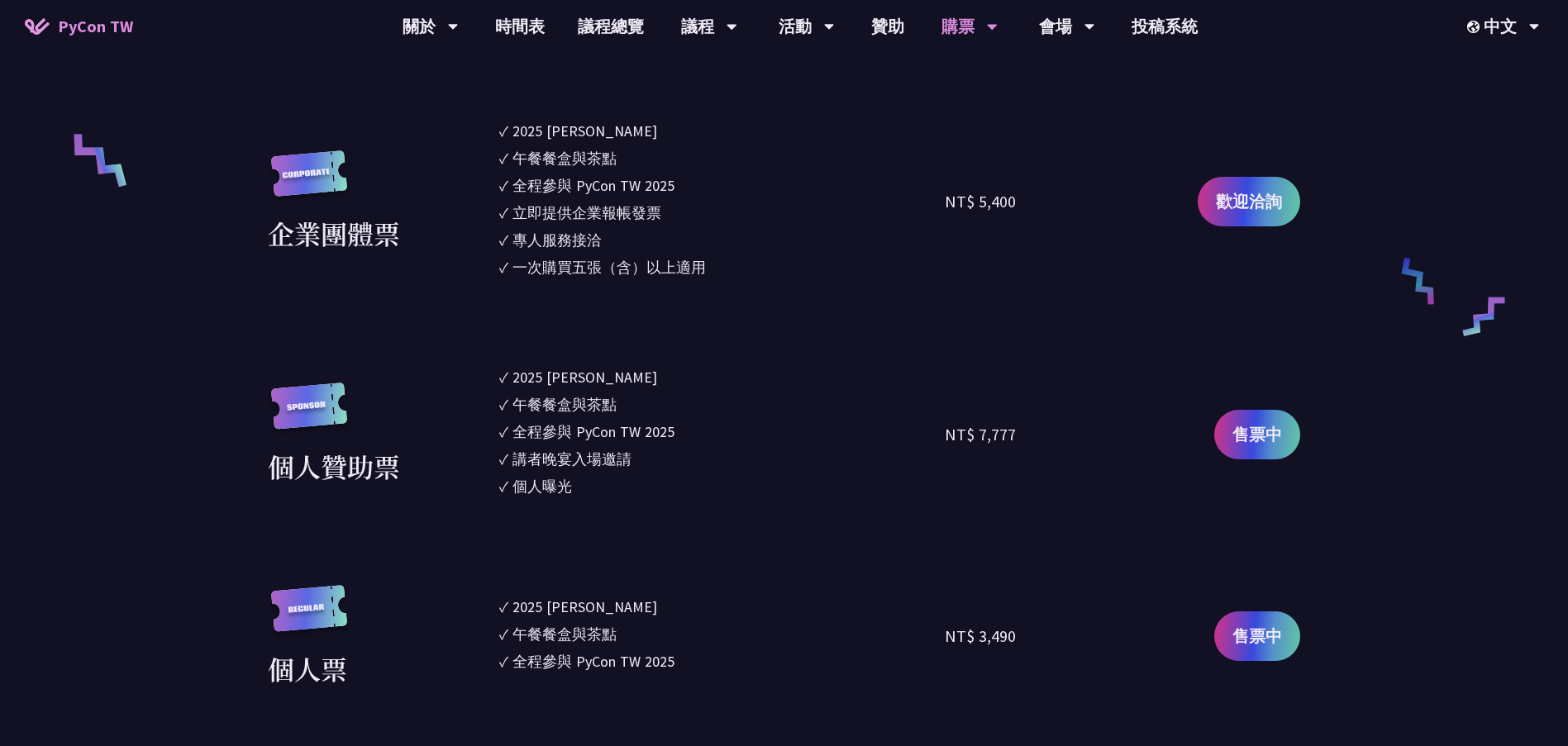
click at [730, 428] on li "✓ 全程參與 PyCon TW 2025" at bounding box center [723, 431] width 447 height 23
drag, startPoint x: 509, startPoint y: 431, endPoint x: 672, endPoint y: 432, distance: 163.0
click at [672, 432] on li "✓ 全程參與 PyCon TW 2025" at bounding box center [723, 431] width 447 height 23
click at [729, 431] on li "✓ 全程參與 PyCon TW 2025" at bounding box center [723, 431] width 447 height 23
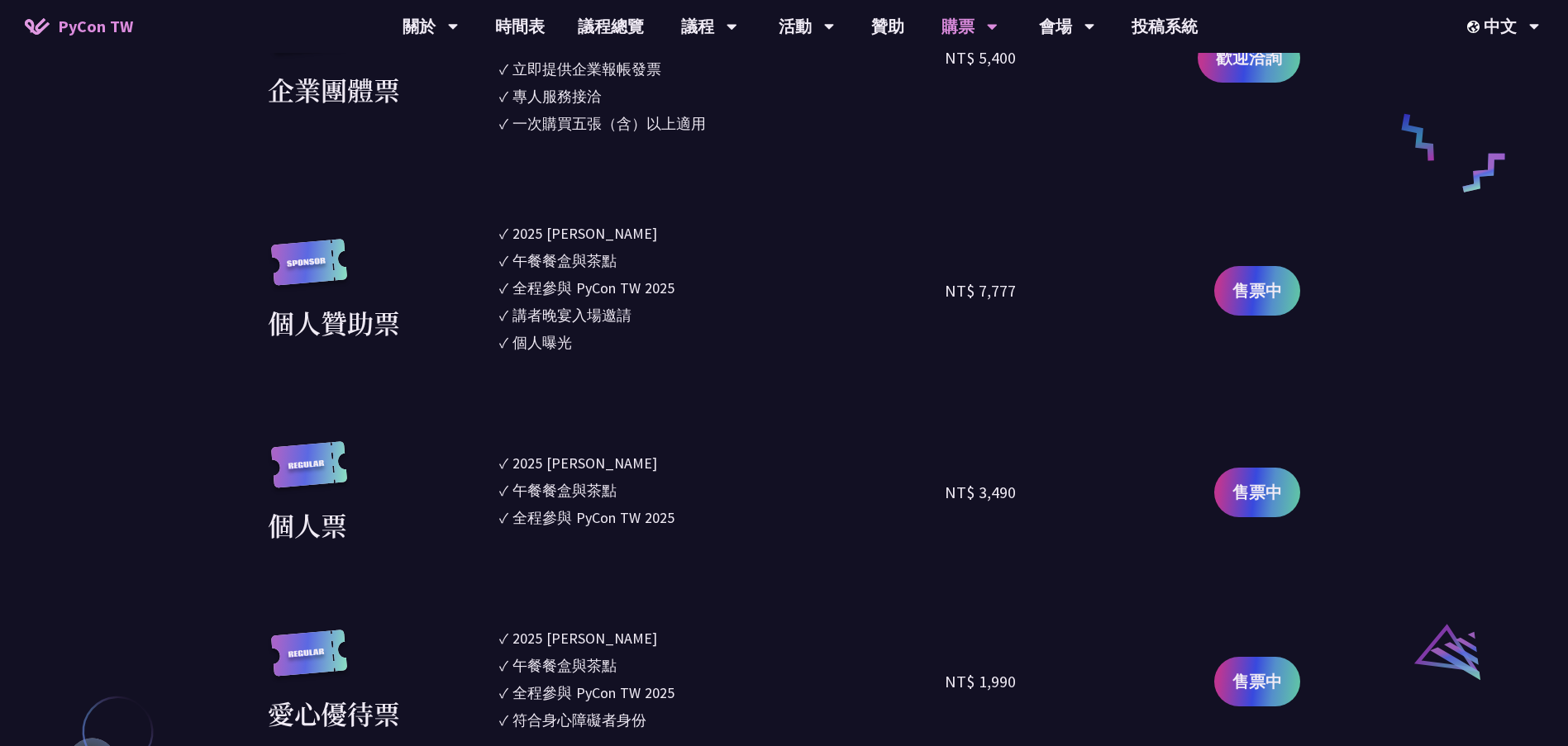
scroll to position [1322, 0]
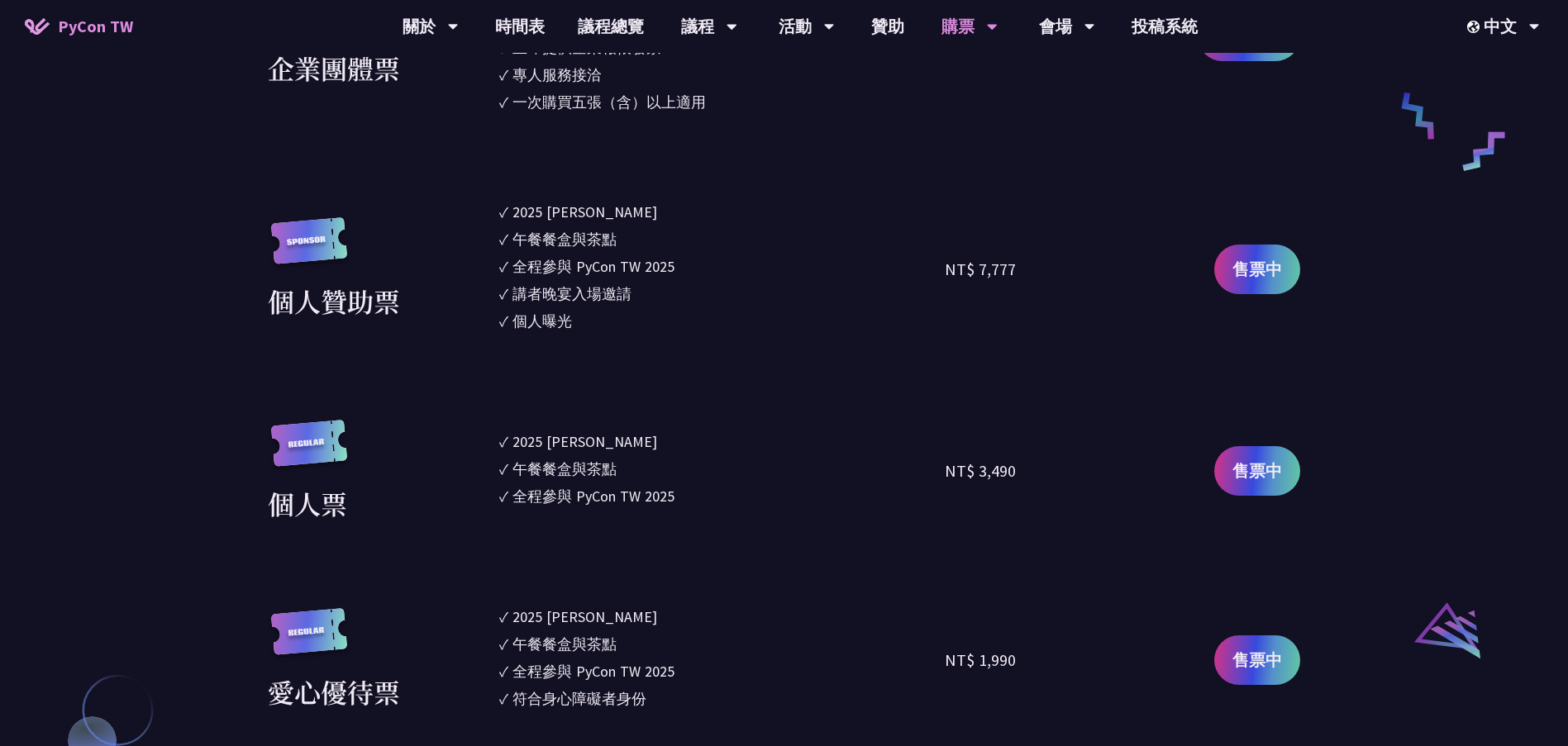
drag, startPoint x: 510, startPoint y: 318, endPoint x: 594, endPoint y: 327, distance: 84.5
click at [594, 327] on li "✓ 個人曝光" at bounding box center [723, 321] width 447 height 23
click at [668, 325] on li "✓ 個人曝光" at bounding box center [723, 321] width 447 height 23
drag, startPoint x: 583, startPoint y: 320, endPoint x: 572, endPoint y: 319, distance: 11.0
click at [572, 319] on li "✓ 個人曝光" at bounding box center [723, 321] width 447 height 23
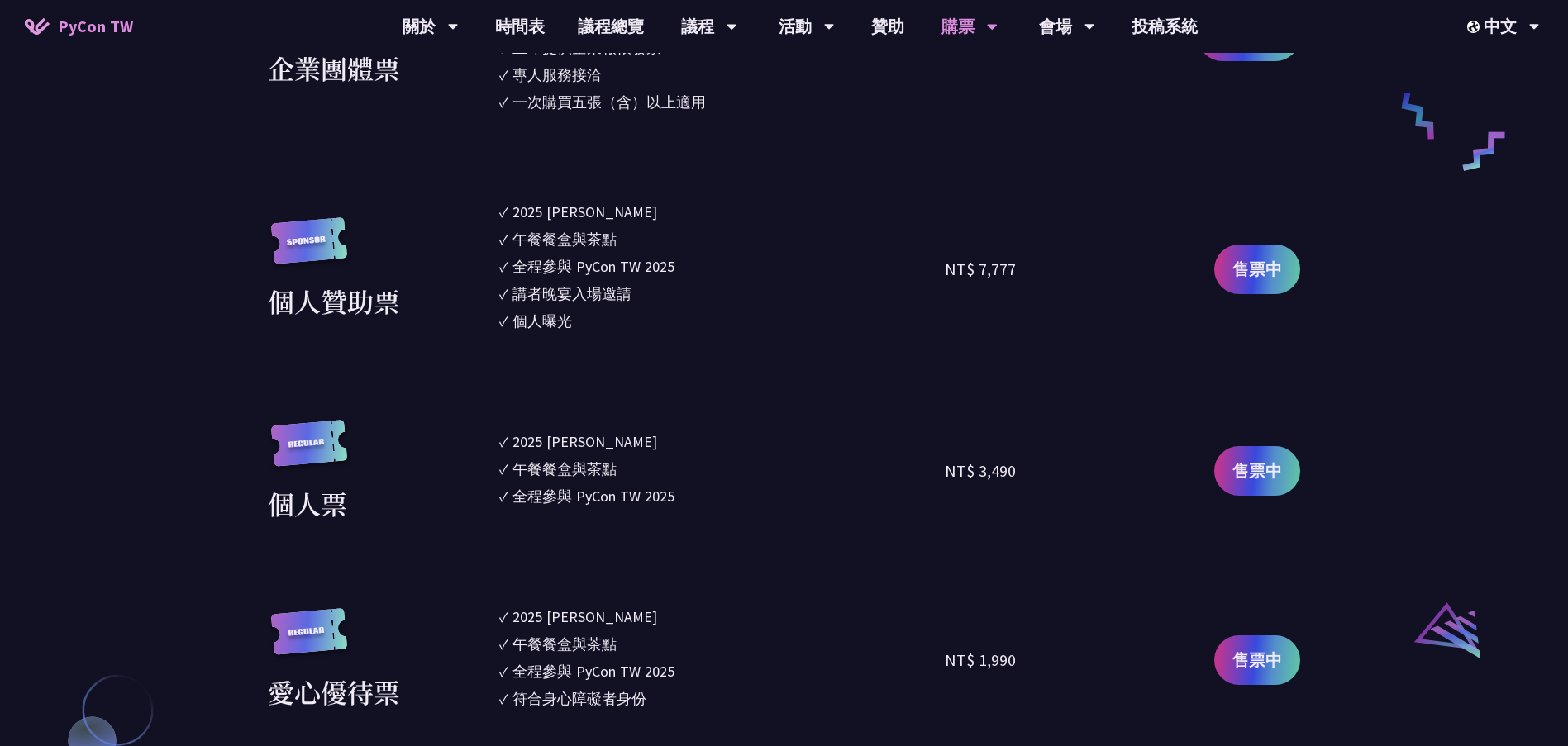
click at [524, 291] on div "講者晚宴入場邀請" at bounding box center [572, 294] width 119 height 23
drag, startPoint x: 515, startPoint y: 296, endPoint x: 632, endPoint y: 302, distance: 117.2
click at [631, 302] on div "講者晚宴入場邀請" at bounding box center [572, 294] width 119 height 23
click at [776, 436] on li "✓ 2025 [PERSON_NAME]" at bounding box center [723, 441] width 447 height 23
click at [902, 27] on link "贊助" at bounding box center [887, 26] width 66 height 53
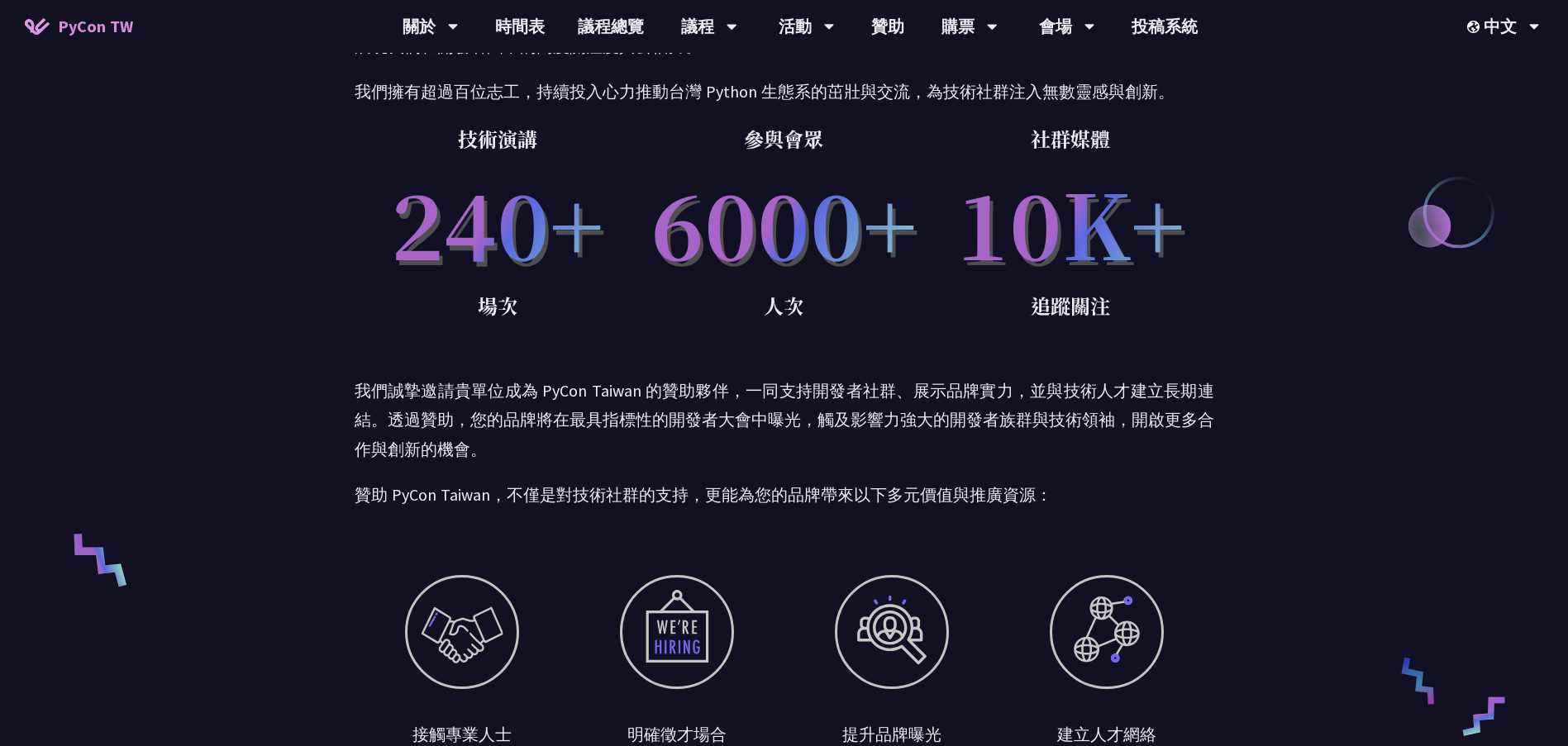
scroll to position [331, 0]
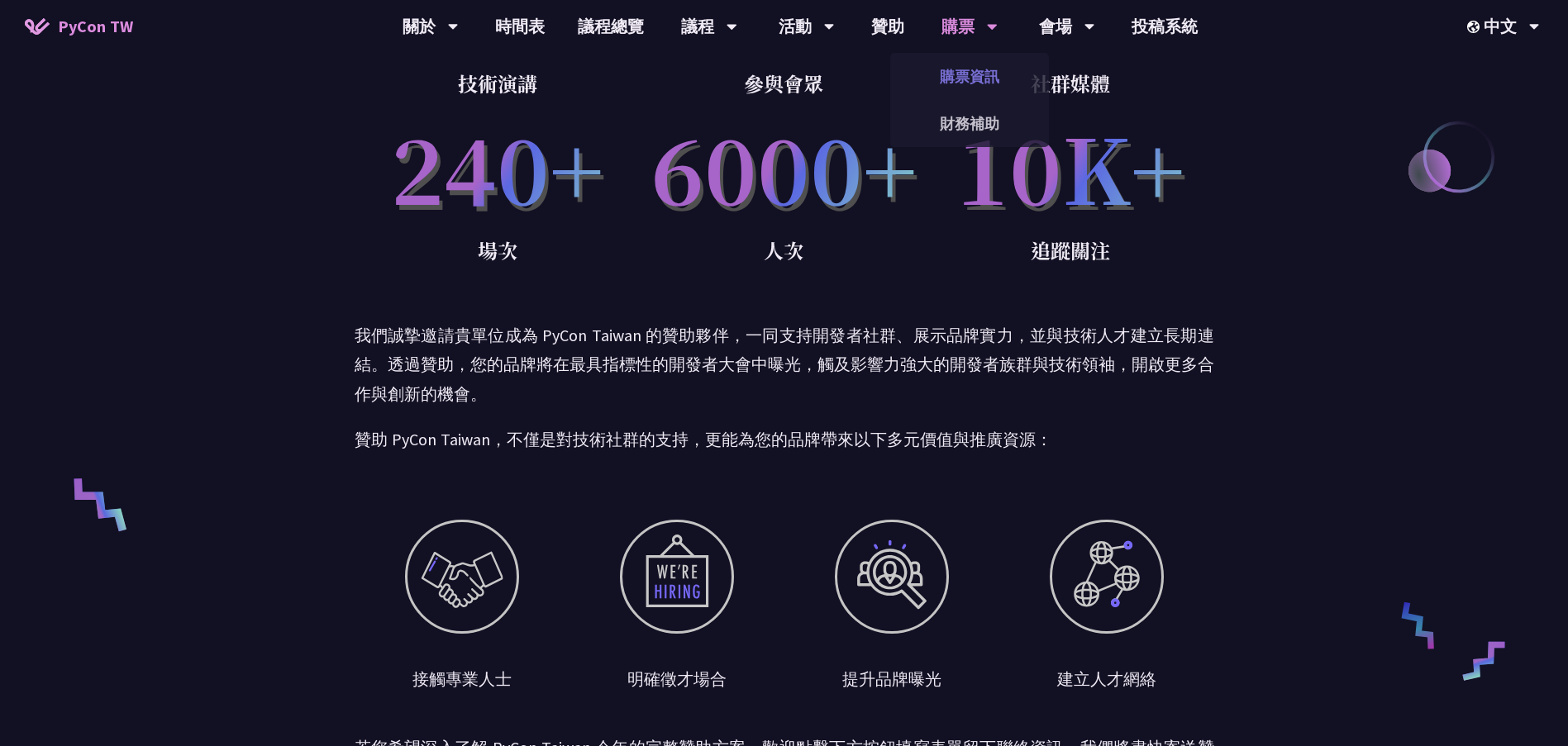
click at [970, 76] on link "購票資訊" at bounding box center [970, 76] width 159 height 39
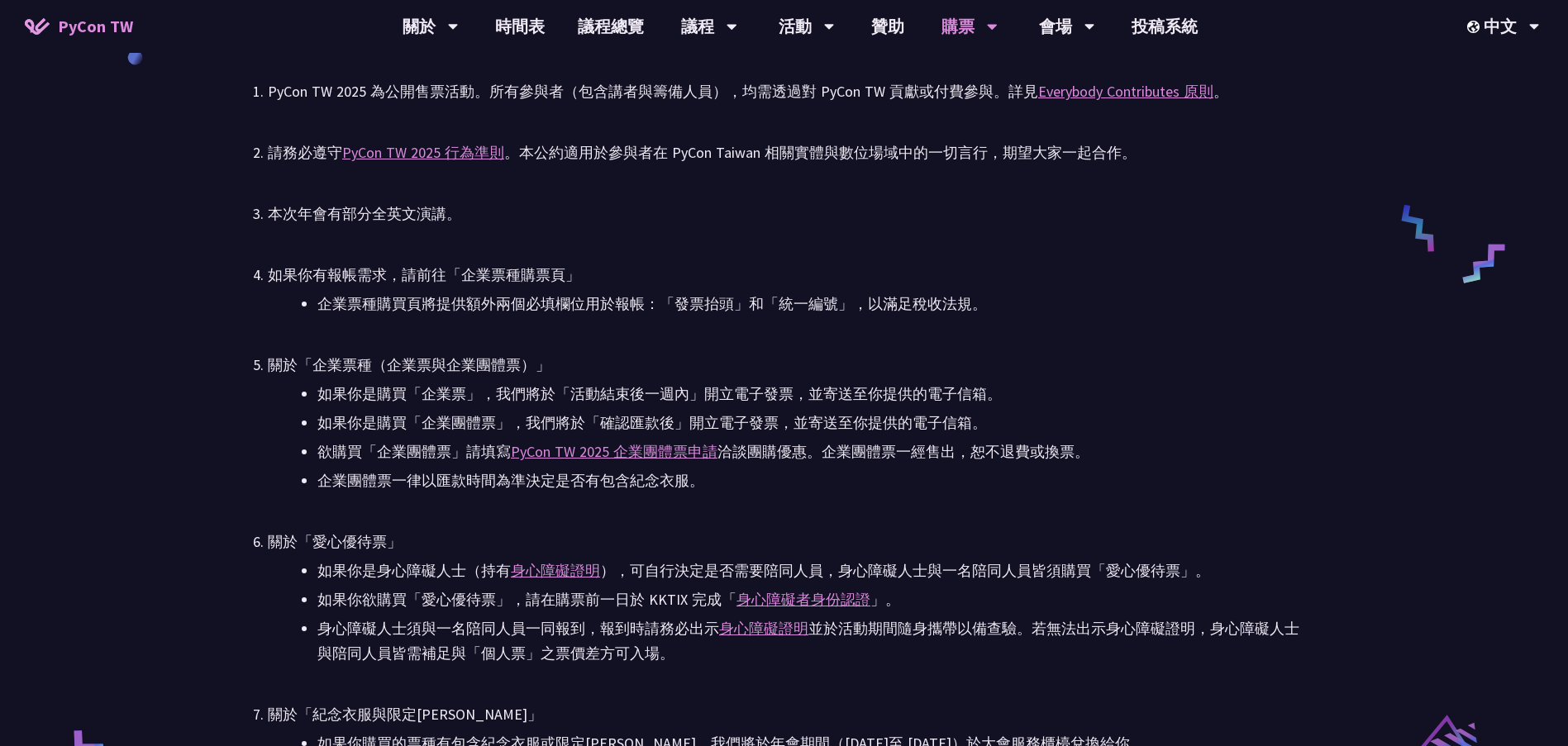
scroll to position [2727, 0]
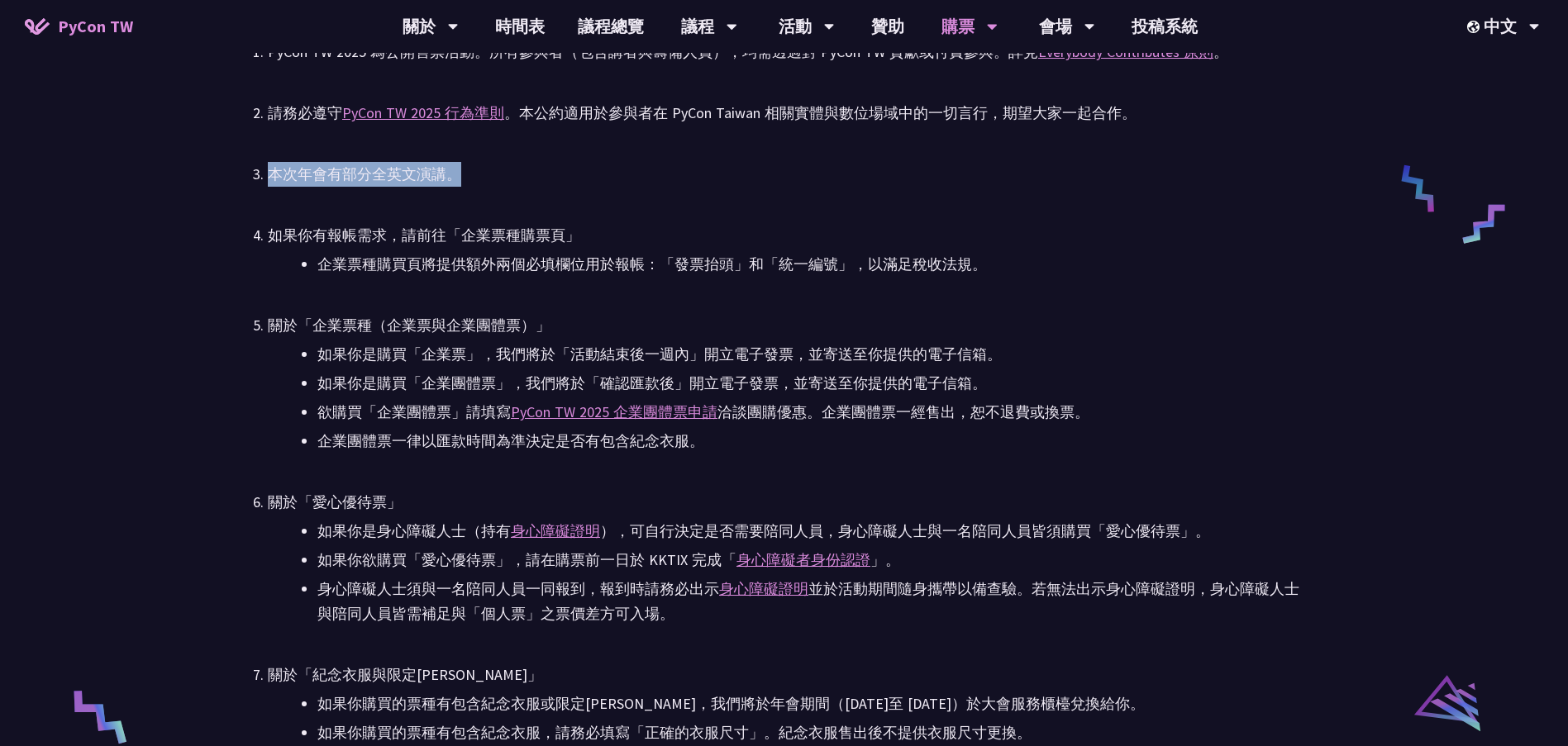
drag, startPoint x: 333, startPoint y: 170, endPoint x: 474, endPoint y: 171, distance: 141.0
click at [474, 171] on div "本次年會有部分全英文演講。" at bounding box center [784, 175] width 1032 height 25
click at [630, 215] on ul "PyCon TW 2025 為公開售票活動。所有參與者（包含講者與籌備人員），均需透過對 PyCon TW 貢獻或付費參與。詳見 Everybody Cont…" at bounding box center [784, 557] width 1032 height 1036
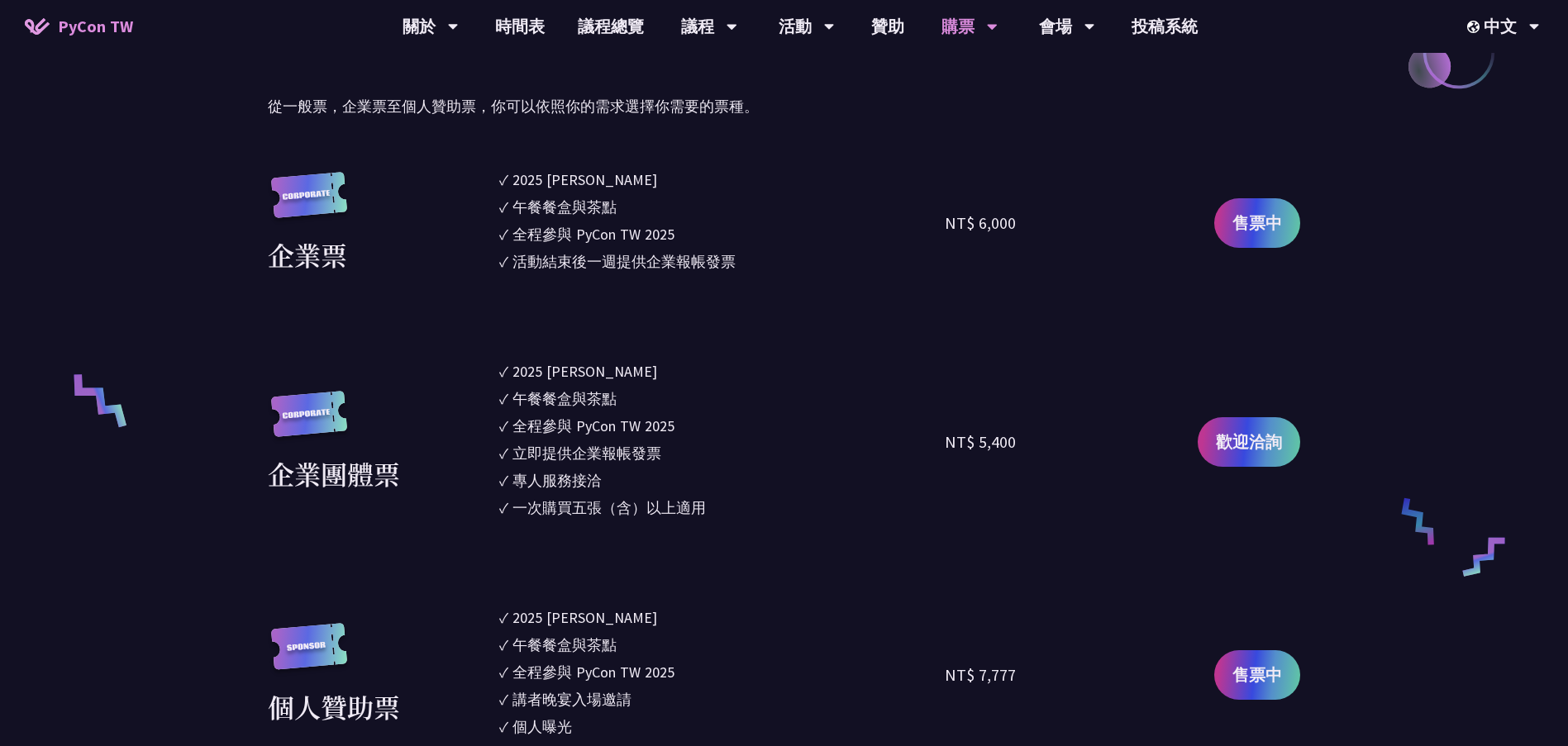
scroll to position [743, 0]
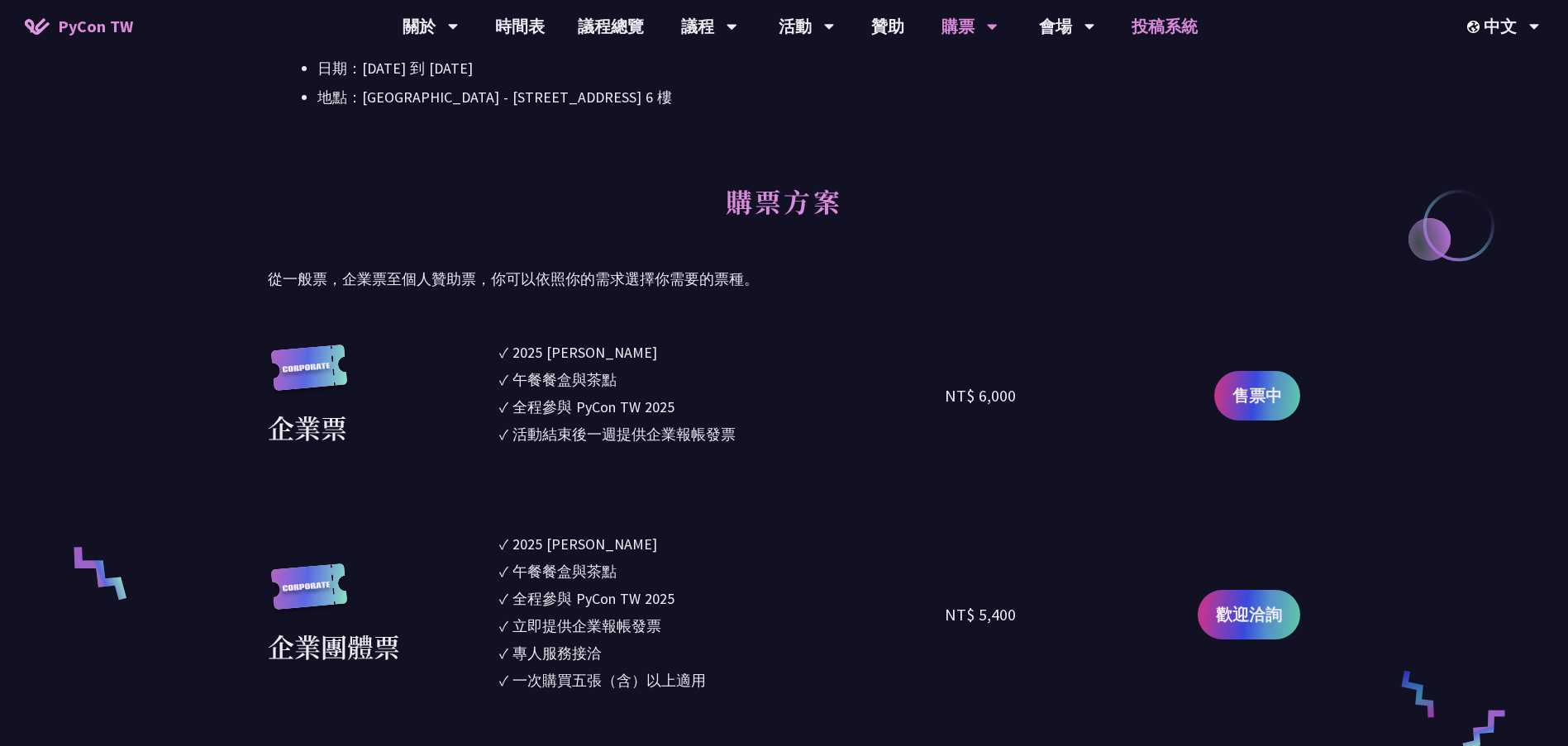
click at [1177, 28] on link "投稿系統" at bounding box center [1165, 26] width 99 height 53
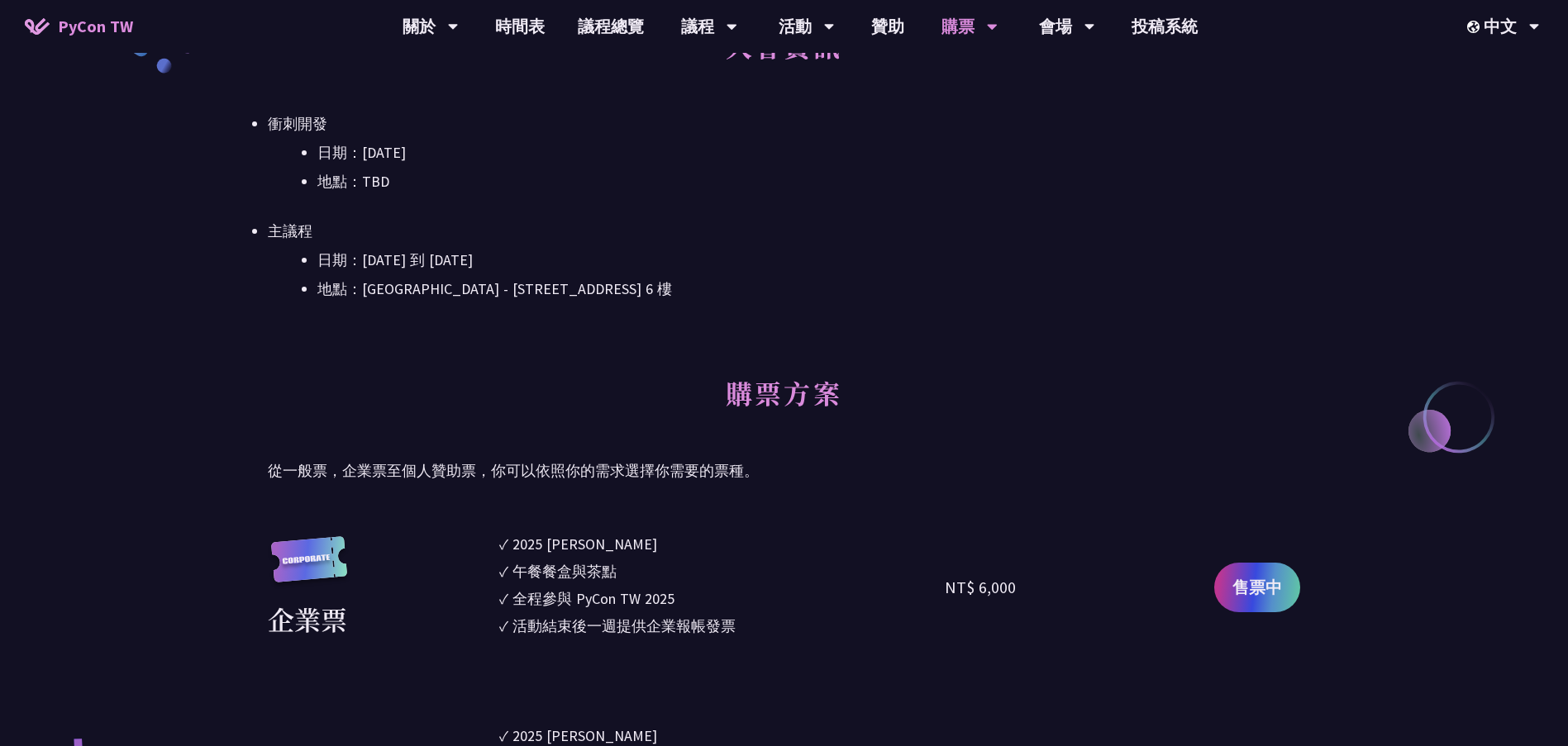
scroll to position [331, 0]
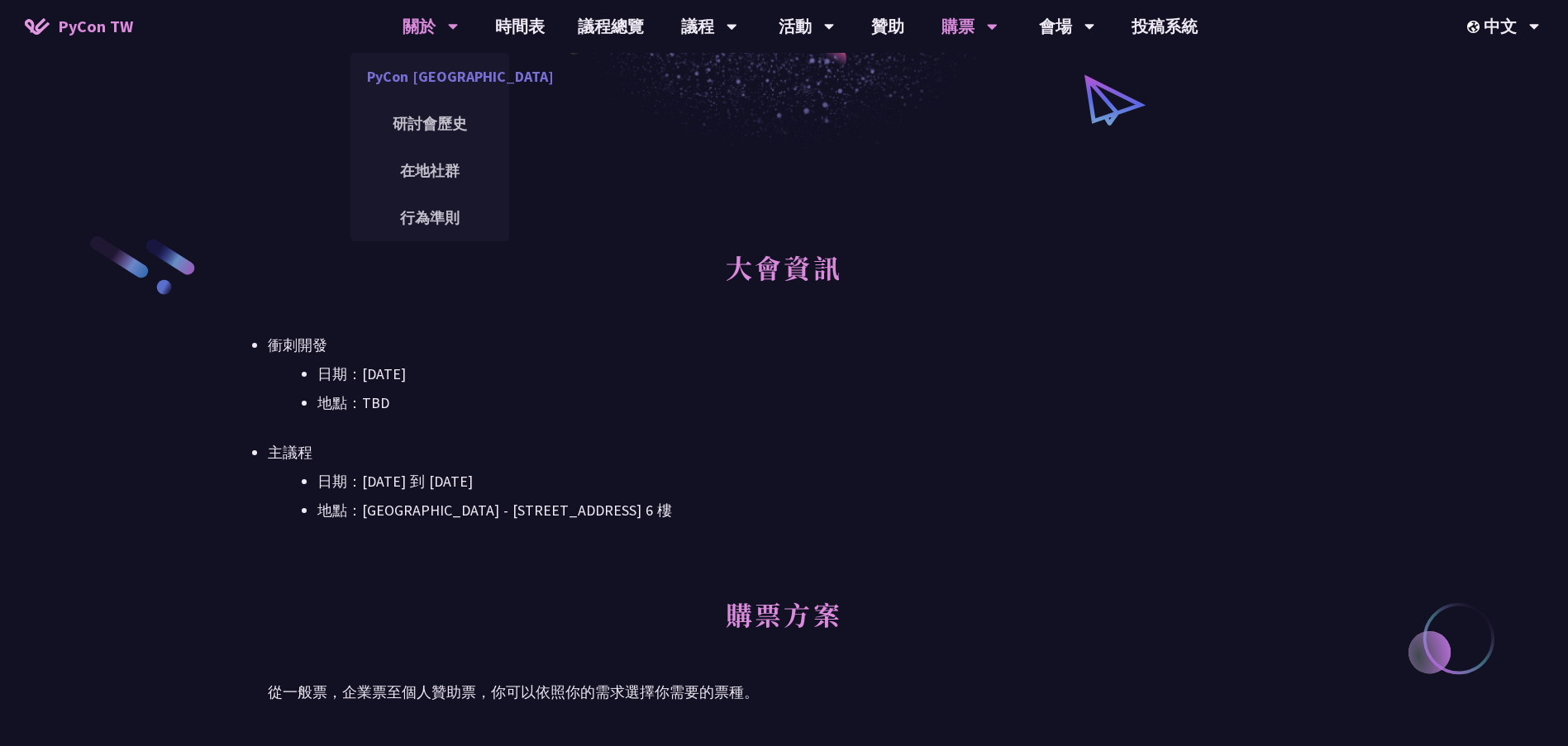
click at [431, 78] on link "PyCon [GEOGRAPHIC_DATA]" at bounding box center [430, 76] width 159 height 39
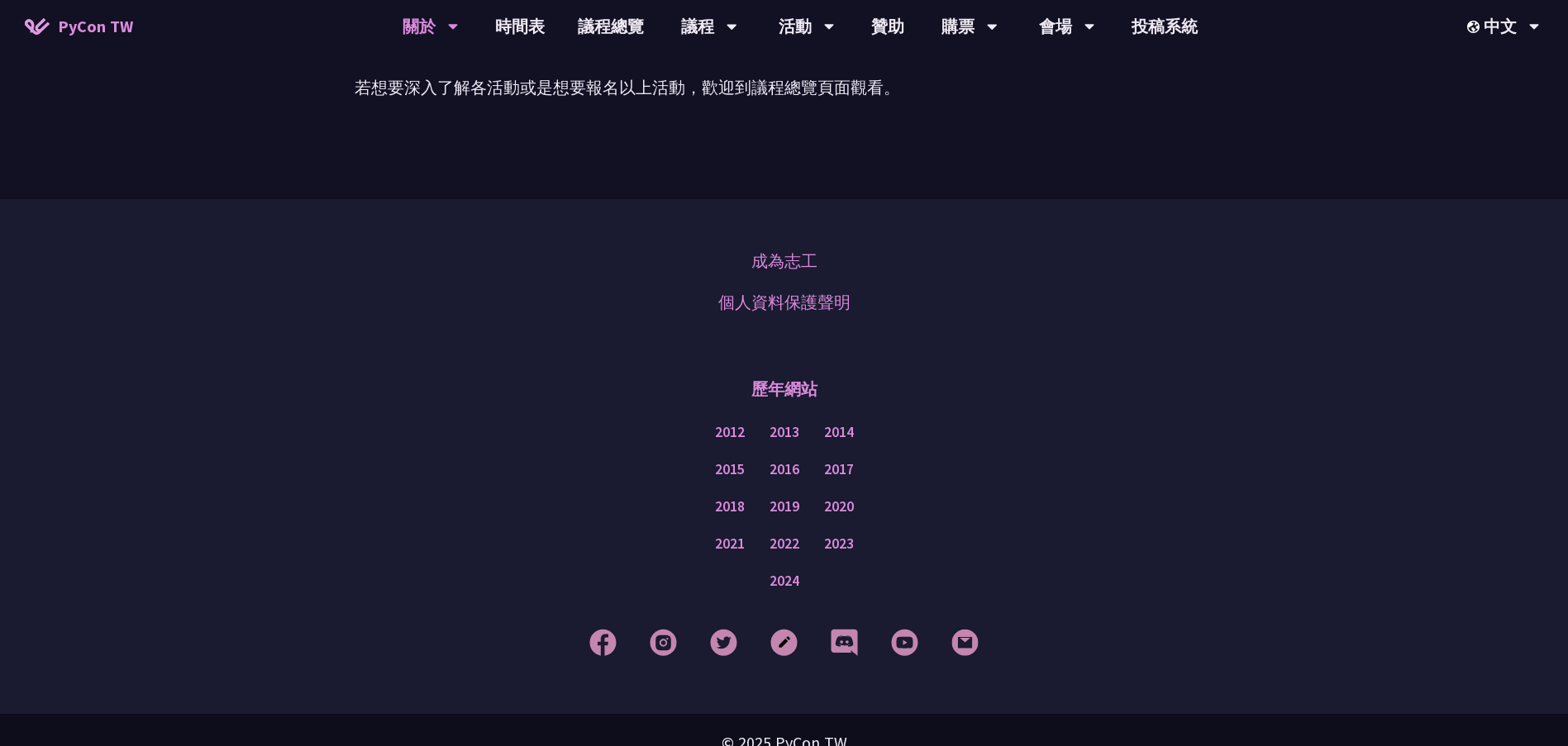
scroll to position [1302, 0]
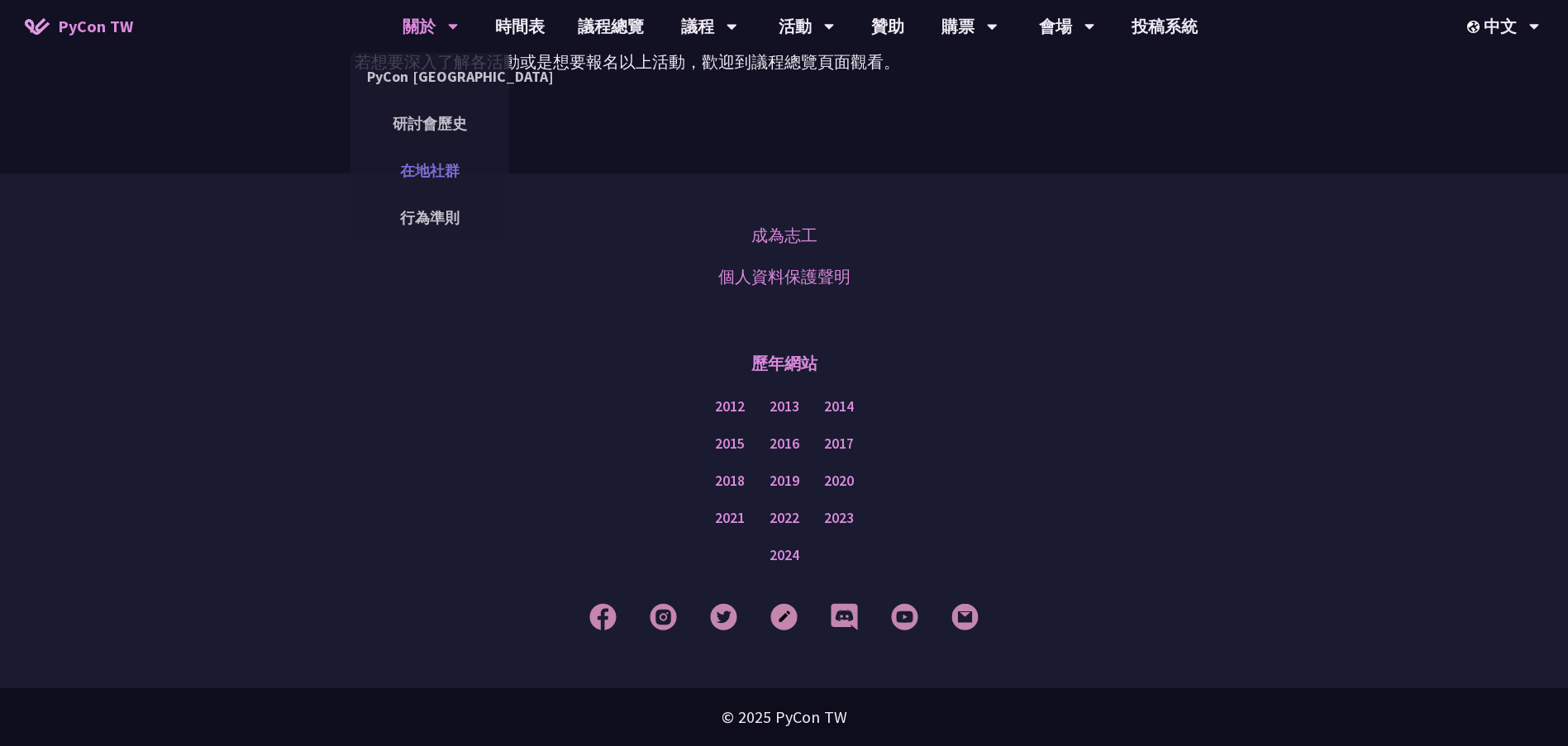
click at [426, 182] on link "在地社群" at bounding box center [430, 170] width 159 height 39
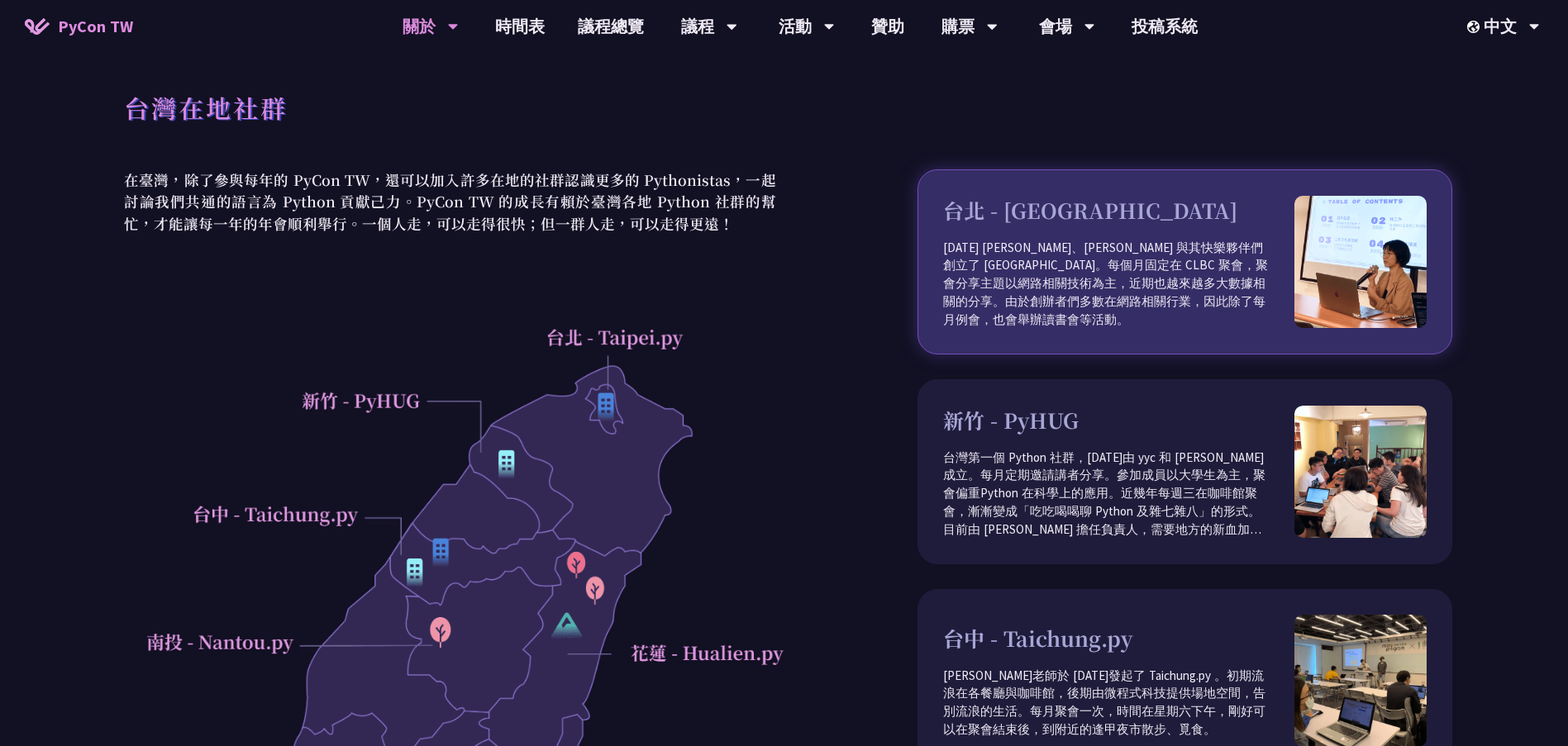
click at [1043, 243] on div "台北 - [GEOGRAPHIC_DATA] [DATE] [PERSON_NAME]、[PERSON_NAME] 與其快樂夥伴們創立了 [GEOGRAPHI…" at bounding box center [1119, 262] width 352 height 134
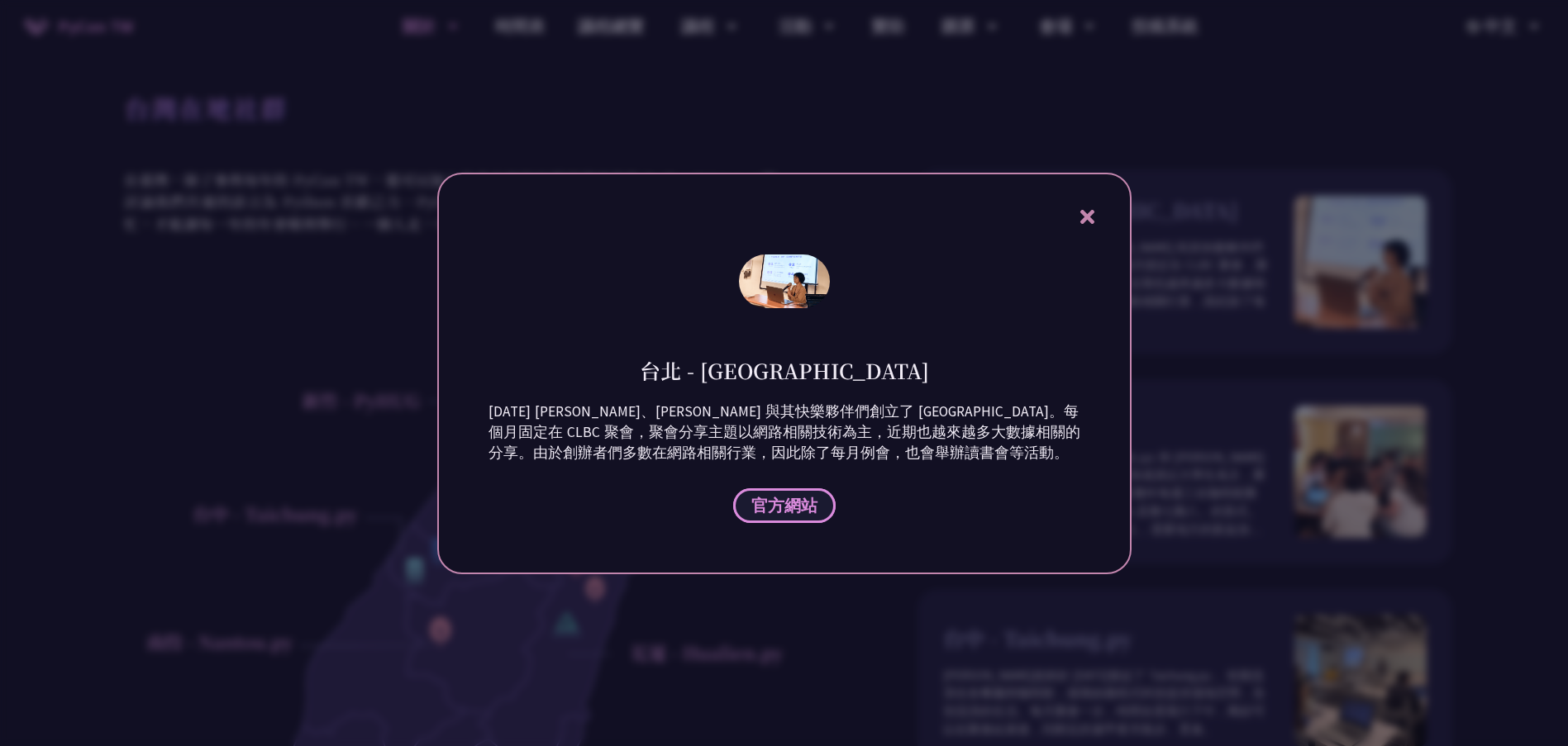
click at [799, 500] on span "官方網站" at bounding box center [784, 505] width 66 height 21
click at [1096, 211] on icon at bounding box center [1087, 216] width 21 height 21
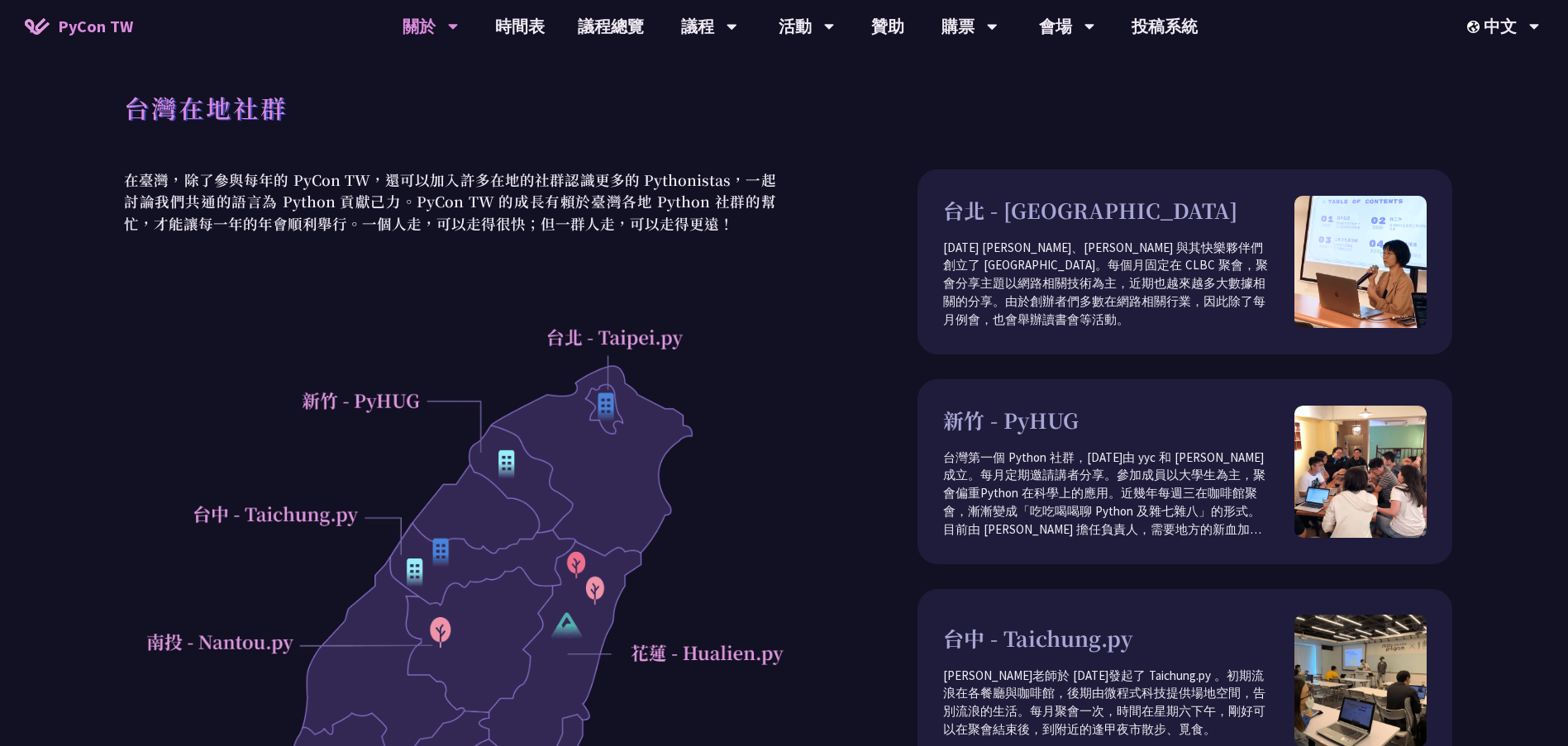
drag, startPoint x: 604, startPoint y: 337, endPoint x: 672, endPoint y: 336, distance: 68.0
click at [672, 336] on div at bounding box center [450, 668] width 669 height 702
